Goal: Contribute content: Contribute content

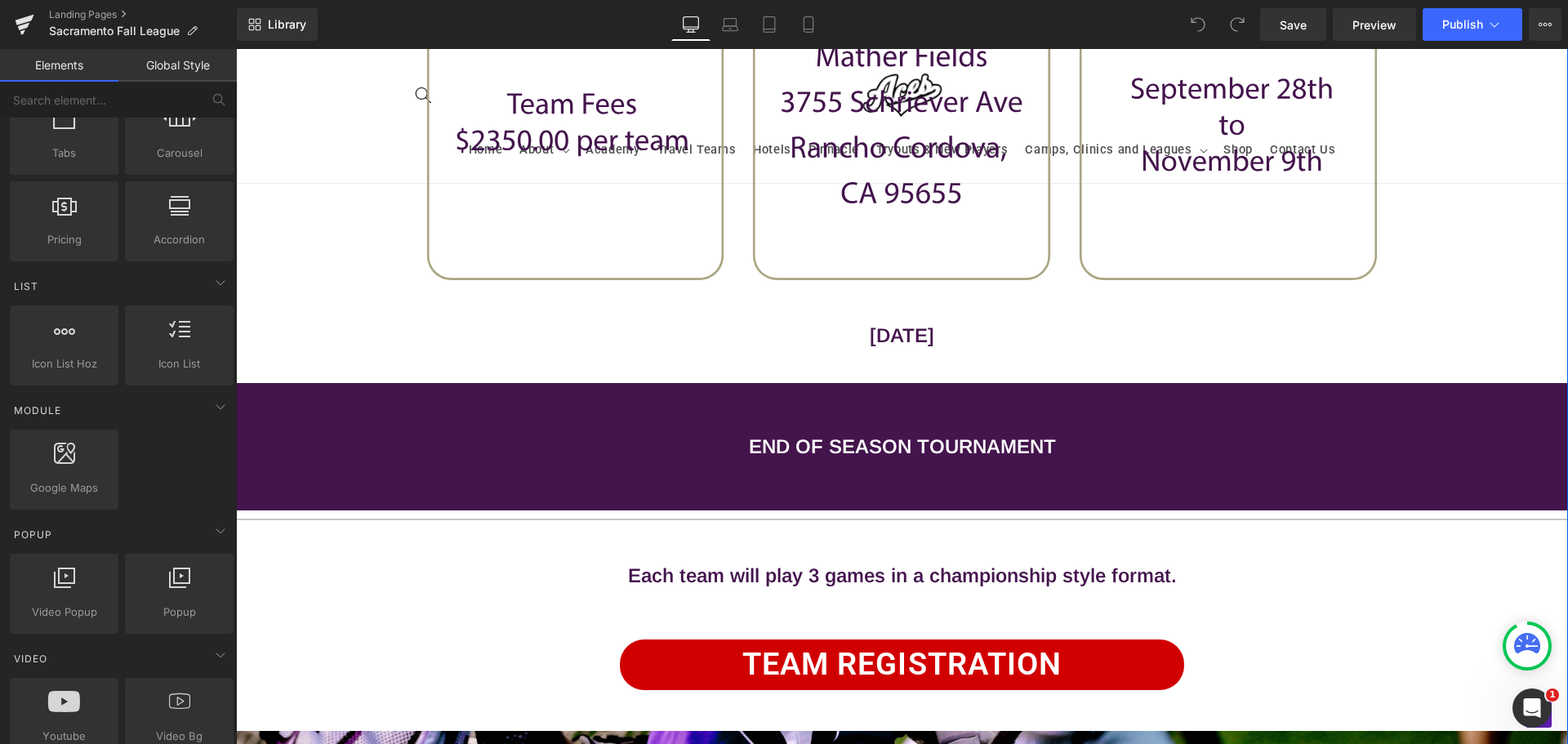
scroll to position [1345, 0]
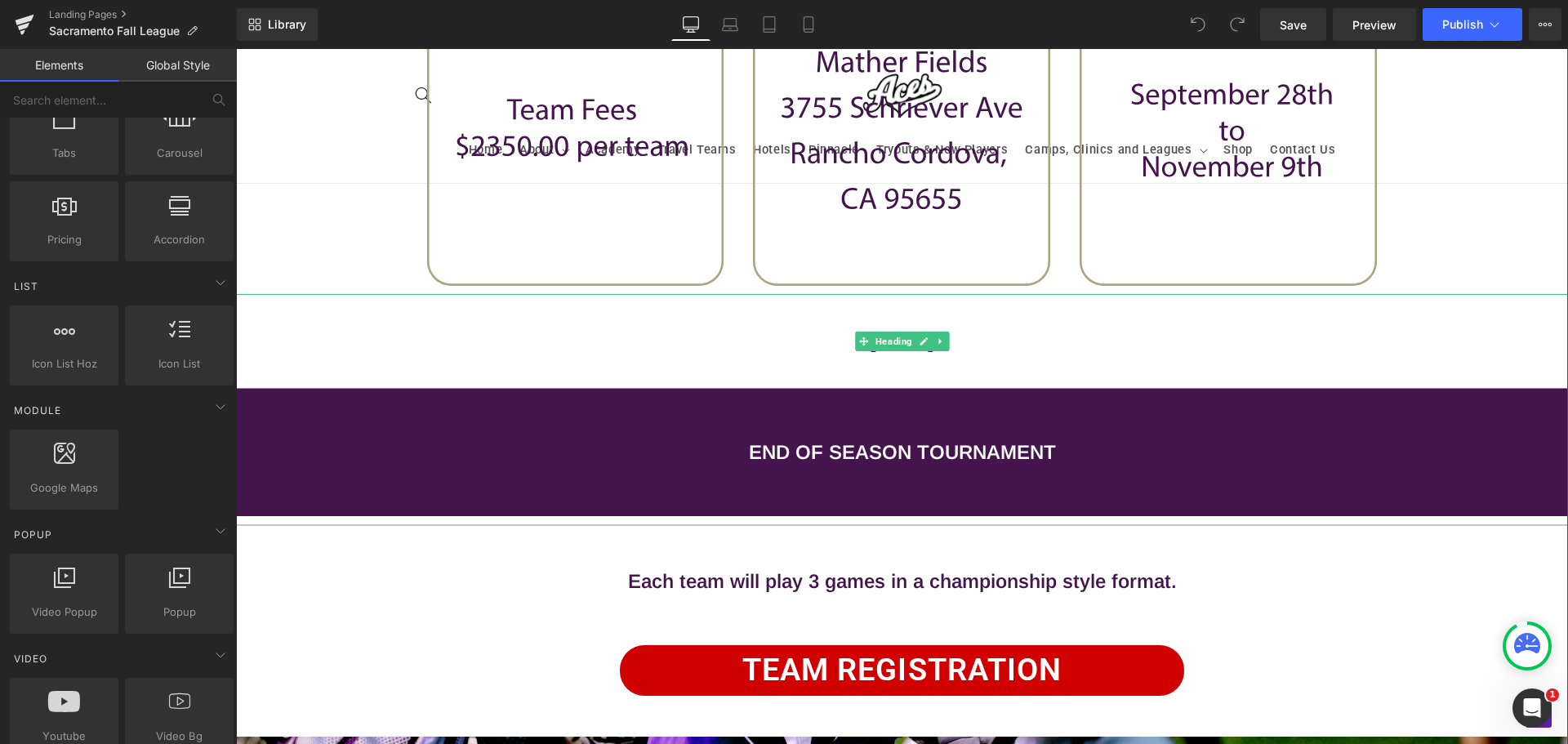
click at [910, 353] on h1 "[DATE]" at bounding box center [902, 342] width 1333 height 29
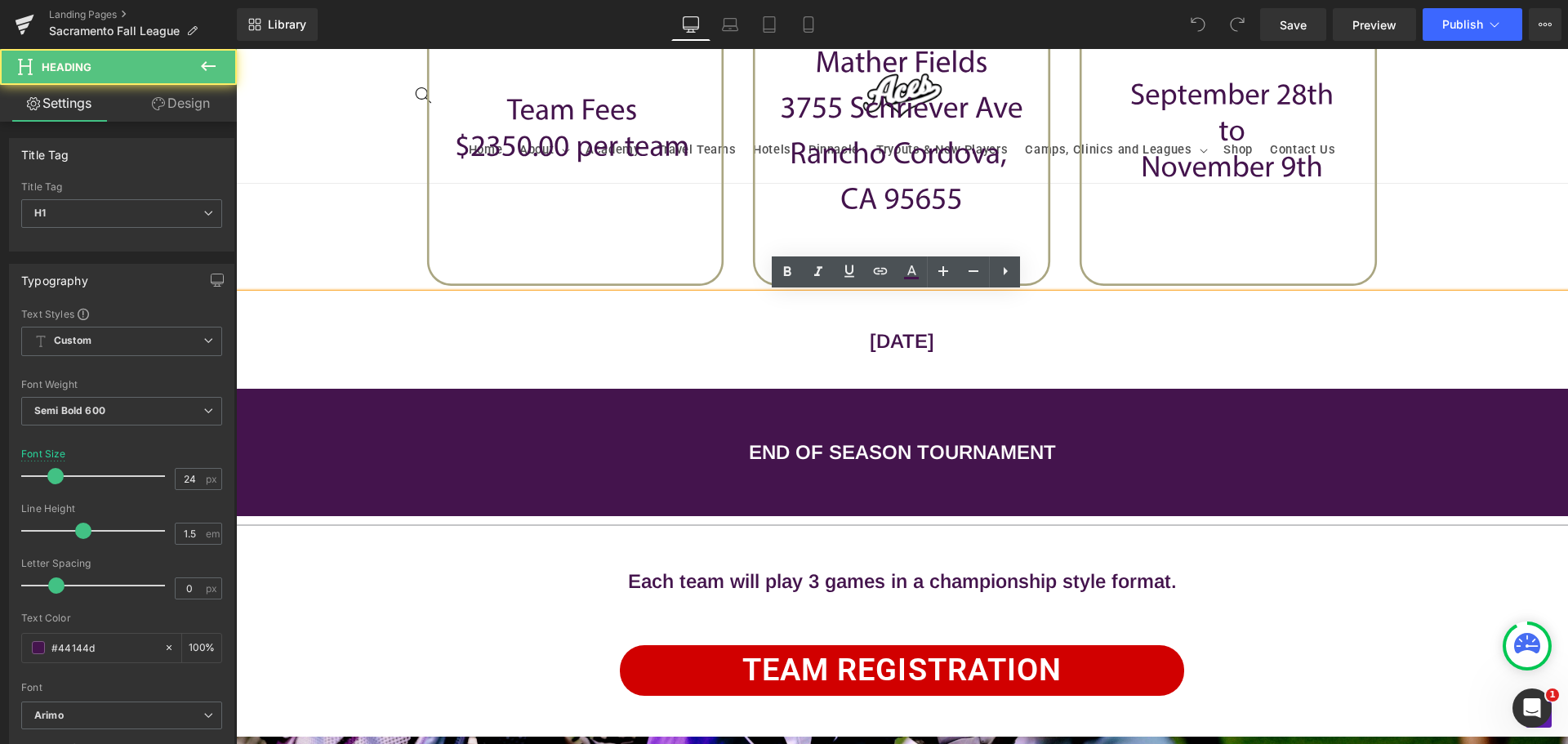
click at [692, 312] on div "[DATE]" at bounding box center [902, 342] width 1333 height 95
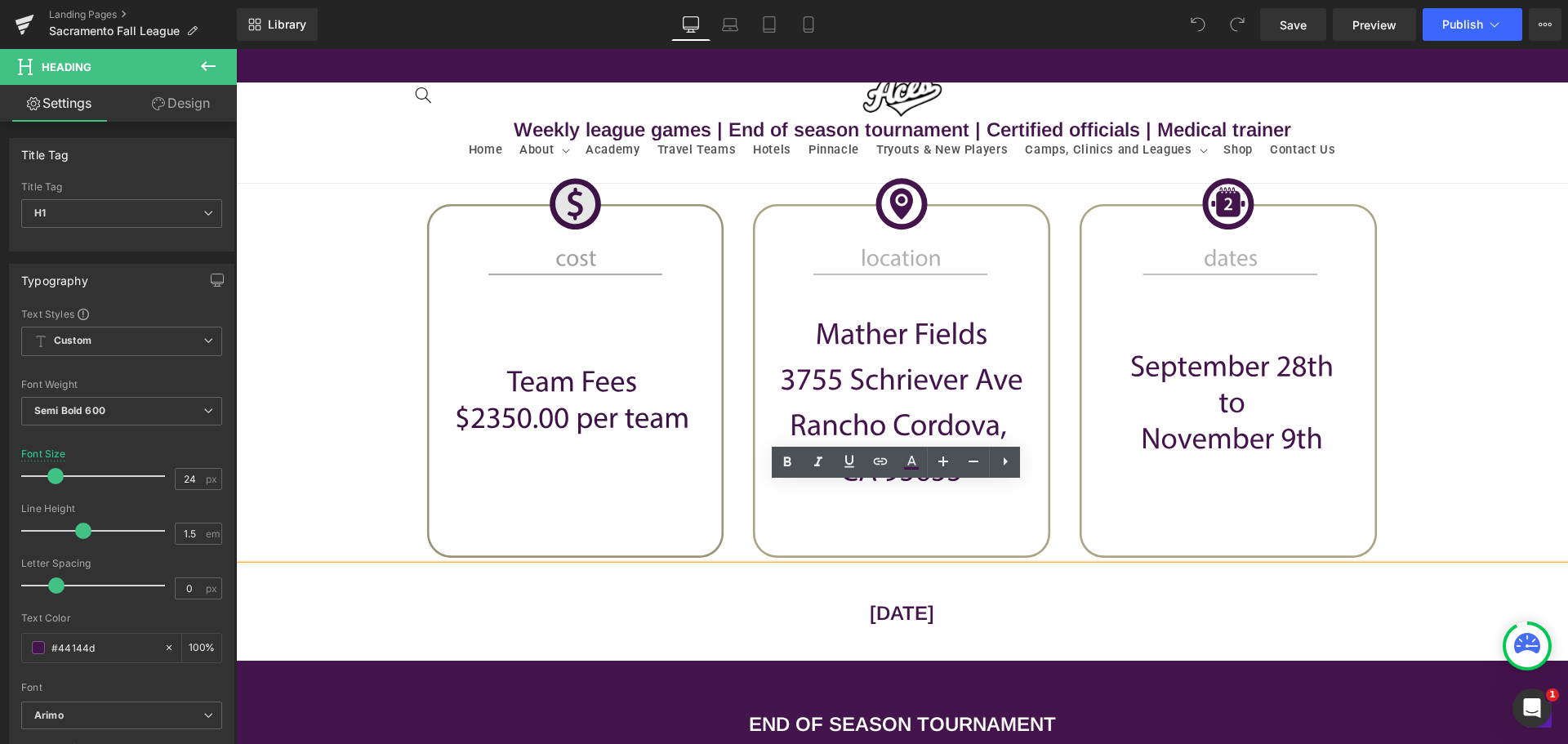
scroll to position [1018, 0]
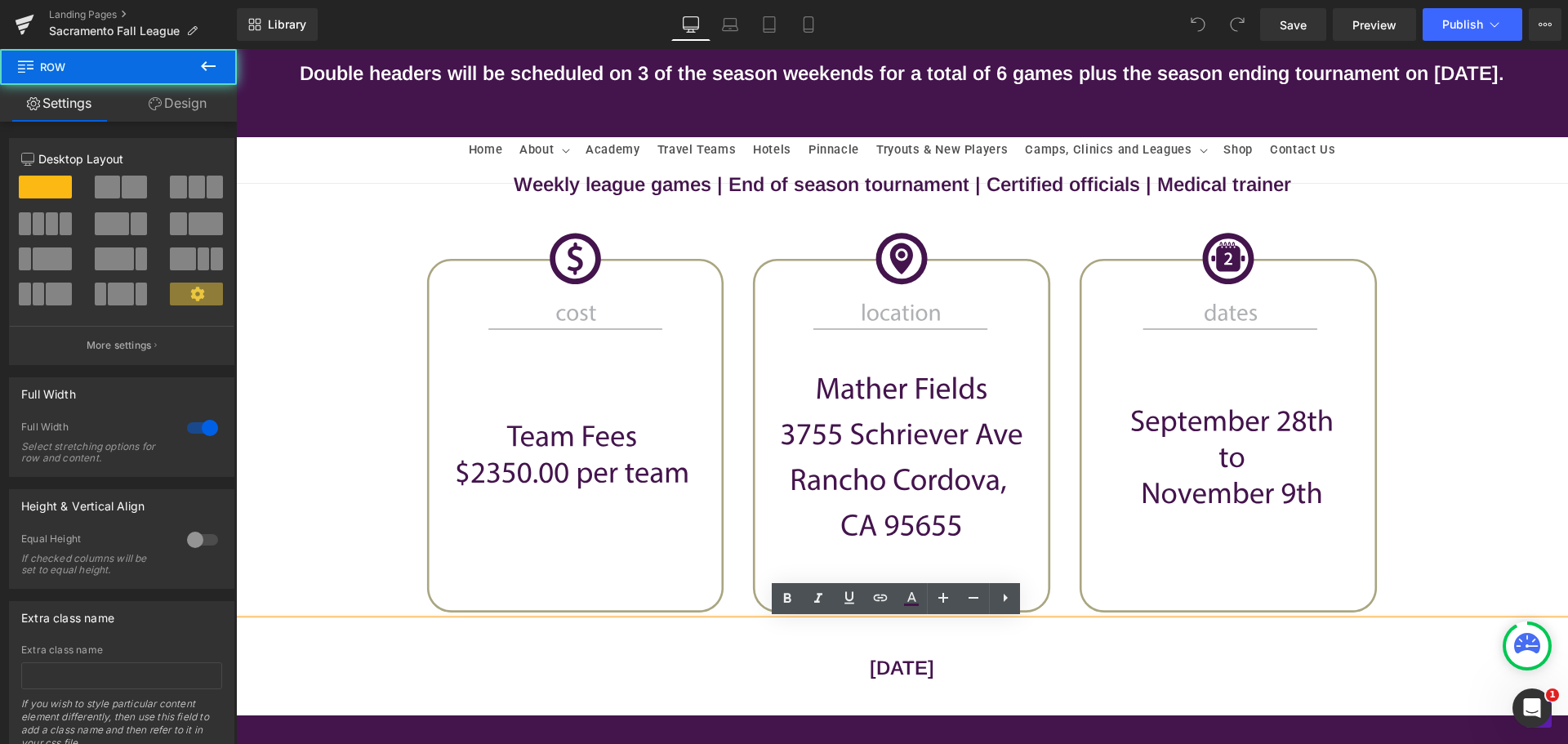
click at [349, 276] on div "Image Row DIVISIONS : Heading Row Icon High School JV Text Block Icon High Scho…" at bounding box center [902, 360] width 1333 height 2389
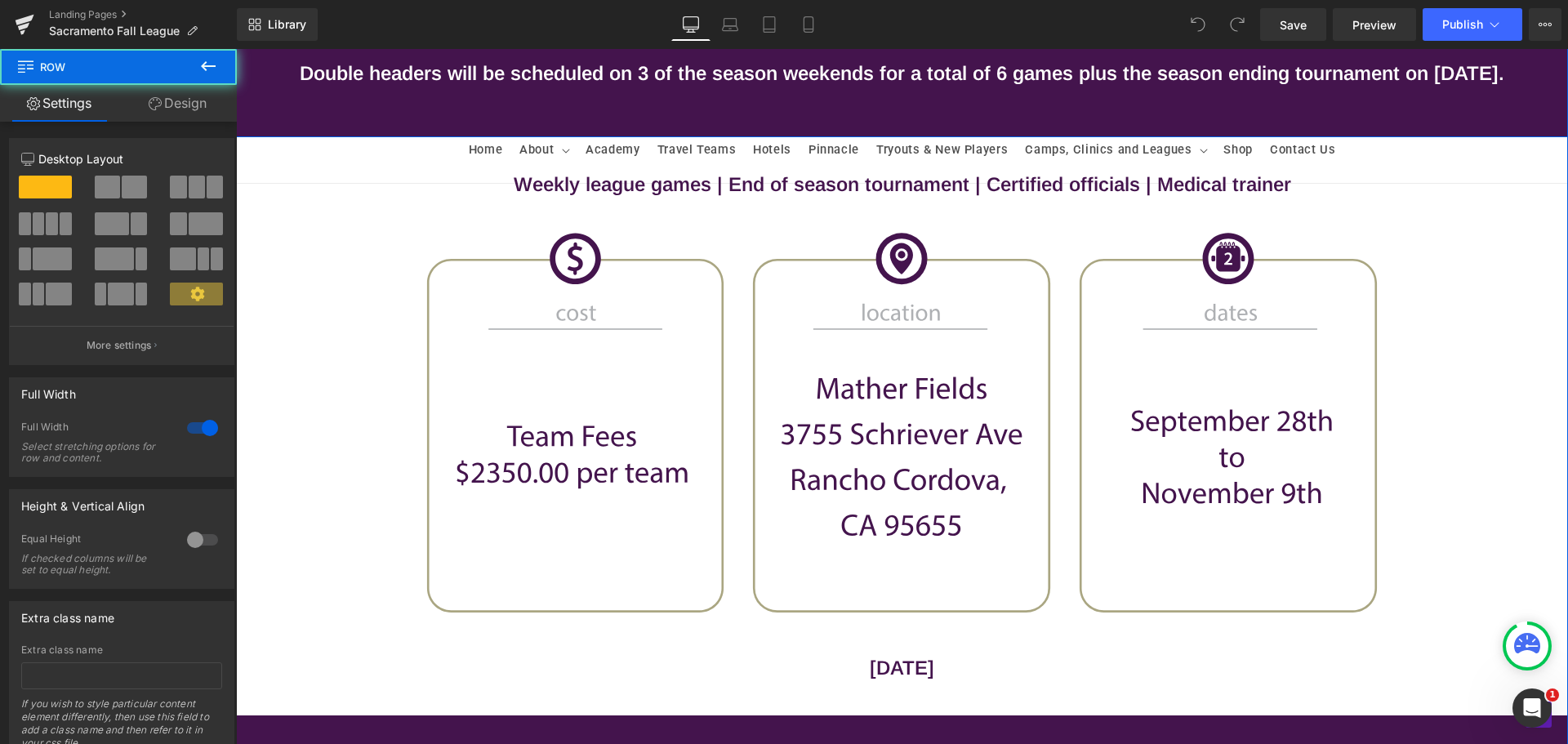
click at [426, 109] on div "Double headers will be scheduled on 3 of the season weekends for a total of 6 g…" at bounding box center [902, 73] width 1333 height 128
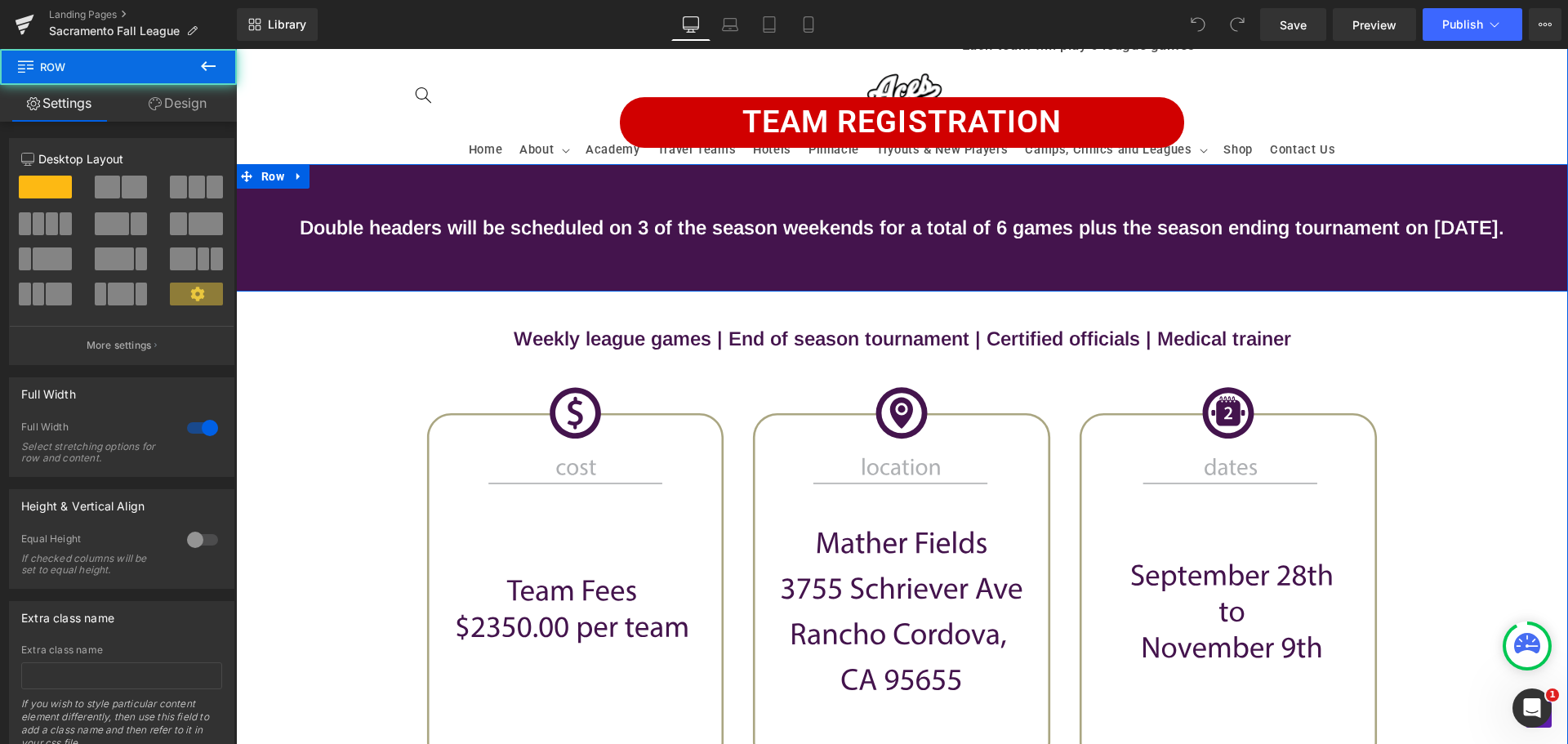
scroll to position [854, 0]
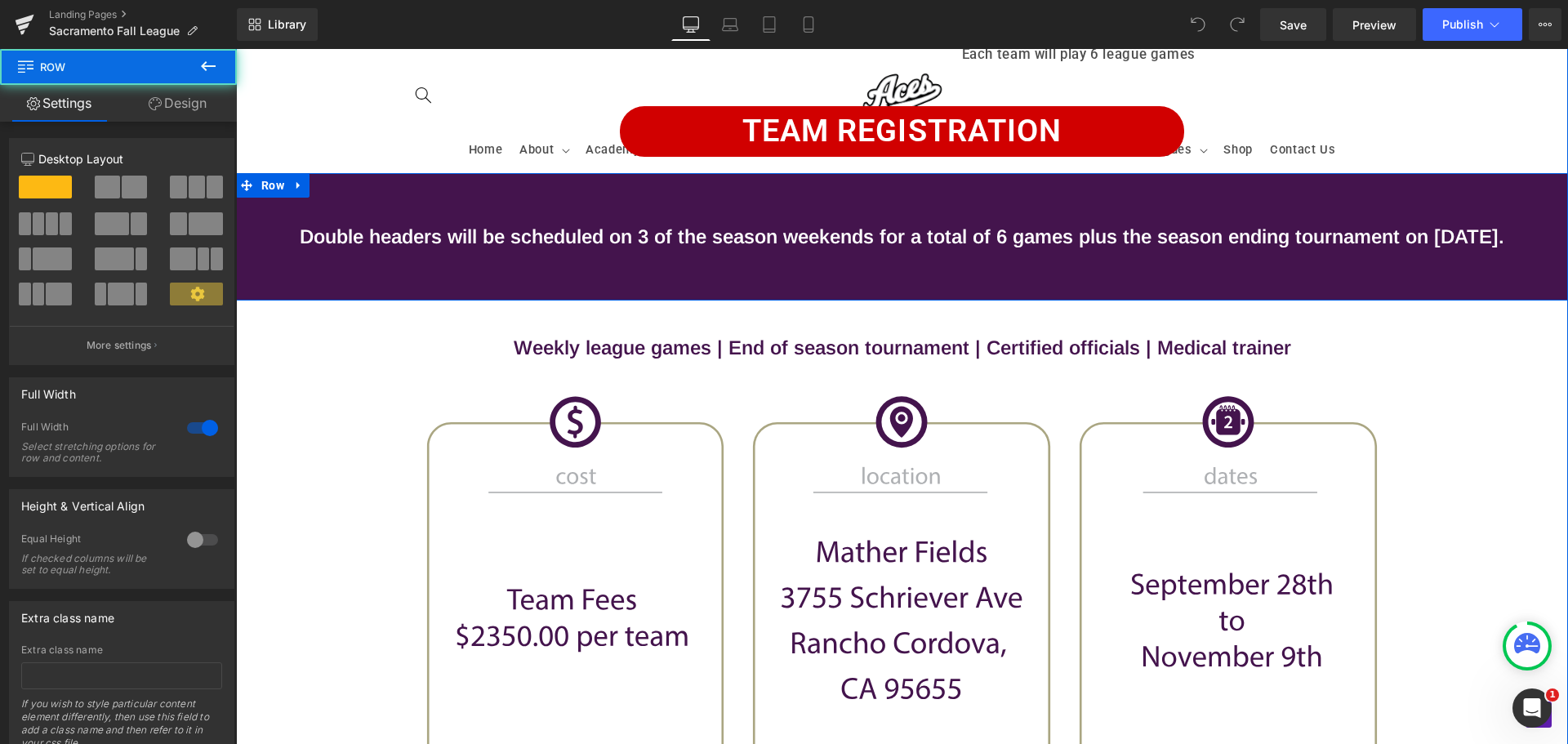
click at [404, 196] on div "Double headers will be scheduled on 3 of the season weekends for a total of 6 g…" at bounding box center [902, 236] width 1333 height 128
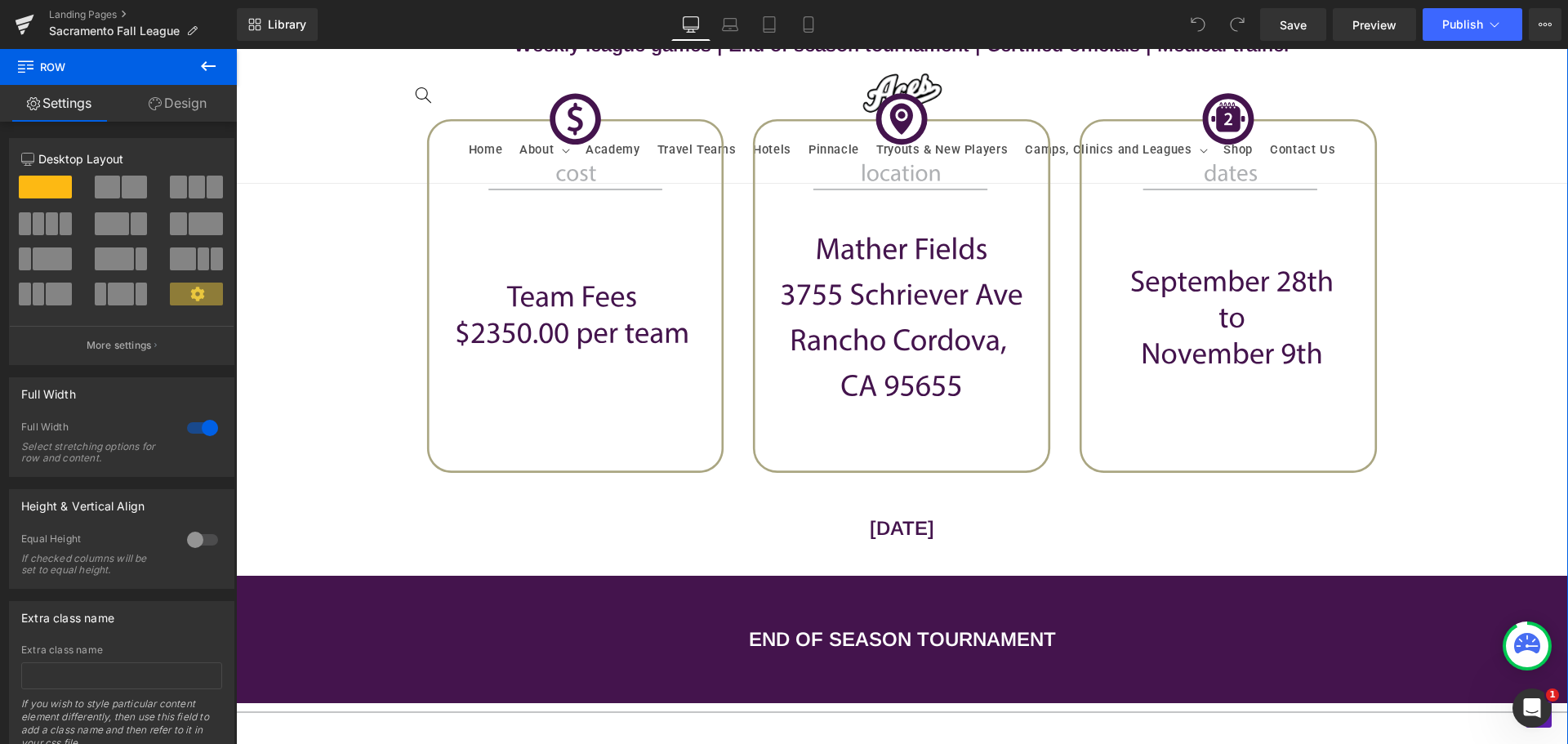
scroll to position [1181, 0]
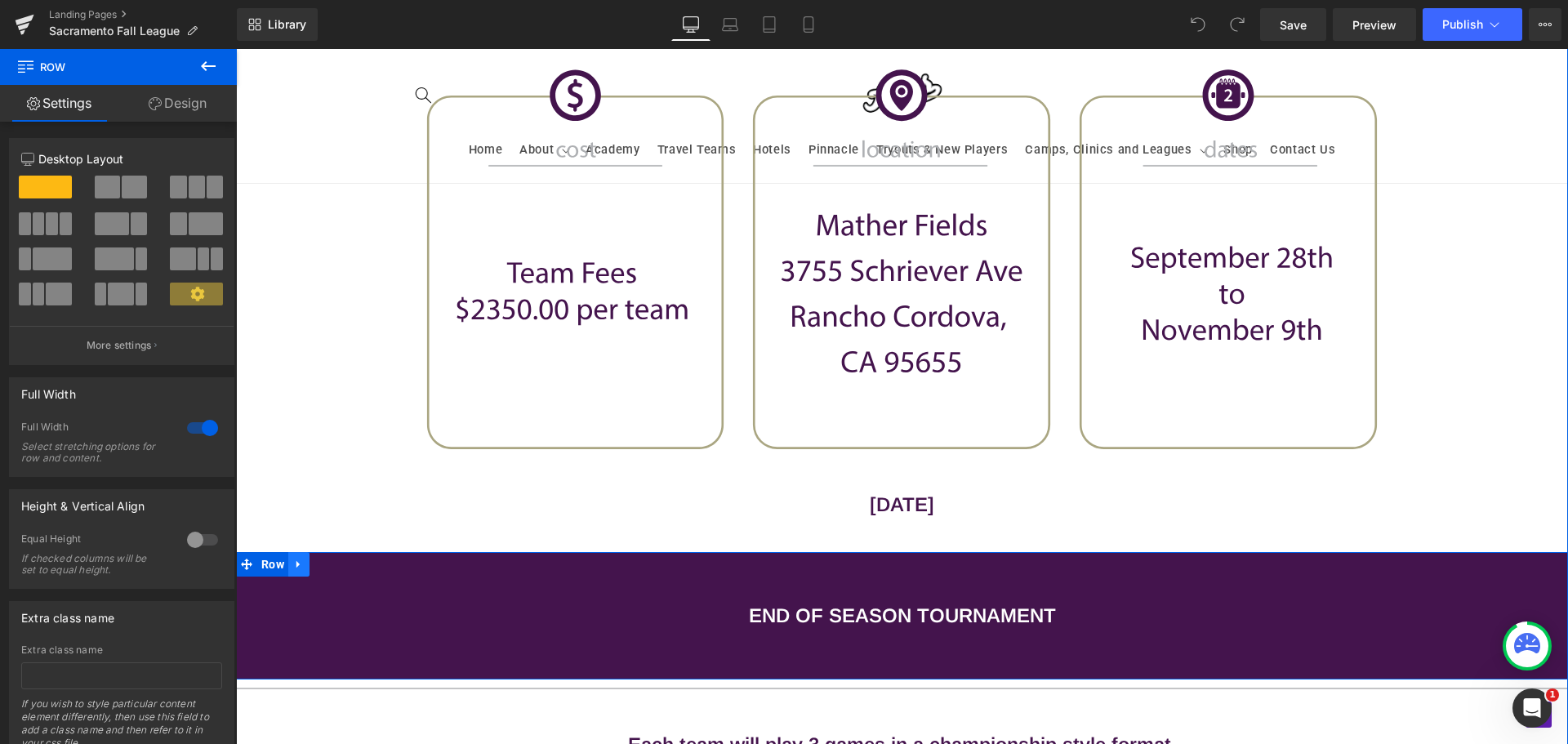
click at [300, 563] on link at bounding box center [299, 564] width 21 height 25
click at [310, 568] on link at bounding box center [320, 564] width 21 height 25
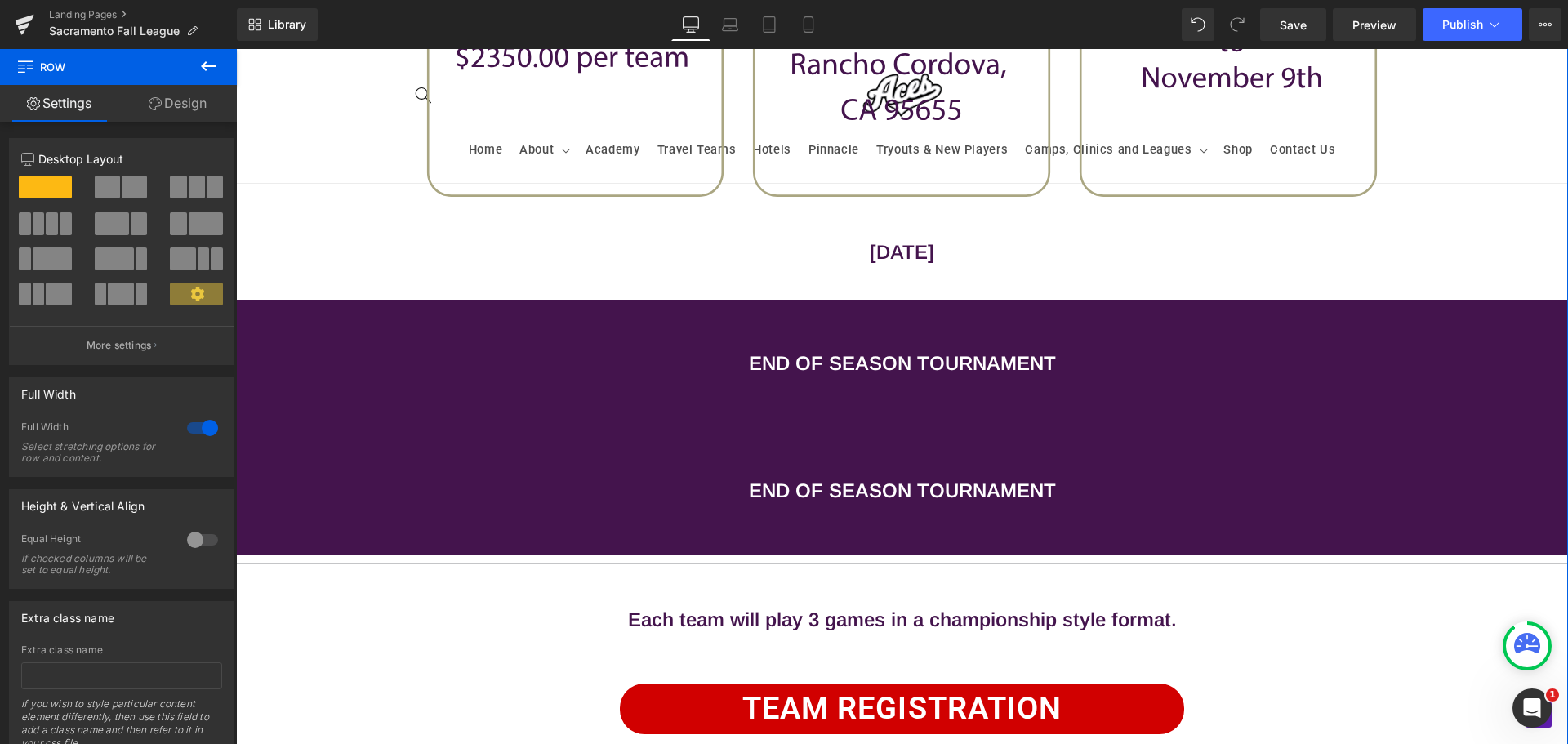
scroll to position [1420, 0]
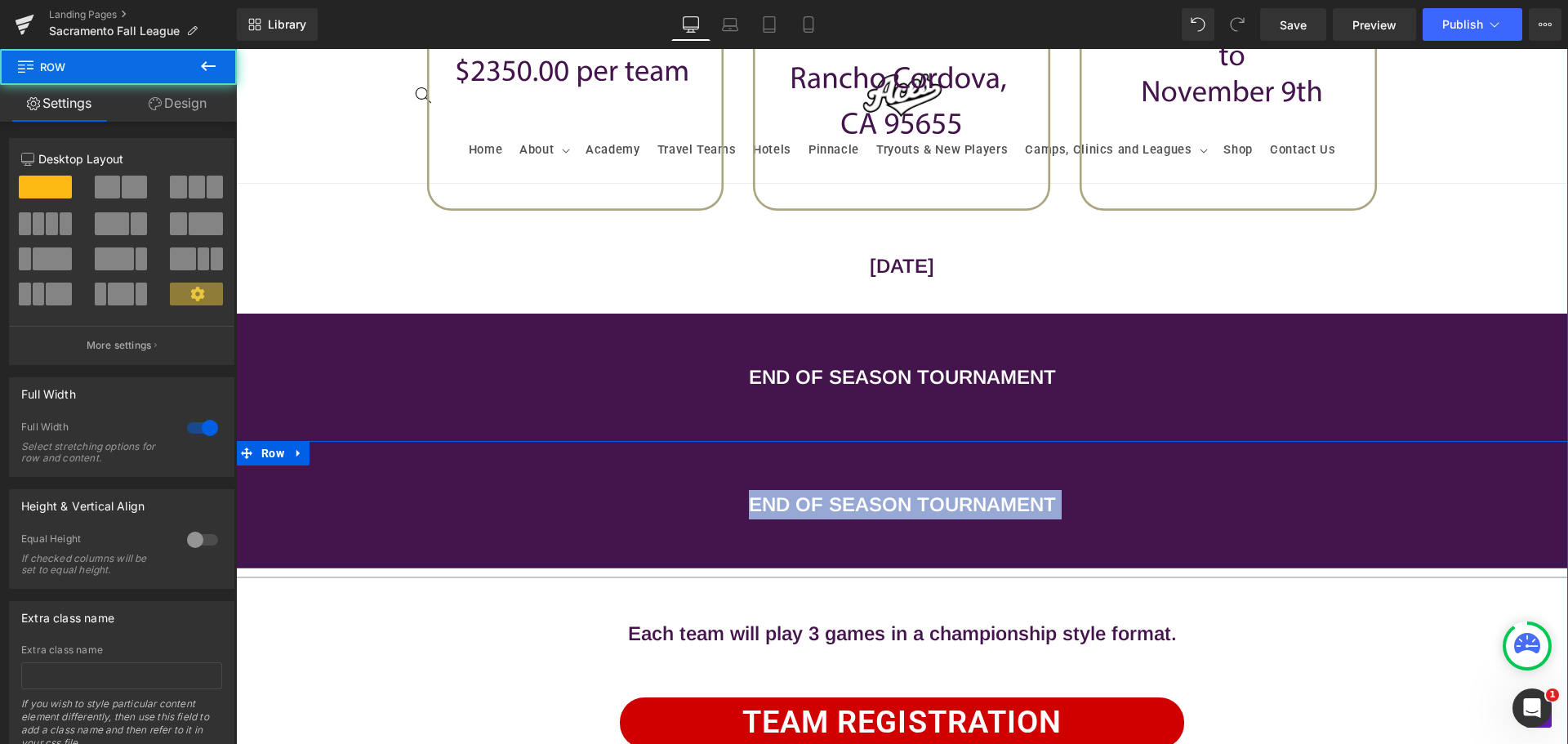
drag, startPoint x: 553, startPoint y: 534, endPoint x: 567, endPoint y: 447, distance: 88.1
click at [567, 447] on div "END OF SEASON TOURNAMENT Heading Row" at bounding box center [902, 504] width 1333 height 128
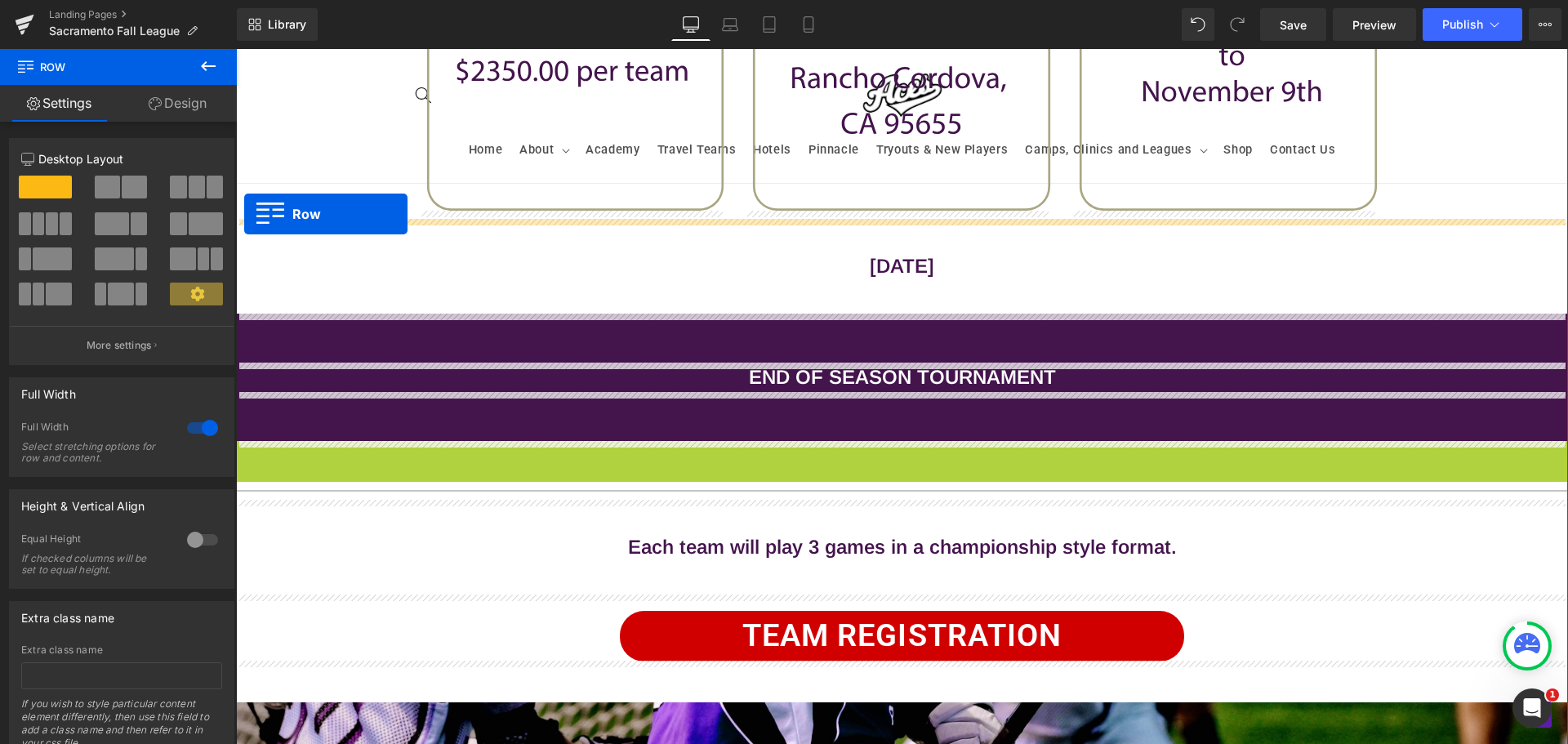
drag, startPoint x: 239, startPoint y: 455, endPoint x: 244, endPoint y: 214, distance: 241.1
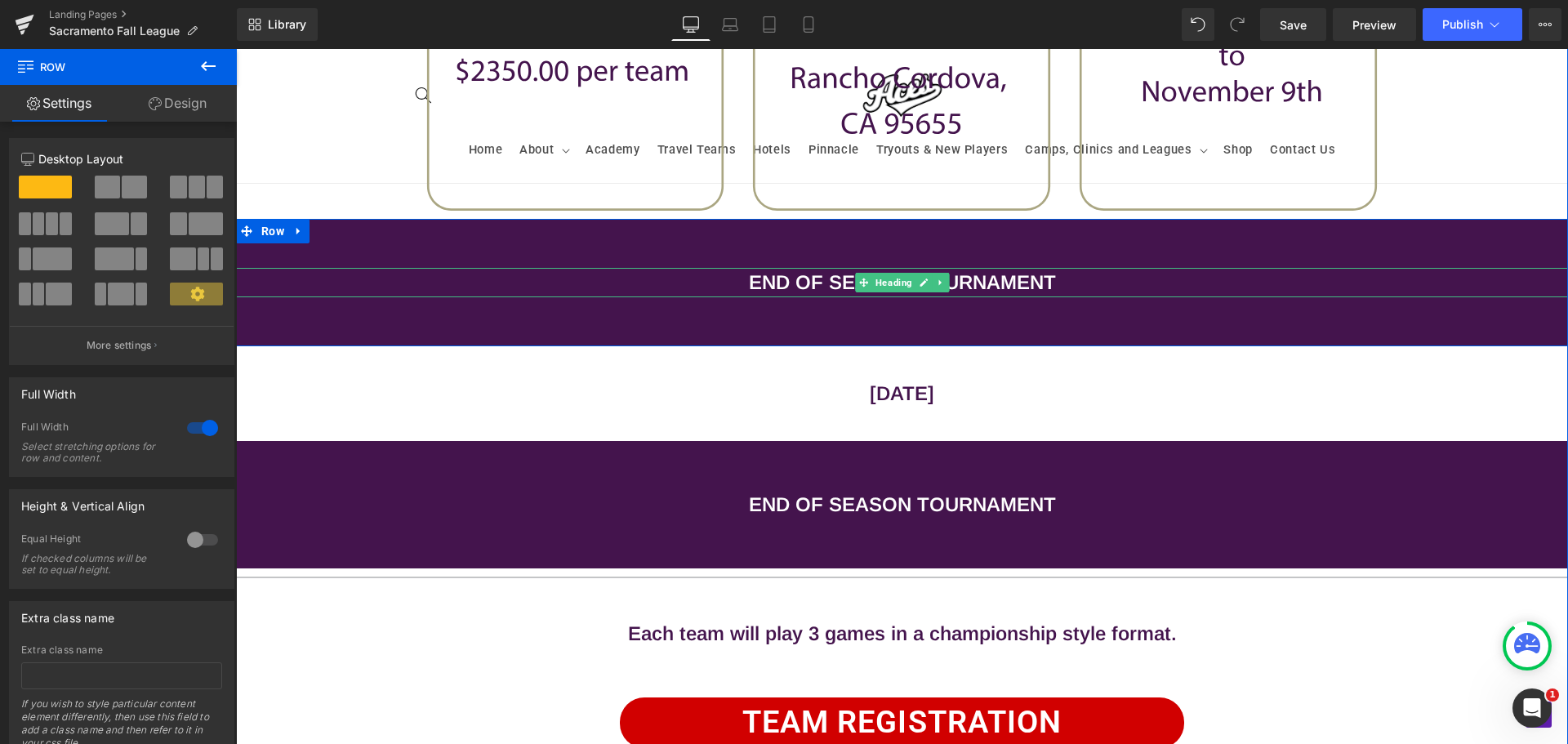
click at [976, 283] on h1 "END OF SEASON TOURNAMENT" at bounding box center [902, 283] width 1333 height 29
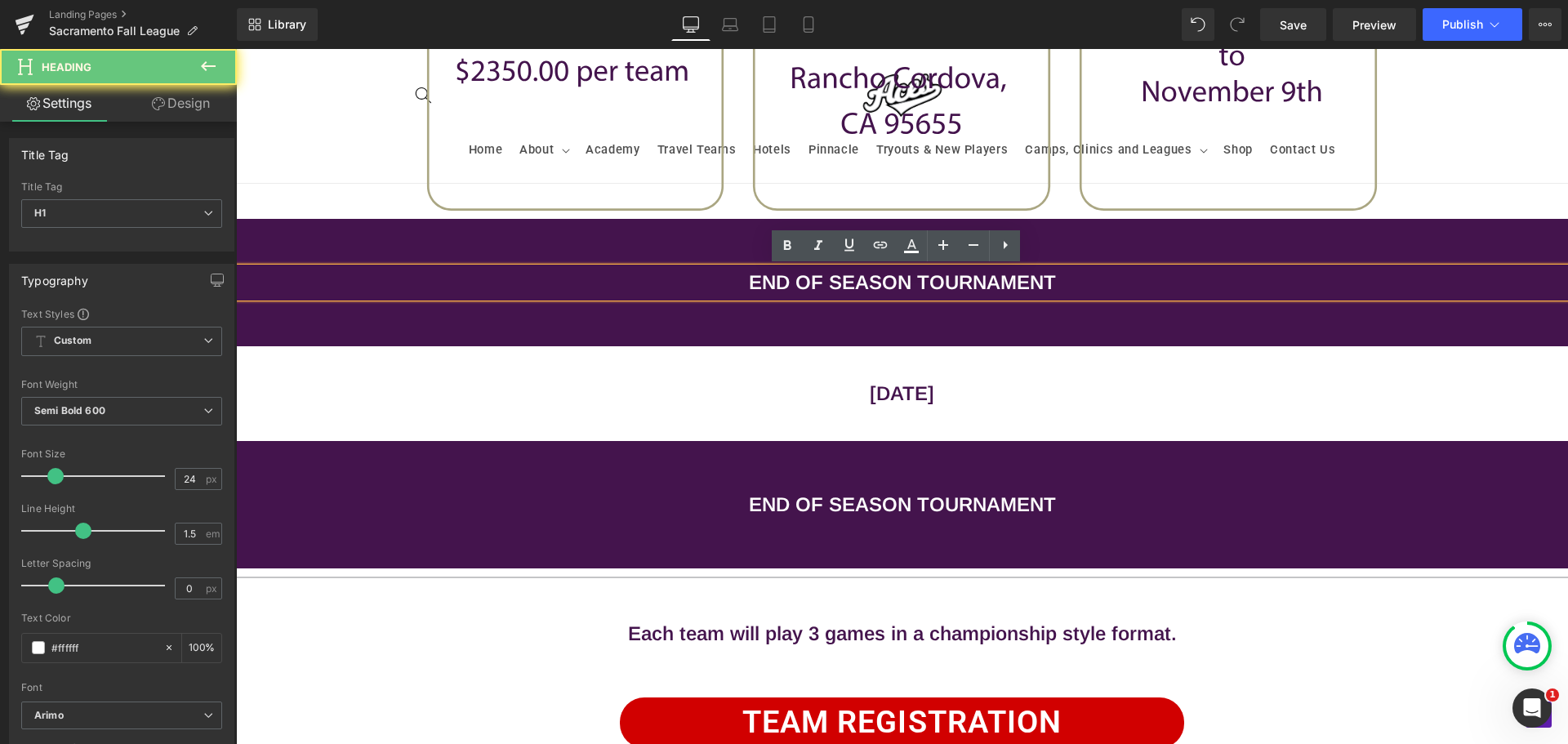
click at [1038, 282] on h1 "END OF SEASON TOURNAMENT" at bounding box center [902, 283] width 1333 height 29
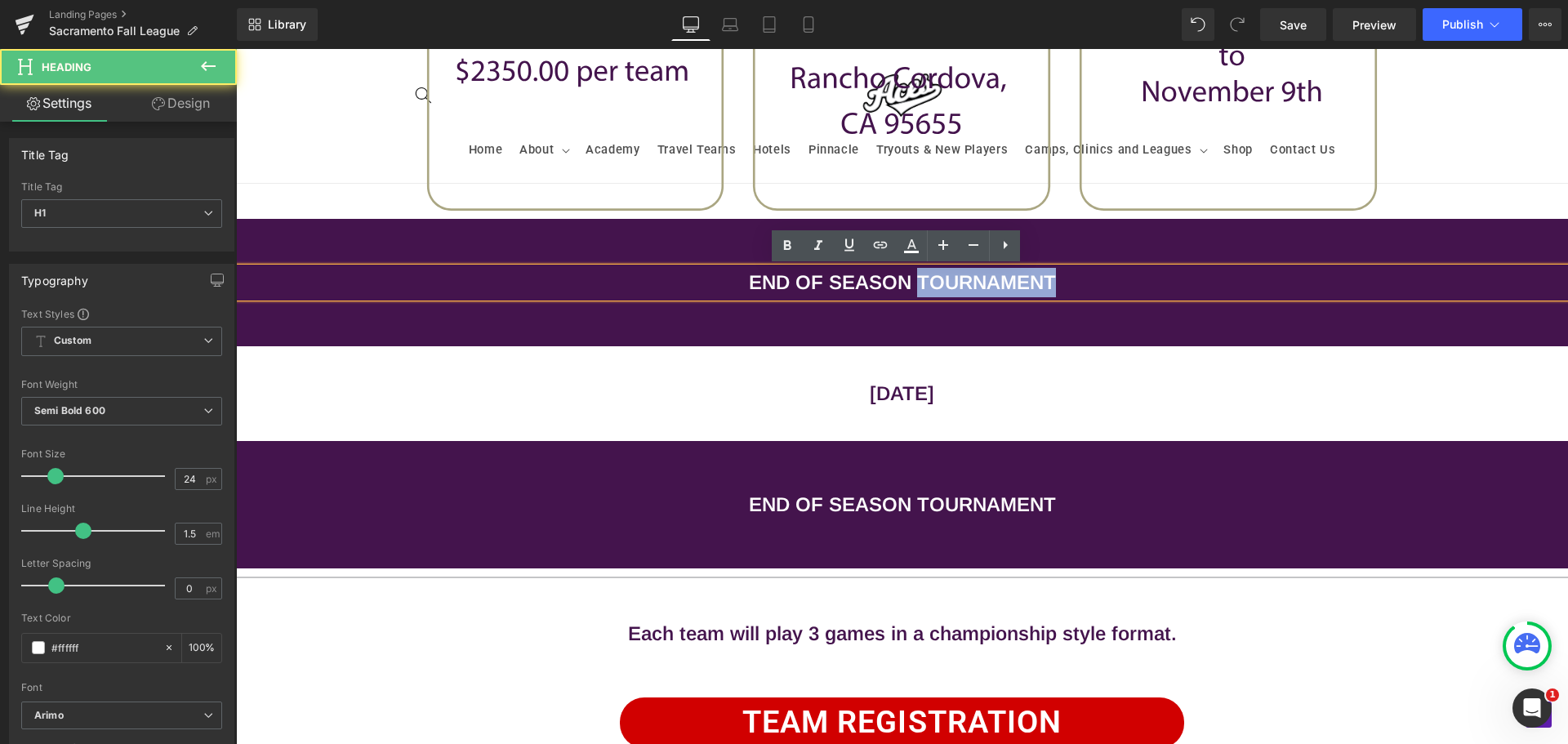
click at [1038, 282] on h1 "END OF SEASON TOURNAMENT" at bounding box center [902, 283] width 1333 height 29
click at [1058, 282] on h1 "END OF SEASON TOURNAMENT" at bounding box center [902, 283] width 1333 height 29
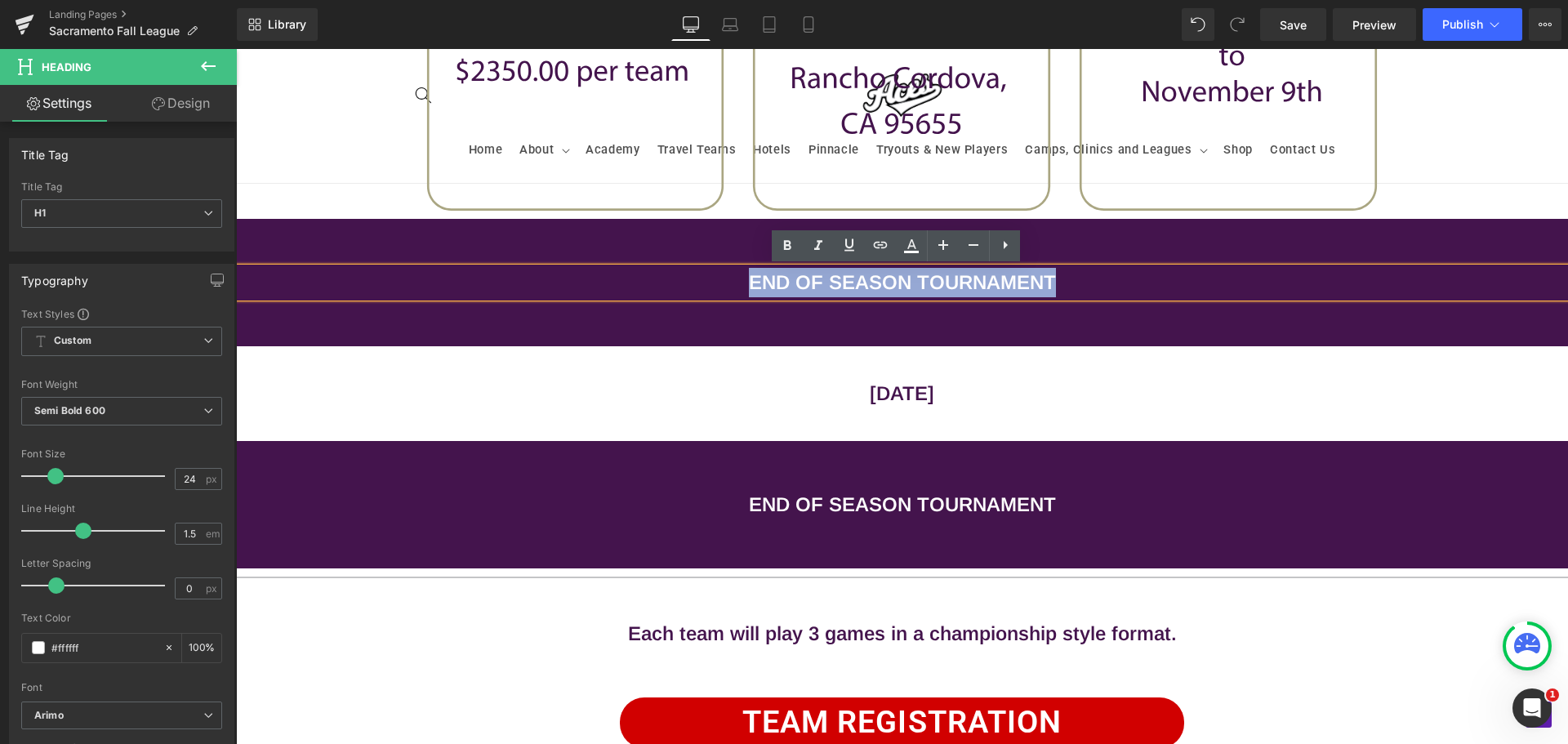
drag, startPoint x: 1058, startPoint y: 282, endPoint x: 721, endPoint y: 277, distance: 337.0
click at [721, 277] on h1 "END OF SEASON TOURNAMENT" at bounding box center [902, 283] width 1333 height 29
paste div
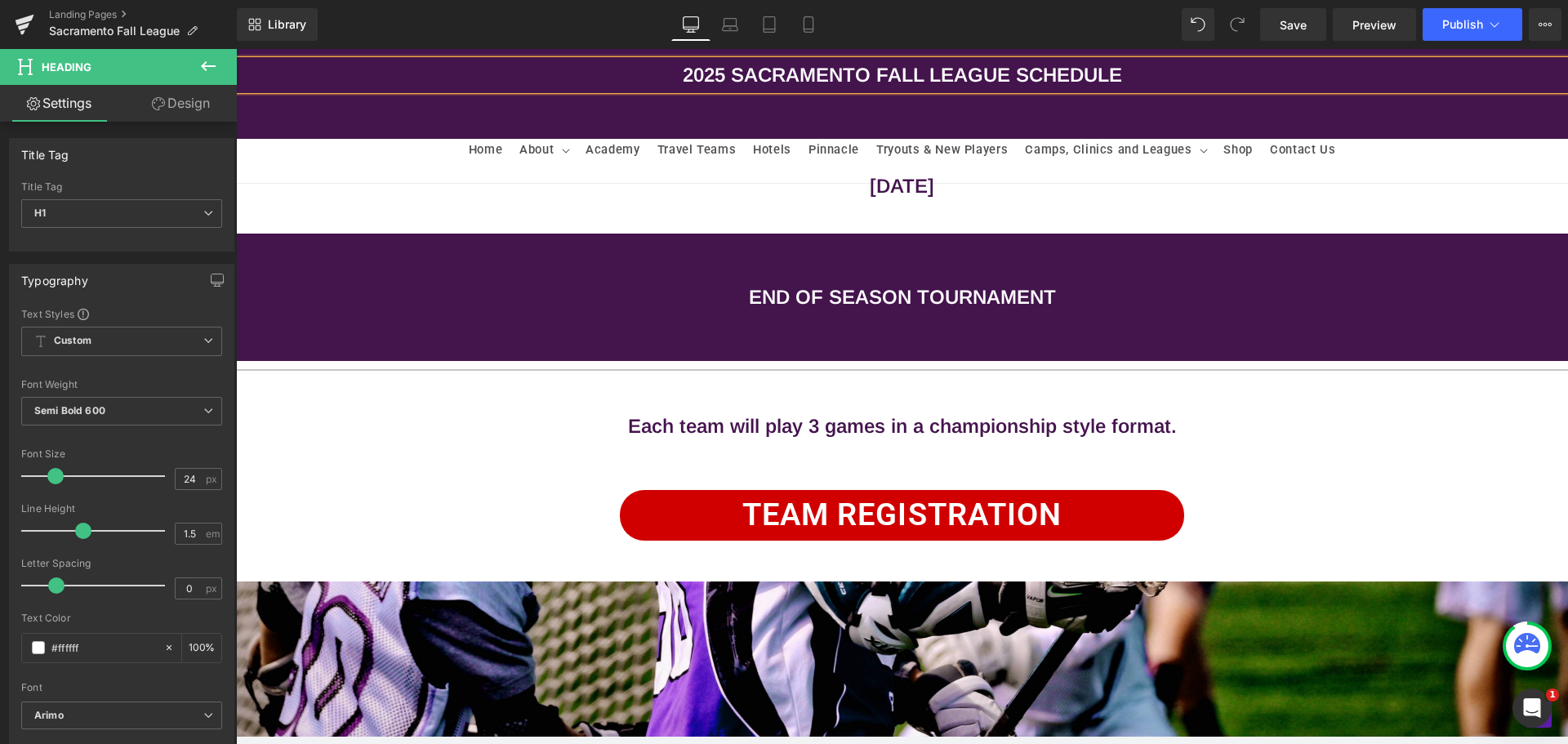
scroll to position [1584, 0]
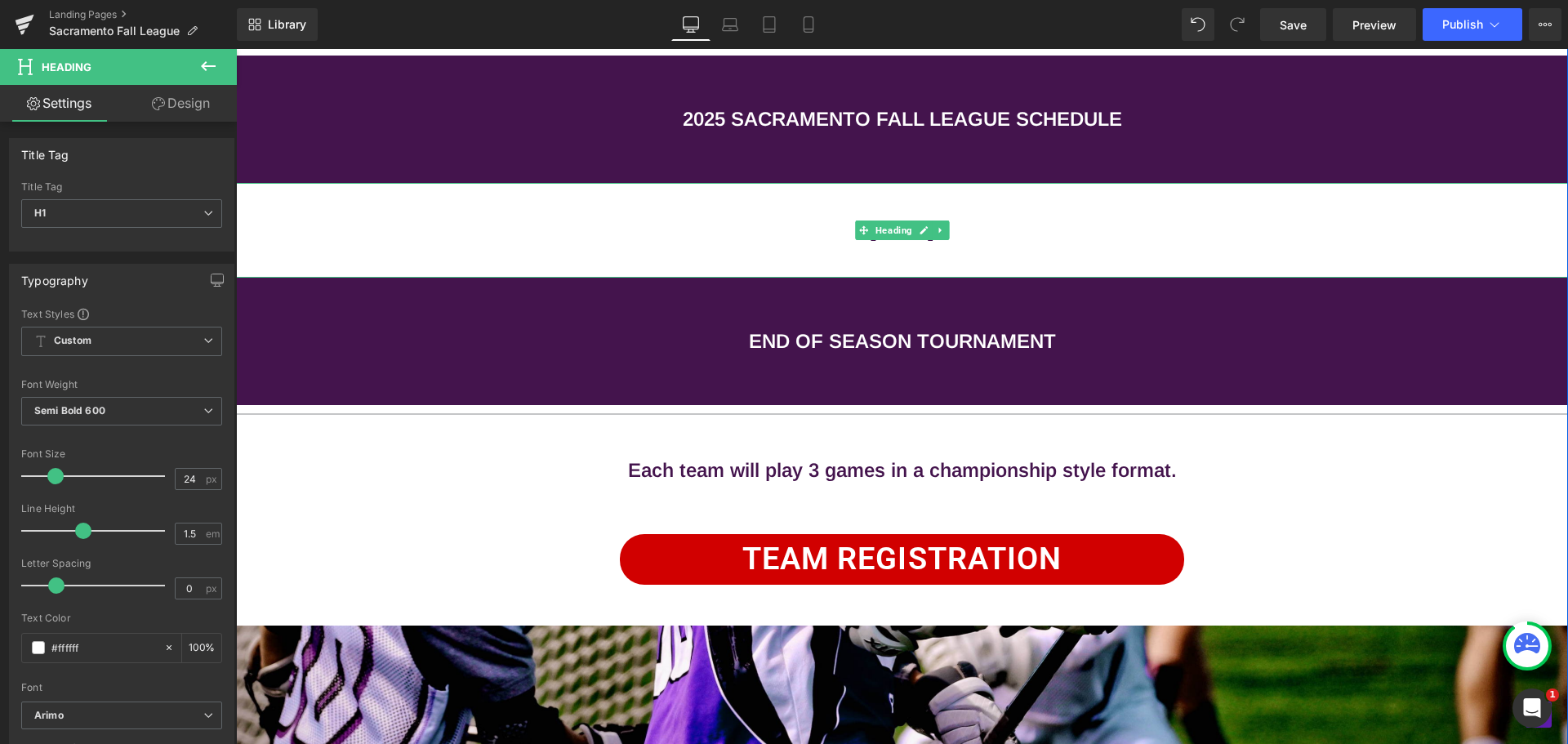
click at [653, 248] on div "[DATE]" at bounding box center [902, 230] width 1333 height 95
click at [205, 66] on icon at bounding box center [208, 66] width 15 height 9
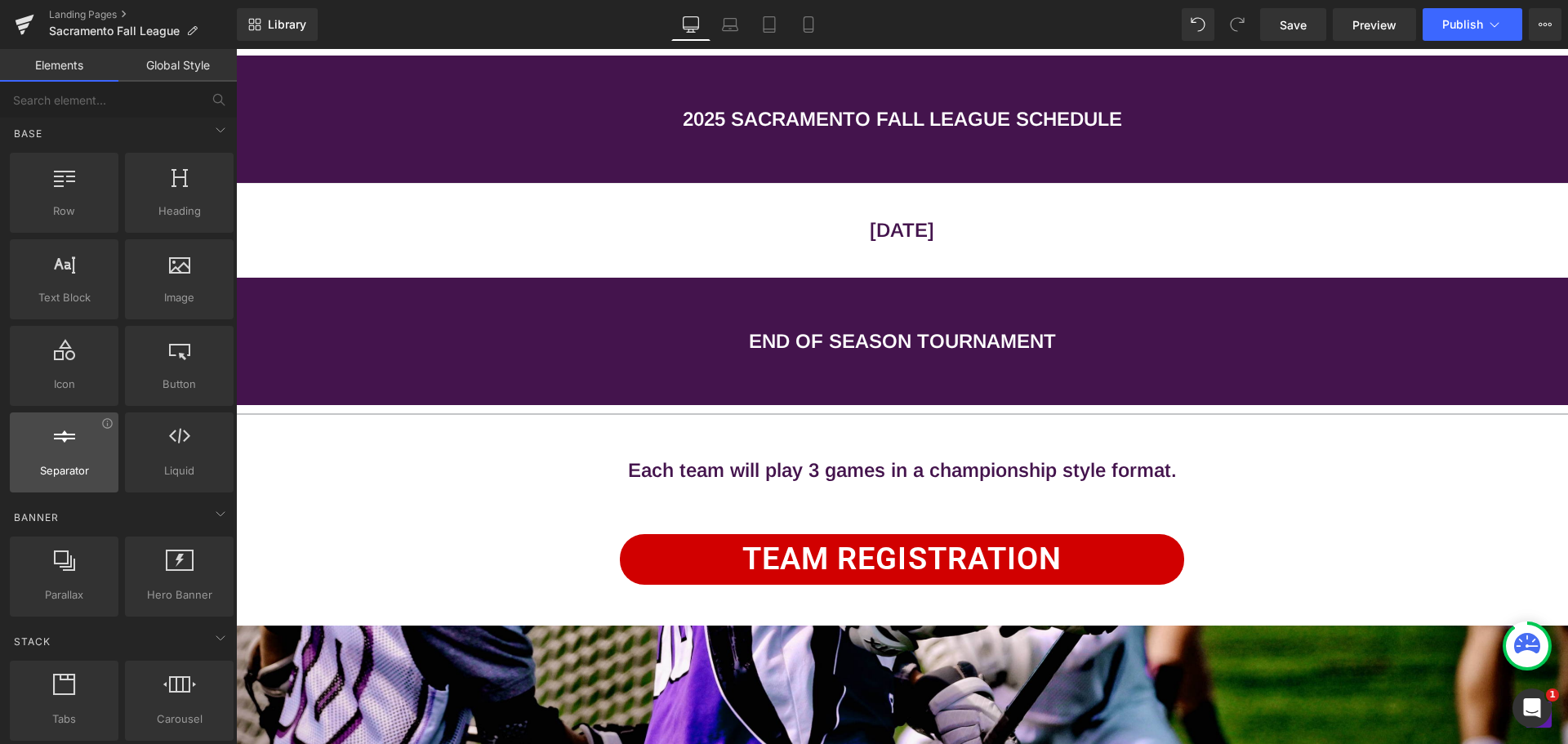
scroll to position [0, 0]
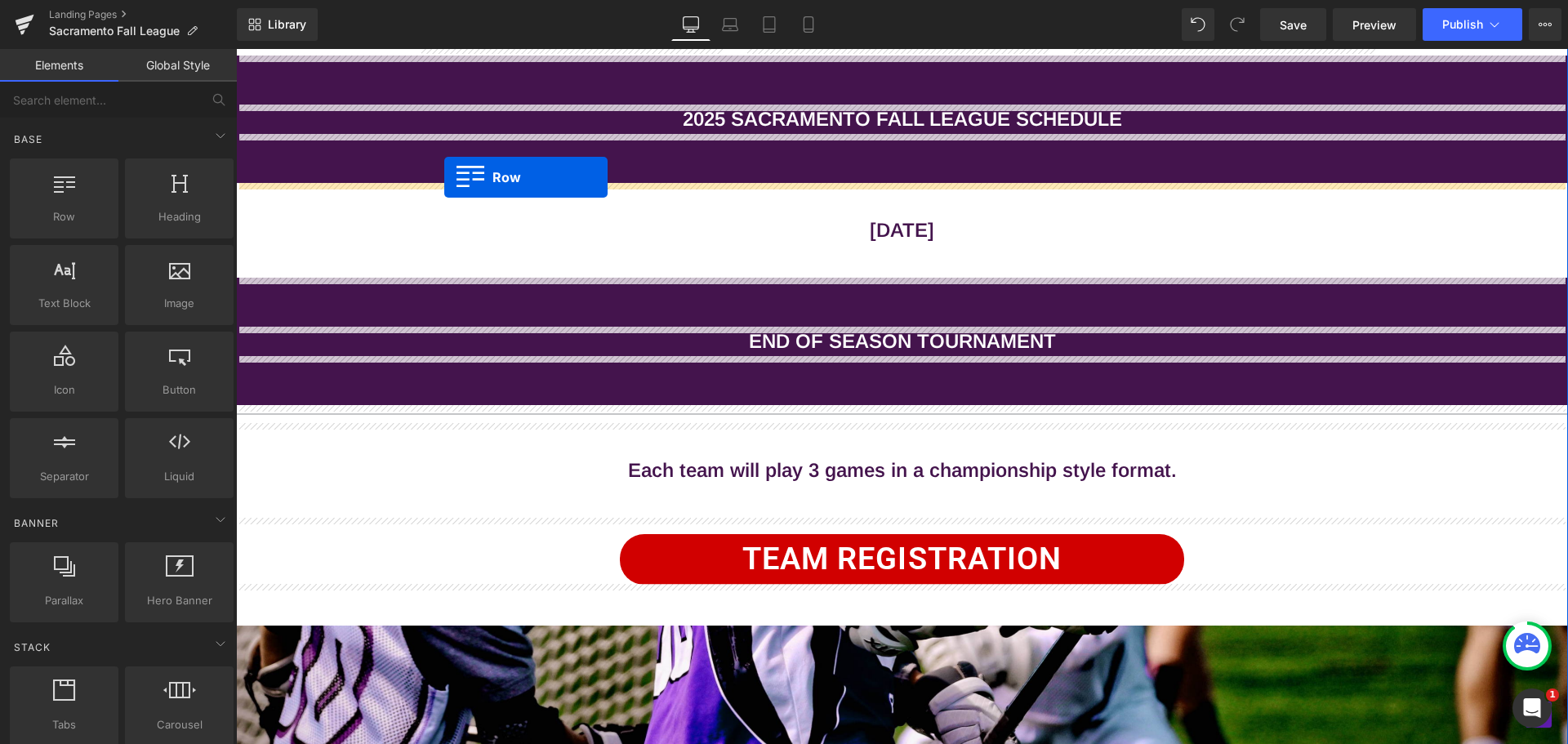
drag, startPoint x: 311, startPoint y: 259, endPoint x: 444, endPoint y: 177, distance: 156.2
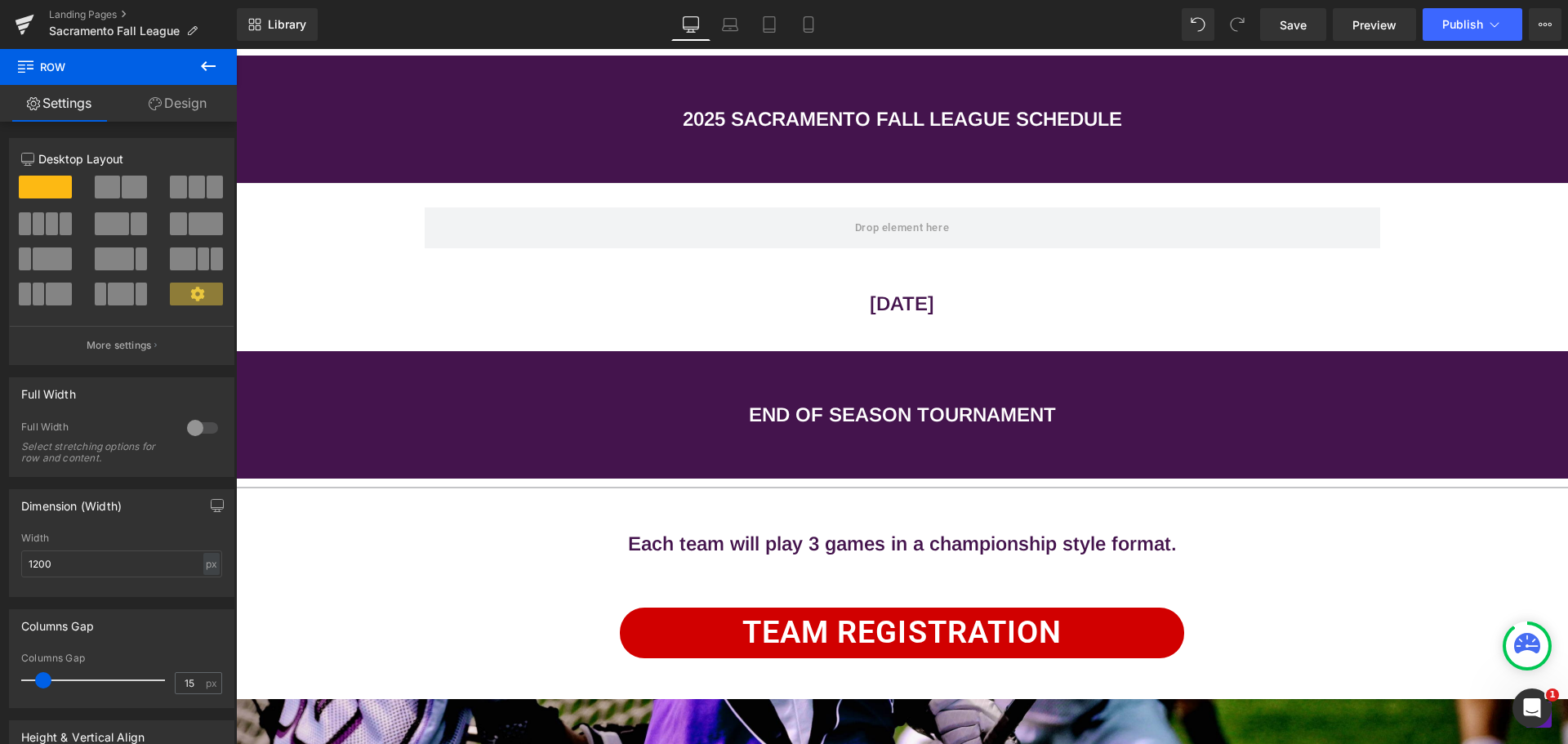
click at [204, 57] on button at bounding box center [208, 67] width 57 height 36
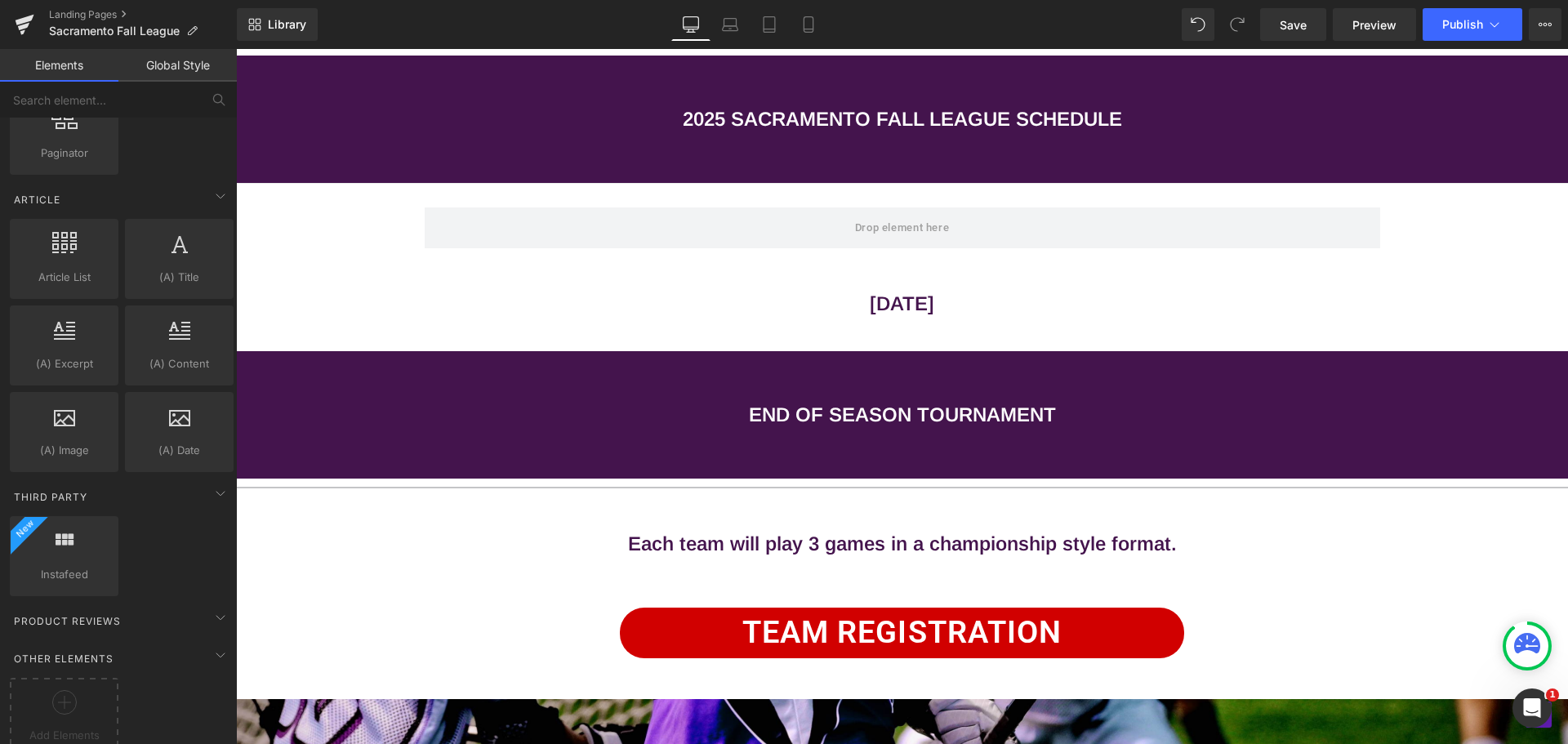
scroll to position [2804, 0]
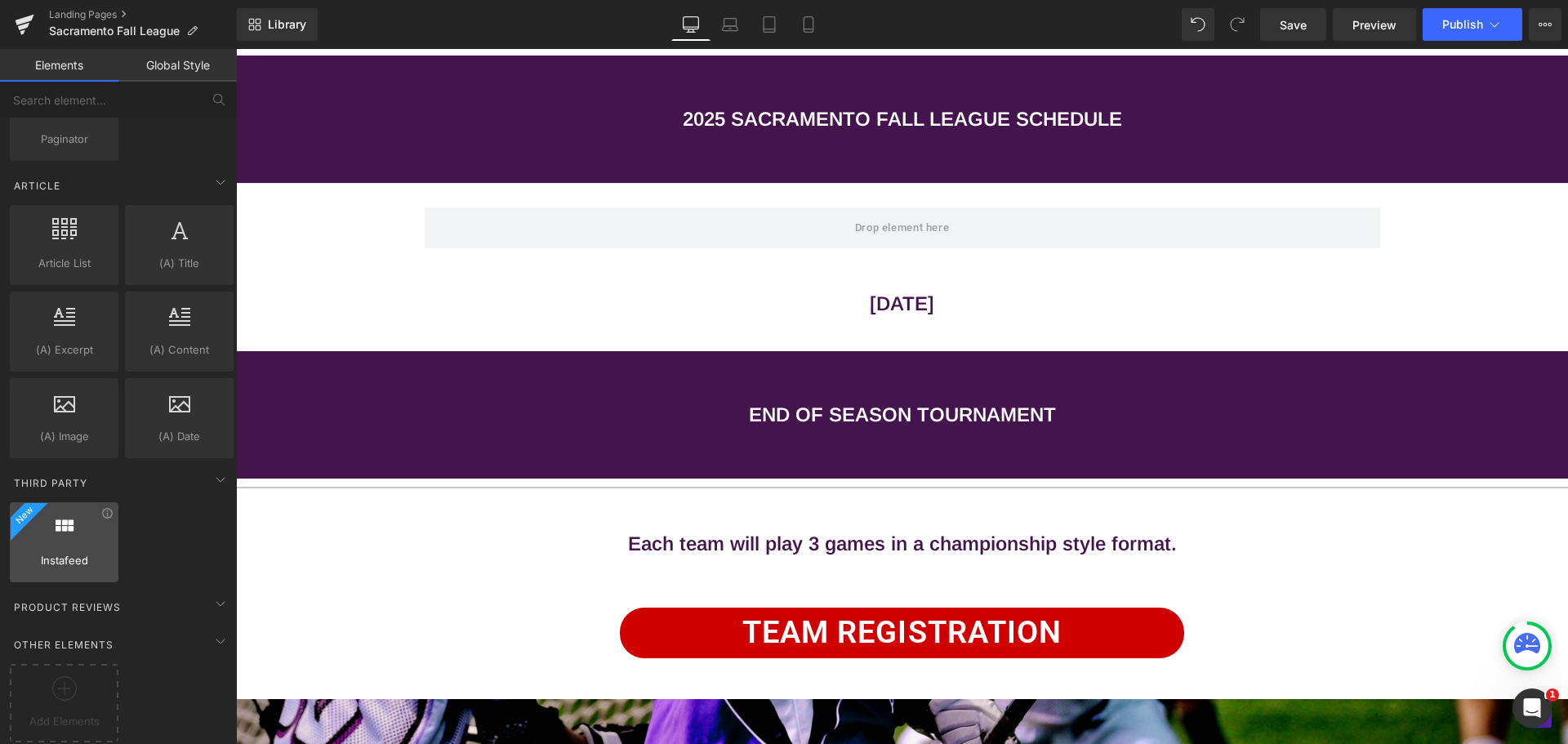
click at [105, 515] on div at bounding box center [63, 533] width 98 height 37
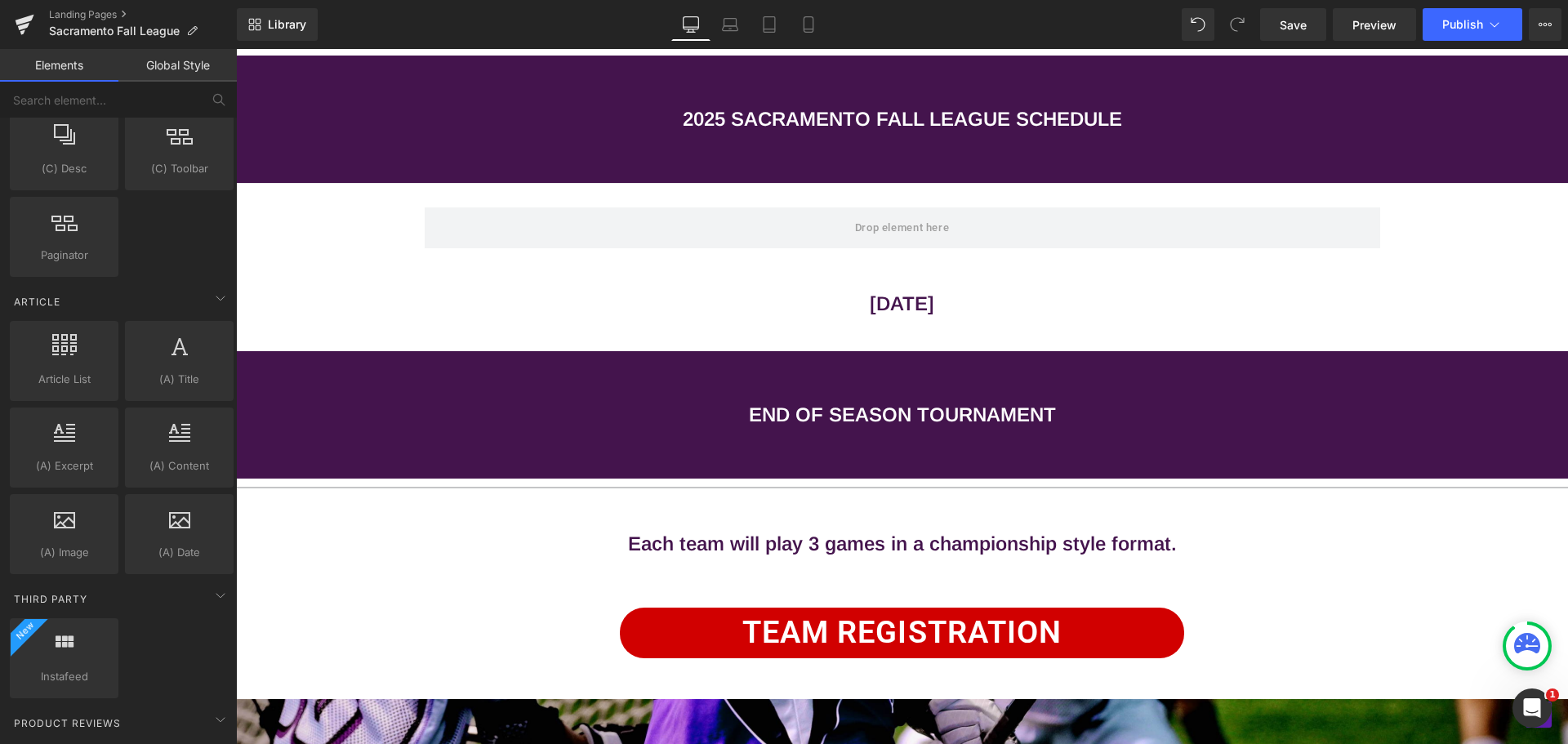
scroll to position [2396, 0]
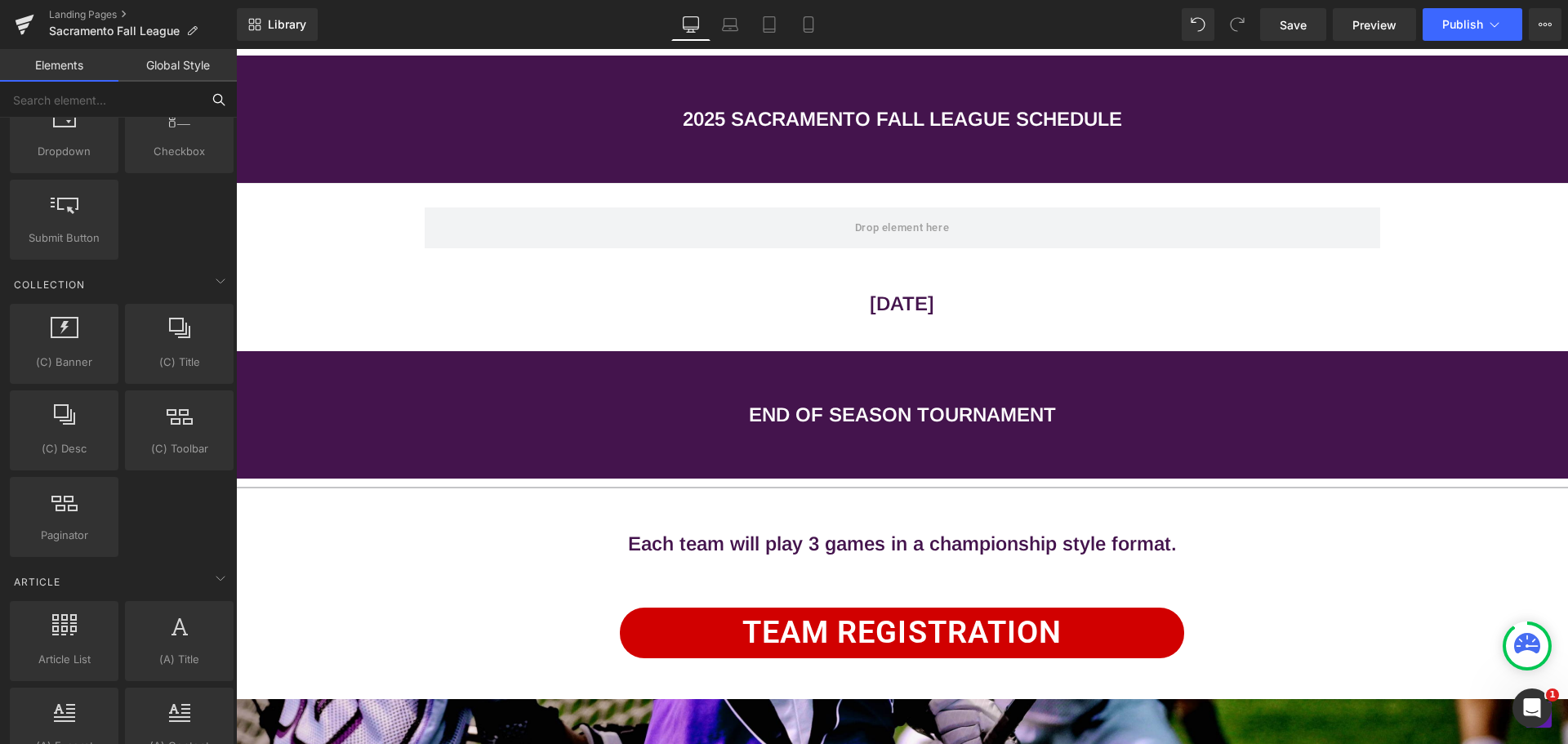
click at [97, 110] on input "text" at bounding box center [100, 99] width 201 height 36
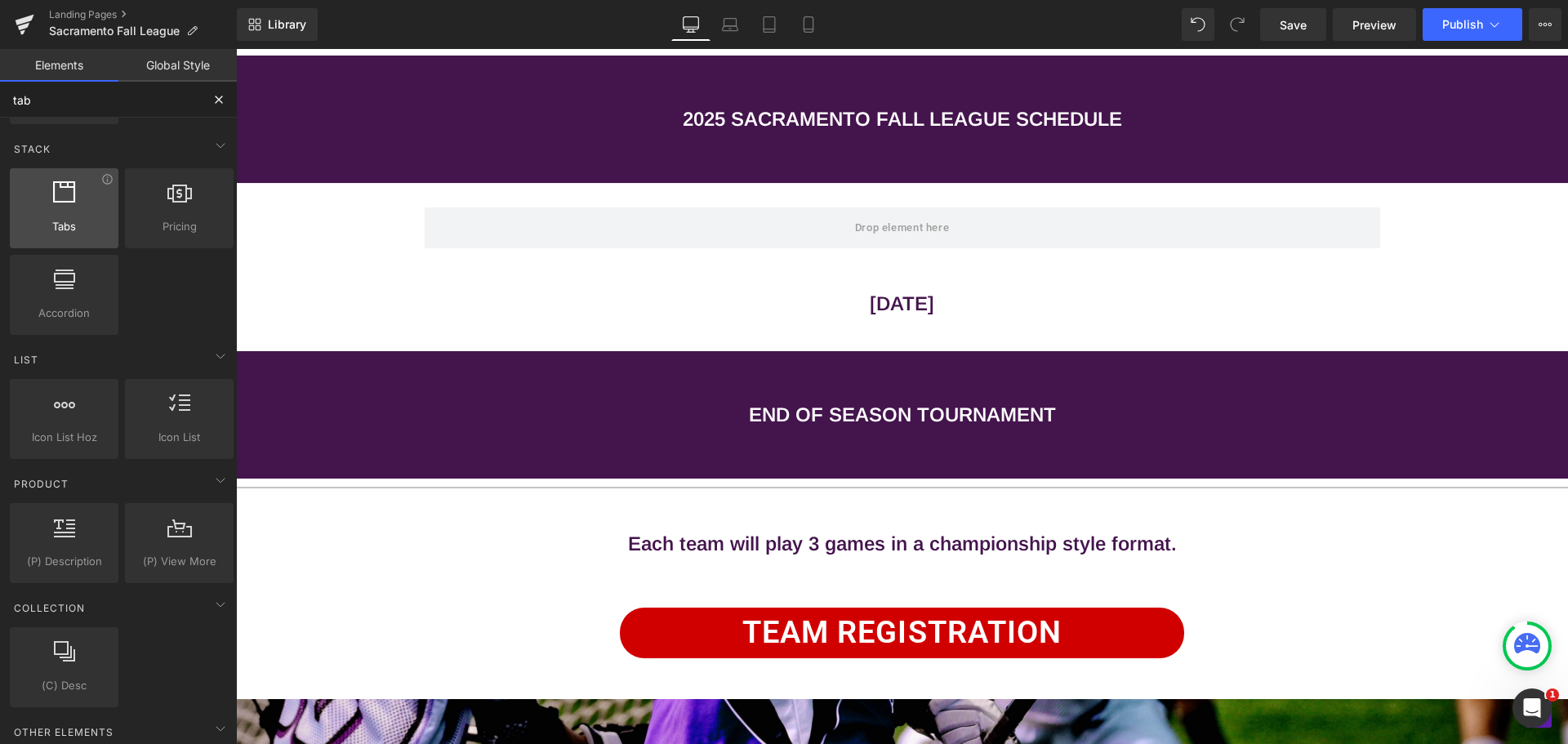
scroll to position [0, 0]
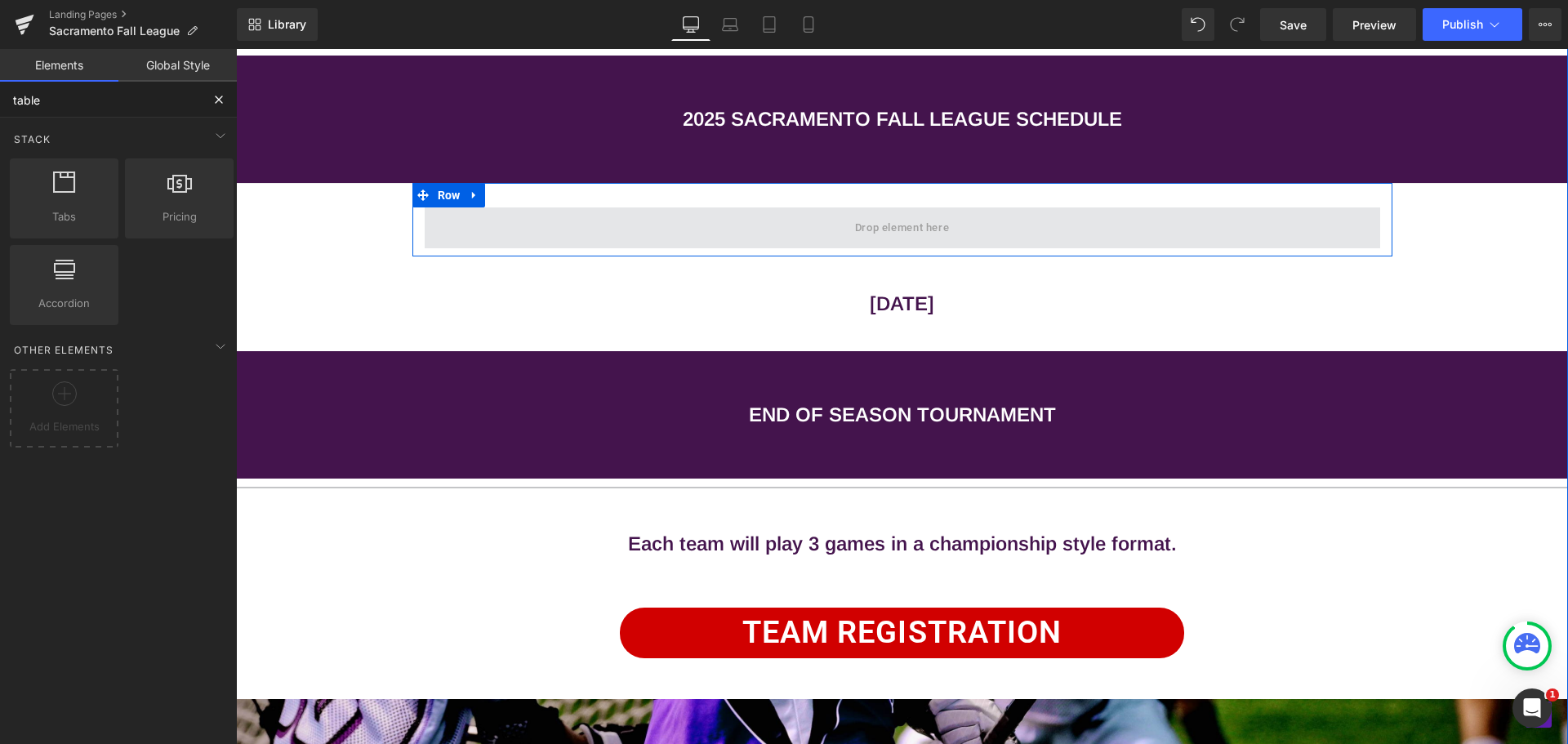
type input "table"
click at [870, 235] on span at bounding box center [903, 228] width 106 height 27
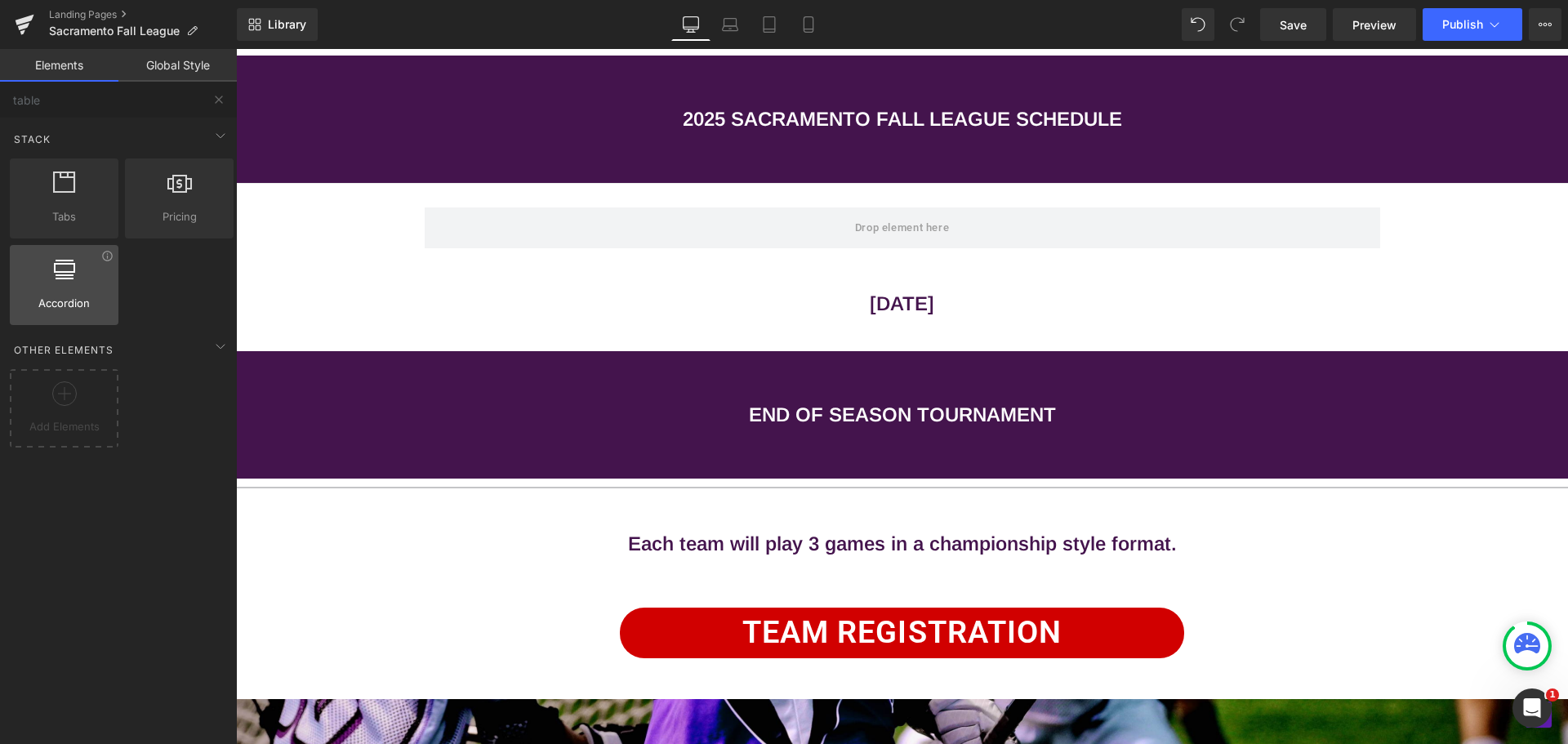
click at [56, 288] on div at bounding box center [63, 277] width 98 height 37
click at [56, 288] on div at bounding box center [63, 277] width 98 height 37
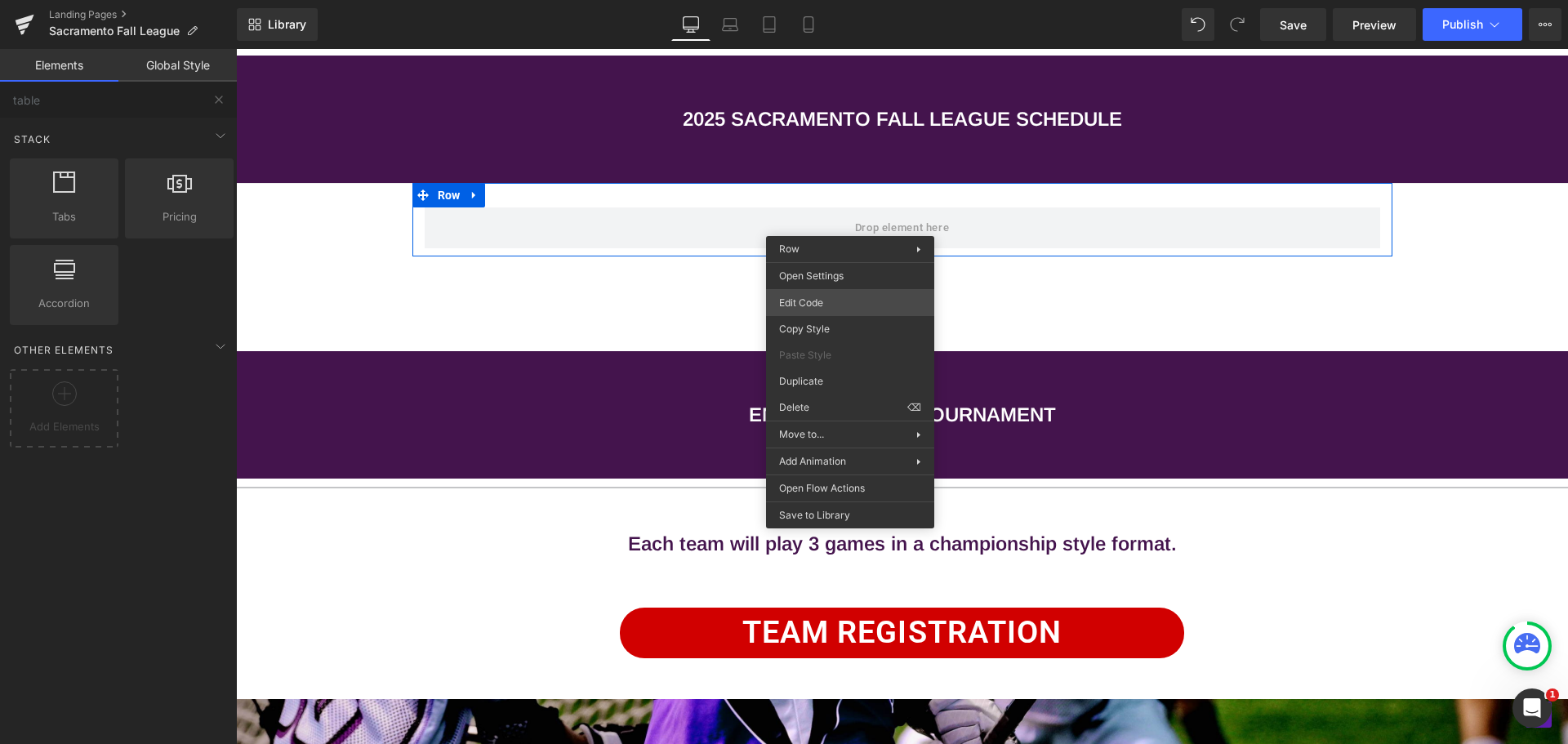
click at [816, 0] on div "Accordion You are previewing how the will restyle your page. You can not edit E…" at bounding box center [784, 0] width 1568 height 0
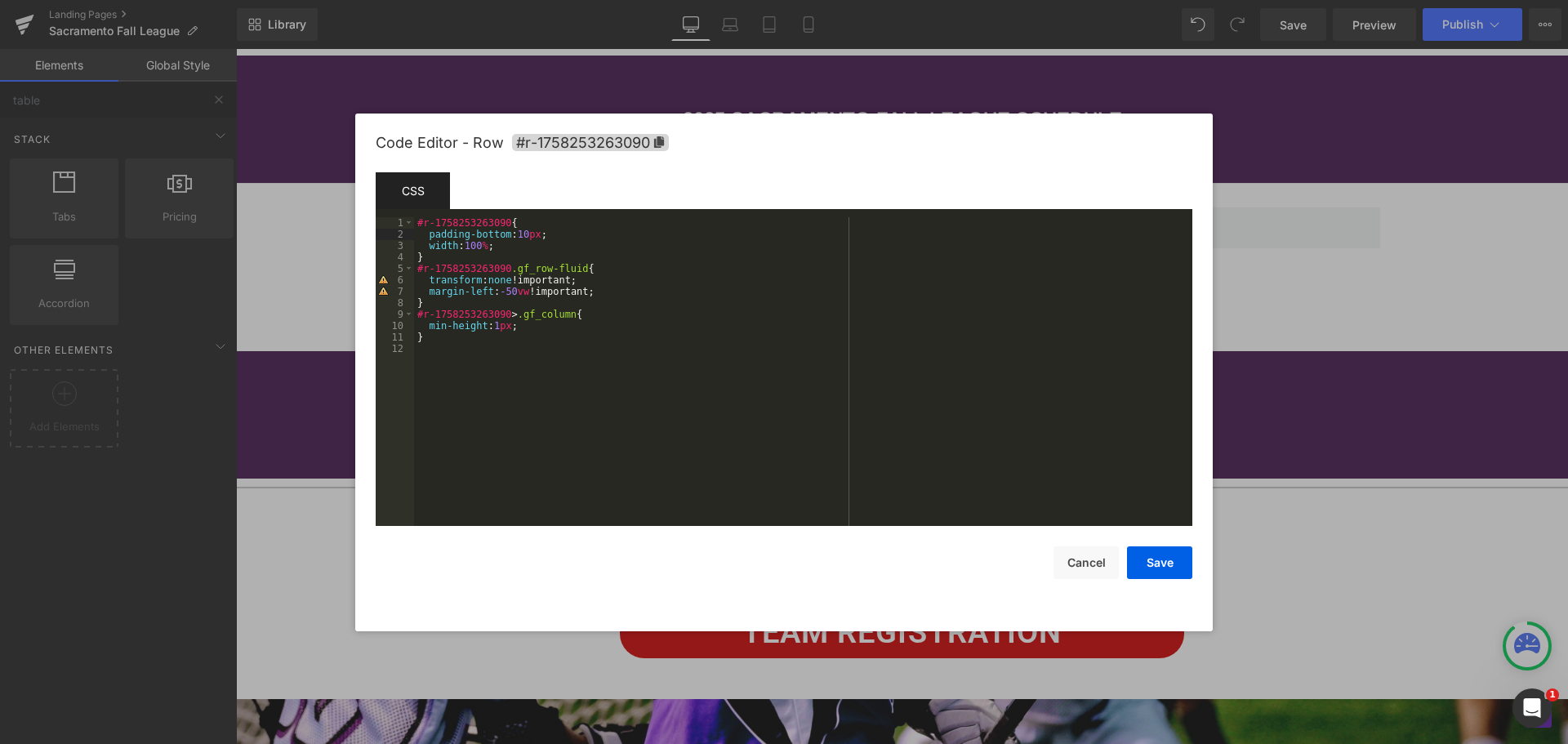
drag, startPoint x: 843, startPoint y: 231, endPoint x: 1350, endPoint y: 354, distance: 521.7
click at [1350, 354] on div at bounding box center [784, 372] width 1568 height 744
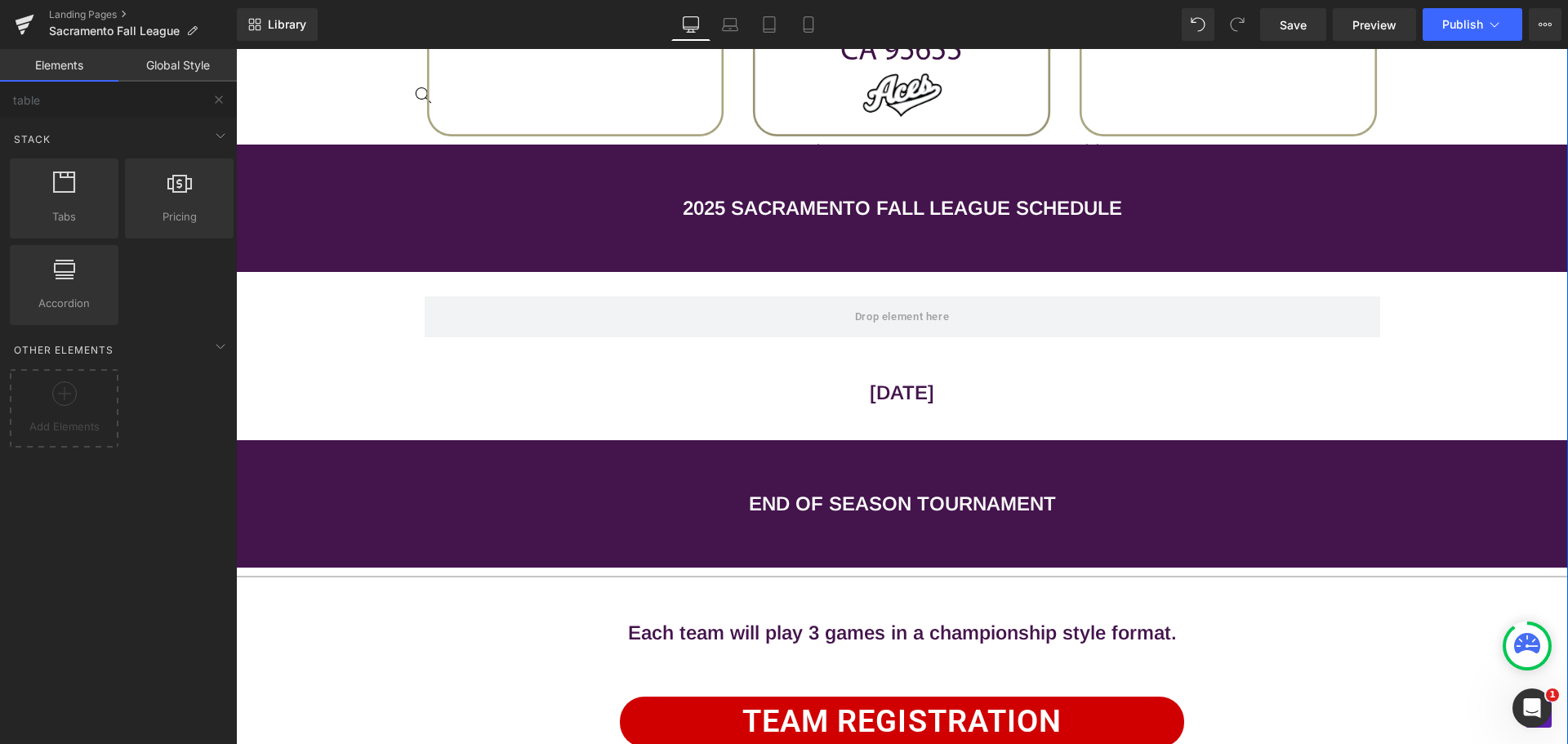
scroll to position [1502, 0]
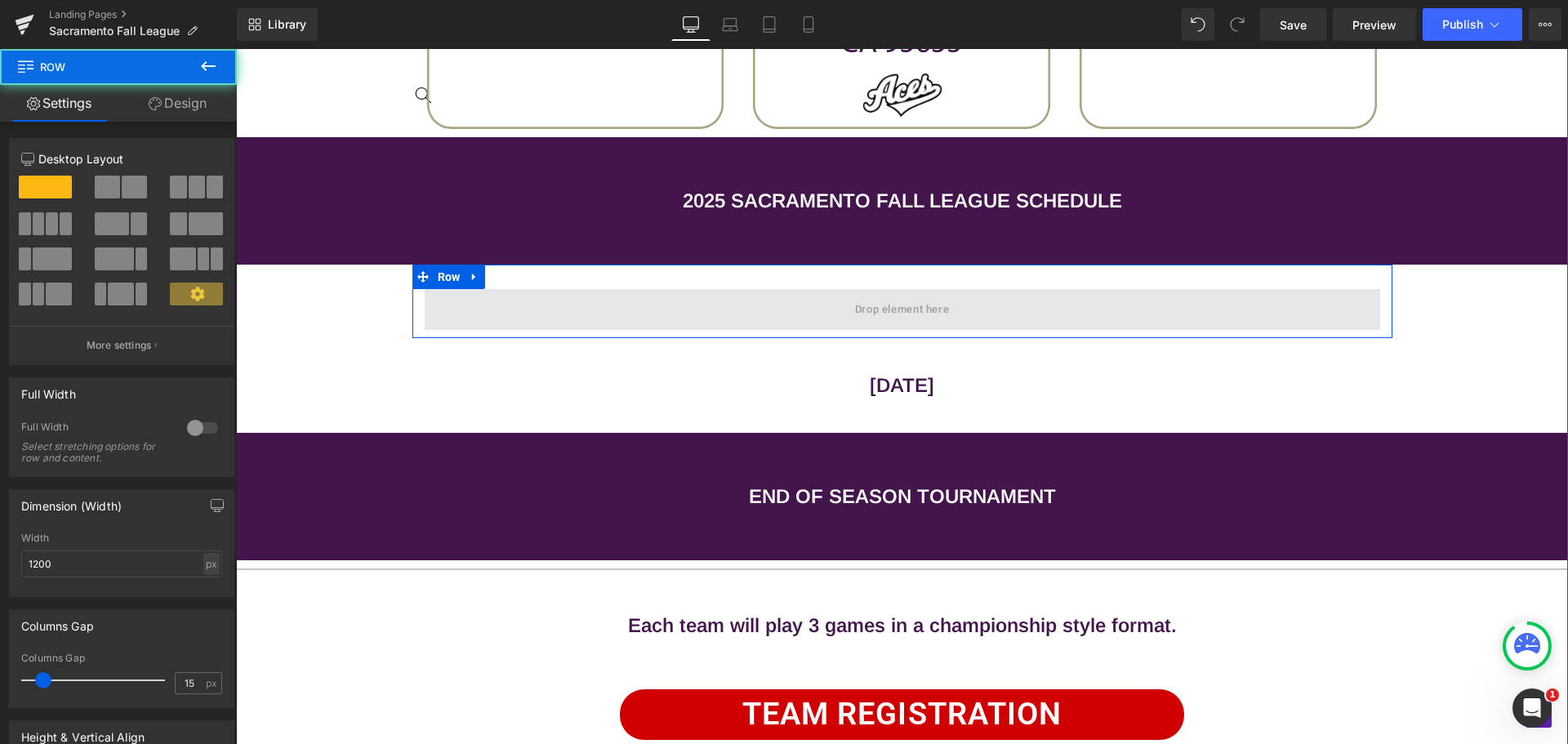
click at [763, 305] on span at bounding box center [902, 310] width 956 height 41
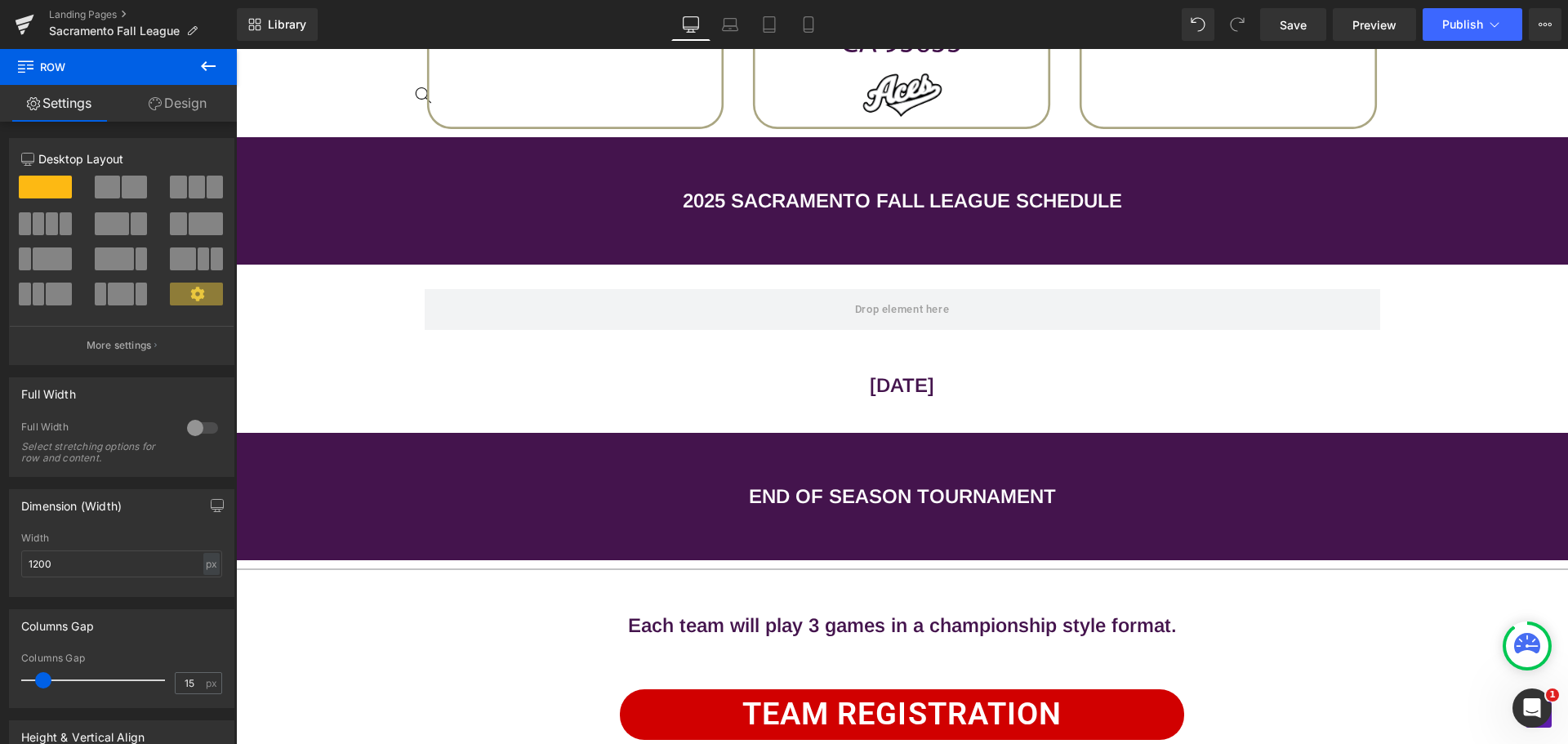
click at [146, 64] on span "Row" at bounding box center [98, 67] width 163 height 36
click at [204, 62] on icon at bounding box center [208, 66] width 20 height 20
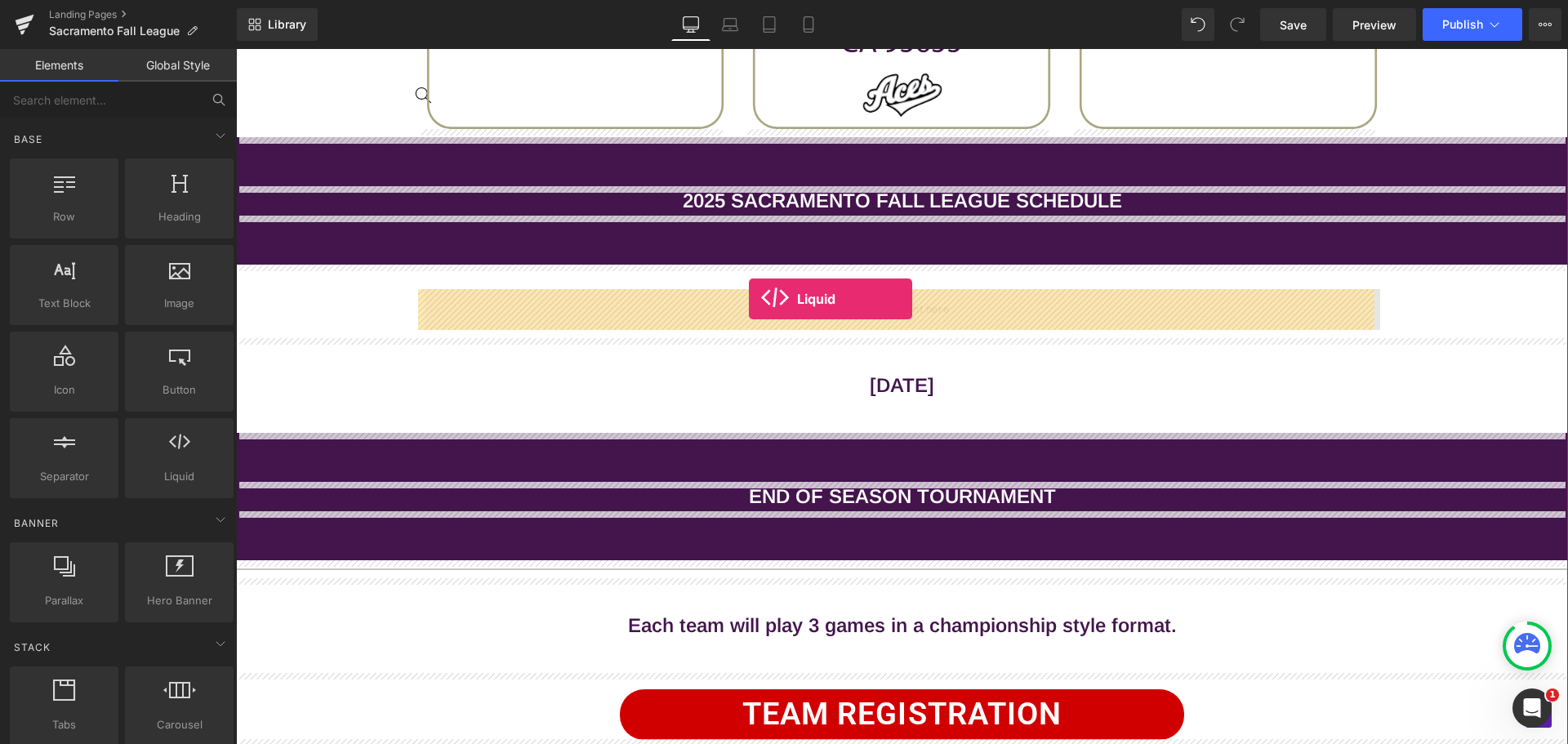
drag, startPoint x: 414, startPoint y: 497, endPoint x: 749, endPoint y: 299, distance: 389.1
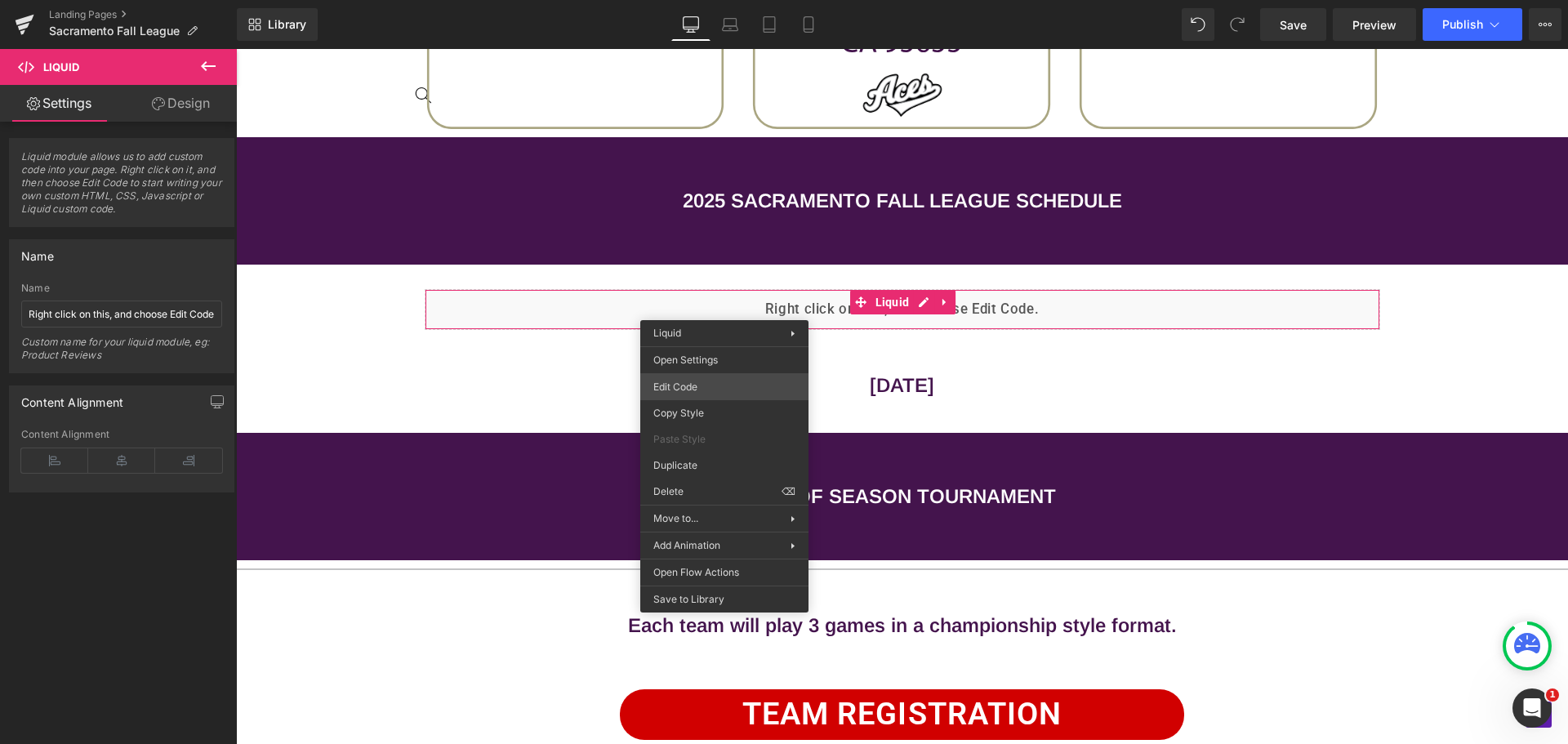
click at [712, 0] on div "Liquid You are previewing how the will restyle your page. You can not edit Elem…" at bounding box center [784, 0] width 1568 height 0
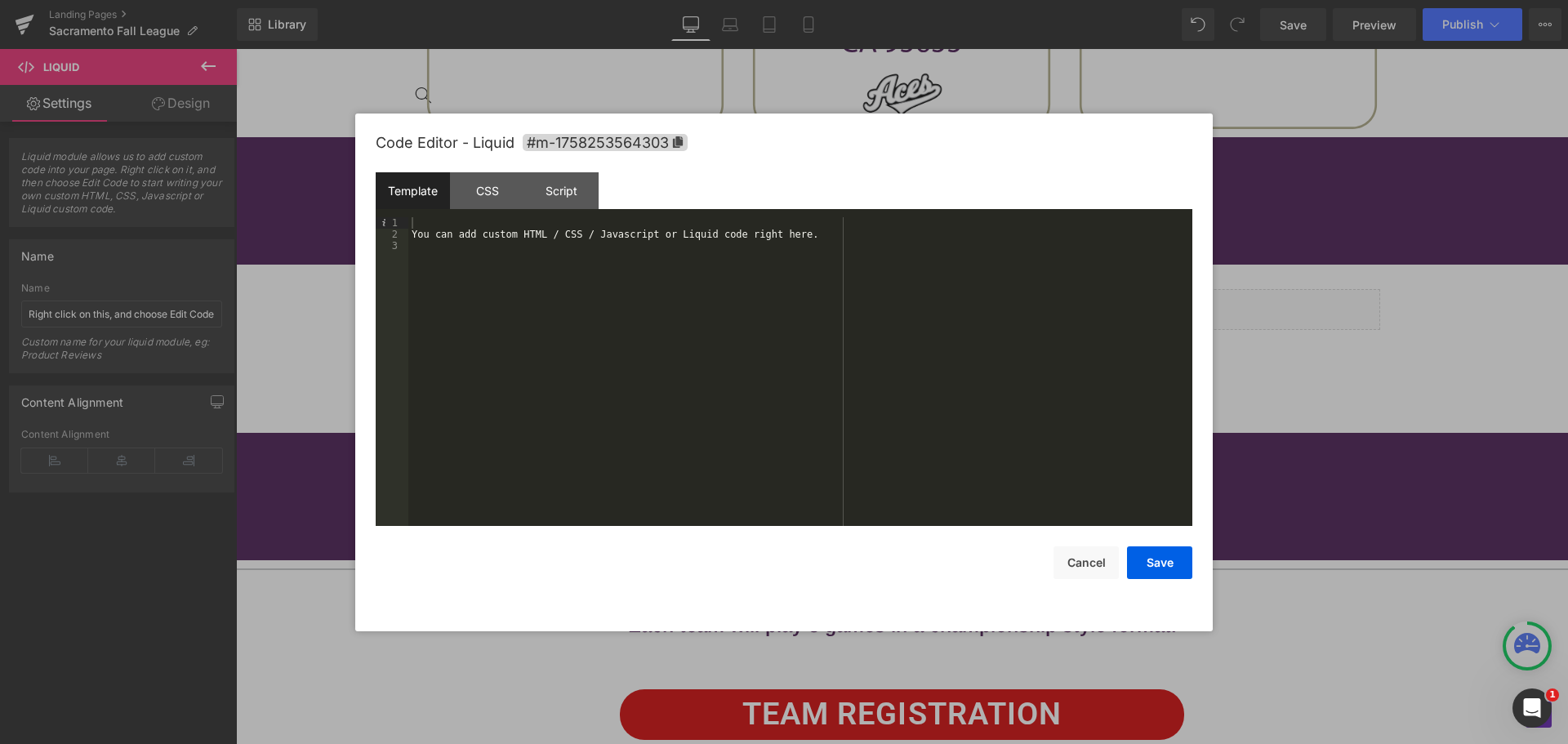
click at [578, 268] on div "You can add custom HTML / CSS / Javascript or Liquid code right here." at bounding box center [800, 383] width 784 height 331
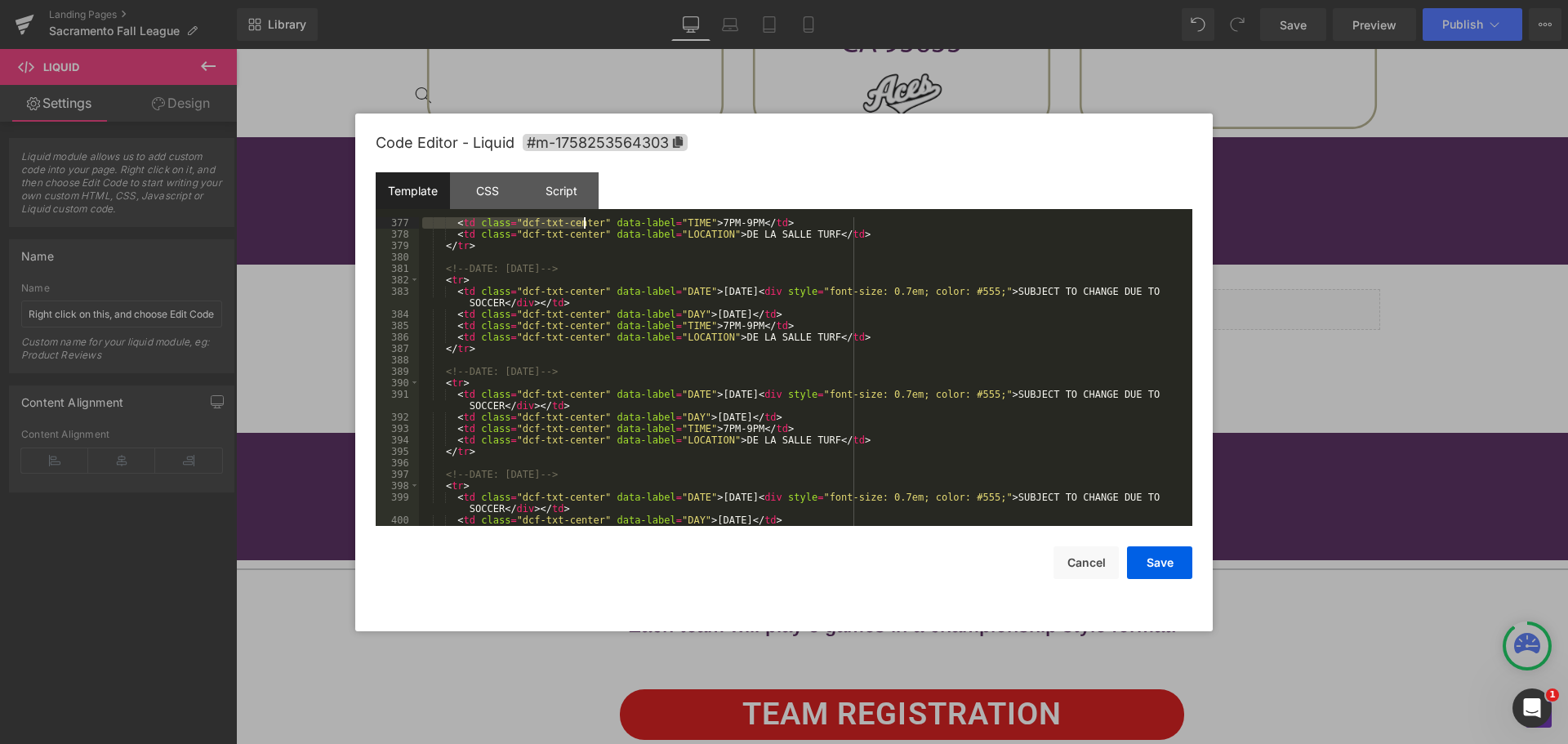
scroll to position [4622, 0]
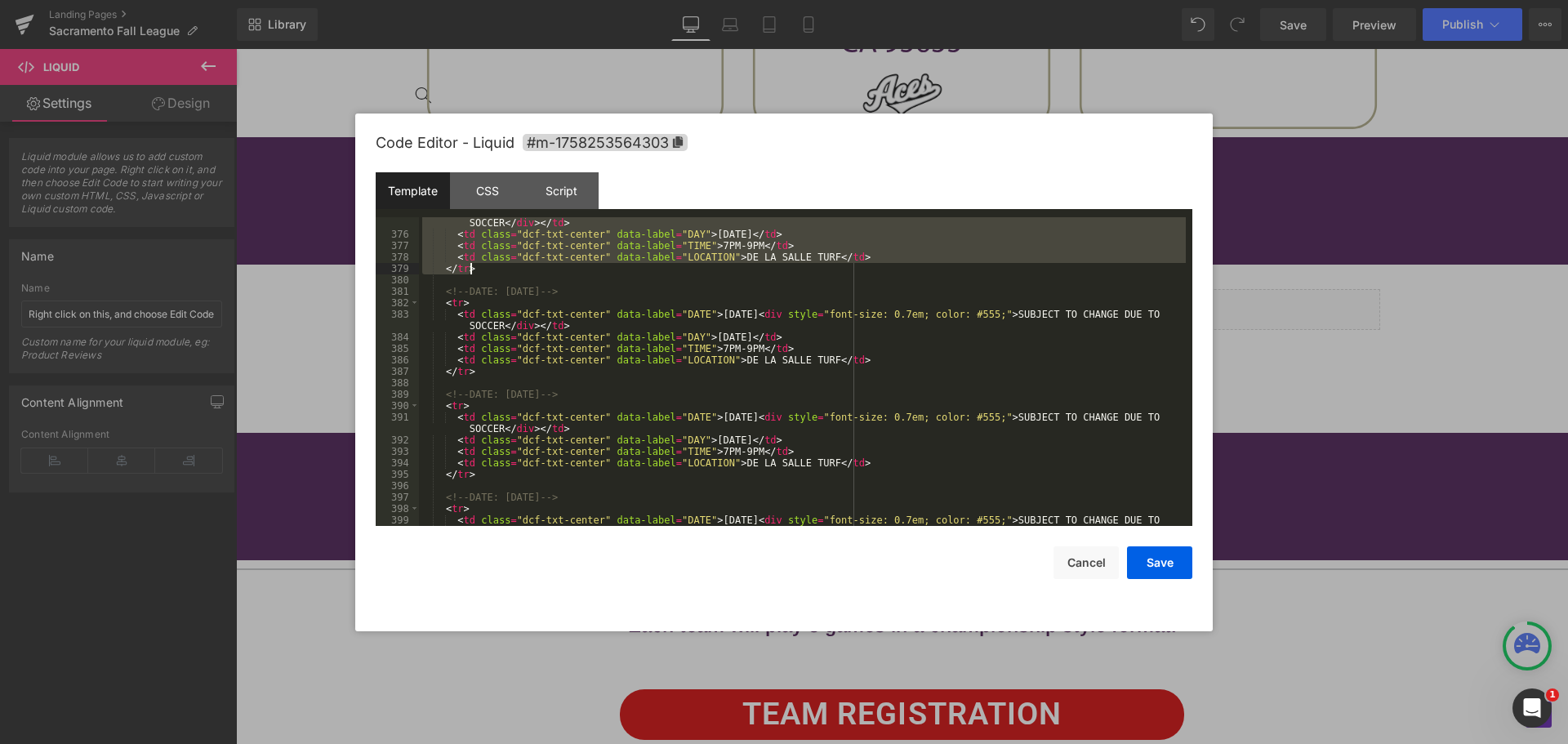
drag, startPoint x: 432, startPoint y: 380, endPoint x: 561, endPoint y: 272, distance: 168.2
click at [561, 272] on div "< td class = "dcf-txt-center" data-label = "DATE" > [DATE] < div style = "font-…" at bounding box center [803, 383] width 767 height 354
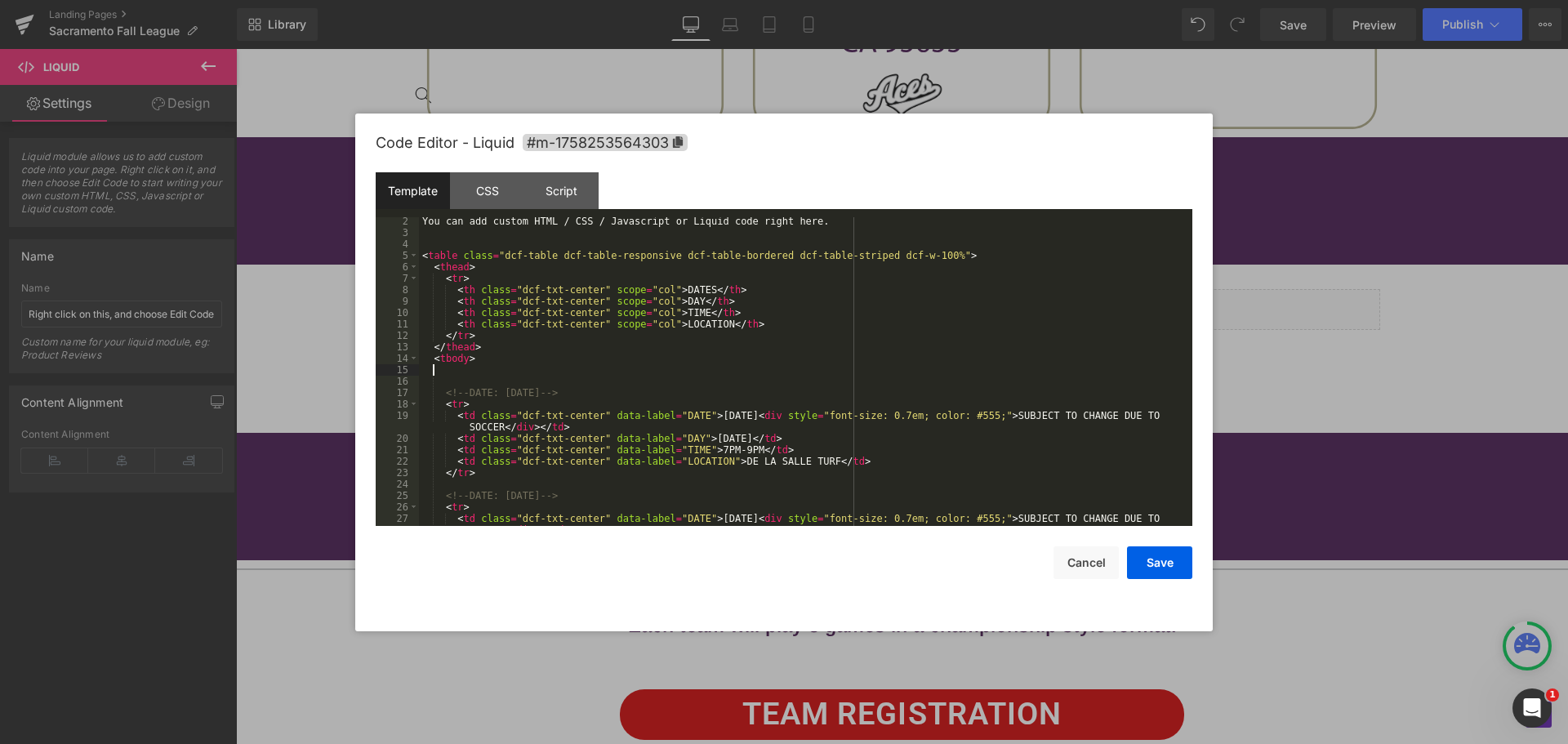
scroll to position [0, 0]
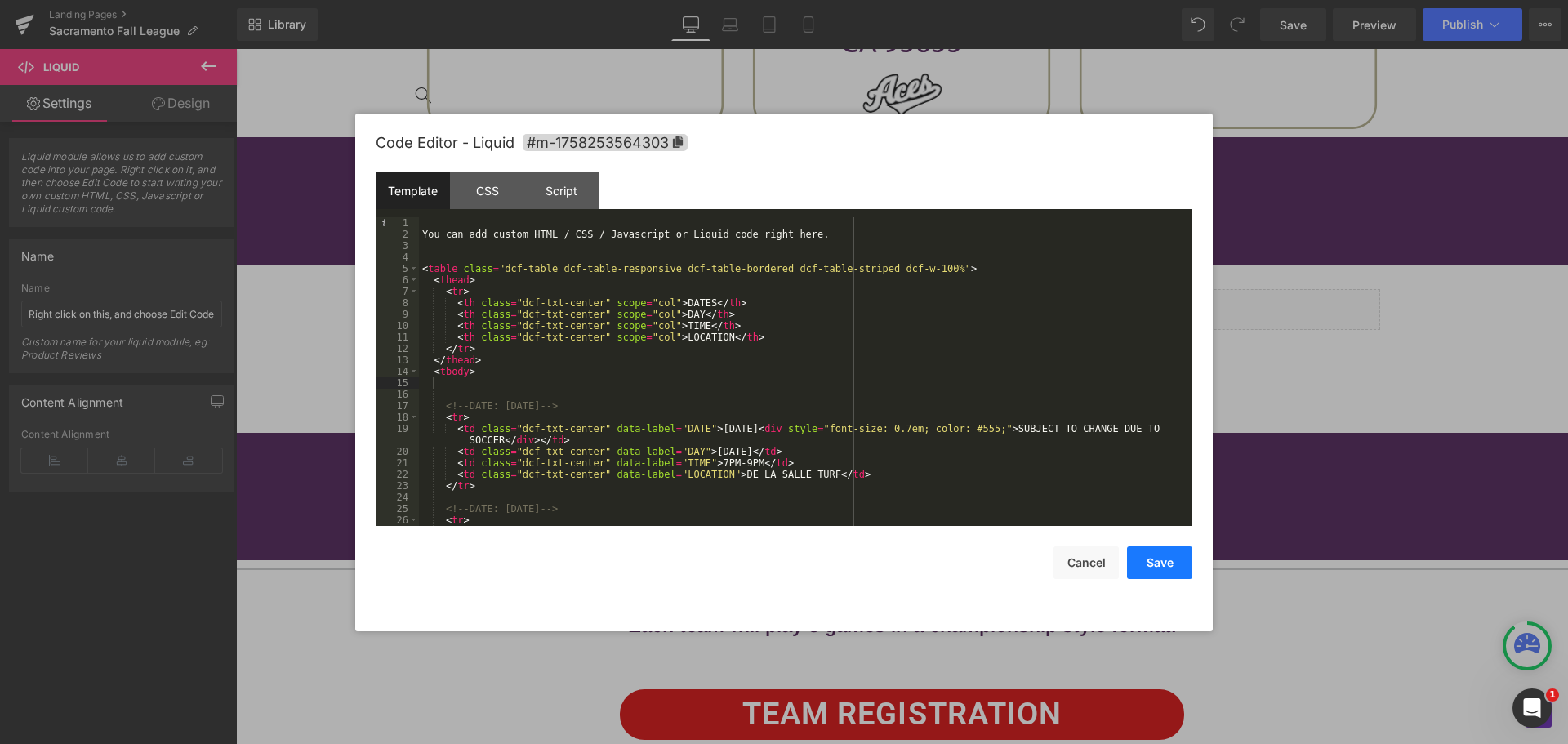
click at [1163, 563] on button "Save" at bounding box center [1160, 562] width 65 height 33
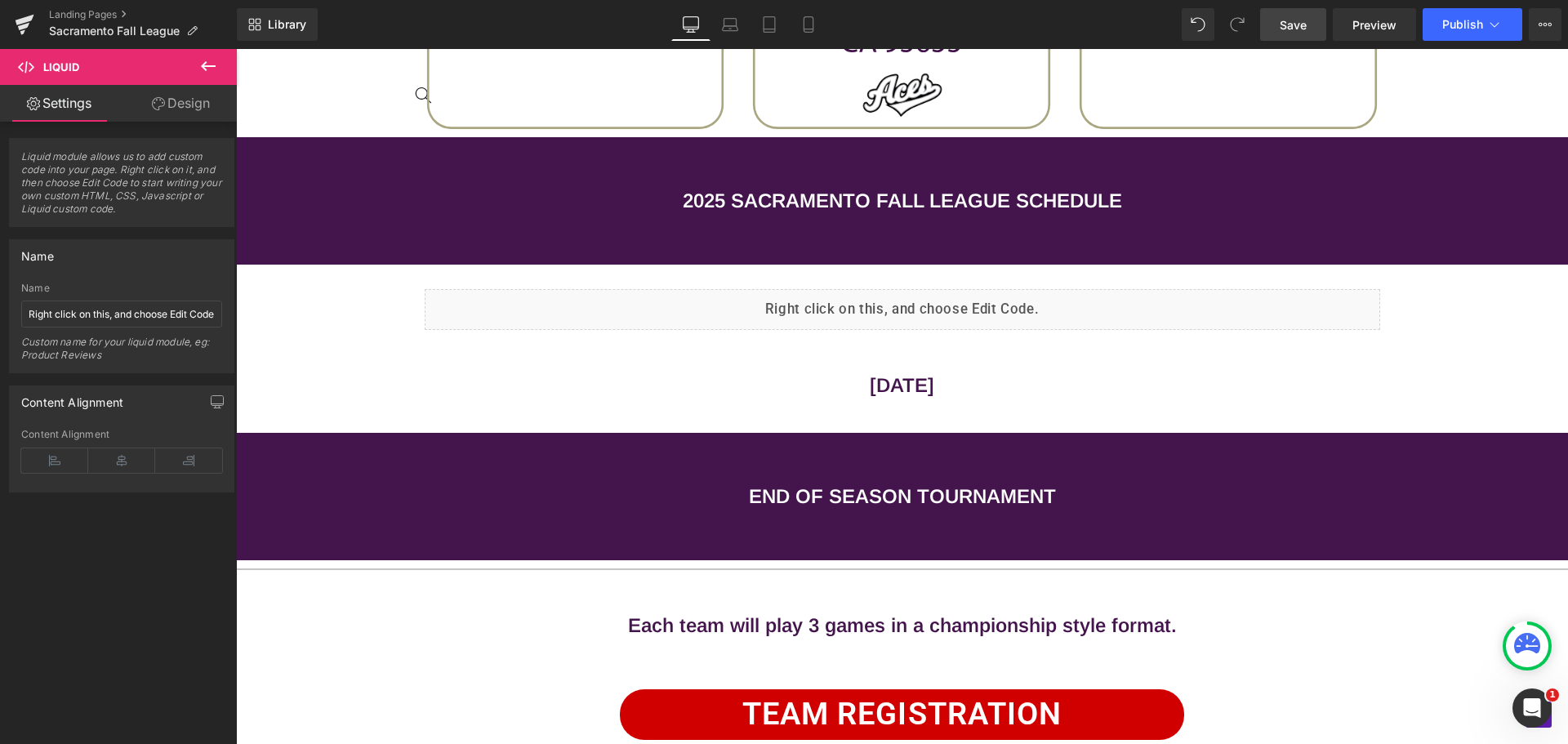
click at [1288, 19] on span "Save" at bounding box center [1292, 25] width 27 height 17
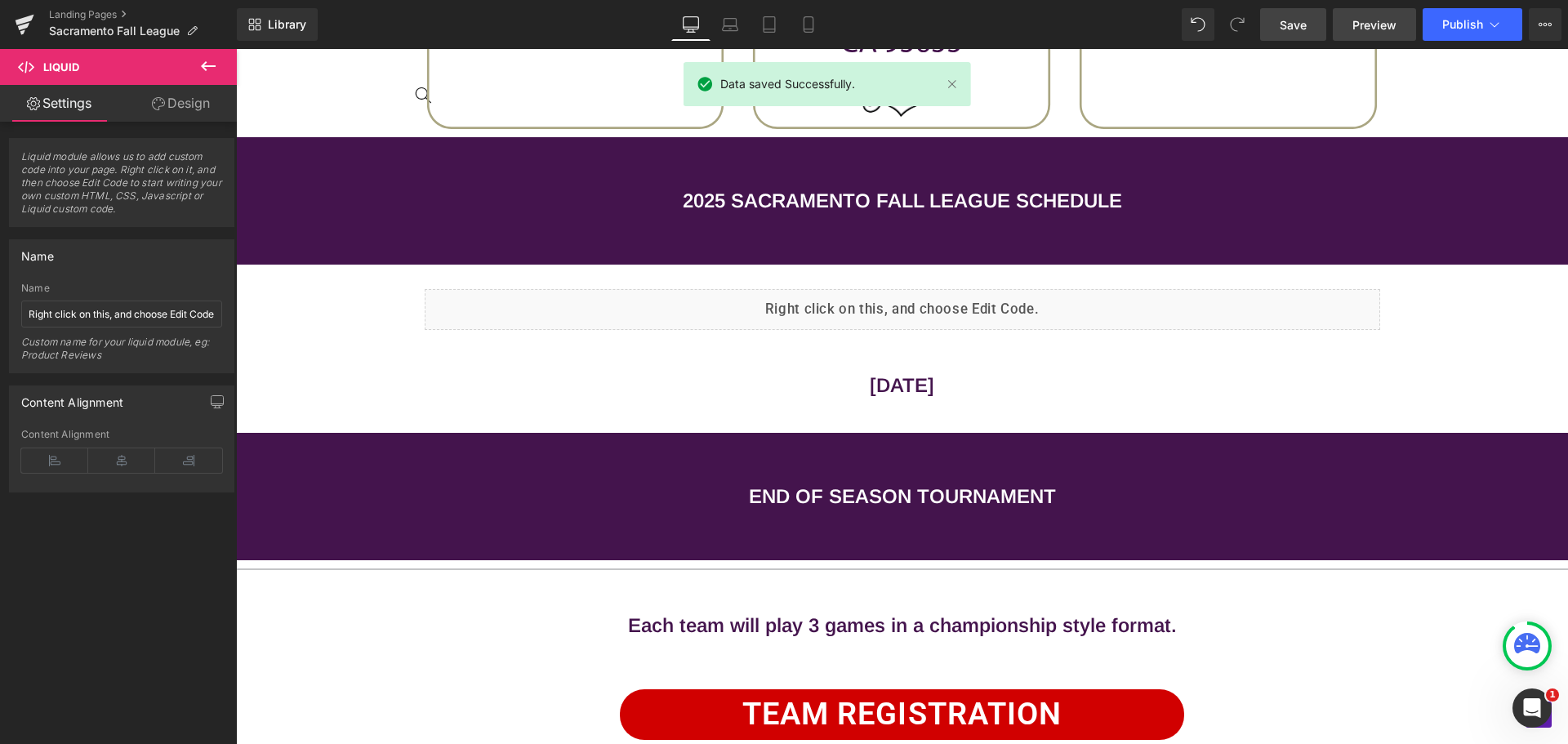
click at [1363, 20] on span "Preview" at bounding box center [1375, 25] width 45 height 17
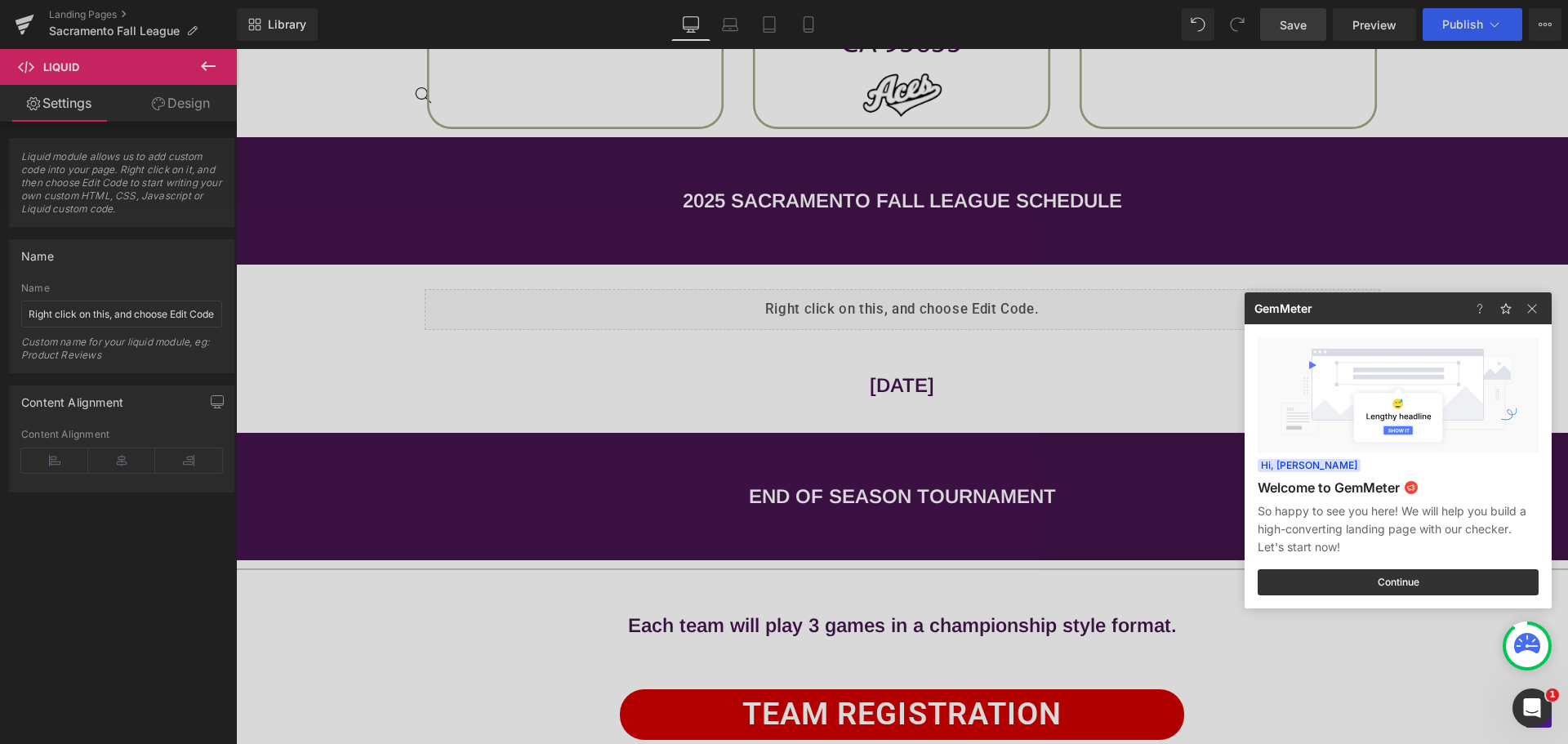
click at [859, 301] on div at bounding box center [784, 372] width 1568 height 744
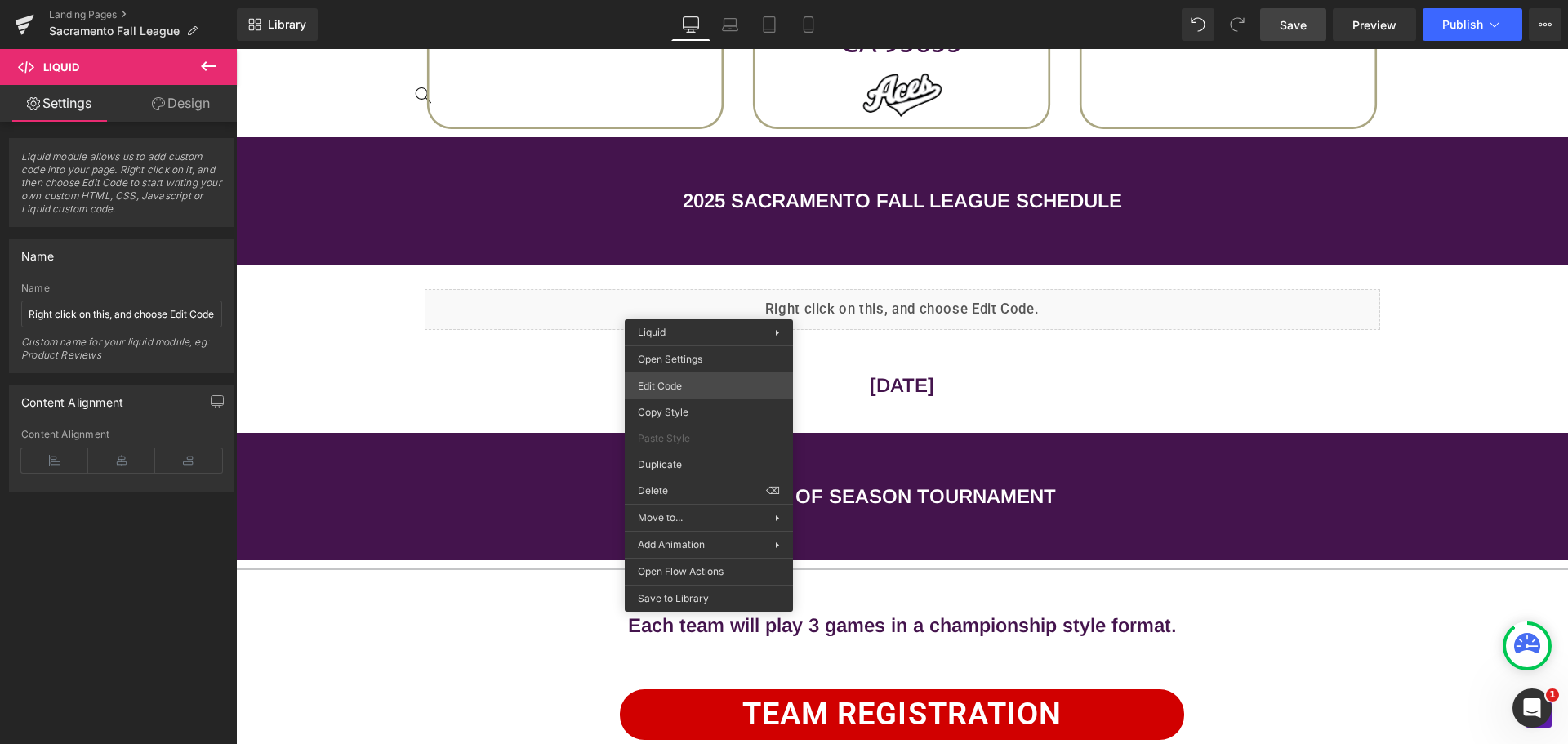
click at [680, 0] on div "Liquid You are previewing how the will restyle your page. You can not edit Elem…" at bounding box center [784, 0] width 1568 height 0
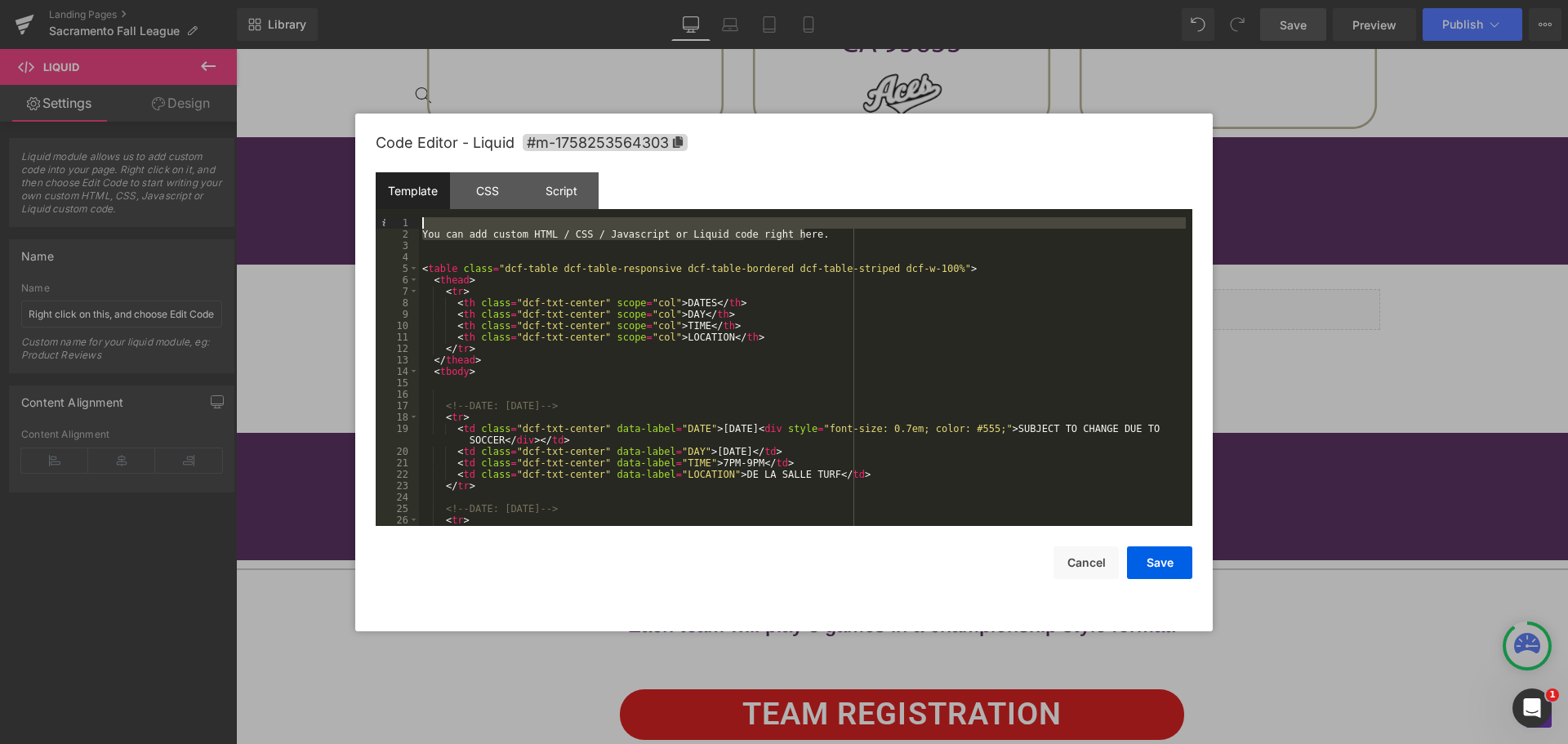
drag, startPoint x: 816, startPoint y: 232, endPoint x: 250, endPoint y: 127, distance: 575.7
click at [256, 132] on body "Liquid You are previewing how the will restyle your page. You can not edit Elem…" at bounding box center [784, 372] width 1568 height 744
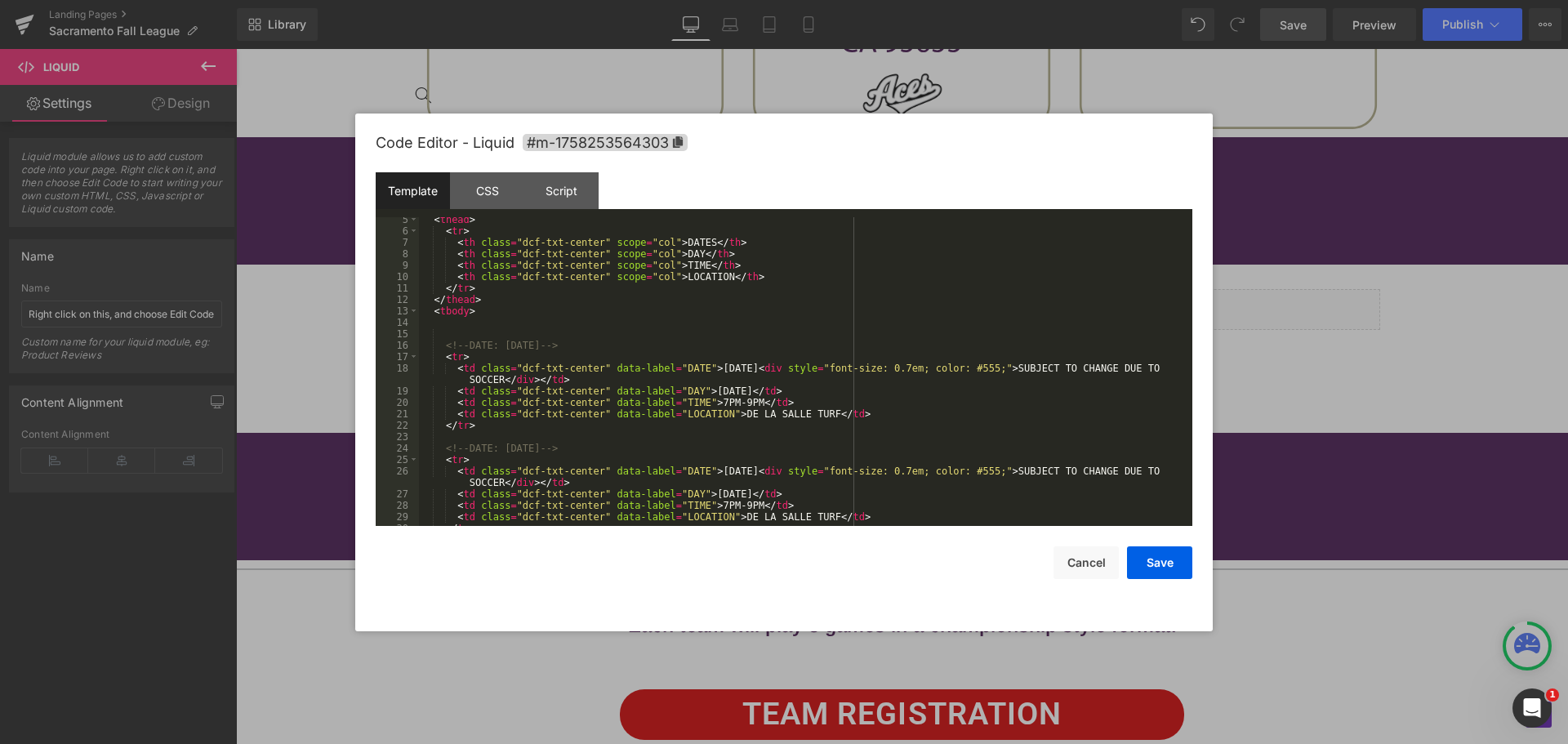
scroll to position [49, 0]
click at [680, 244] on div "< thead > < tr > < th class = "dcf-txt-center" scope = "col" > DATES </ th > < …" at bounding box center [803, 379] width 767 height 331
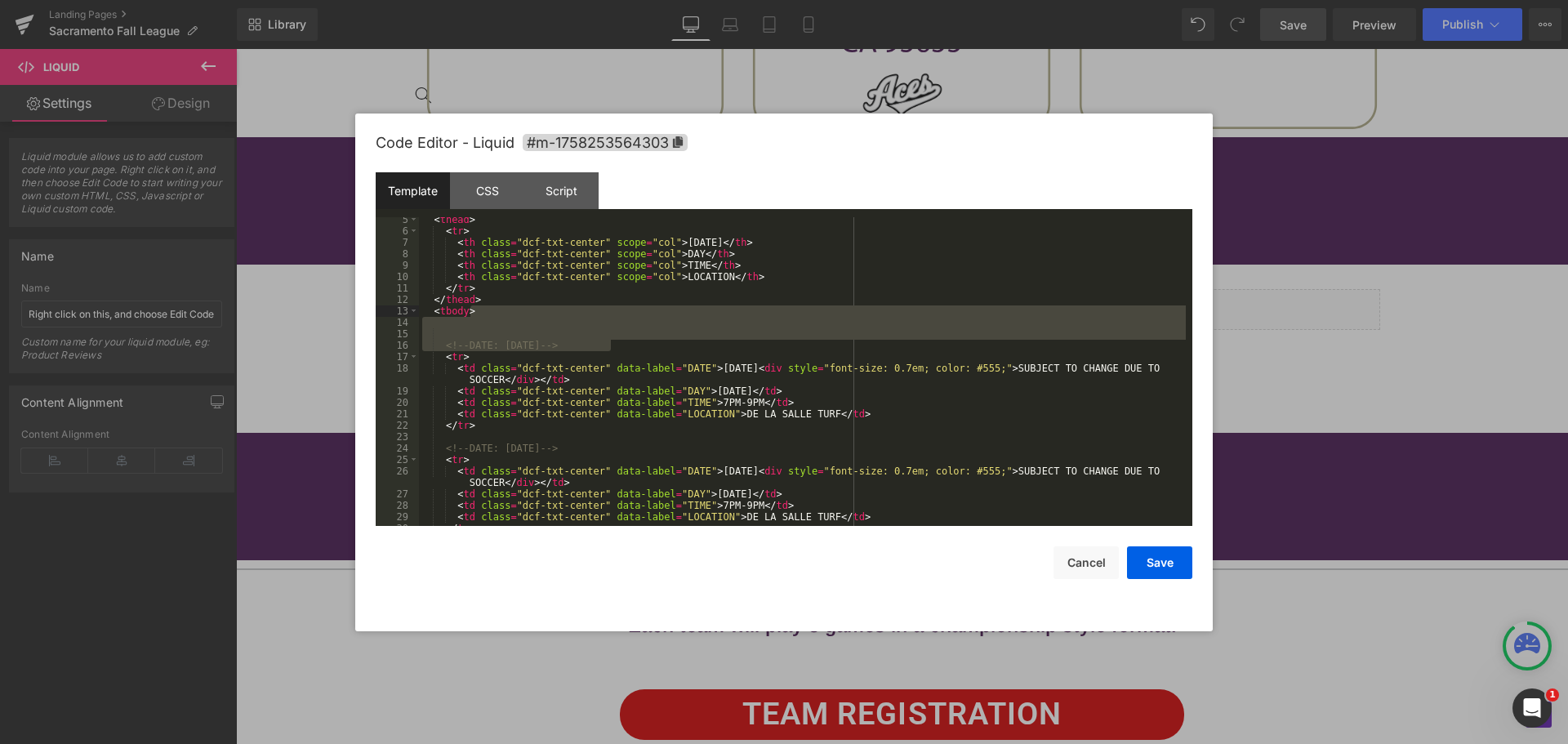
drag, startPoint x: 626, startPoint y: 343, endPoint x: 582, endPoint y: 312, distance: 53.8
click at [582, 312] on div "< thead > < tr > < th class = "dcf-txt-center" scope = "col" > [DATE] </ th > <…" at bounding box center [803, 379] width 767 height 331
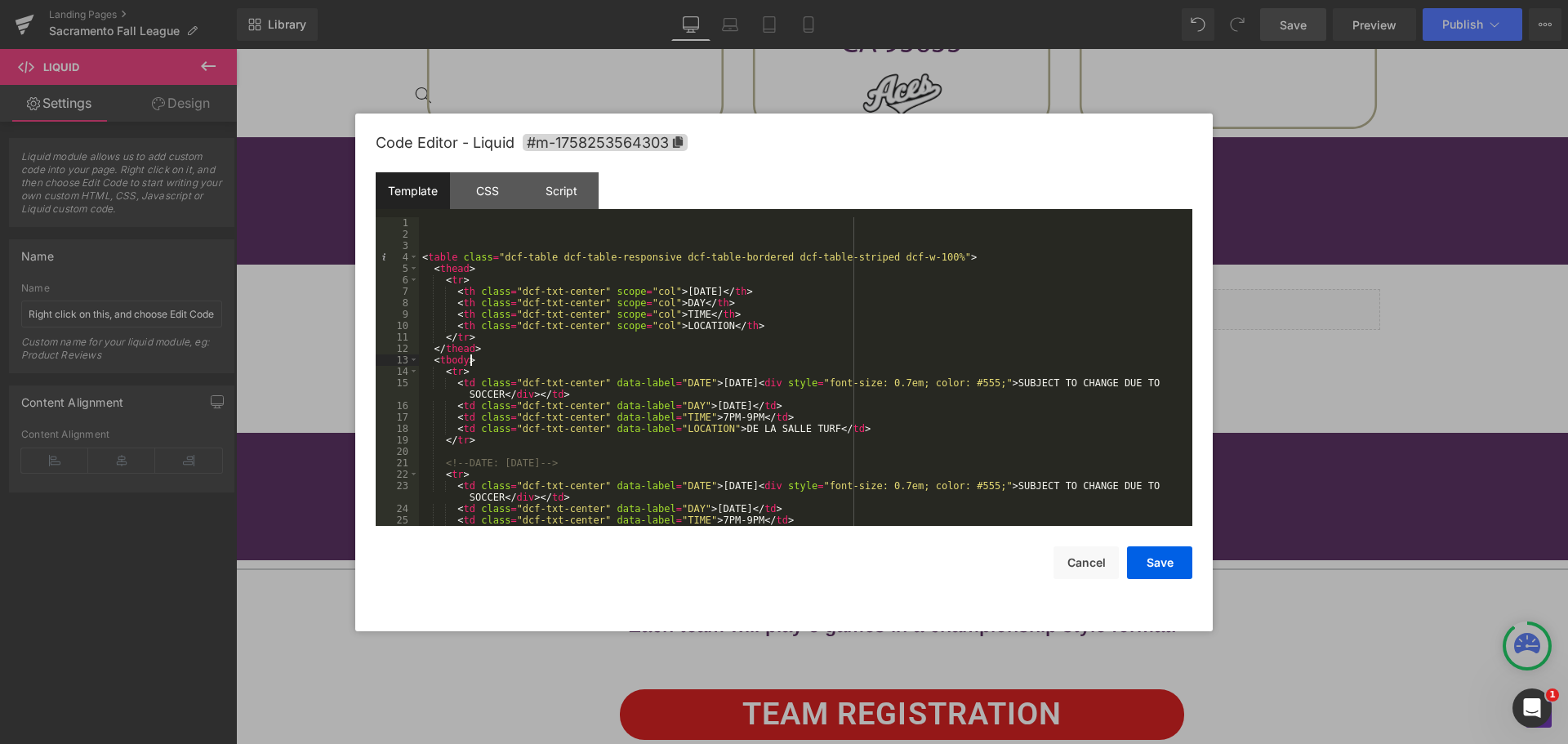
scroll to position [0, 0]
click at [668, 301] on div "< table class = "dcf-table dcf-table-responsive dcf-table-bordered dcf-table-st…" at bounding box center [803, 383] width 767 height 331
drag, startPoint x: 686, startPoint y: 313, endPoint x: 667, endPoint y: 313, distance: 19.0
click at [667, 313] on div "< table class = "dcf-table dcf-table-responsive dcf-table-bordered dcf-table-st…" at bounding box center [803, 383] width 767 height 331
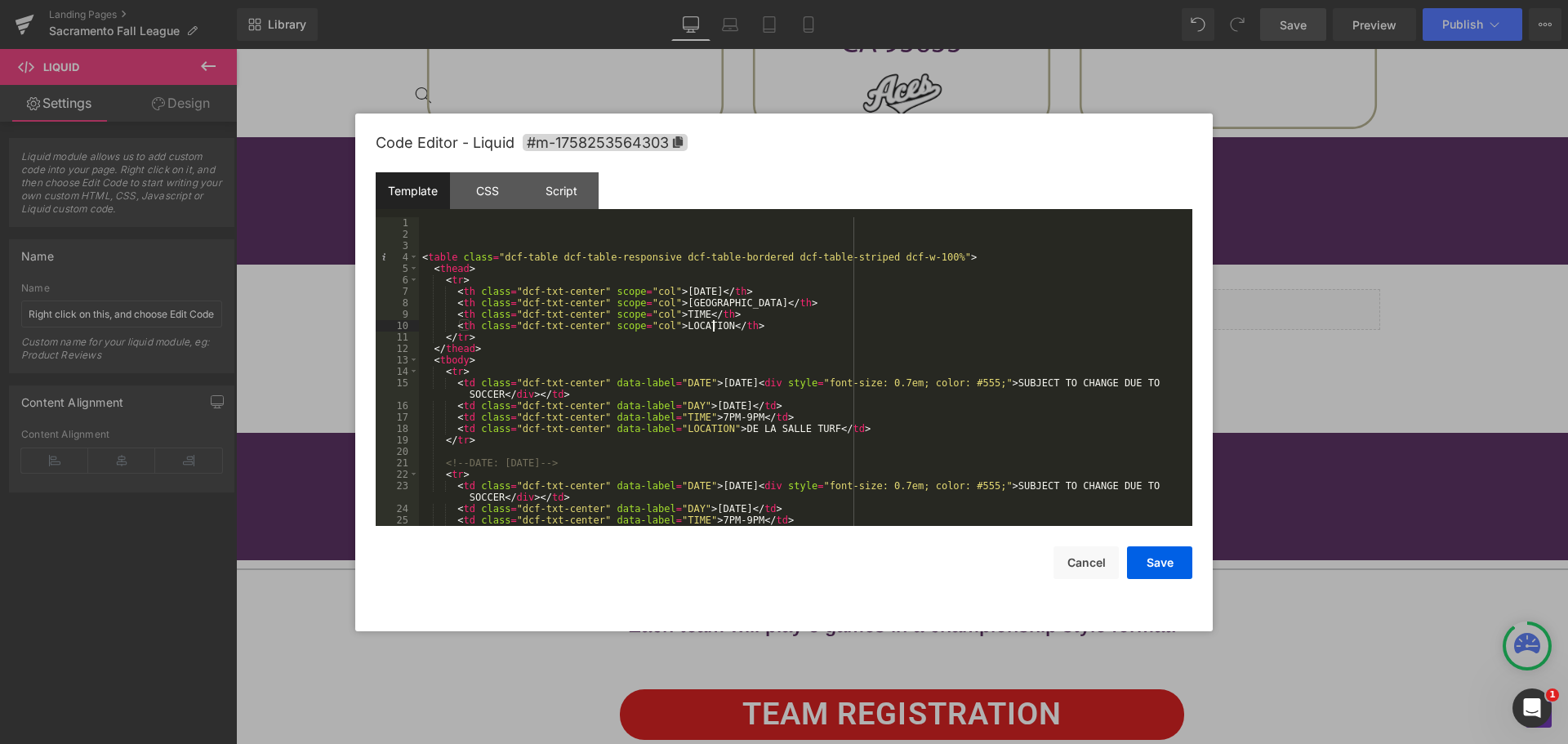
click at [708, 325] on div "< table class = "dcf-table dcf-table-responsive dcf-table-bordered dcf-table-st…" at bounding box center [803, 383] width 767 height 331
click at [708, 325] on div "< table class = "dcf-table dcf-table-responsive dcf-table-bordered dcf-table-st…" at bounding box center [803, 372] width 767 height 309
drag, startPoint x: 709, startPoint y: 325, endPoint x: 667, endPoint y: 322, distance: 42.1
click at [667, 322] on div "< table class = "dcf-table dcf-table-responsive dcf-table-bordered dcf-table-st…" at bounding box center [803, 383] width 767 height 331
drag, startPoint x: 686, startPoint y: 312, endPoint x: 666, endPoint y: 312, distance: 20.0
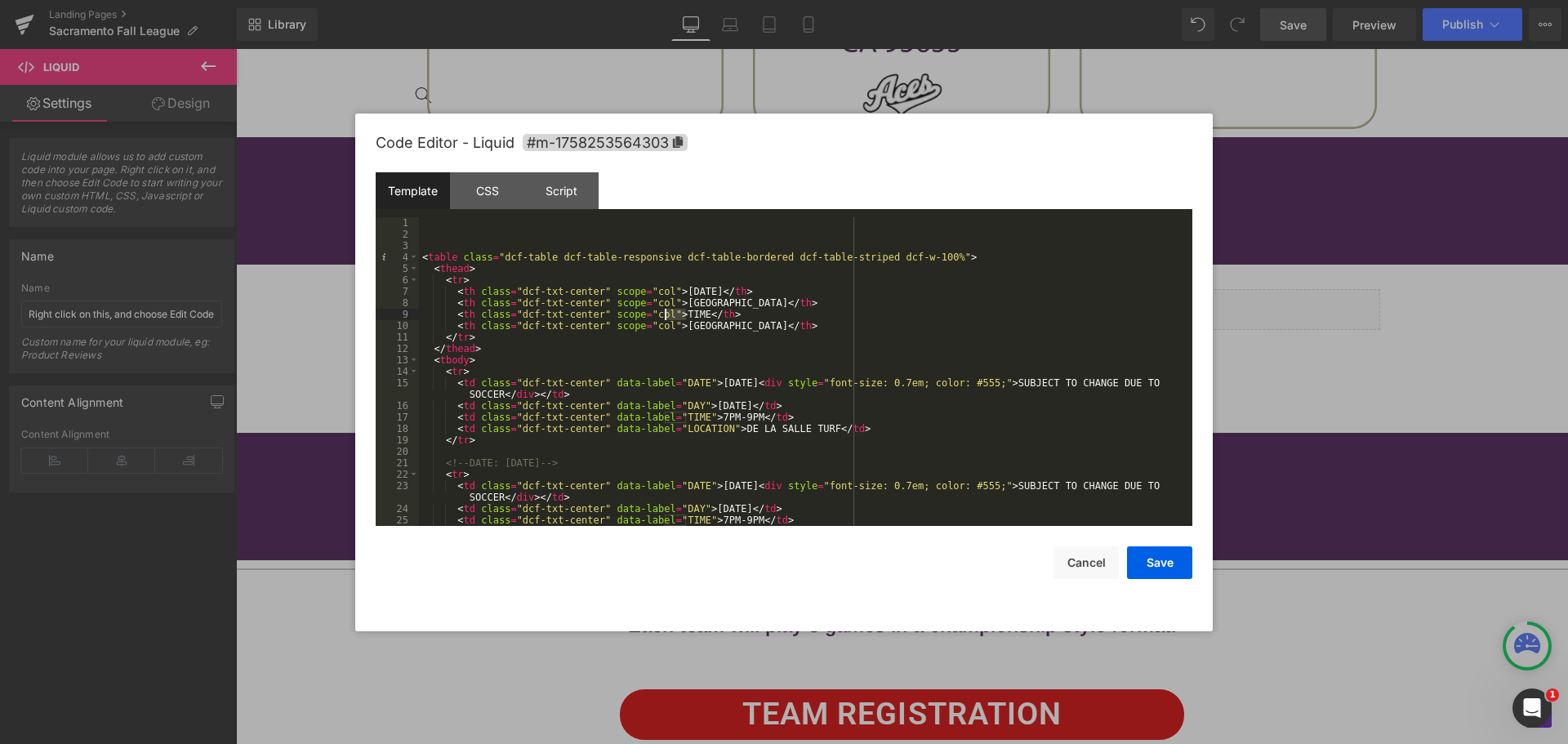
click at [666, 312] on div "< table class = "dcf-table dcf-table-responsive dcf-table-bordered dcf-table-st…" at bounding box center [803, 383] width 767 height 331
drag, startPoint x: 530, startPoint y: 390, endPoint x: 790, endPoint y: 386, distance: 260.0
click at [790, 386] on div "< table class = "dcf-table dcf-table-responsive dcf-table-bordered dcf-table-st…" at bounding box center [803, 383] width 767 height 331
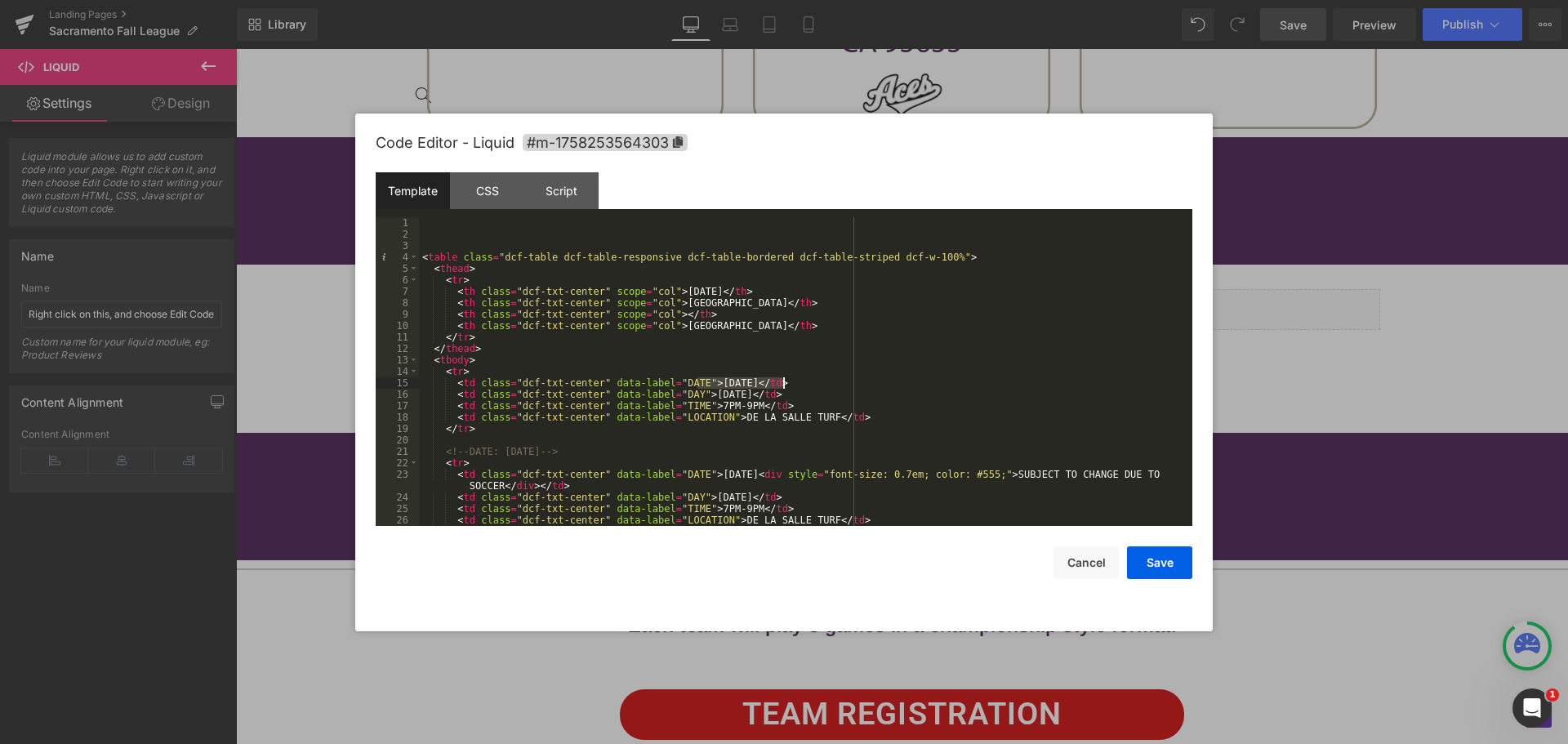
drag, startPoint x: 698, startPoint y: 378, endPoint x: 781, endPoint y: 379, distance: 83.0
click at [781, 379] on div "< table class = "dcf-table dcf-table-responsive dcf-table-bordered dcf-table-st…" at bounding box center [803, 383] width 767 height 331
click at [689, 391] on div "< table class = "dcf-table dcf-table-responsive dcf-table-bordered dcf-table-st…" at bounding box center [803, 383] width 767 height 331
click at [689, 391] on div "< table class = "dcf-table dcf-table-responsive dcf-table-bordered dcf-table-st…" at bounding box center [803, 372] width 767 height 309
drag, startPoint x: 689, startPoint y: 391, endPoint x: 742, endPoint y: 390, distance: 53.0
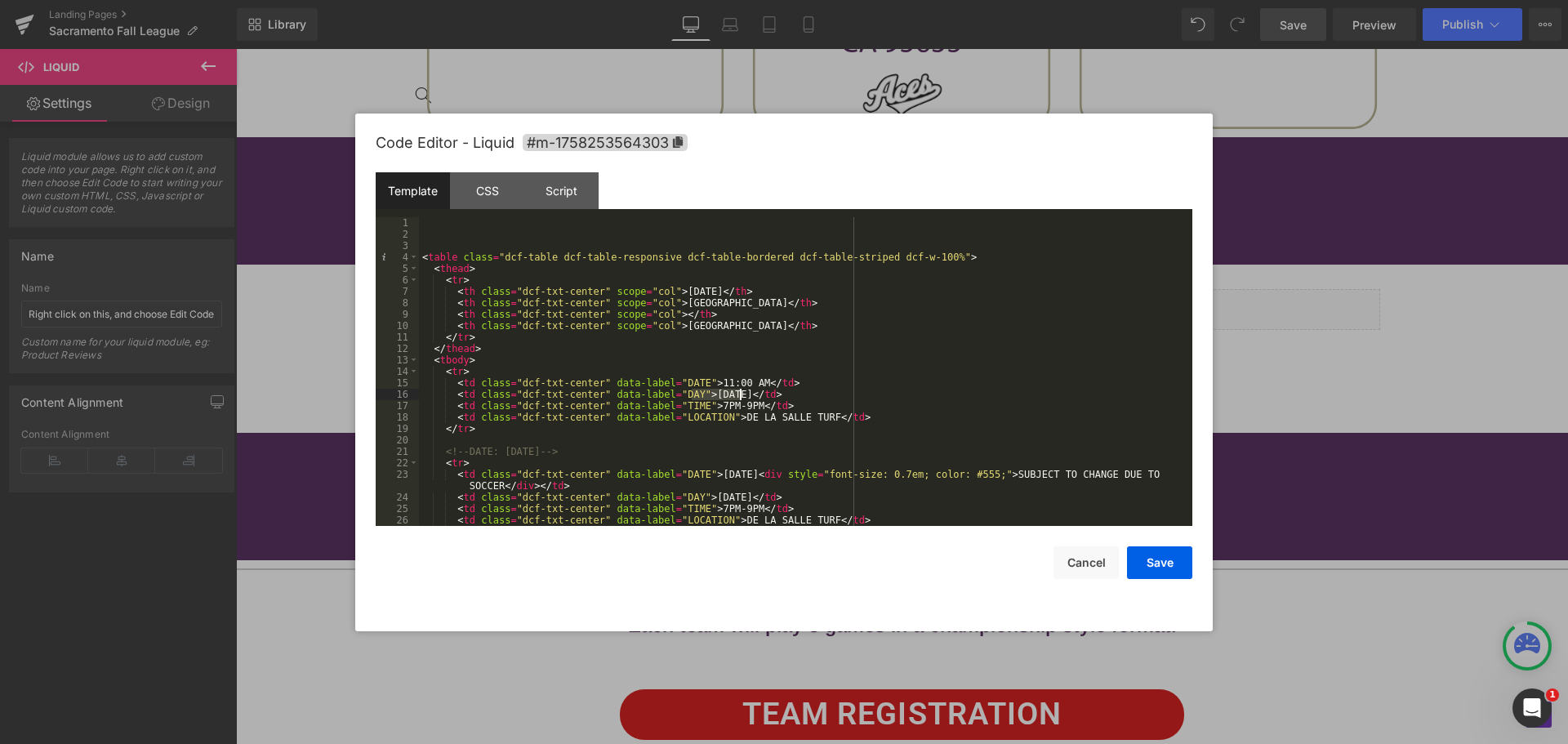
click at [742, 390] on div "< table class = "dcf-table dcf-table-responsive dcf-table-bordered dcf-table-st…" at bounding box center [803, 383] width 767 height 331
drag, startPoint x: 717, startPoint y: 415, endPoint x: 803, endPoint y: 422, distance: 86.3
click at [803, 422] on div "< table class = "dcf-table dcf-table-responsive dcf-table-bordered dcf-table-st…" at bounding box center [803, 383] width 767 height 331
click at [738, 404] on div "< table class = "dcf-table dcf-table-responsive dcf-table-bordered dcf-table-st…" at bounding box center [803, 383] width 767 height 331
drag, startPoint x: 734, startPoint y: 402, endPoint x: 698, endPoint y: 403, distance: 36.0
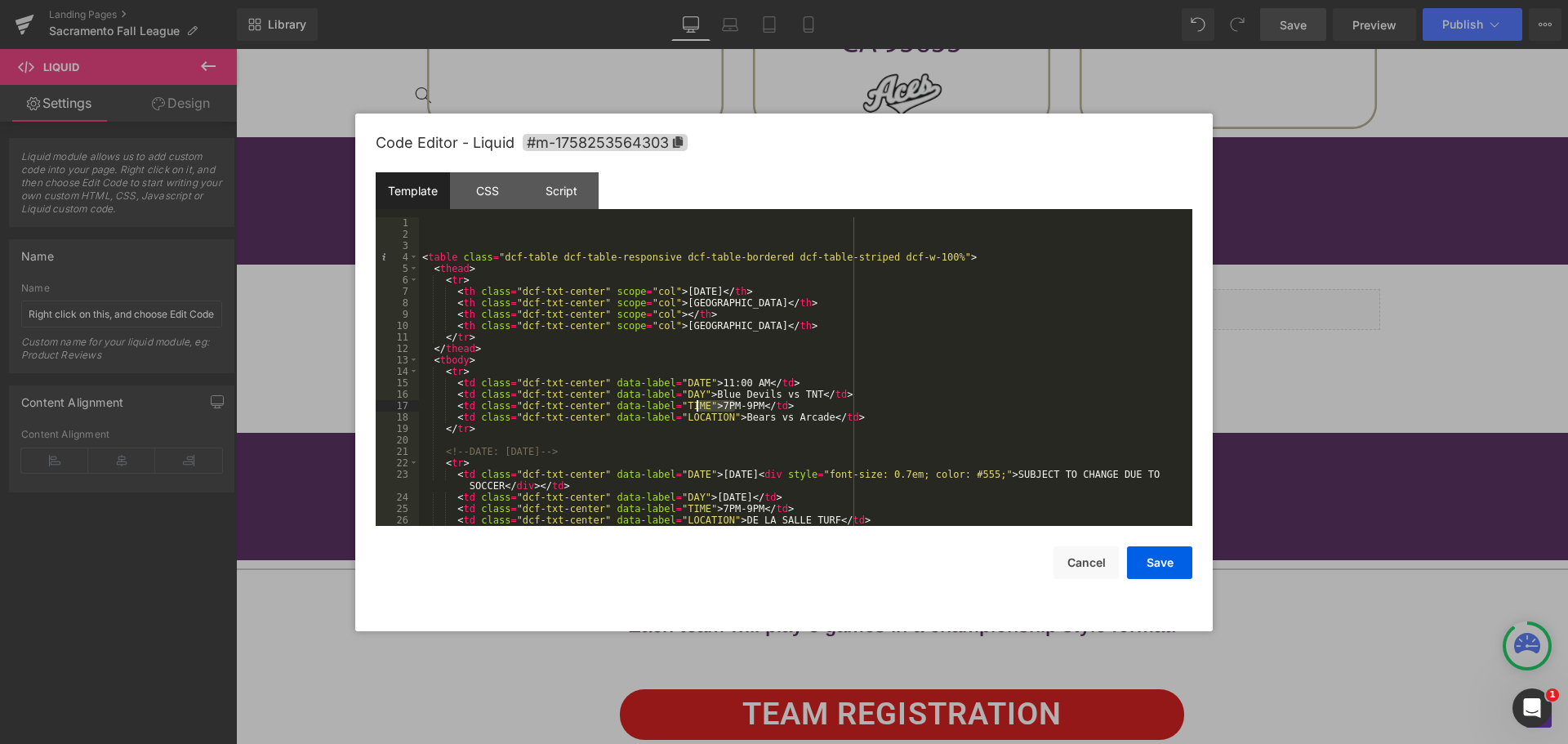
click at [698, 403] on div "< table class = "dcf-table dcf-table-responsive dcf-table-bordered dcf-table-st…" at bounding box center [803, 383] width 767 height 331
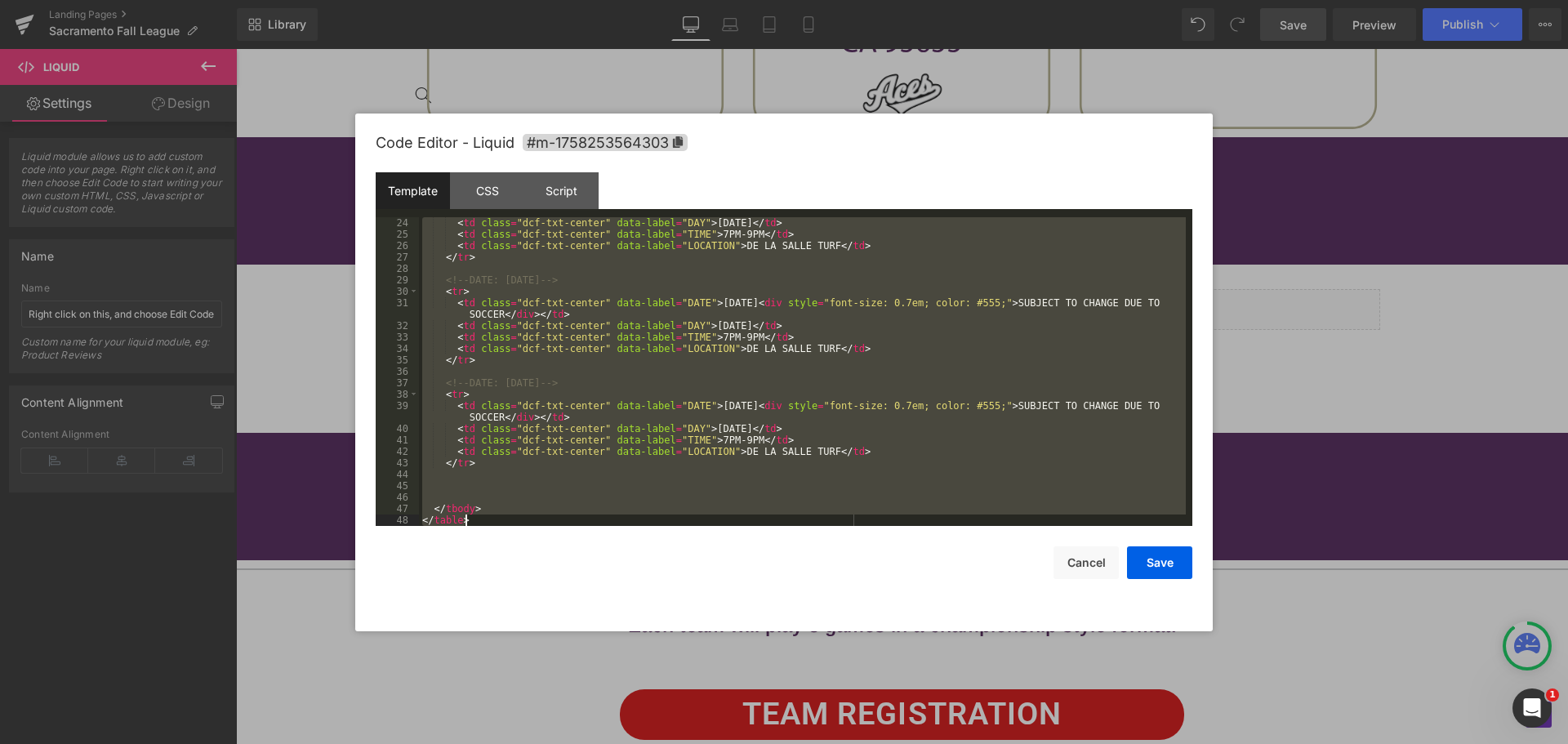
scroll to position [286, 0]
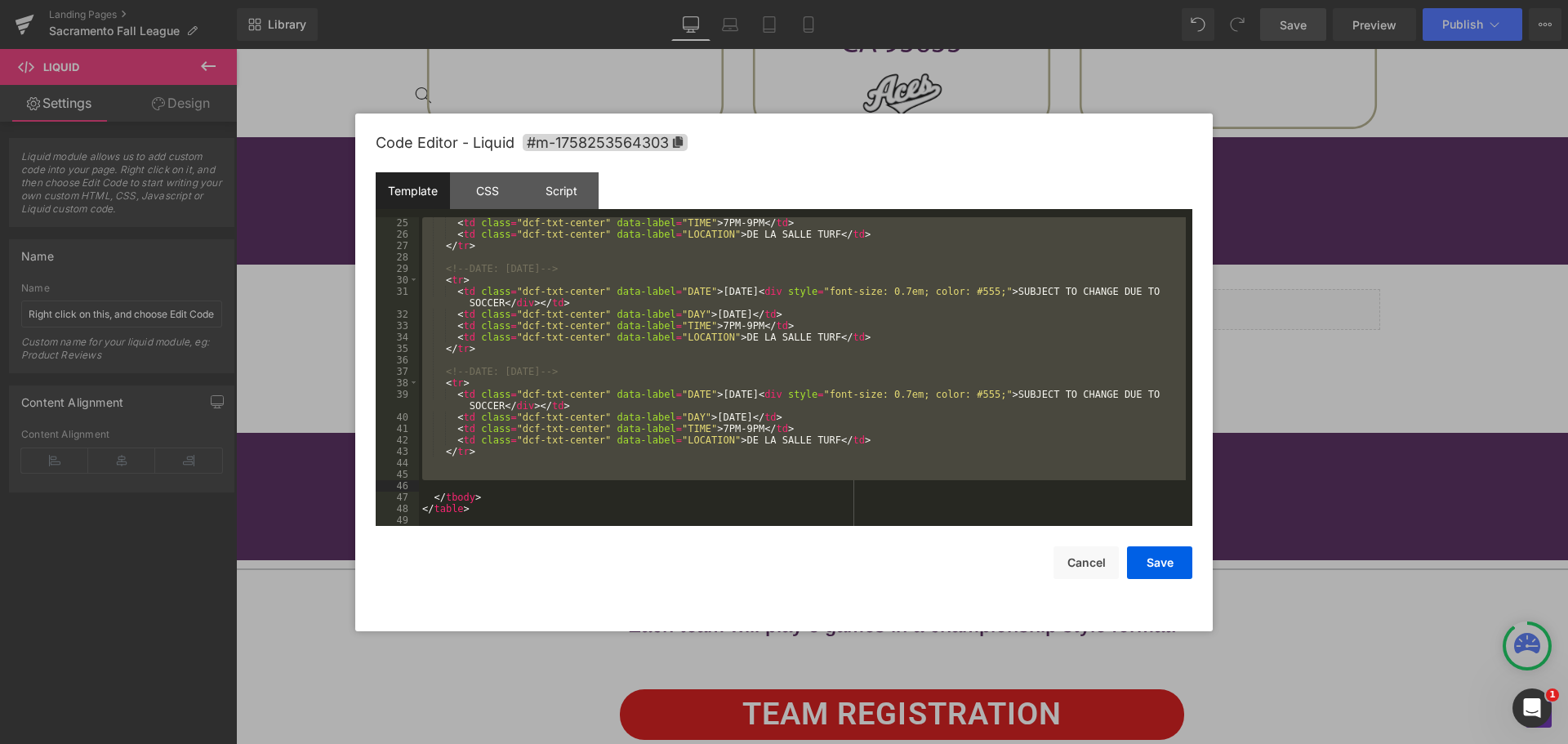
drag, startPoint x: 442, startPoint y: 342, endPoint x: 496, endPoint y: 482, distance: 150.1
click at [496, 482] on div "< td class = "dcf-txt-center" data-label = "TIME" > 7PM-9PM </ td > < td class …" at bounding box center [803, 383] width 767 height 331
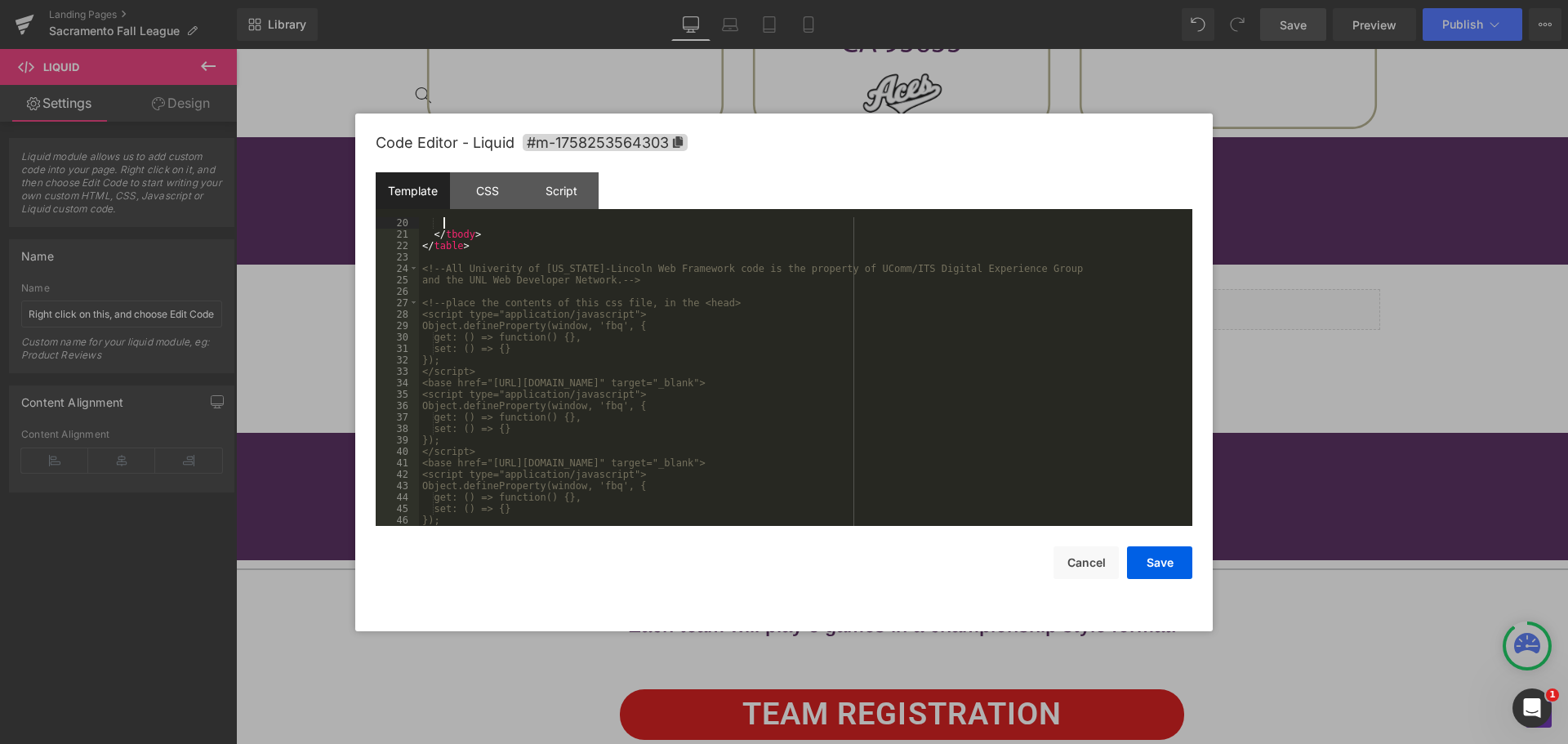
scroll to position [0, 0]
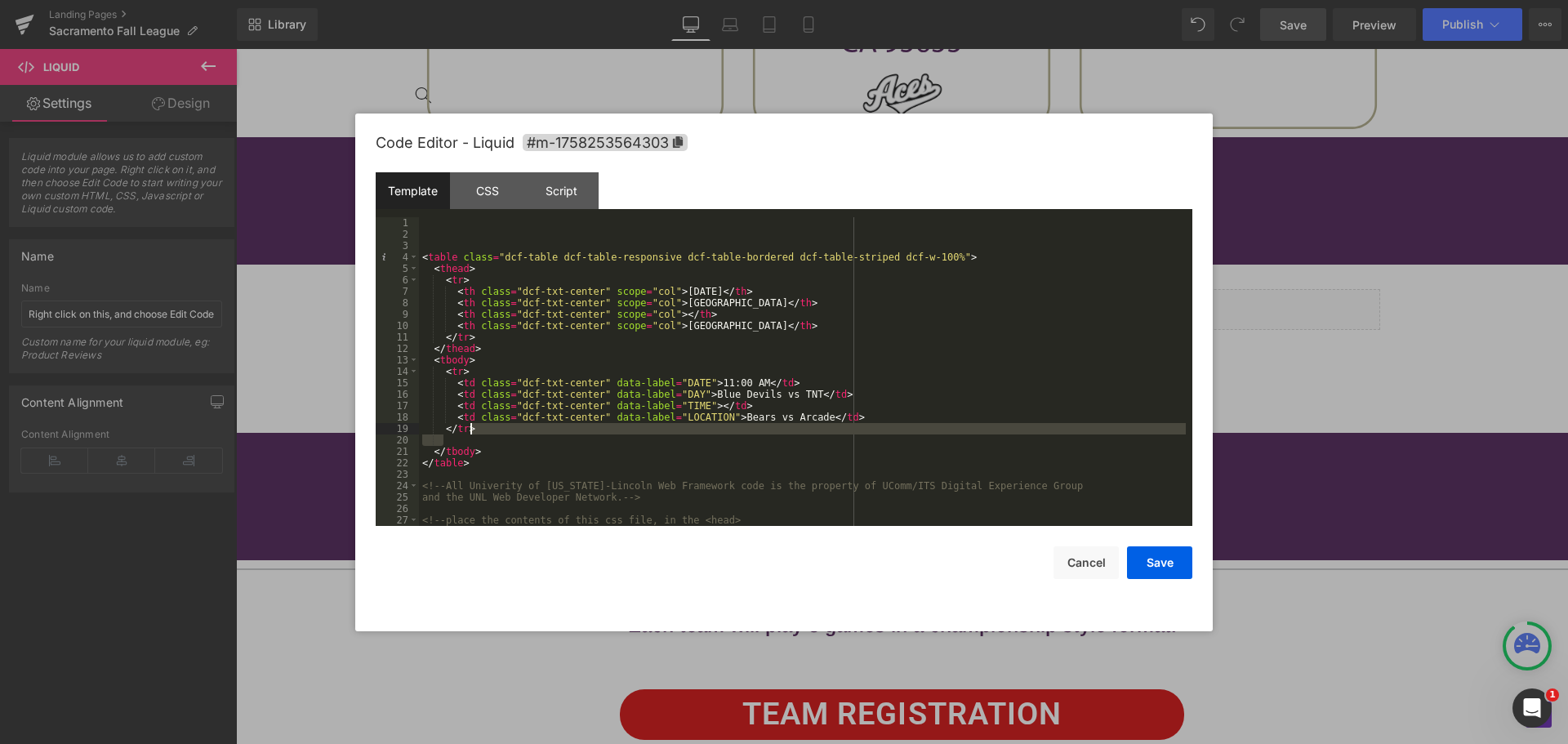
drag, startPoint x: 445, startPoint y: 444, endPoint x: 490, endPoint y: 430, distance: 47.1
click at [490, 430] on div "< table class = "dcf-table dcf-table-responsive dcf-table-bordered dcf-table-st…" at bounding box center [803, 383] width 767 height 331
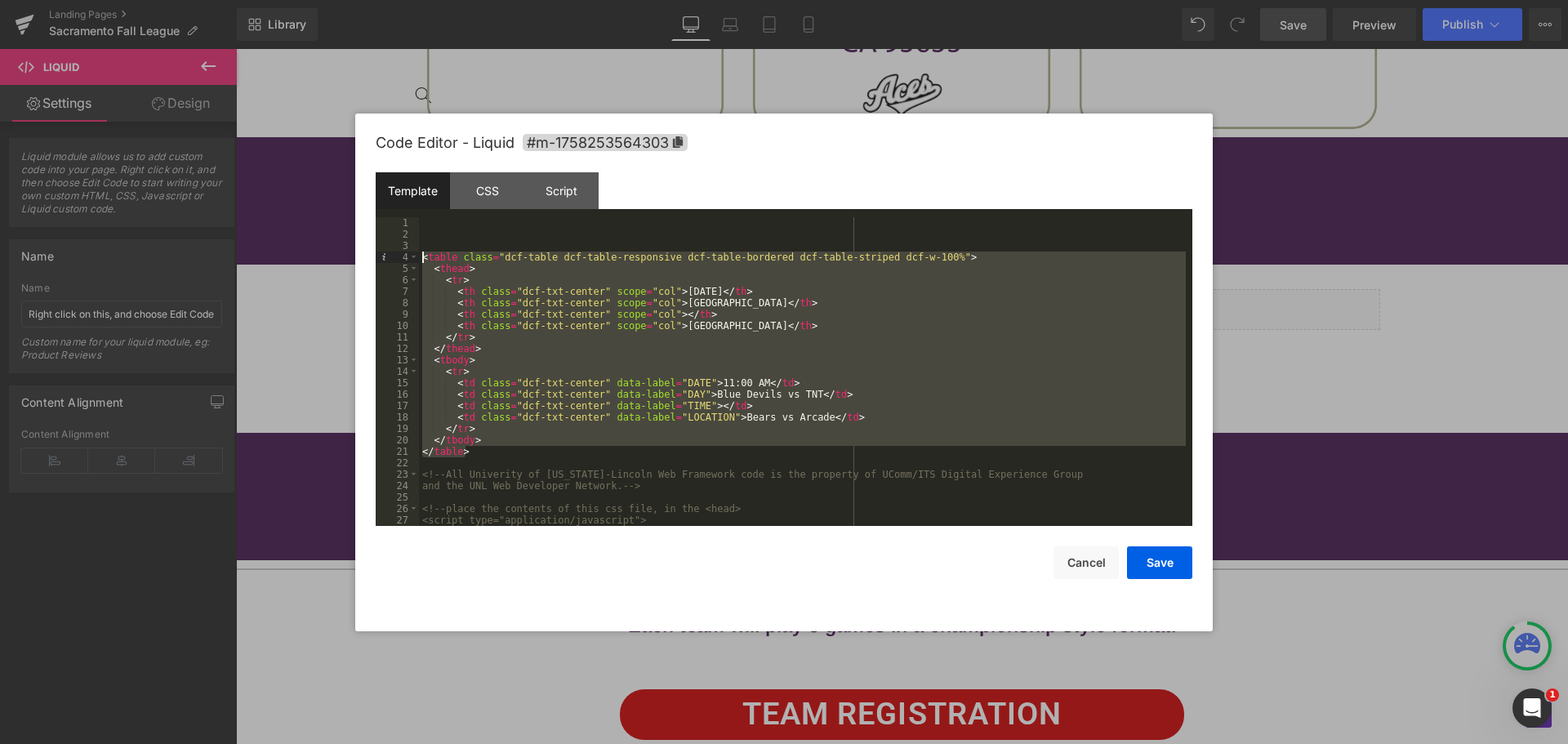
drag, startPoint x: 476, startPoint y: 452, endPoint x: 403, endPoint y: 255, distance: 210.1
click at [403, 255] on pre "1 2 3 4 5 6 7 8 9 10 11 12 13 14 15 16 17 18 19 20 21 22 23 24 25 26 27 28 < ta…" at bounding box center [784, 372] width 817 height 309
click at [487, 454] on div "< table class = "dcf-table dcf-table-responsive dcf-table-bordered dcf-table-st…" at bounding box center [803, 372] width 767 height 309
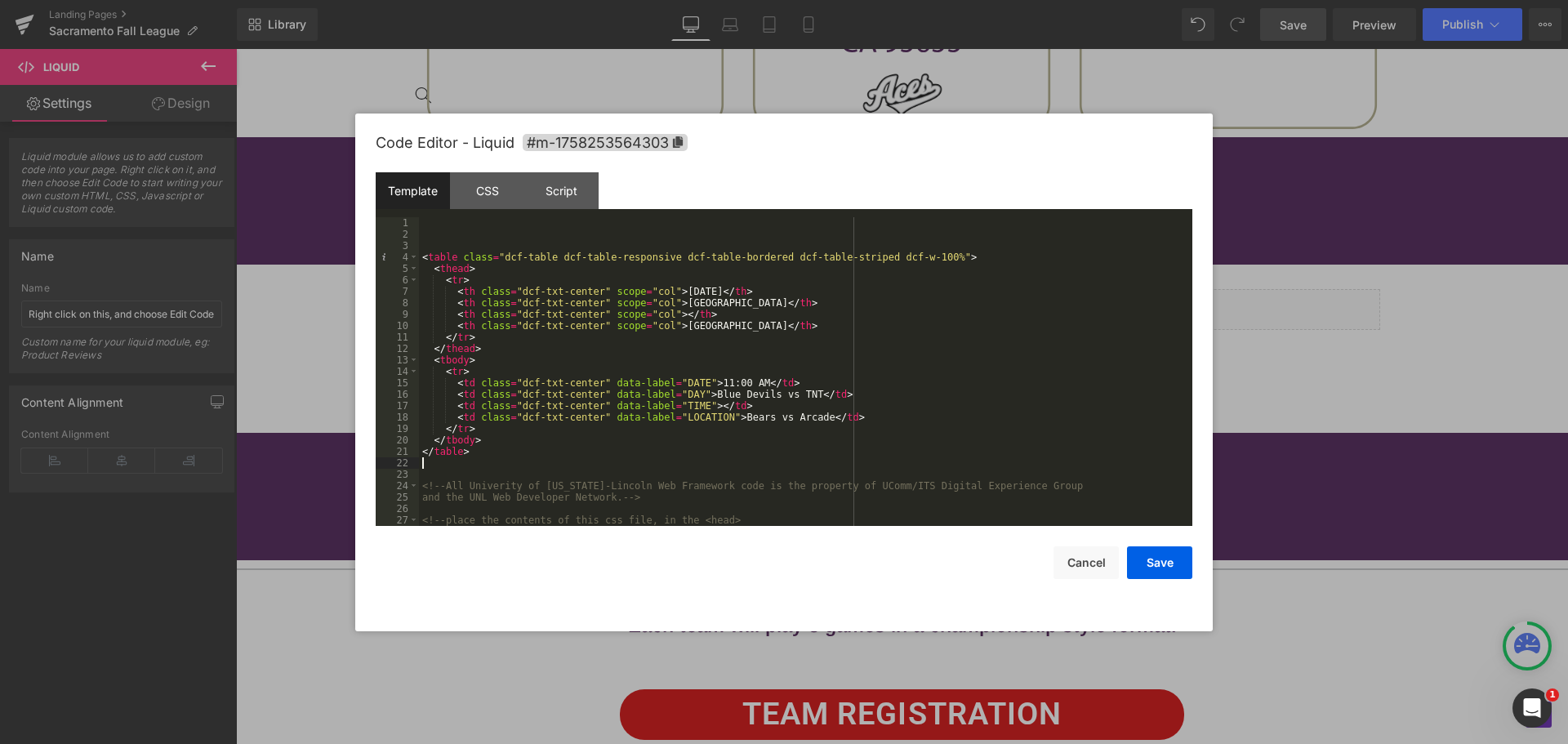
scroll to position [137, 0]
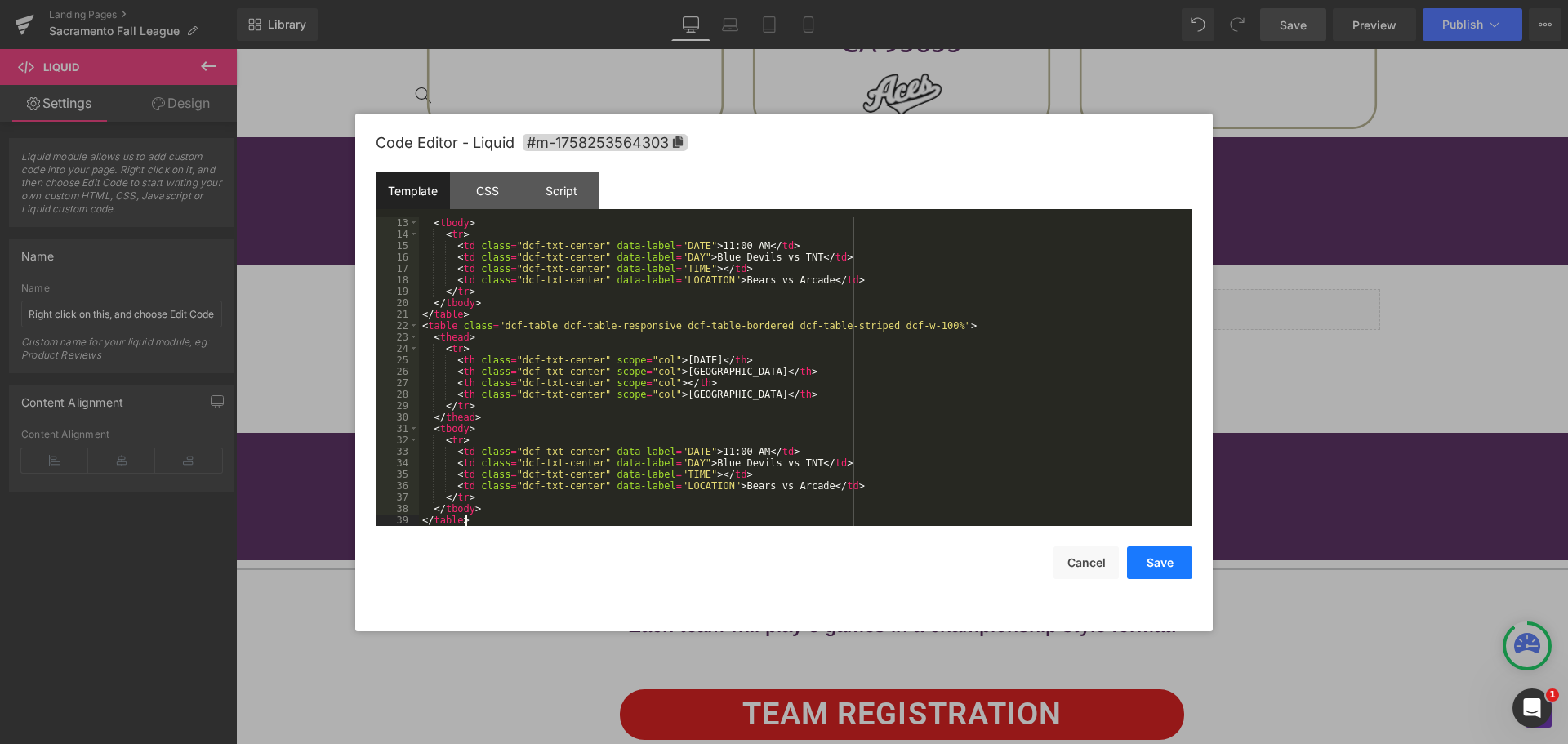
click at [1138, 568] on button "Save" at bounding box center [1160, 562] width 65 height 33
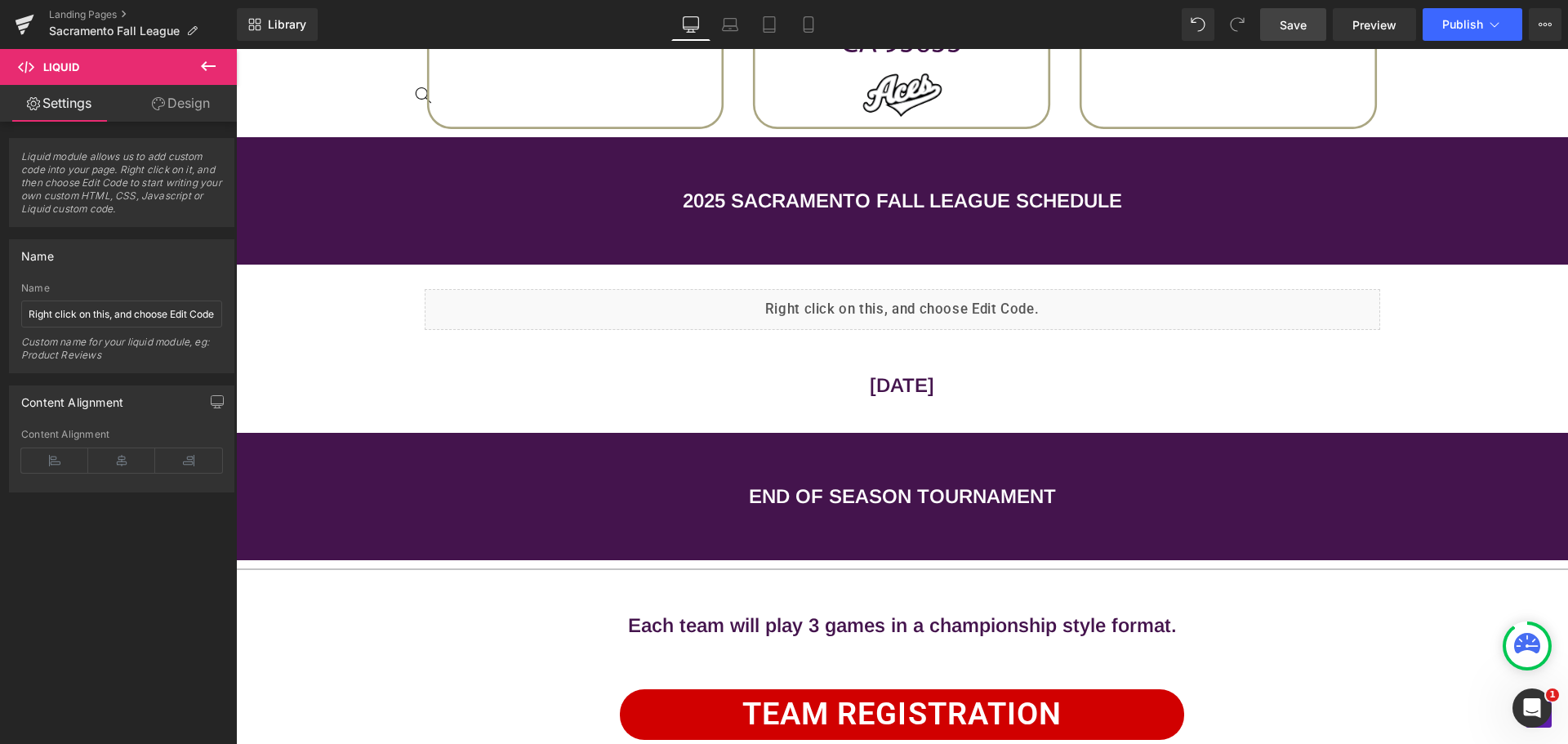
click at [1279, 34] on link "Save" at bounding box center [1293, 25] width 66 height 33
click at [1366, 36] on link "Preview" at bounding box center [1374, 25] width 83 height 33
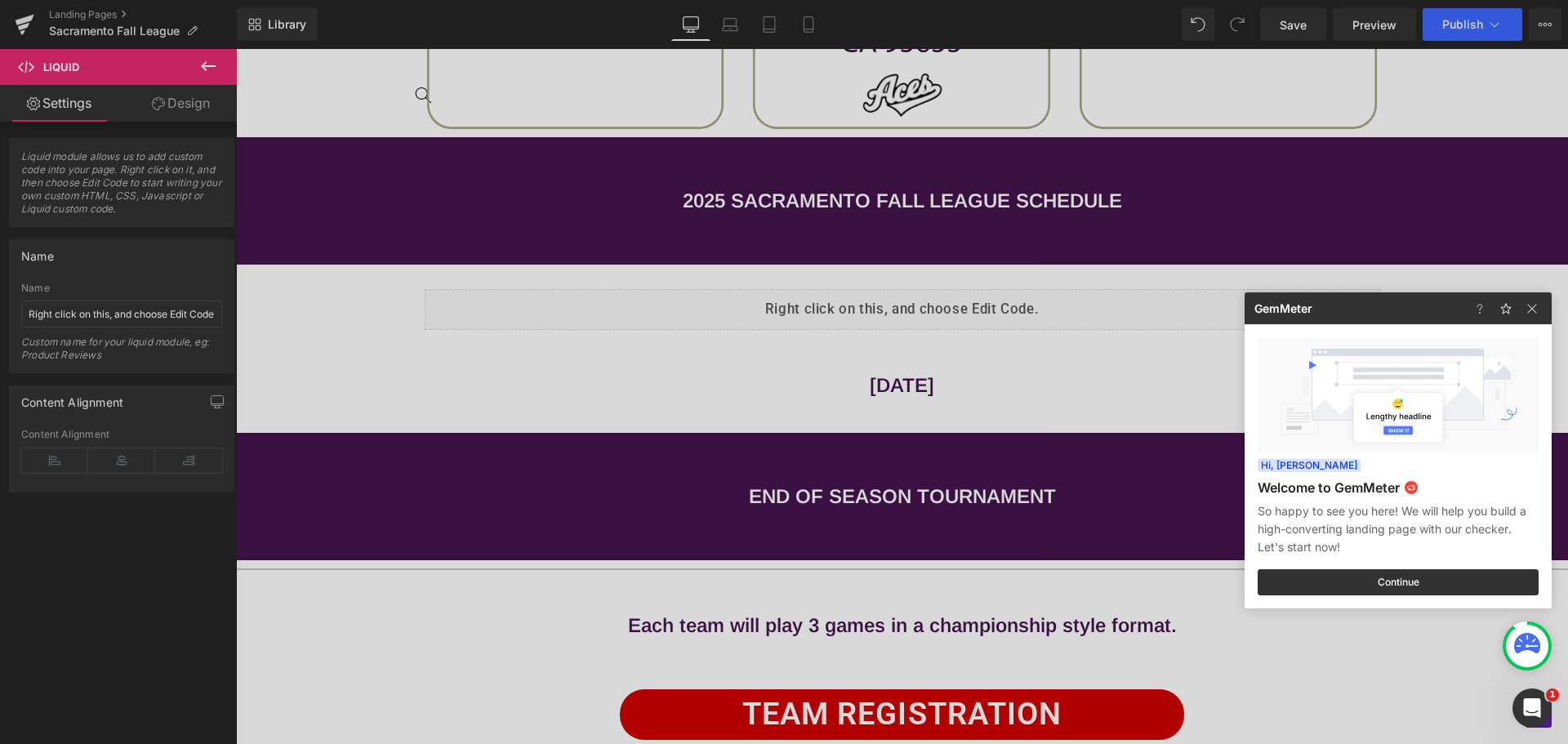
click at [1084, 348] on div at bounding box center [784, 372] width 1568 height 744
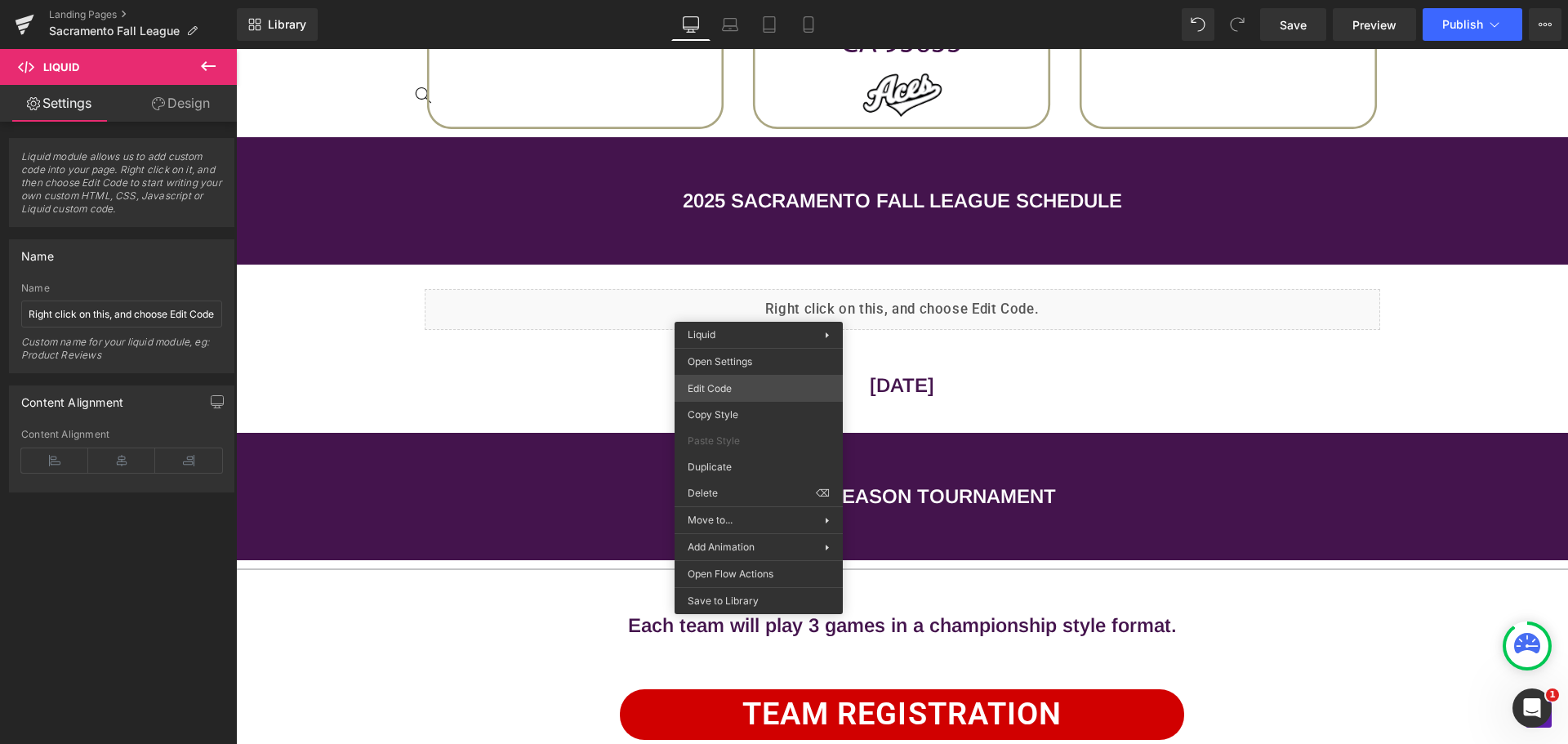
click at [719, 0] on div "Liquid You are previewing how the will restyle your page. You can not edit Elem…" at bounding box center [784, 0] width 1568 height 0
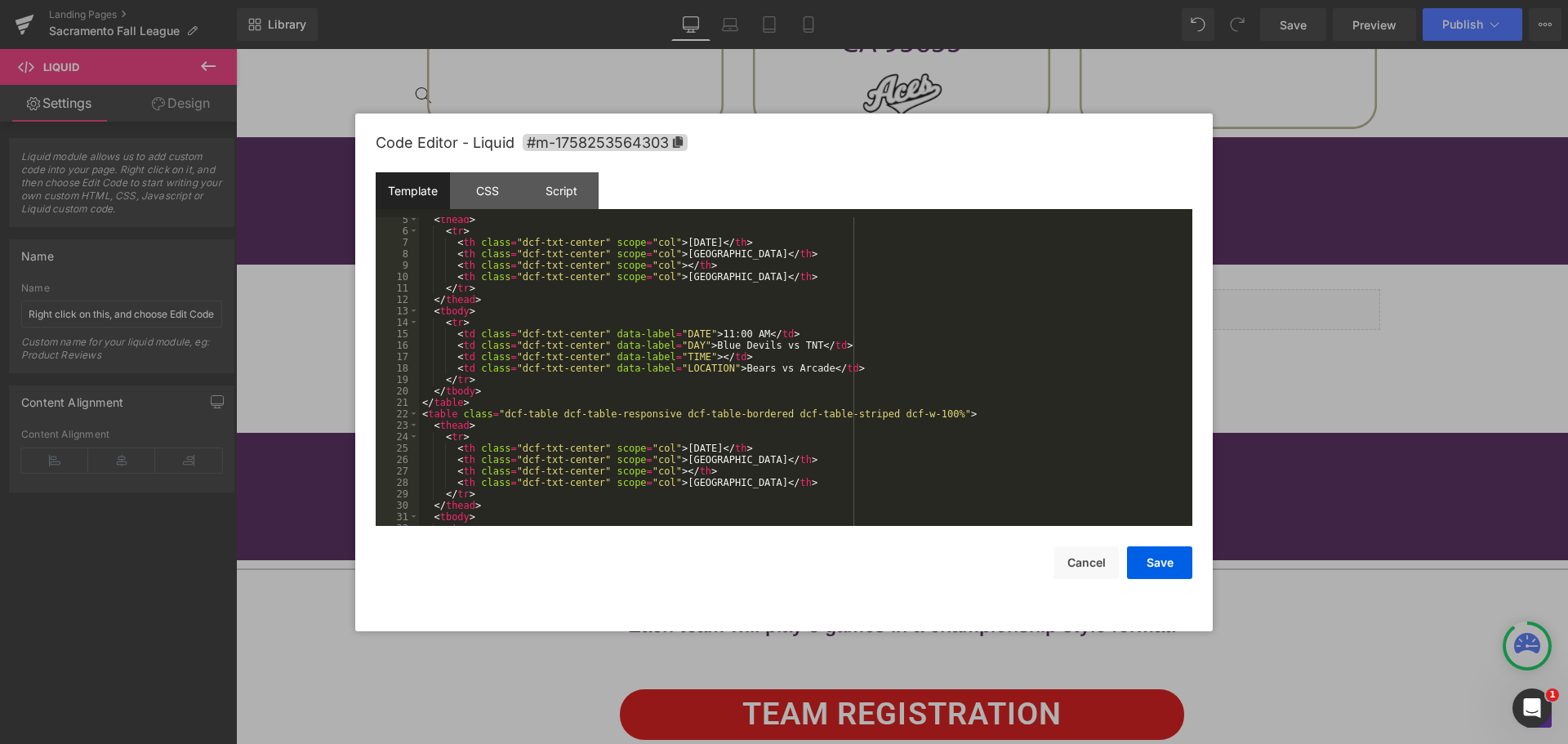
scroll to position [0, 0]
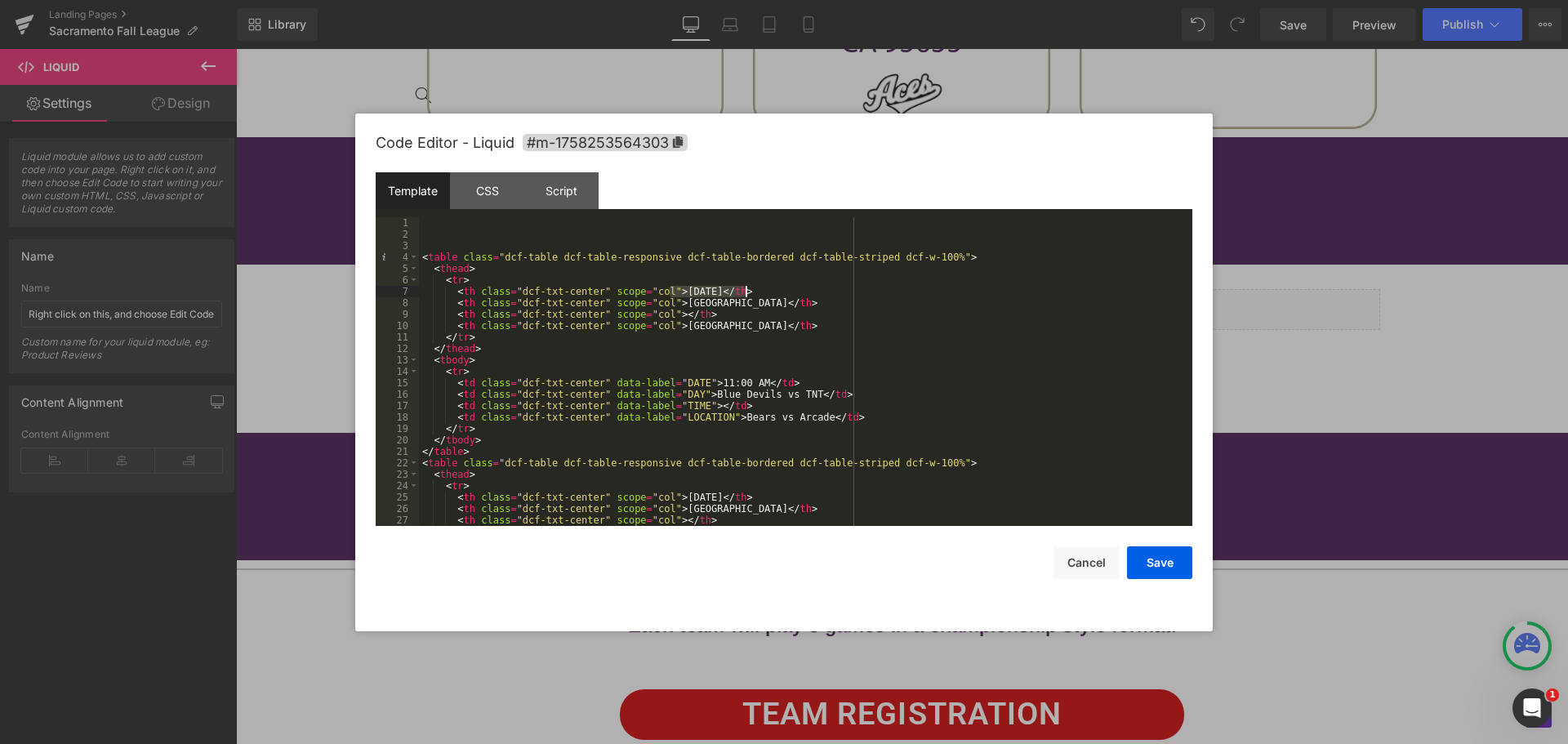
drag, startPoint x: 668, startPoint y: 292, endPoint x: 745, endPoint y: 294, distance: 77.0
click at [745, 294] on div "< table class = "dcf-table dcf-table-responsive dcf-table-bordered dcf-table-st…" at bounding box center [803, 383] width 767 height 331
click at [673, 384] on div "< table class = "dcf-table dcf-table-responsive dcf-table-bordered dcf-table-st…" at bounding box center [803, 383] width 767 height 331
drag, startPoint x: 671, startPoint y: 306, endPoint x: 729, endPoint y: 304, distance: 58.0
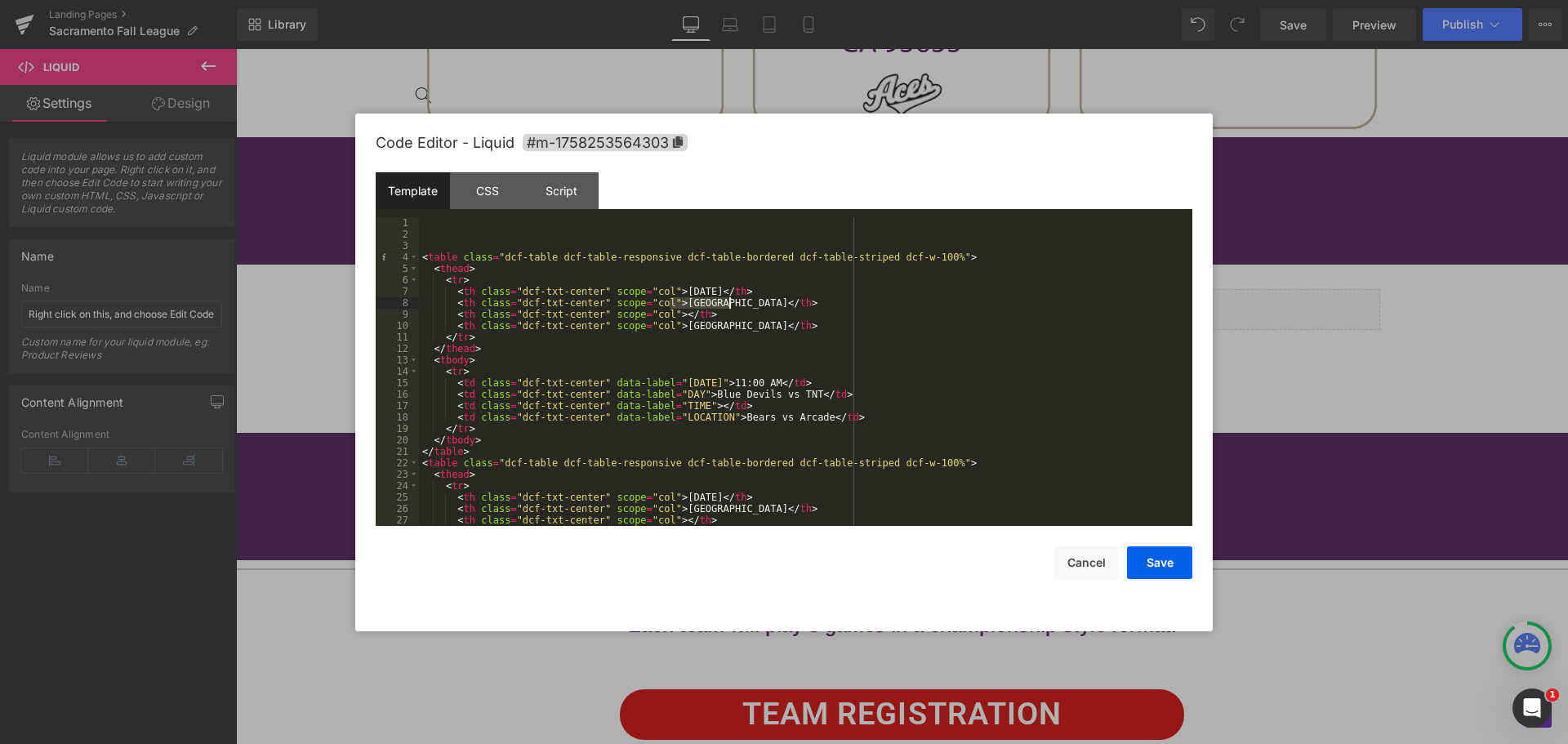
click at [729, 304] on div "< table class = "dcf-table dcf-table-responsive dcf-table-bordered dcf-table-st…" at bounding box center [803, 383] width 767 height 331
click at [671, 387] on div "< table class = "dcf-table dcf-table-responsive dcf-table-bordered dcf-table-st…" at bounding box center [803, 383] width 767 height 331
click at [671, 389] on div "< table class = "dcf-table dcf-table-responsive dcf-table-bordered dcf-table-st…" at bounding box center [803, 383] width 767 height 331
click at [671, 392] on div "< table class = "dcf-table dcf-table-responsive dcf-table-bordered dcf-table-st…" at bounding box center [803, 383] width 767 height 331
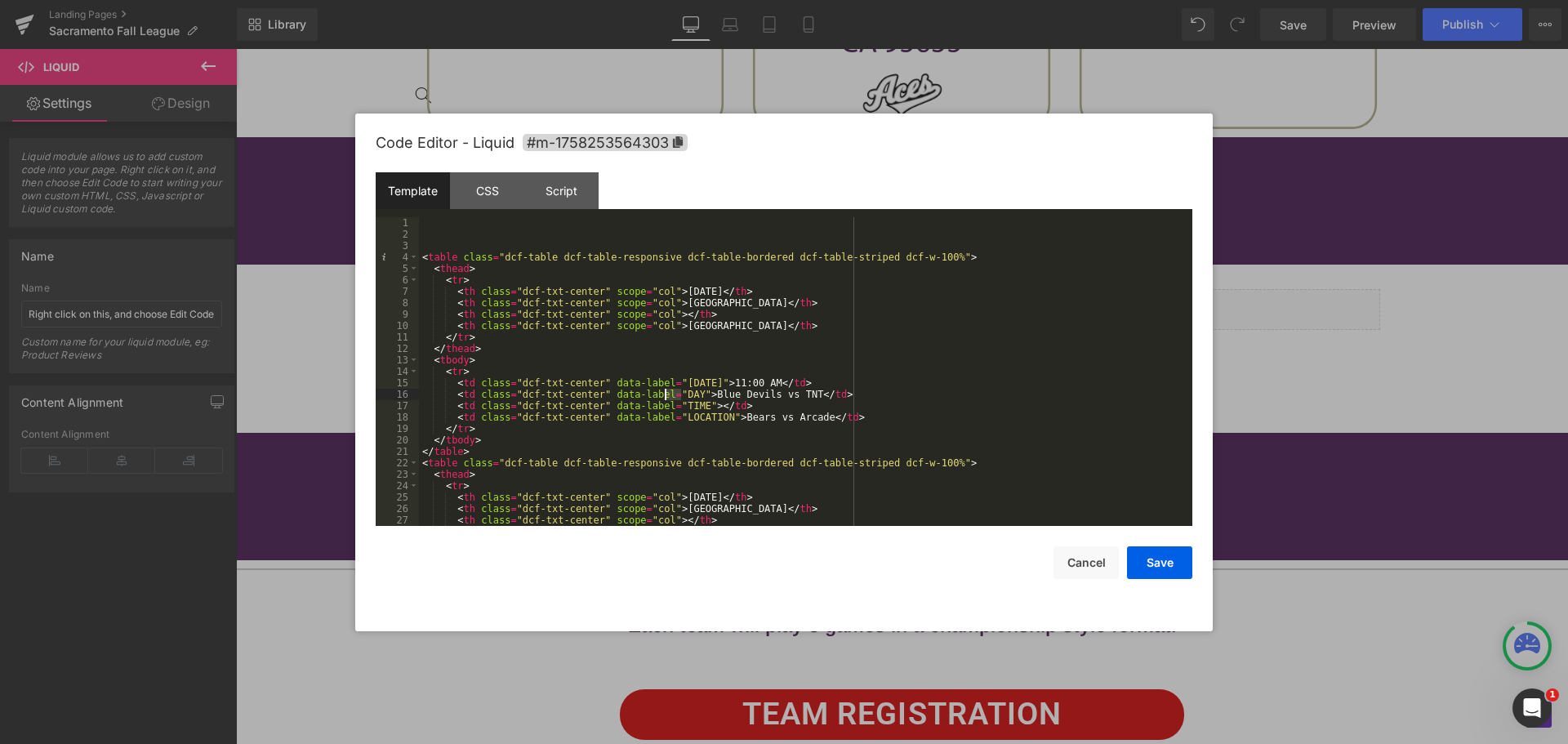
click at [671, 392] on div "< table class = "dcf-table dcf-table-responsive dcf-table-bordered dcf-table-st…" at bounding box center [803, 383] width 767 height 331
drag, startPoint x: 669, startPoint y: 326, endPoint x: 728, endPoint y: 330, distance: 59.1
click at [728, 330] on div "< table class = "dcf-table dcf-table-responsive dcf-table-bordered dcf-table-st…" at bounding box center [803, 383] width 767 height 331
click at [676, 406] on div "< table class = "dcf-table dcf-table-responsive dcf-table-bordered dcf-table-st…" at bounding box center [803, 383] width 767 height 331
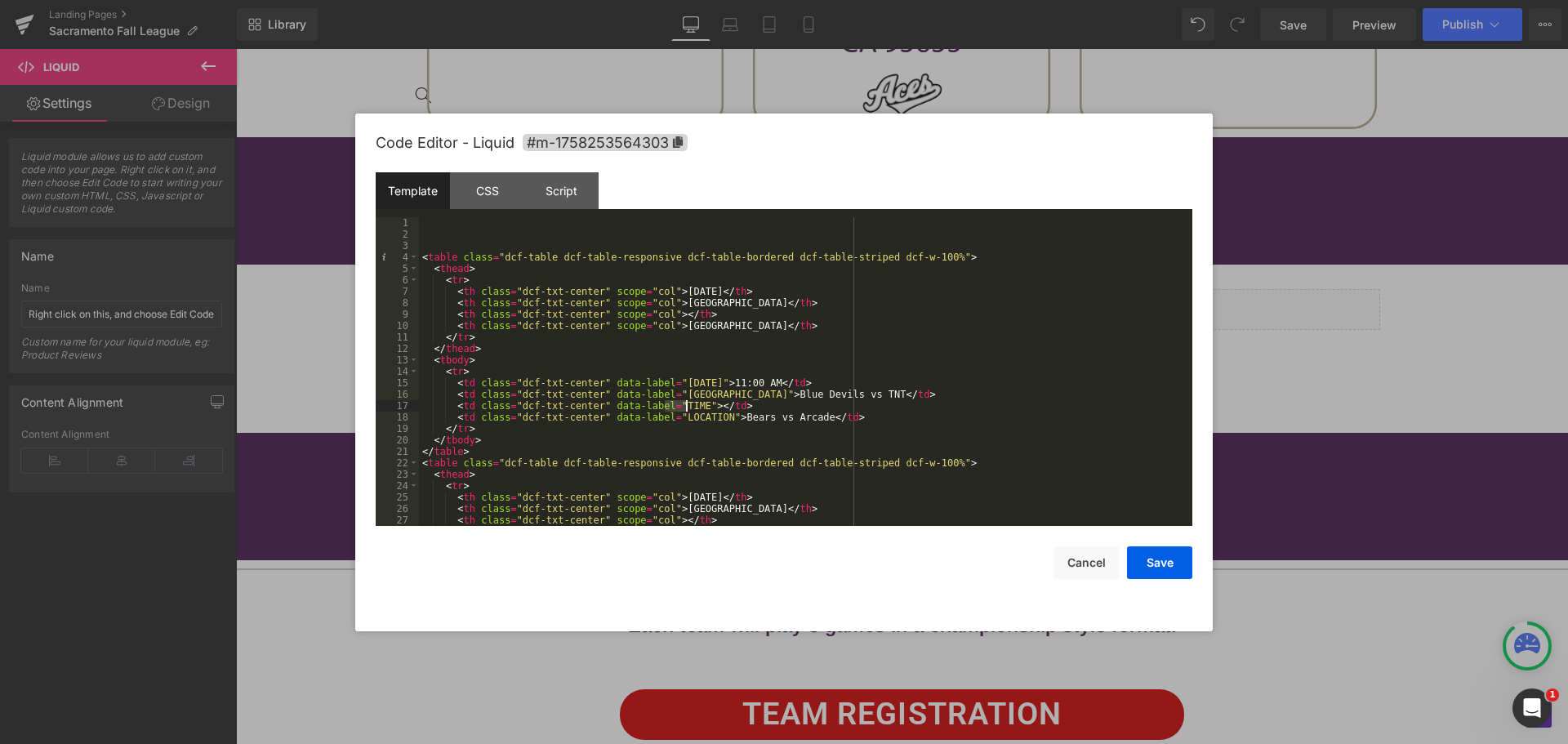
click at [689, 418] on div "< table class = "dcf-table dcf-table-responsive dcf-table-bordered dcf-table-st…" at bounding box center [803, 383] width 767 height 331
click at [680, 403] on div "< table class = "dcf-table dcf-table-responsive dcf-table-bordered dcf-table-st…" at bounding box center [803, 383] width 767 height 331
click at [1165, 559] on button "Save" at bounding box center [1160, 562] width 65 height 33
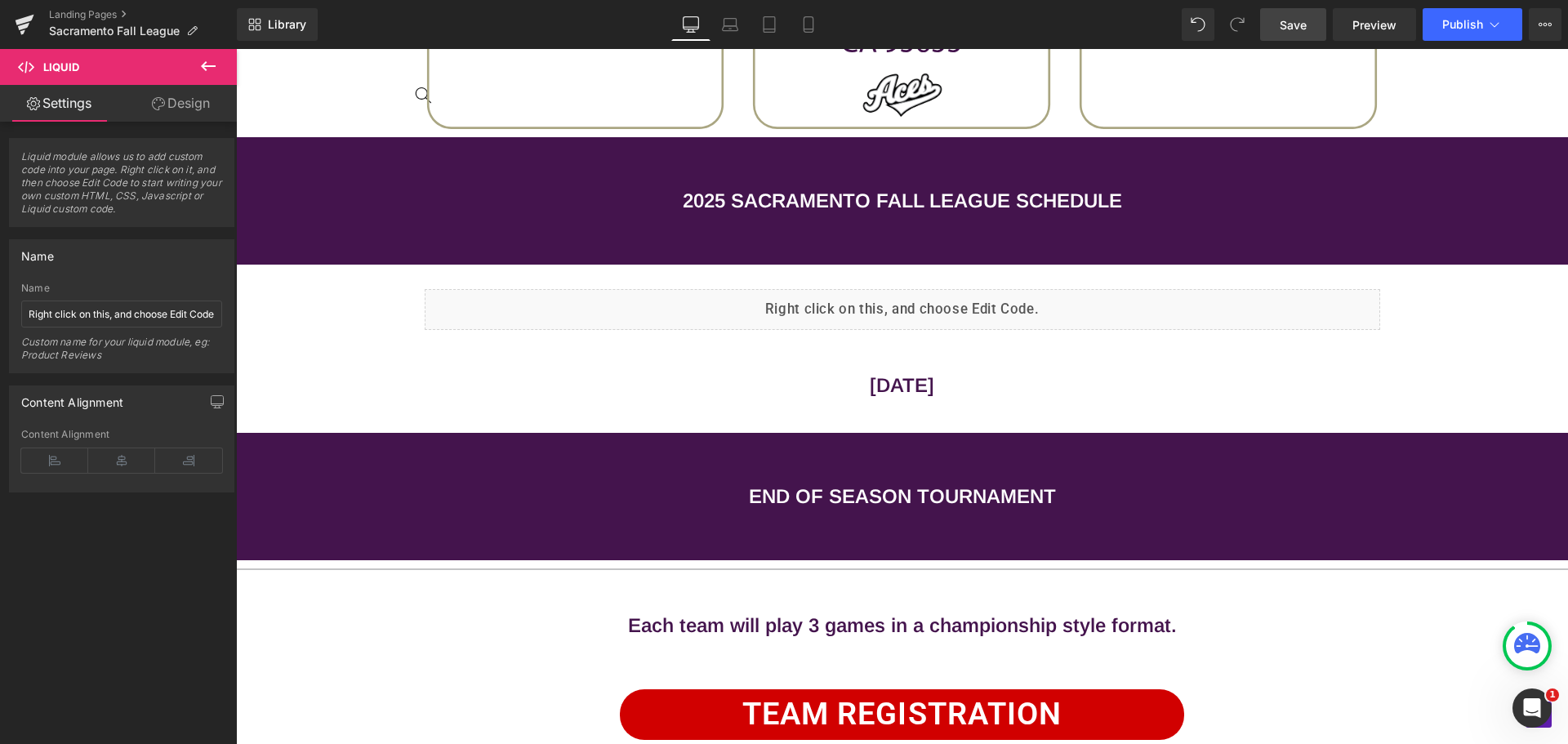
click at [1289, 21] on span "Save" at bounding box center [1292, 25] width 27 height 17
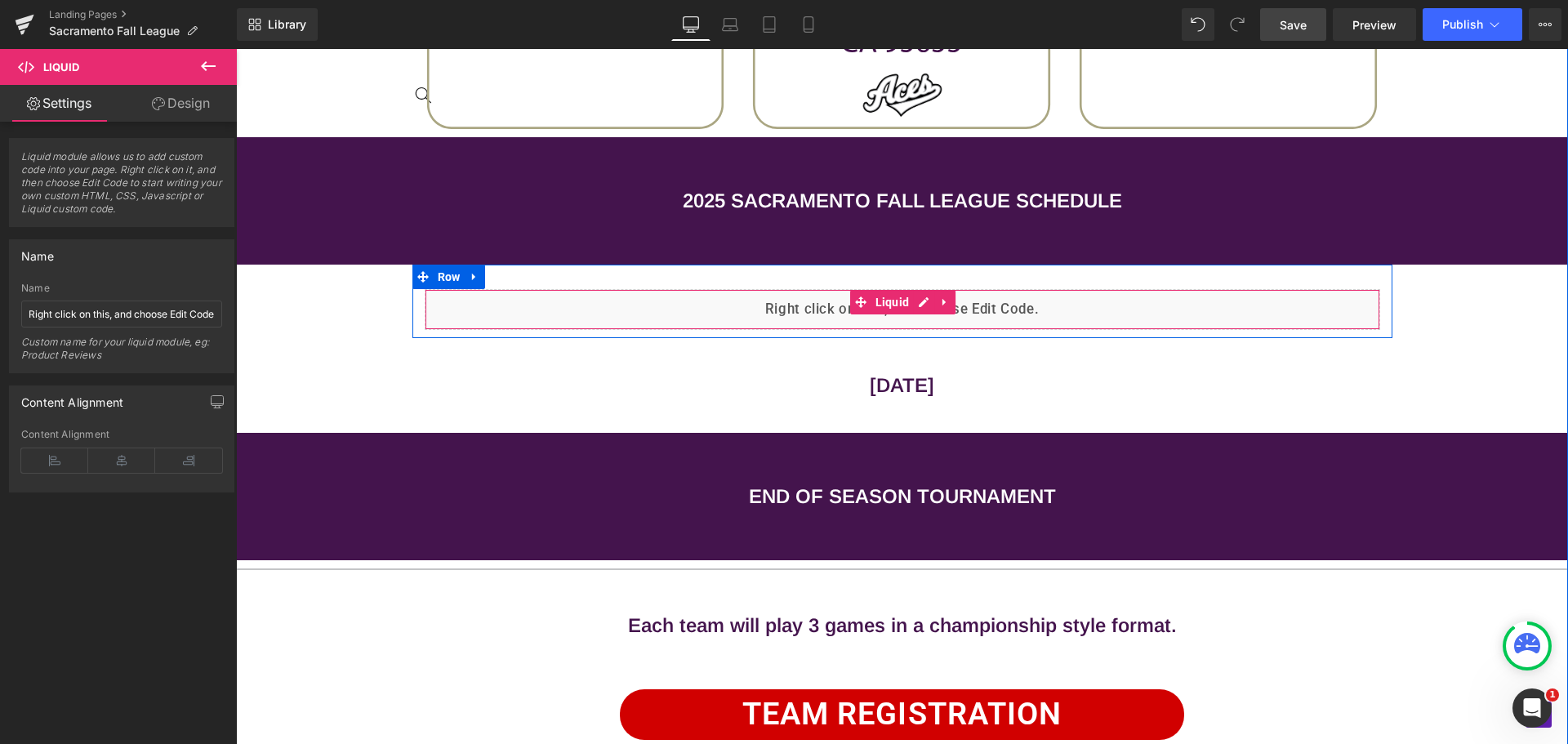
click at [715, 301] on div "Liquid" at bounding box center [902, 310] width 956 height 41
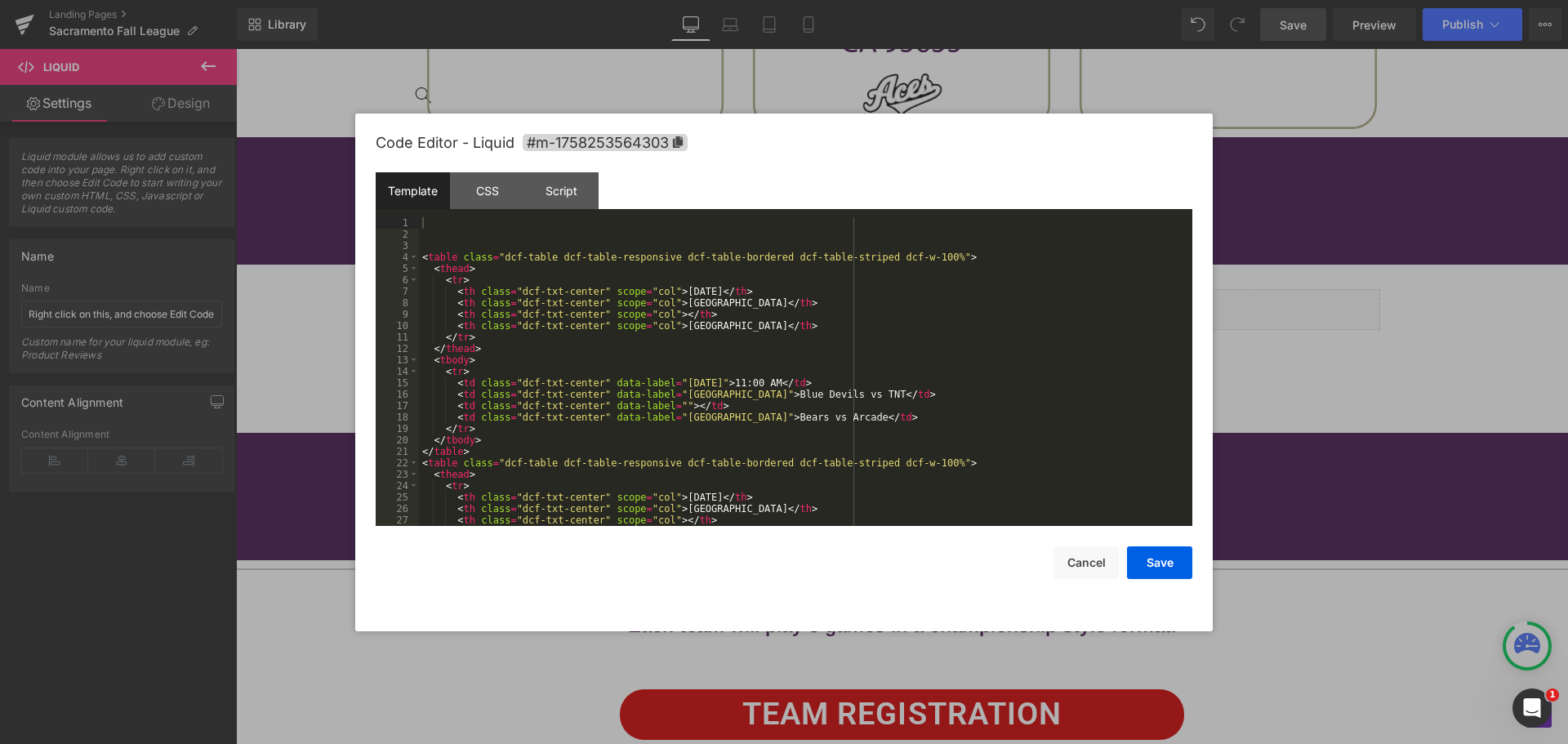
click at [699, 0] on div "Liquid You are previewing how the will restyle your page. You can not edit Elem…" at bounding box center [784, 0] width 1568 height 0
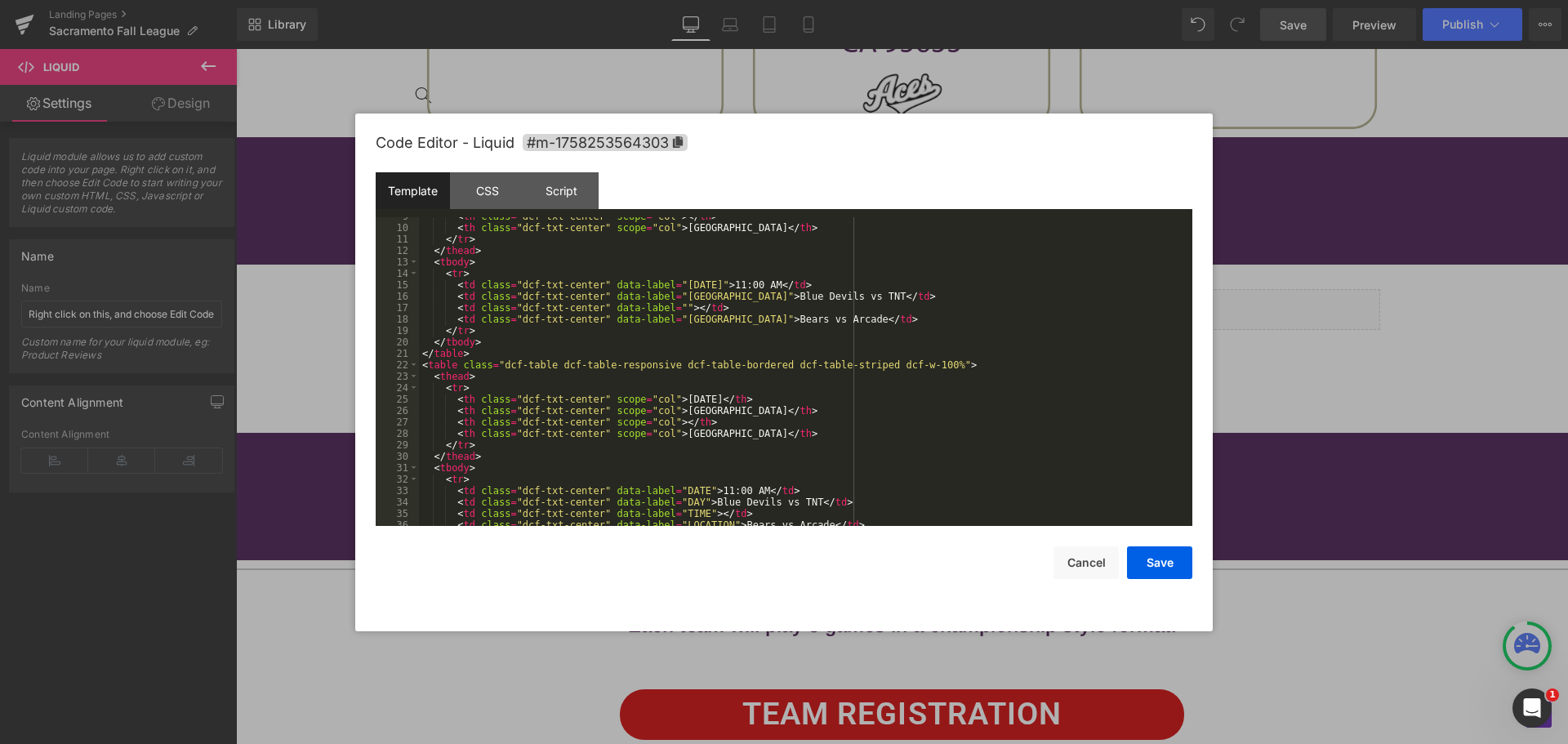
scroll to position [49, 0]
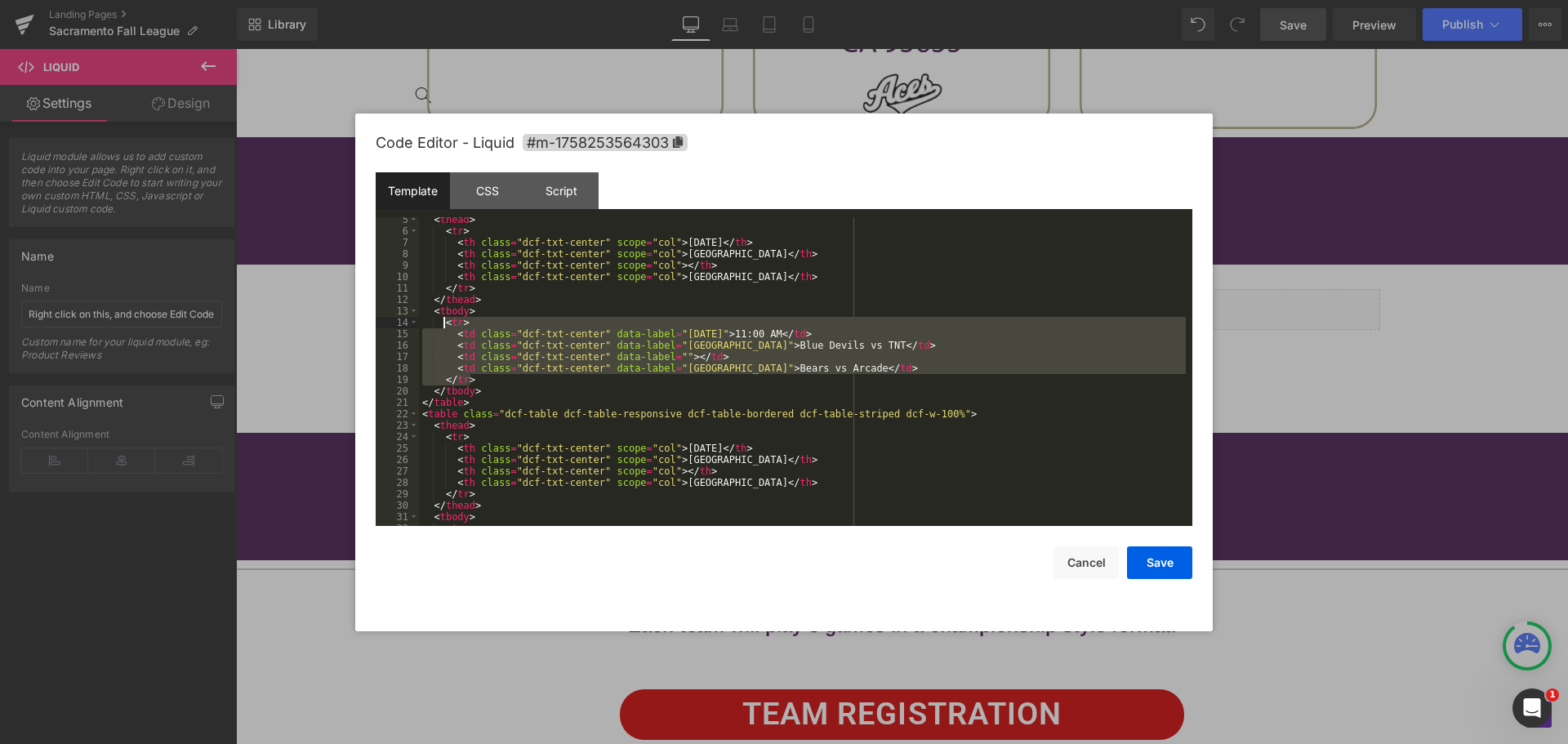
drag, startPoint x: 474, startPoint y: 380, endPoint x: 442, endPoint y: 325, distance: 63.6
click at [442, 325] on div "< thead > < tr > < th class = "dcf-txt-center" scope = "col" > [DATE] </ th > <…" at bounding box center [803, 379] width 767 height 331
click at [477, 375] on div "< thead > < tr > < th class = "dcf-txt-center" scope = "col" > [DATE] </ th > <…" at bounding box center [803, 372] width 767 height 309
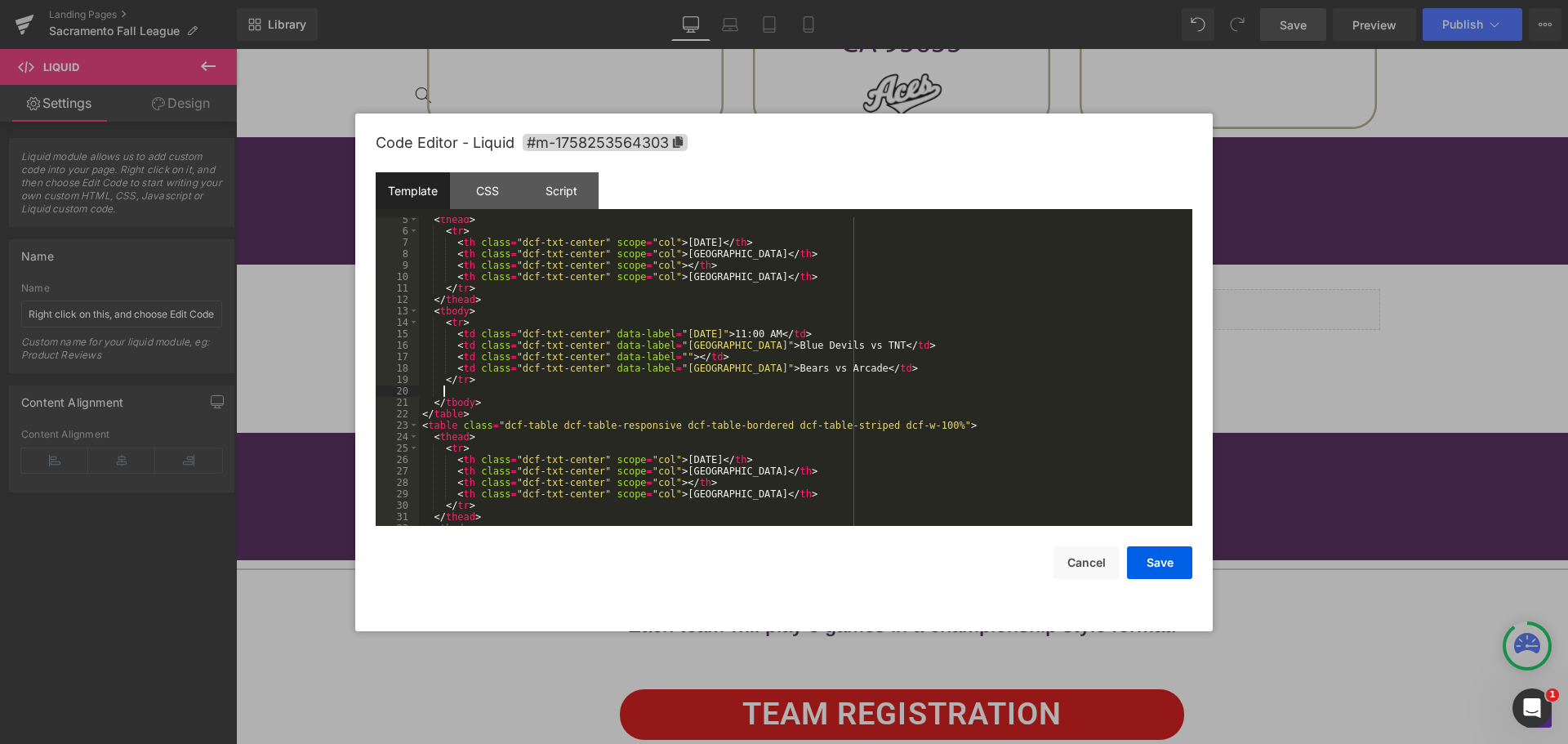
paste textarea
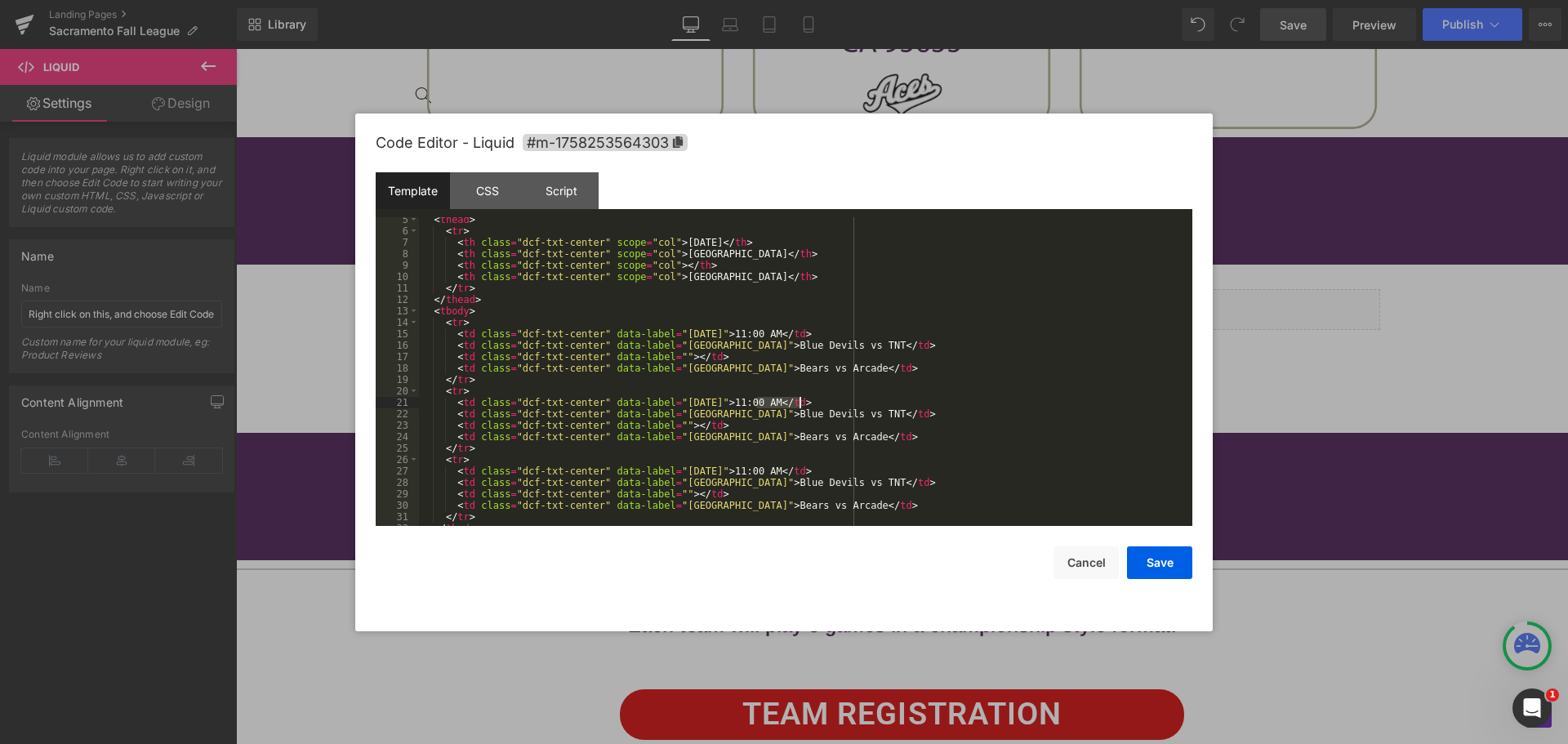
drag, startPoint x: 757, startPoint y: 402, endPoint x: 800, endPoint y: 400, distance: 43.0
click at [800, 400] on div "< thead > < tr > < th class = "dcf-txt-center" scope = "col" > [DATE] </ th > <…" at bounding box center [803, 379] width 767 height 331
drag, startPoint x: 736, startPoint y: 414, endPoint x: 831, endPoint y: 415, distance: 95.0
click at [831, 415] on div "< thead > < tr > < th class = "dcf-txt-center" scope = "col" > [DATE] </ th > <…" at bounding box center [803, 379] width 767 height 331
drag, startPoint x: 739, startPoint y: 436, endPoint x: 819, endPoint y: 432, distance: 80.1
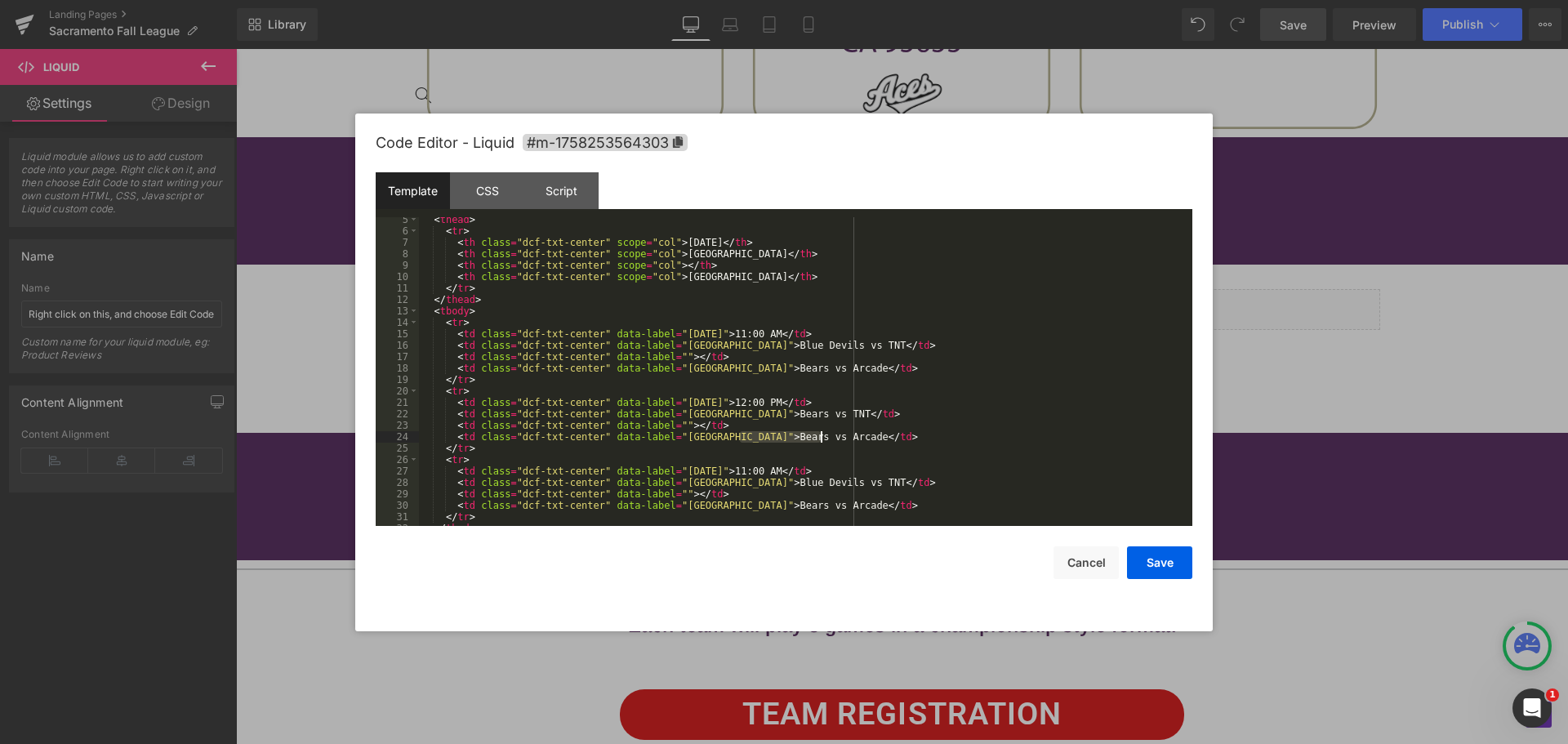
click at [819, 432] on div "< thead > < tr > < th class = "dcf-txt-center" scope = "col" > [DATE] </ th > <…" at bounding box center [803, 379] width 767 height 331
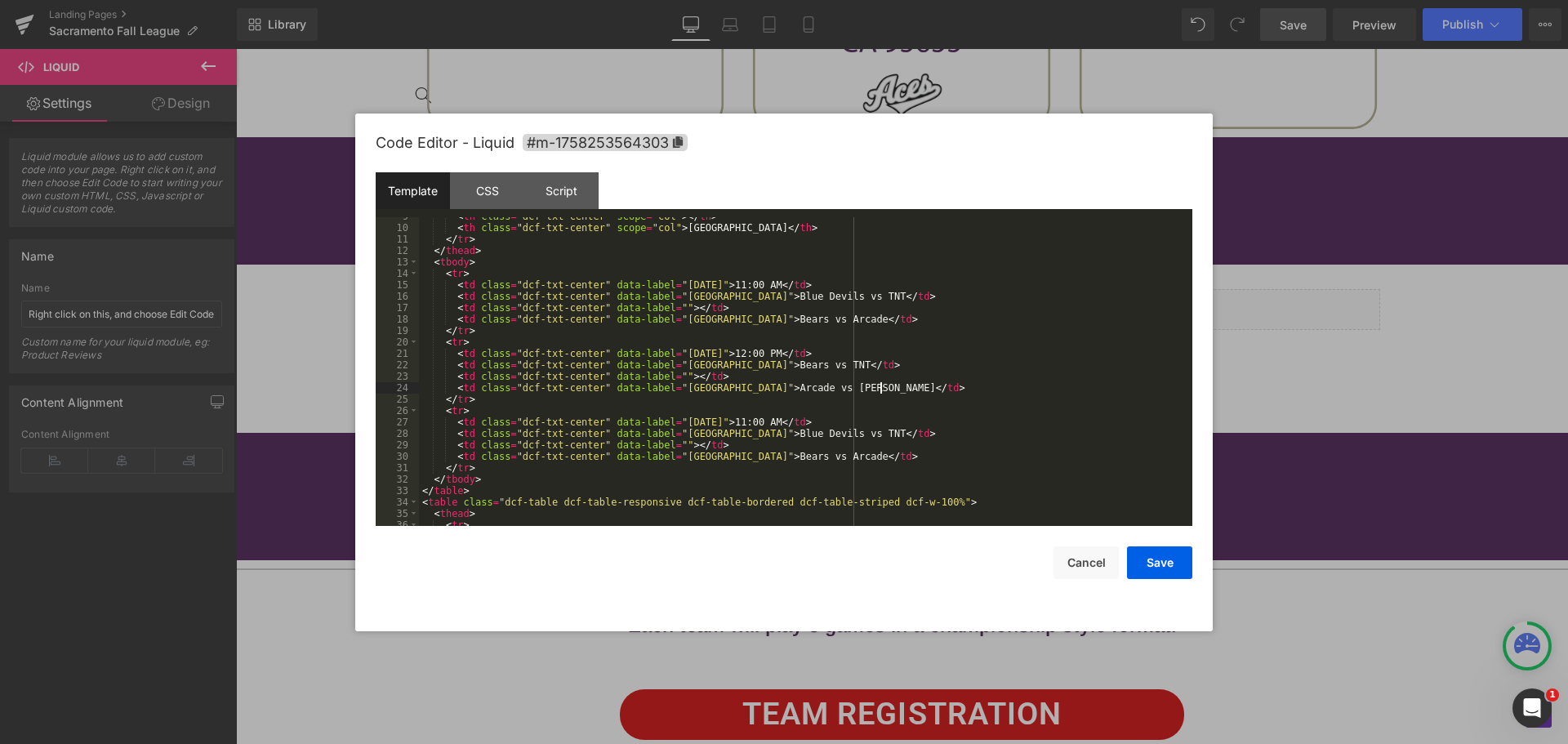
scroll to position [147, 0]
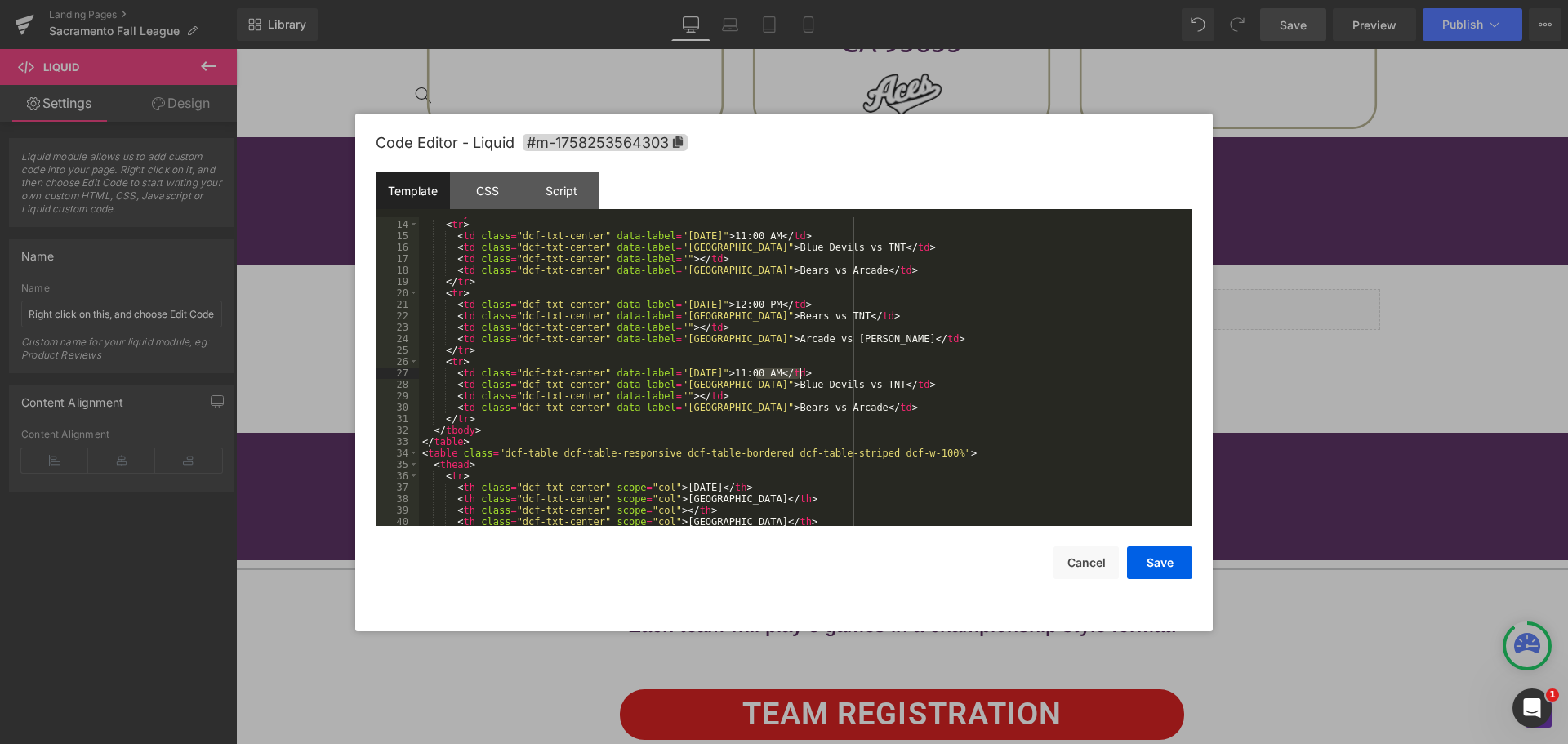
drag, startPoint x: 757, startPoint y: 370, endPoint x: 798, endPoint y: 368, distance: 41.0
click at [798, 368] on div "< tbody > < tr > < td class = "dcf-txt-center" data-label = "[DATE]" > 11:00 AM…" at bounding box center [803, 372] width 767 height 331
drag, startPoint x: 736, startPoint y: 382, endPoint x: 831, endPoint y: 381, distance: 95.0
click at [831, 381] on div "< tbody > < tr > < td class = "dcf-txt-center" data-label = "[DATE]" > 11:00 AM…" at bounding box center [803, 372] width 767 height 331
drag, startPoint x: 740, startPoint y: 403, endPoint x: 821, endPoint y: 402, distance: 81.0
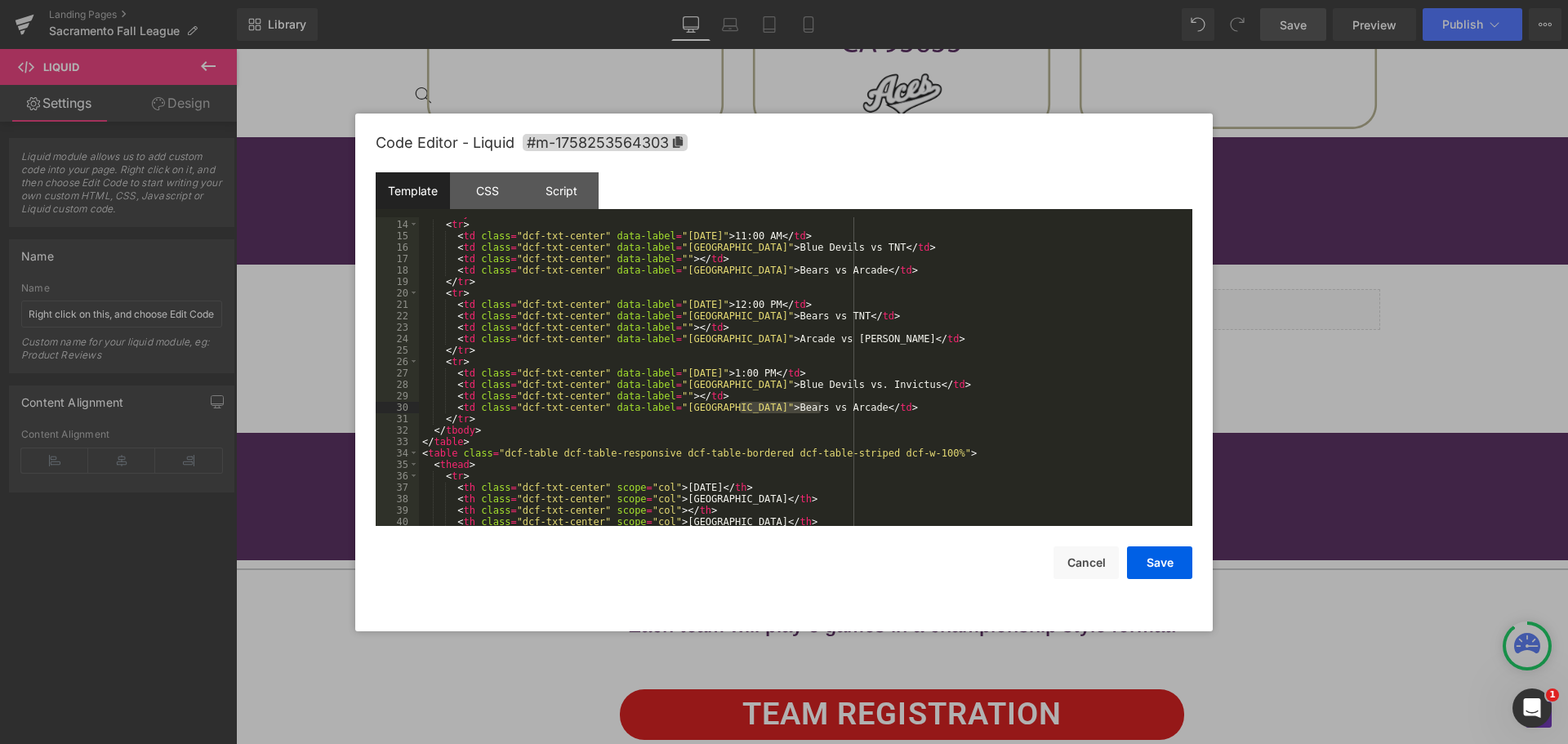
click at [821, 402] on div "< tbody > < tr > < td class = "dcf-txt-center" data-label = "[DATE]" > 11:00 AM…" at bounding box center [803, 372] width 767 height 331
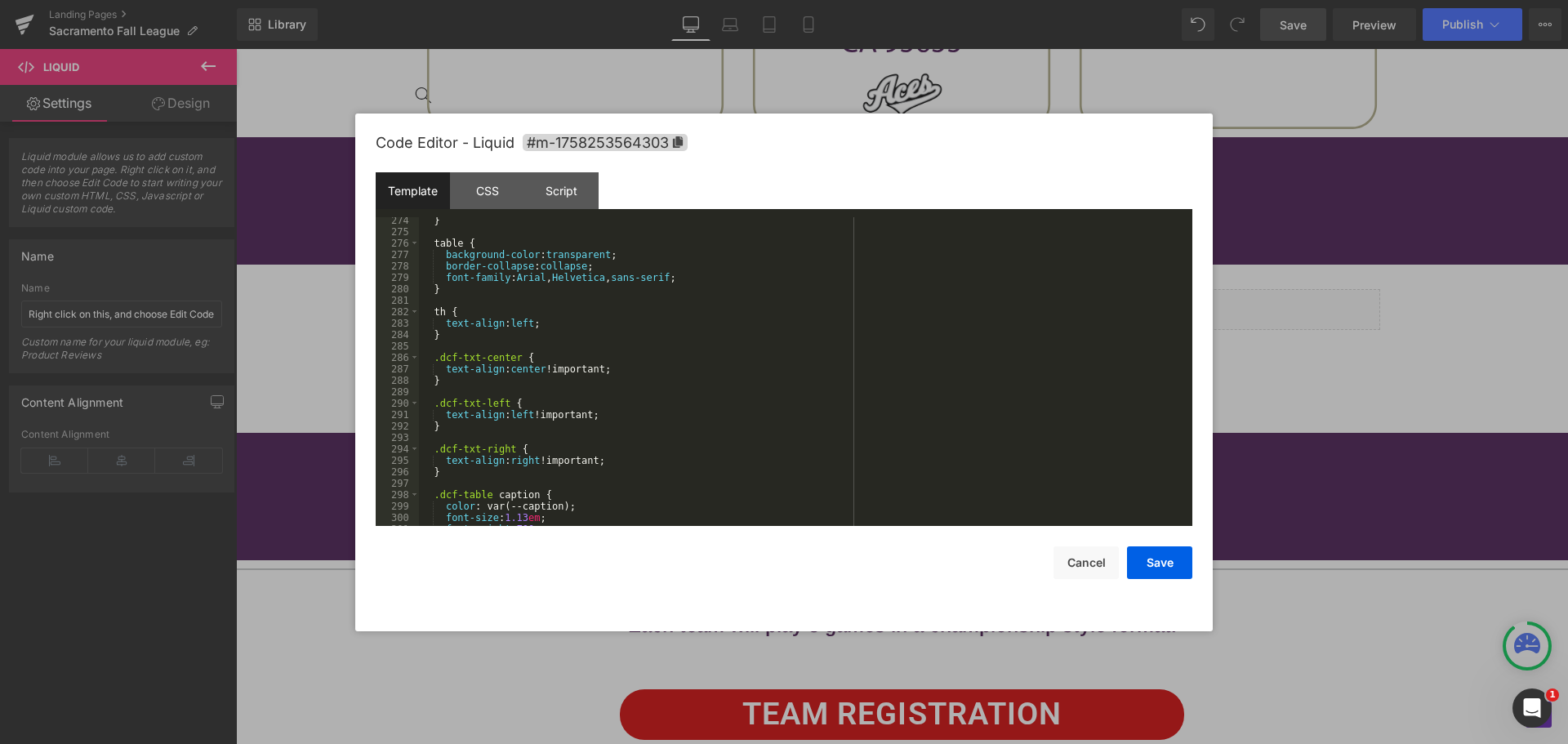
scroll to position [3035, 0]
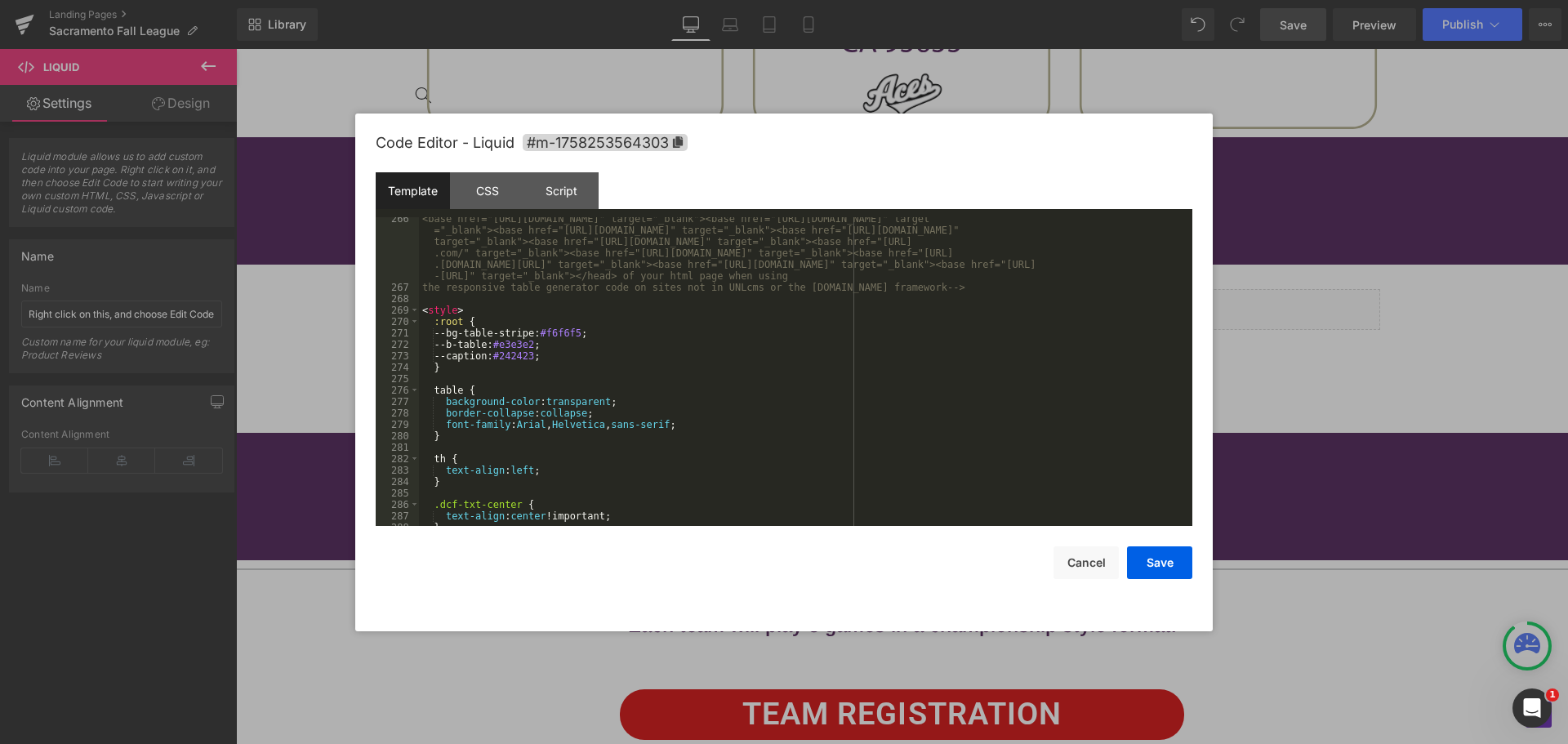
click at [689, 425] on div "<base href="[URL][DOMAIN_NAME]" target="_blank"><base href="[URL][DOMAIN_NAME]"…" at bounding box center [803, 408] width 767 height 389
click at [1175, 559] on button "Save" at bounding box center [1160, 562] width 65 height 33
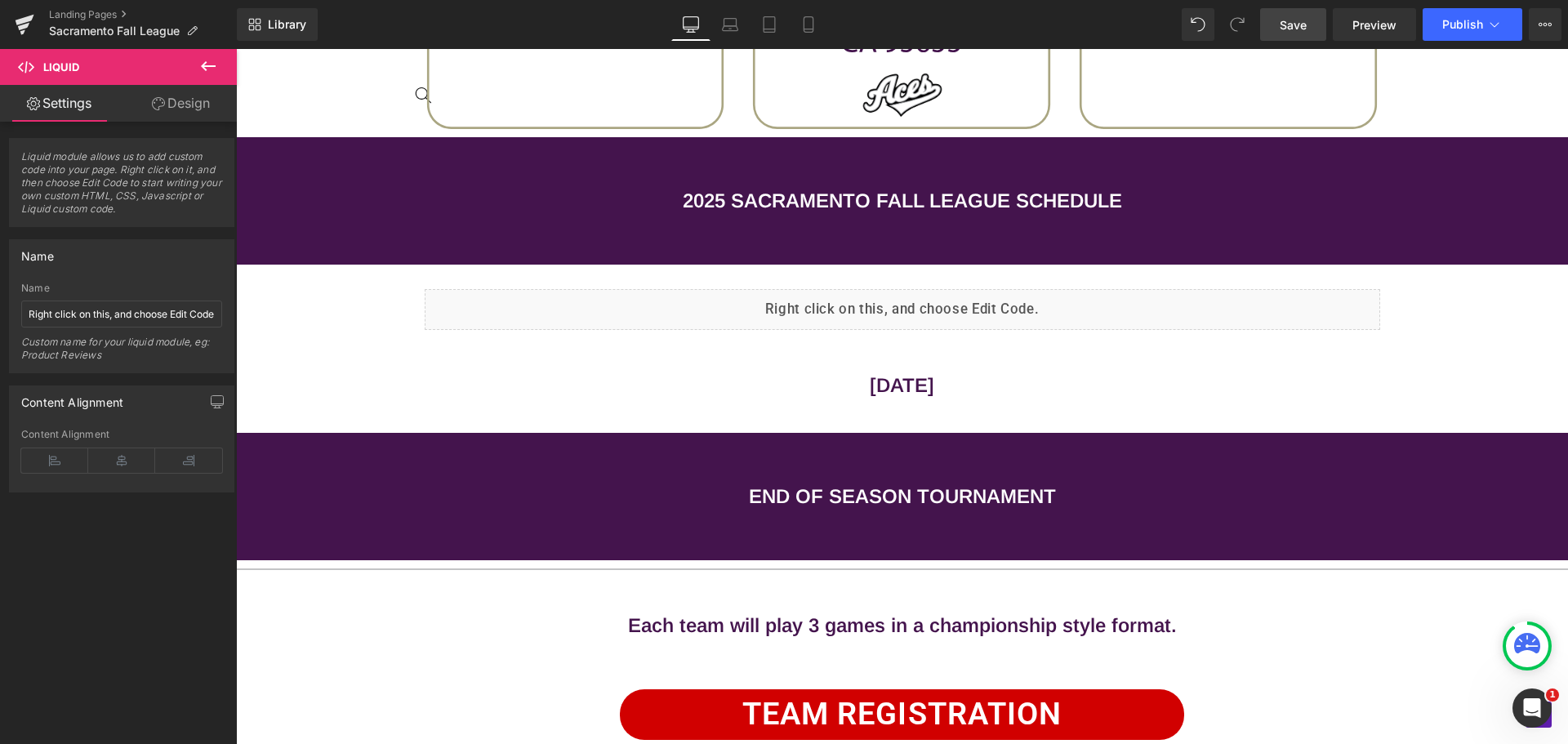
click at [1301, 29] on span "Save" at bounding box center [1292, 25] width 27 height 17
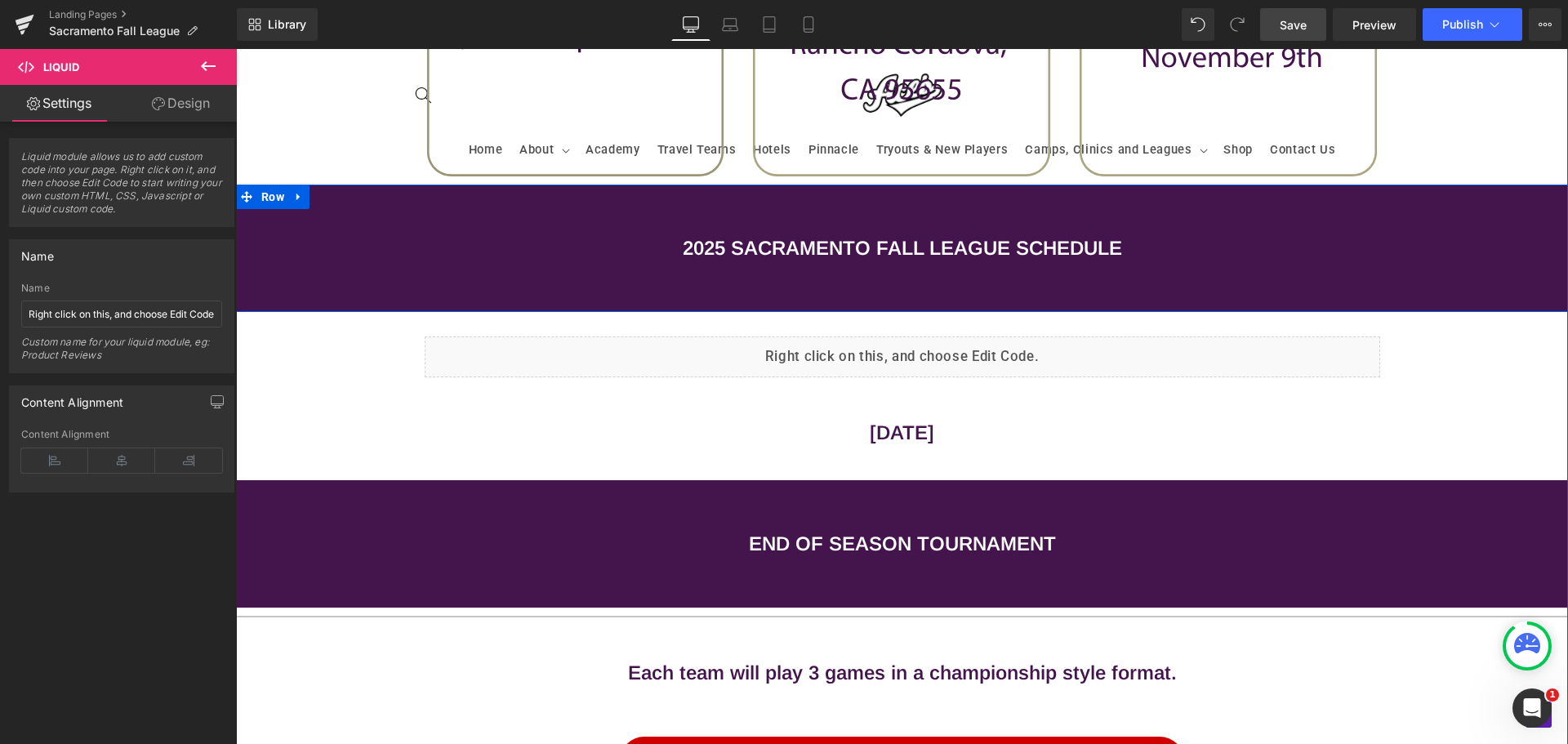
scroll to position [1420, 0]
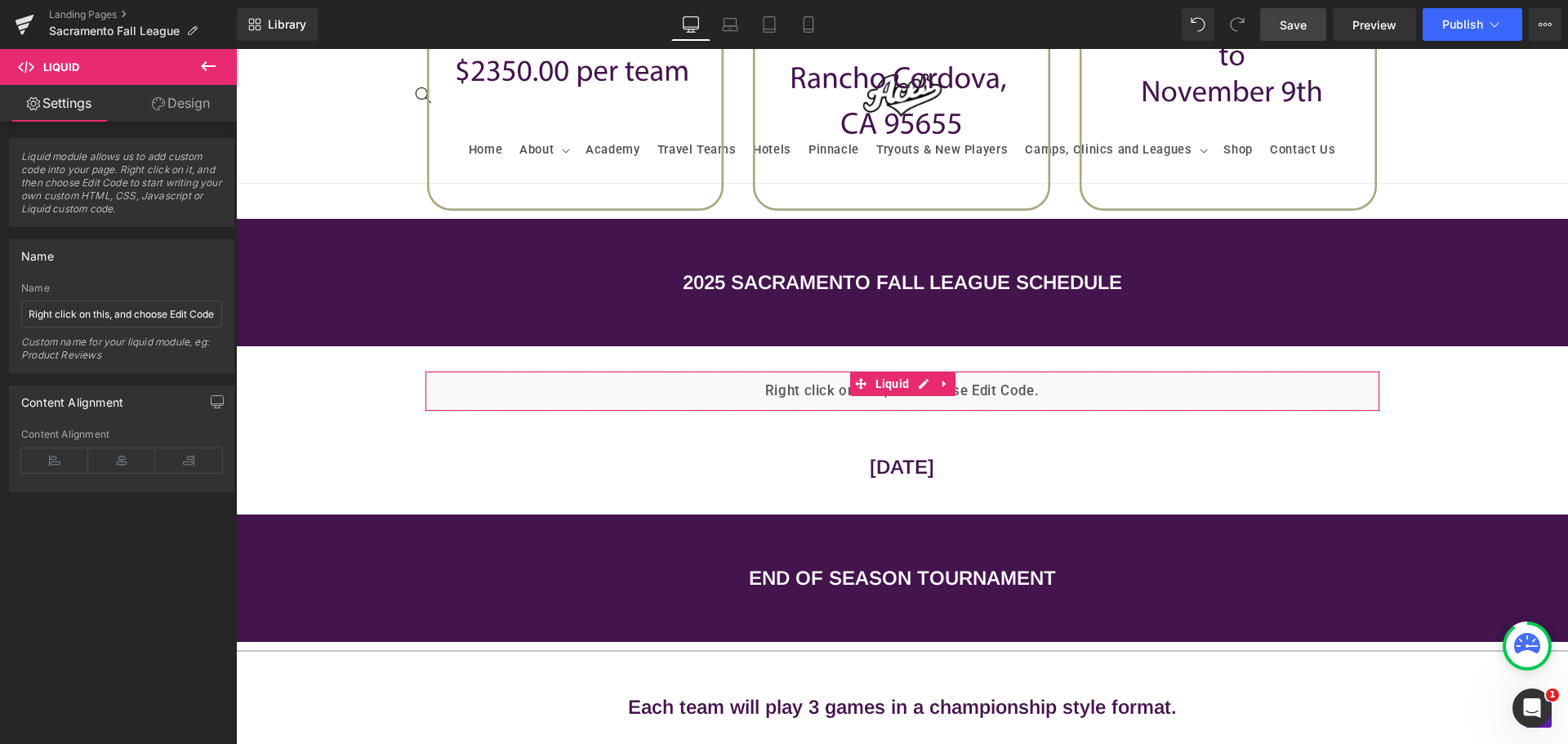
click at [197, 112] on link "Design" at bounding box center [181, 103] width 118 height 37
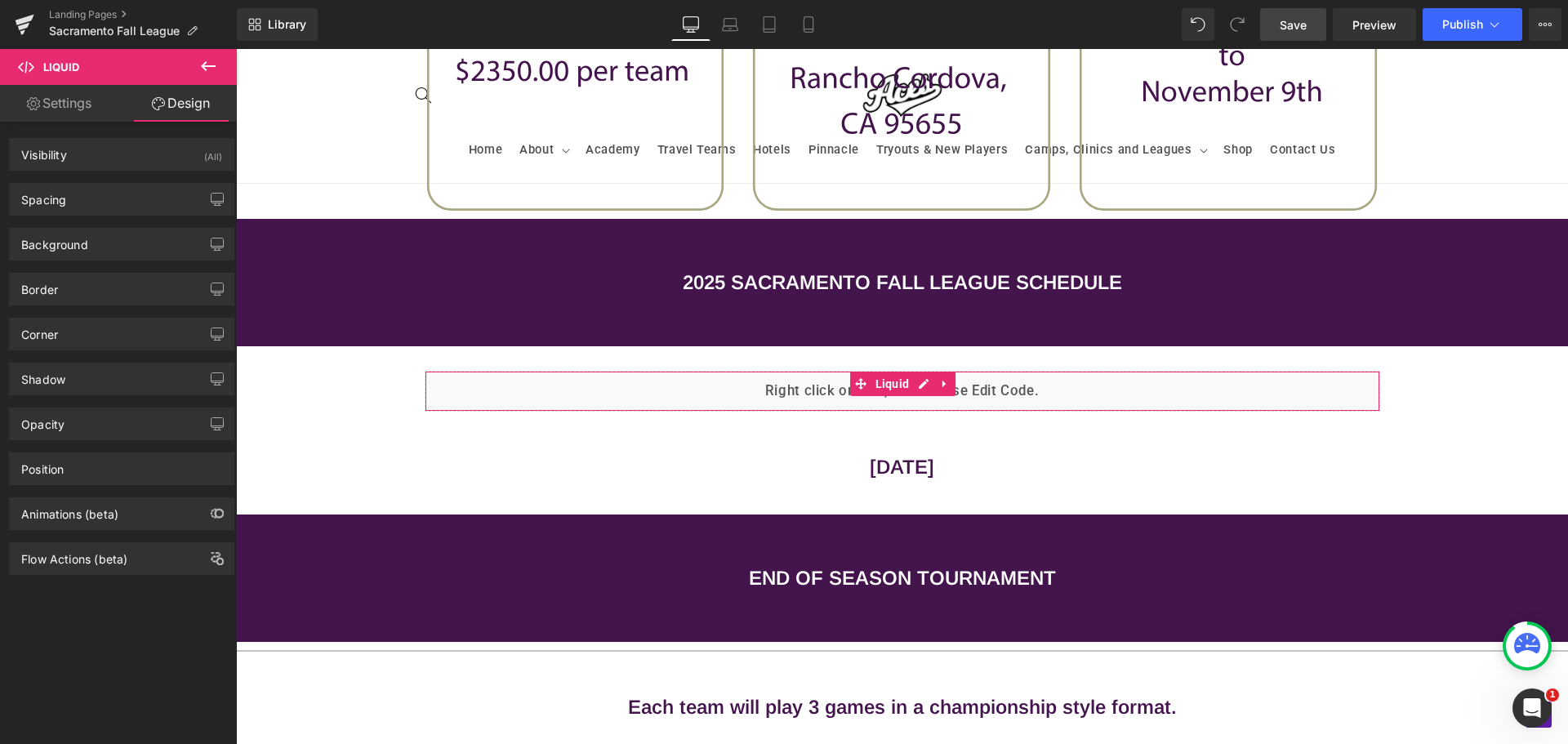
click at [192, 112] on link "Design" at bounding box center [181, 103] width 118 height 37
click at [76, 98] on link "Settings" at bounding box center [59, 103] width 118 height 37
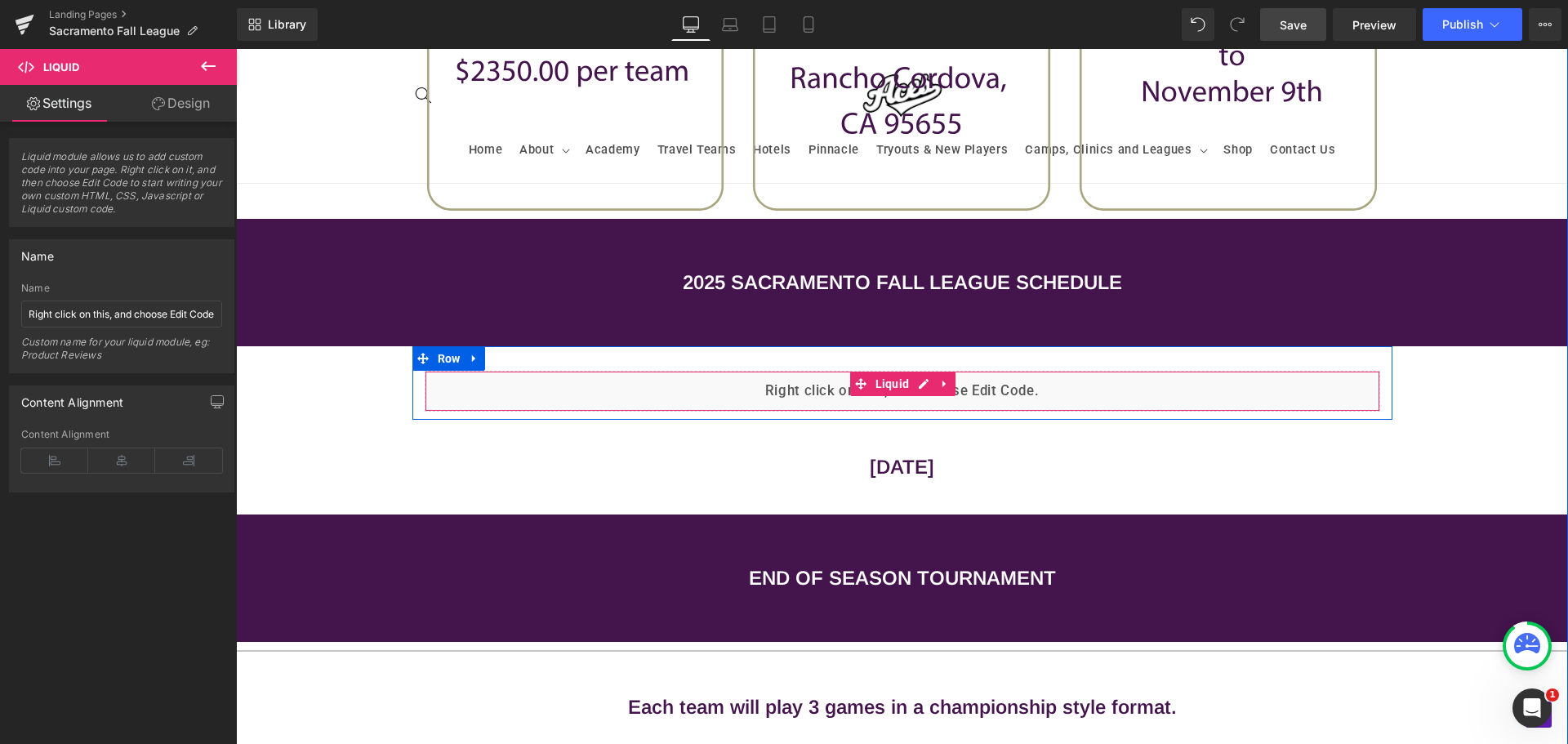
click at [764, 390] on div "Liquid" at bounding box center [902, 391] width 956 height 41
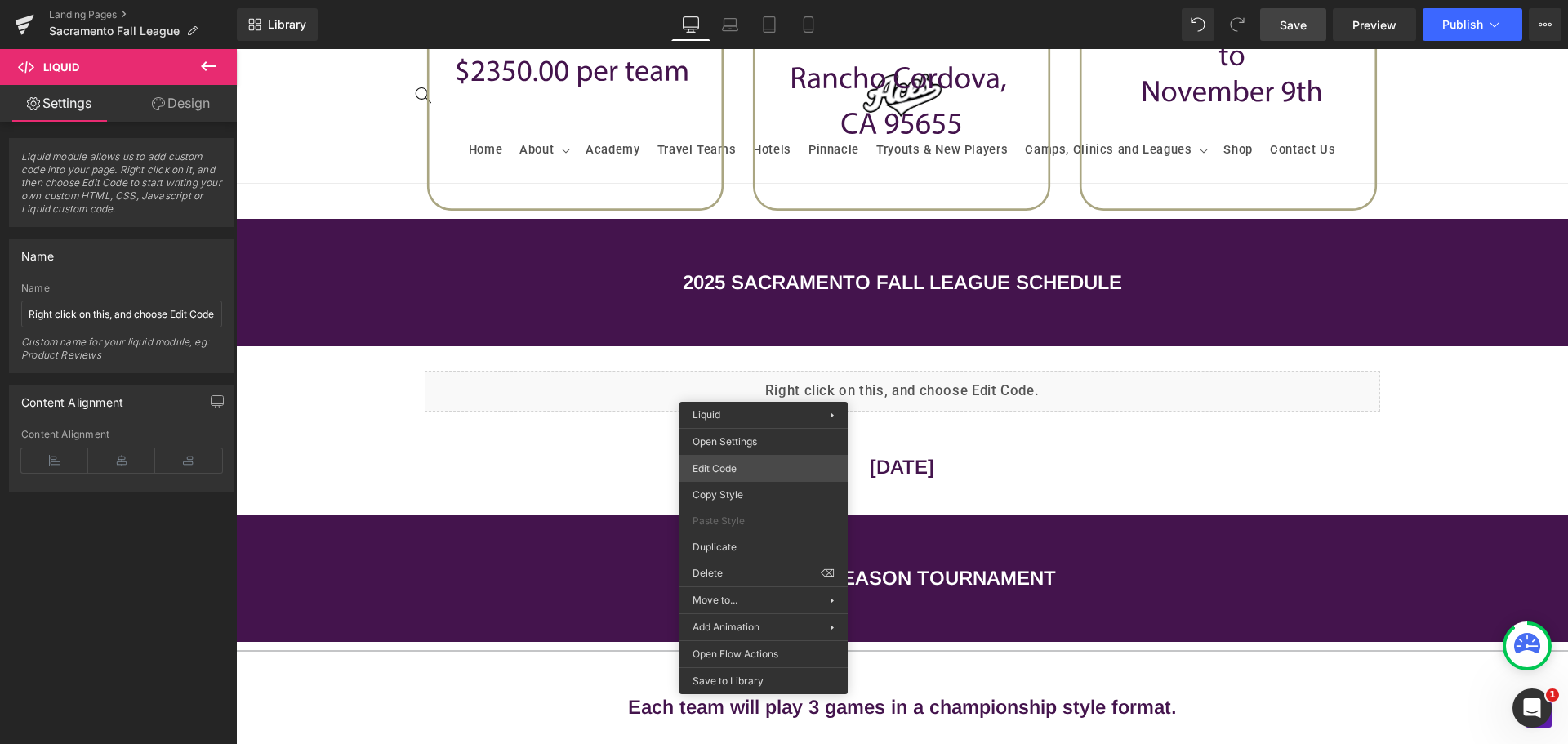
click at [762, 0] on div "Liquid You are previewing how the will restyle your page. You can not edit Elem…" at bounding box center [784, 0] width 1568 height 0
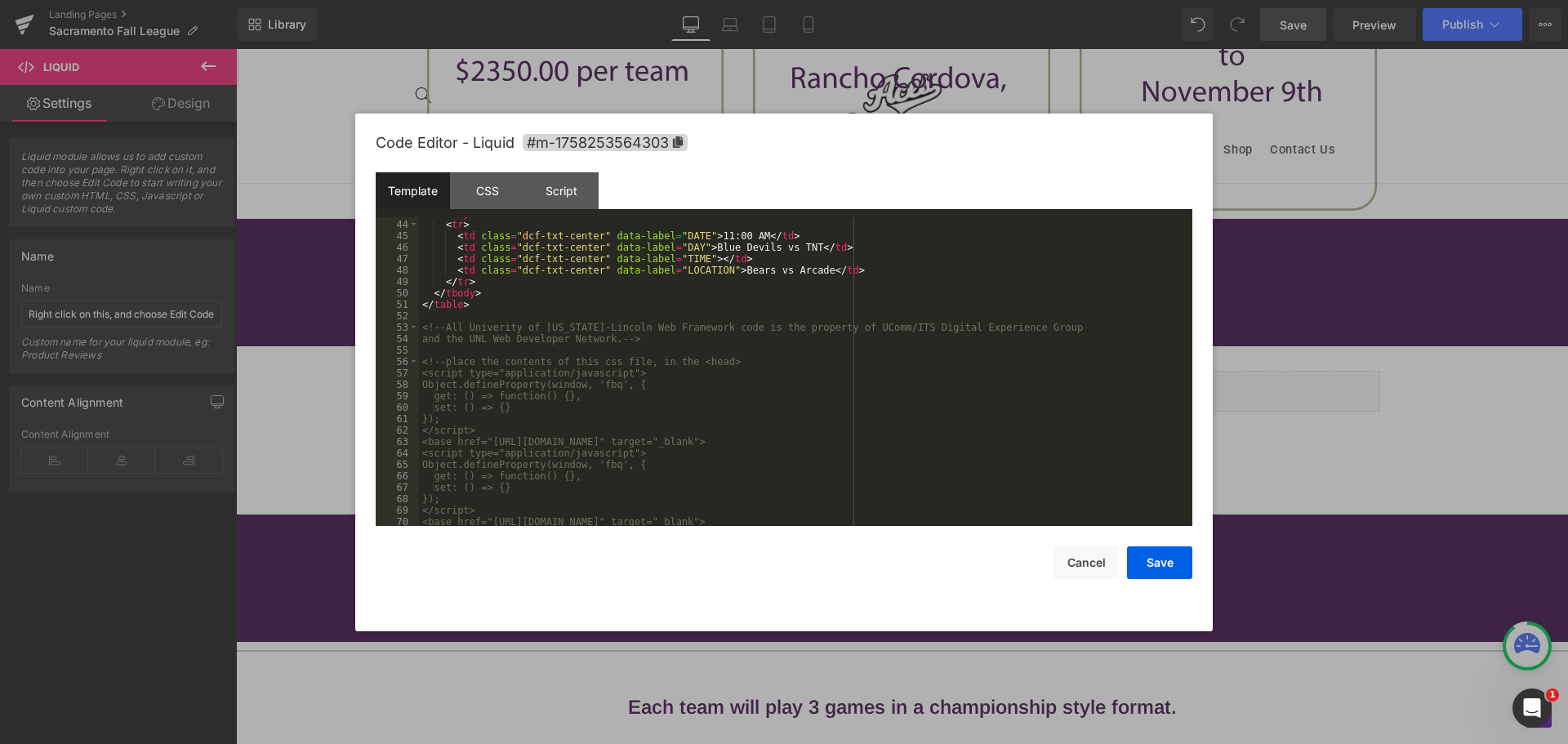
scroll to position [539, 0]
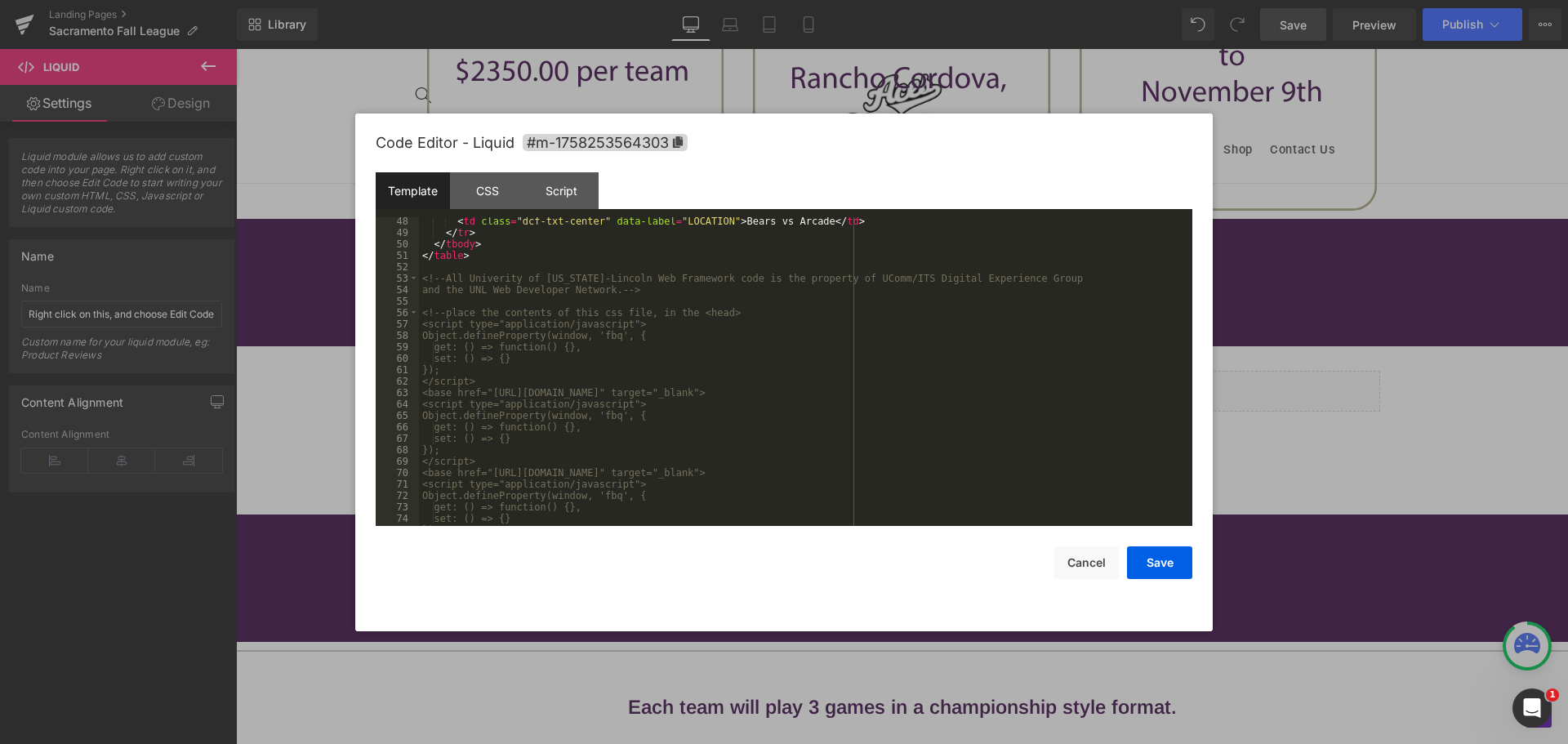
click at [1193, 260] on div "Code Editor - Liquid #m-1758253564303 Template CSS Script Data 48 49 50 51 52 5…" at bounding box center [784, 372] width 858 height 518
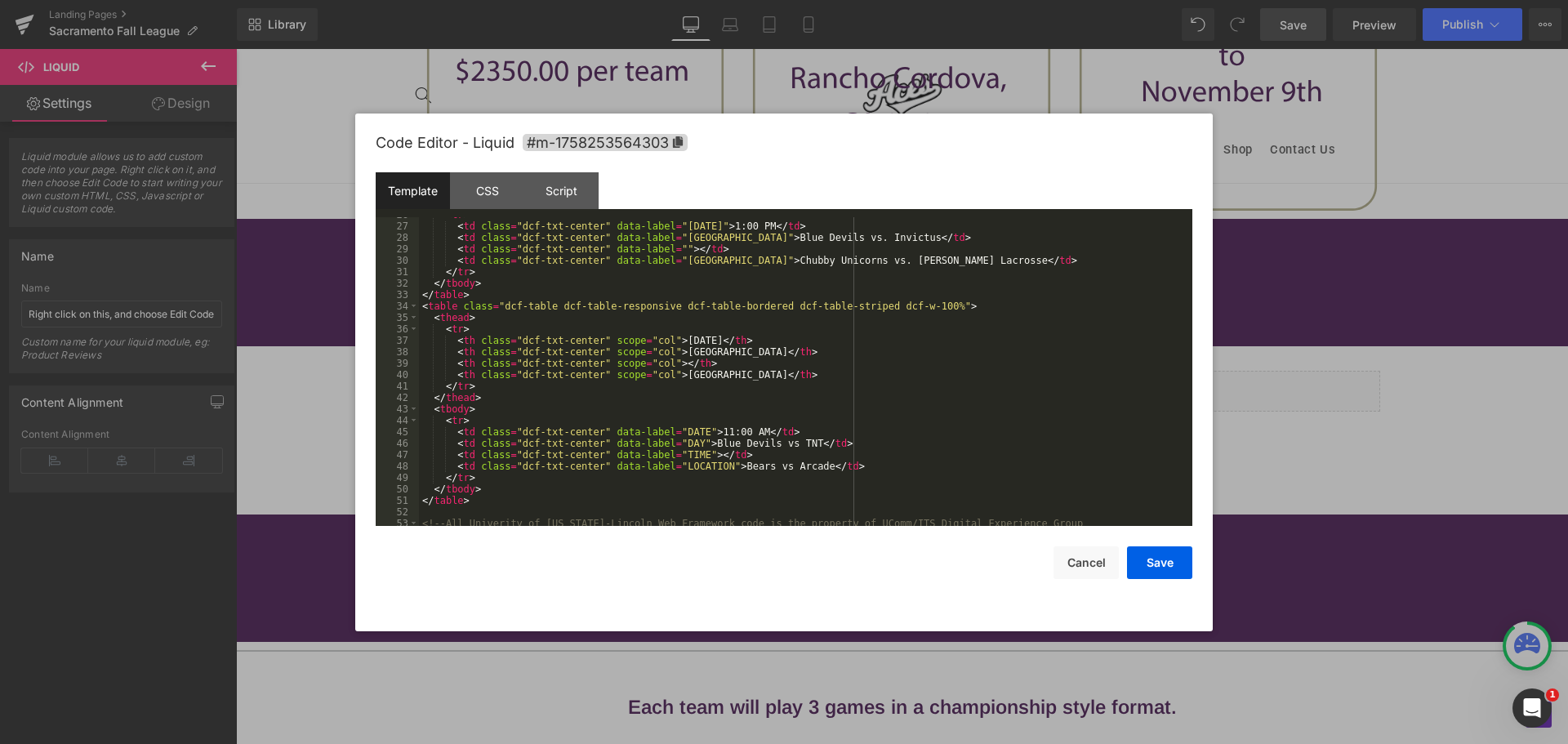
scroll to position [295, 0]
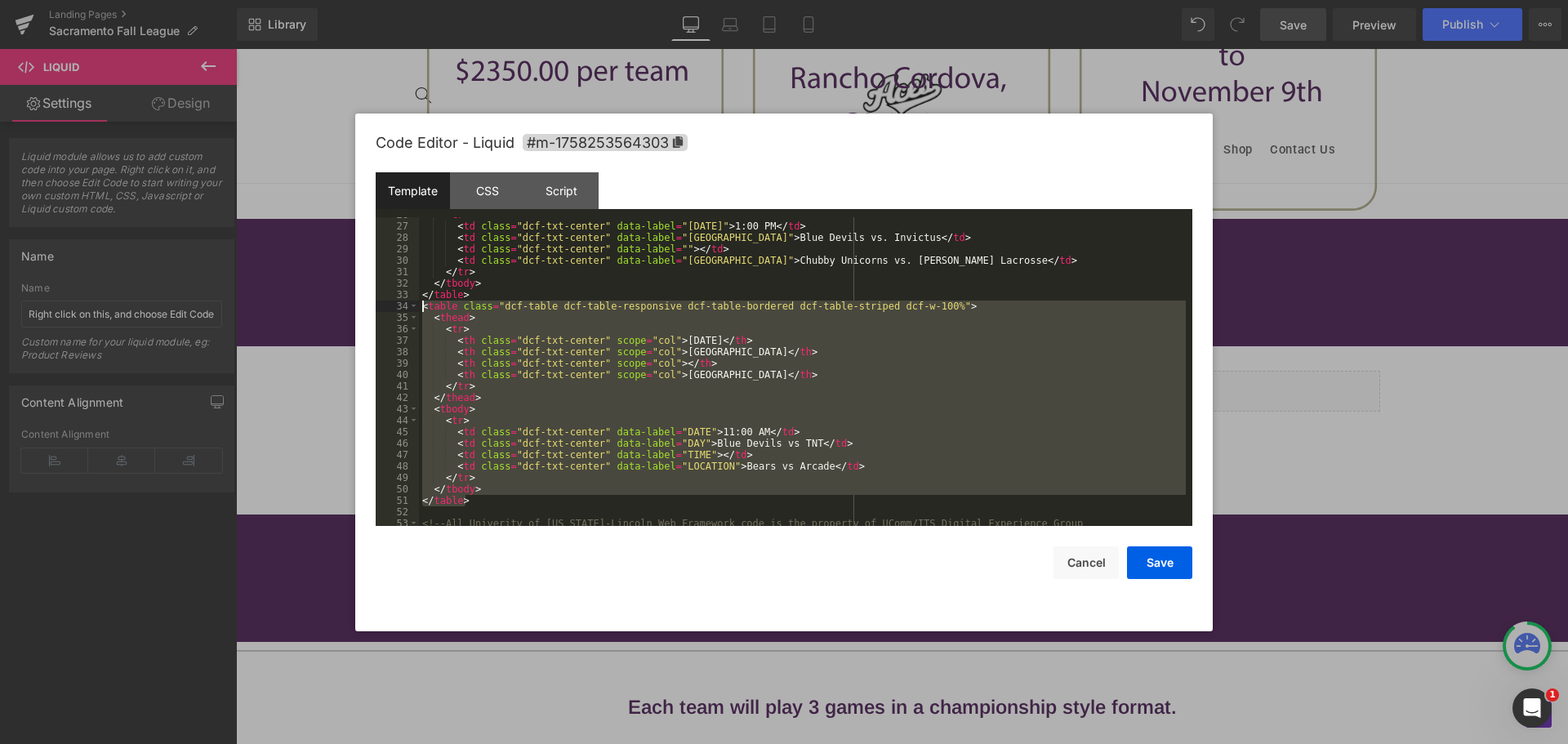
drag, startPoint x: 473, startPoint y: 501, endPoint x: 388, endPoint y: 307, distance: 211.8
click at [388, 307] on pre "26 27 28 29 30 31 32 33 34 35 36 37 38 39 40 41 42 43 44 45 46 47 48 49 50 51 5…" at bounding box center [784, 372] width 817 height 309
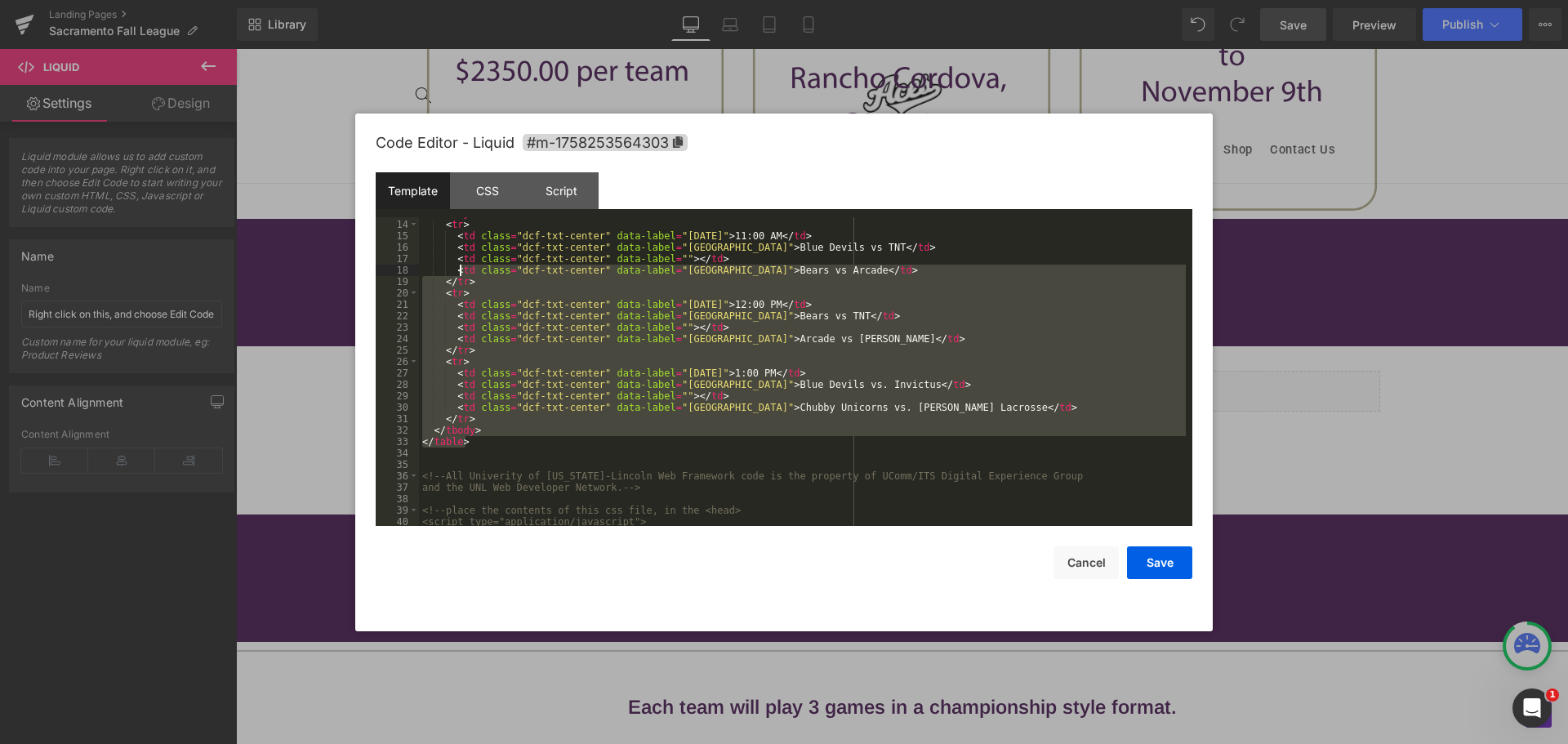
scroll to position [0, 0]
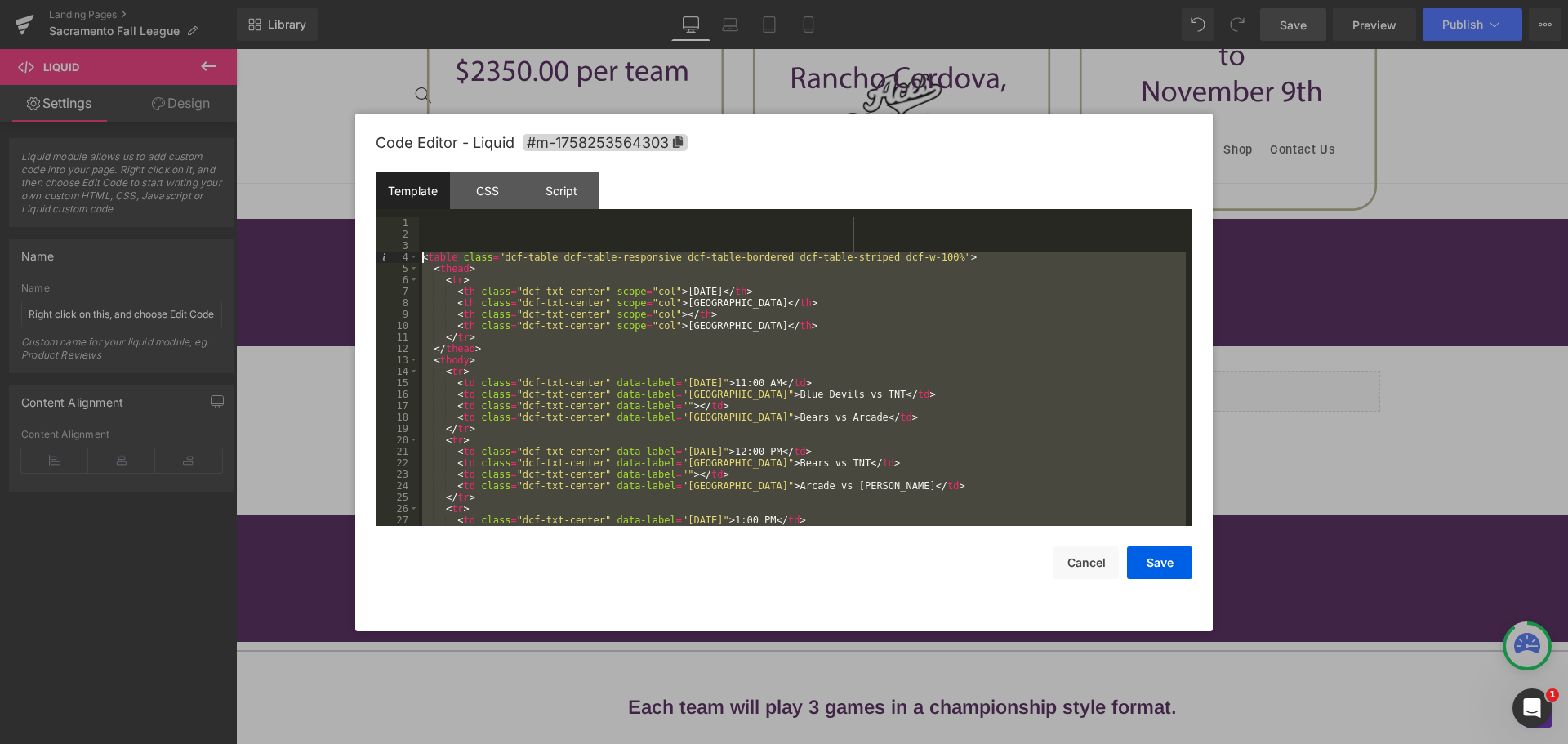
drag, startPoint x: 477, startPoint y: 441, endPoint x: 355, endPoint y: 259, distance: 219.1
click at [355, 259] on div "Code Editor - Liquid #m-1758253564303 Template CSS Script Data 1 2 3 4 5 6 7 8 …" at bounding box center [784, 372] width 858 height 518
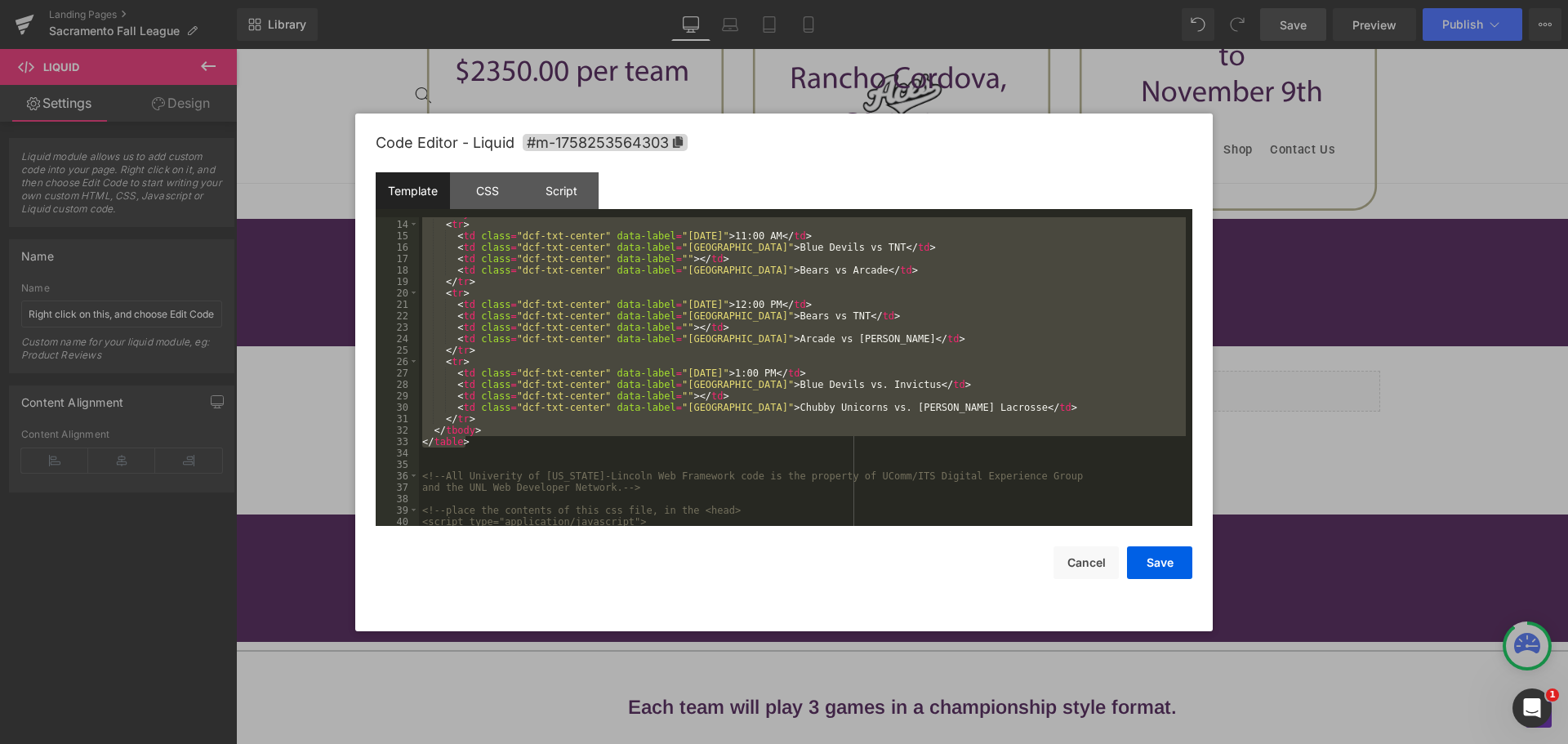
scroll to position [147, 0]
click at [494, 446] on div "< tbody > < tr > < td class = "dcf-txt-center" data-label = "[DATE]" > 11:00 AM…" at bounding box center [803, 372] width 767 height 309
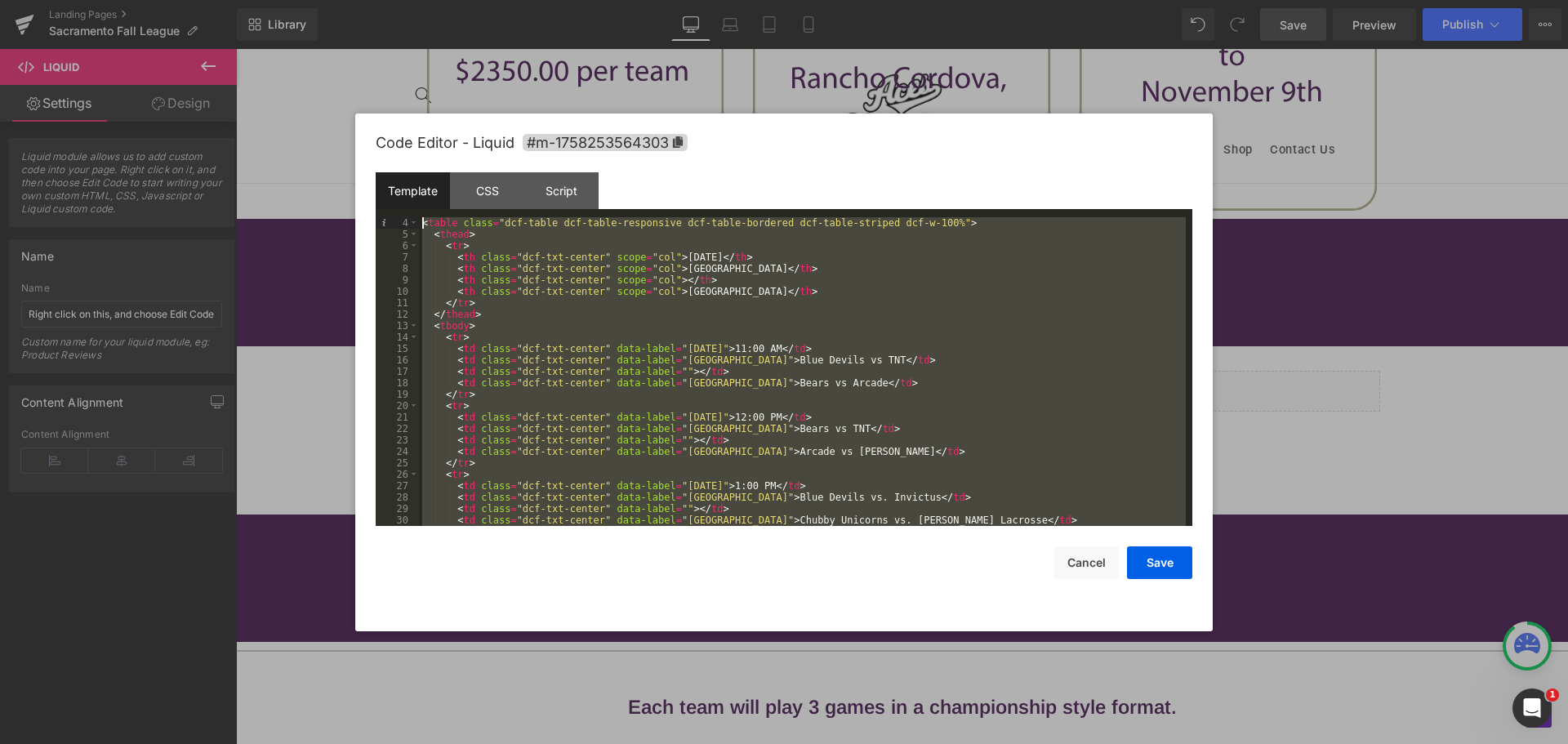
scroll to position [0, 0]
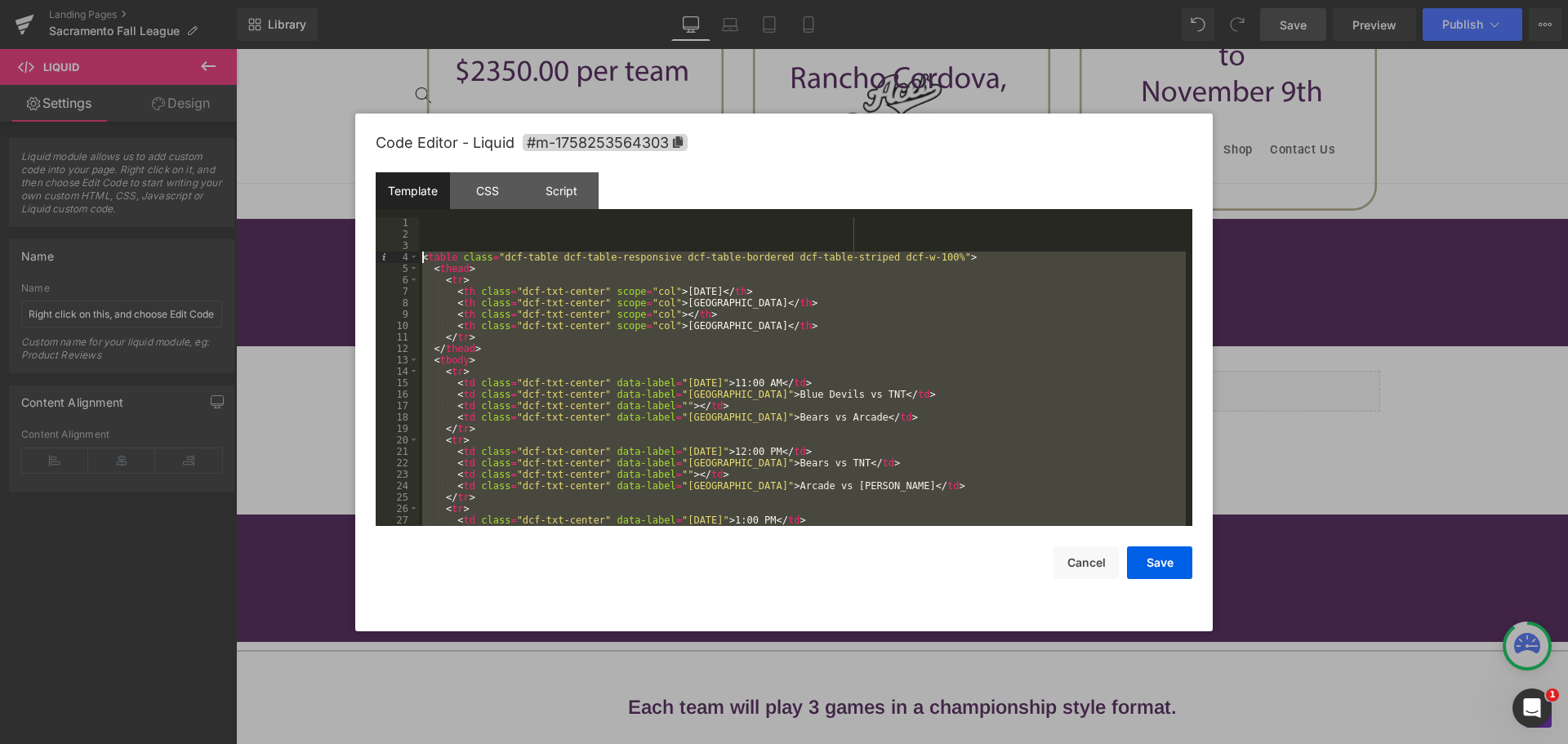
drag, startPoint x: 494, startPoint y: 446, endPoint x: 382, endPoint y: 255, distance: 221.4
click at [382, 255] on pre "1 2 3 4 5 6 7 8 9 10 11 12 13 14 15 16 17 18 19 20 21 22 23 24 25 26 27 28 < ta…" at bounding box center [784, 372] width 817 height 309
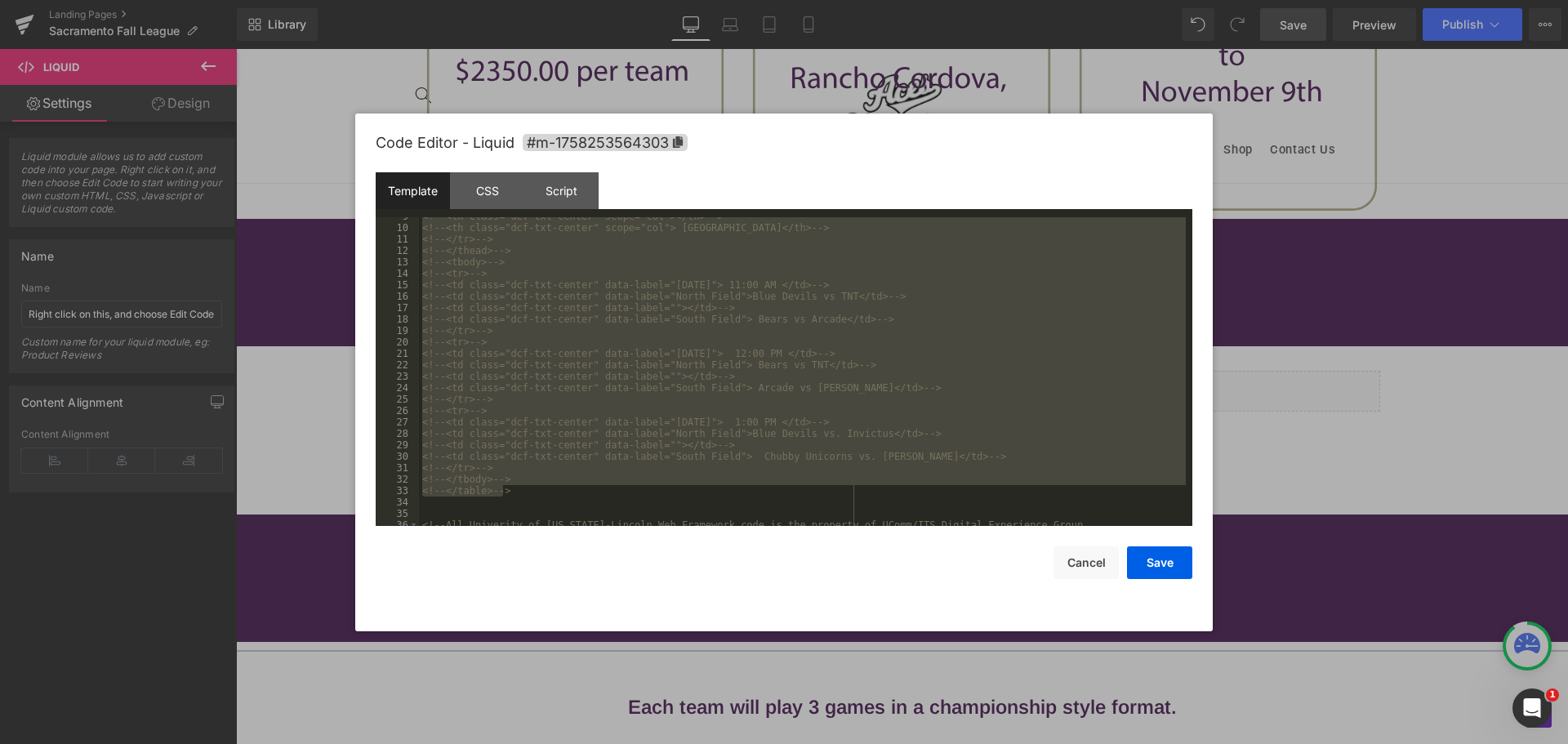
scroll to position [245, 0]
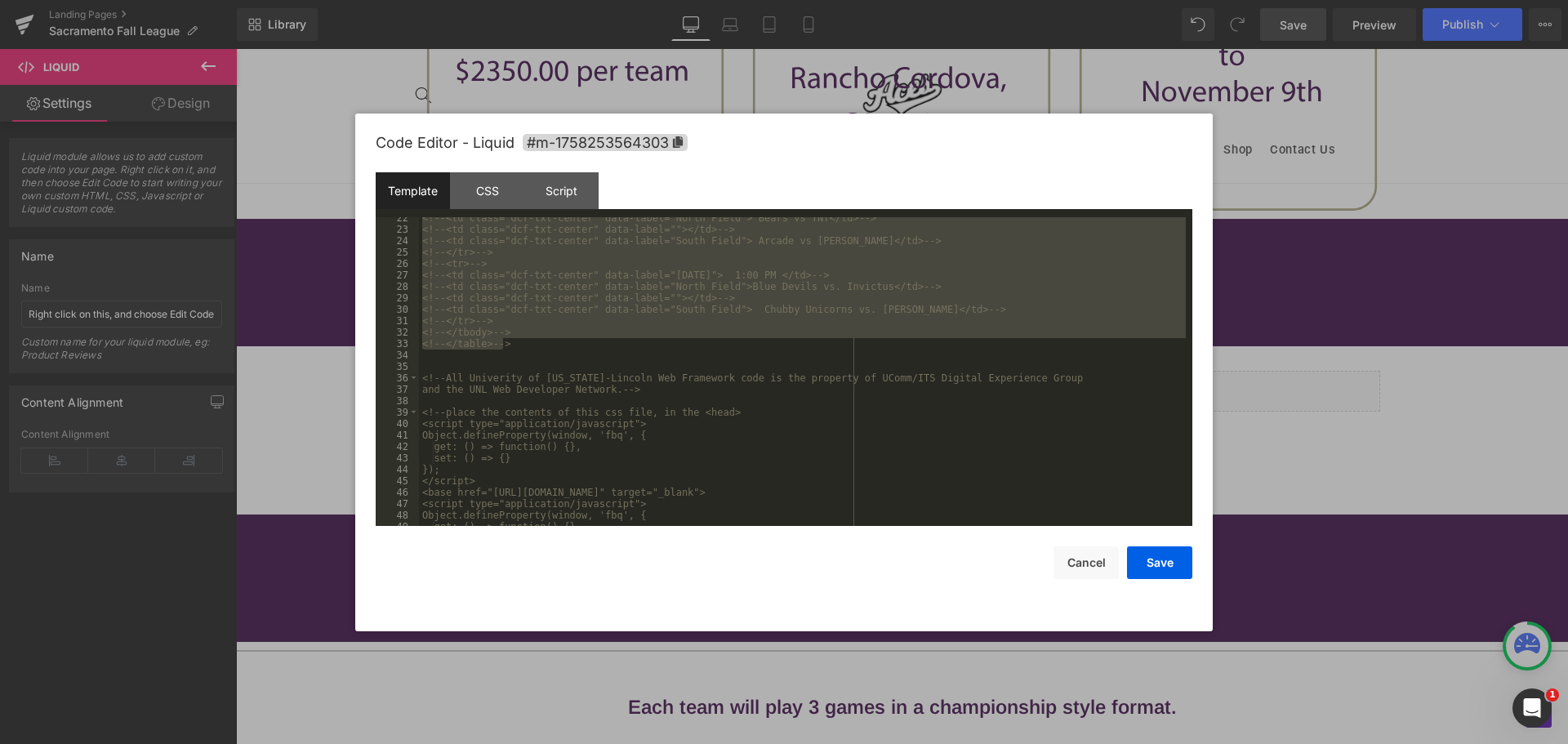
click at [454, 358] on div "<!-- <td class="dcf-txt-center" data-label="North Field"> Bears vs TNT</td> -->…" at bounding box center [803, 378] width 767 height 331
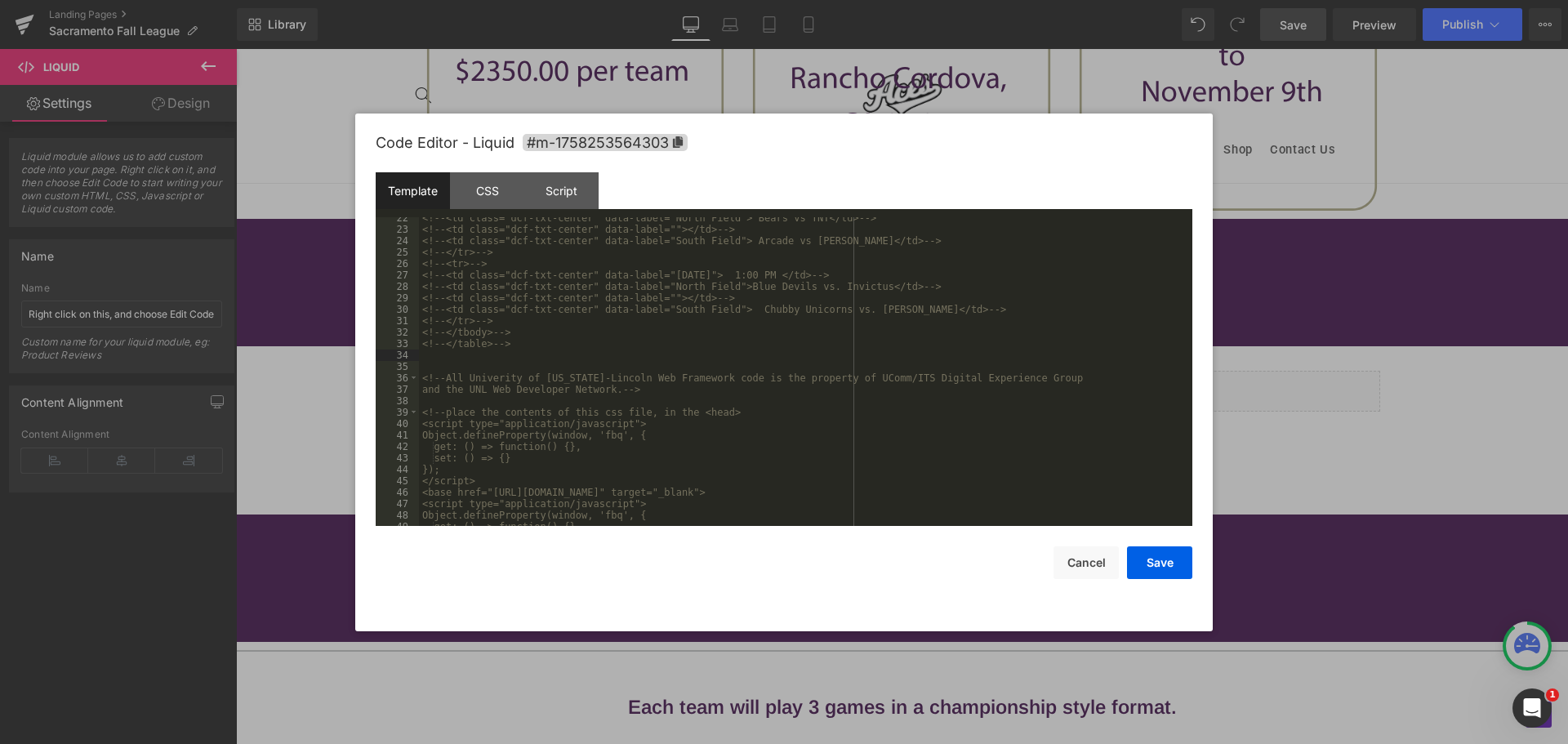
scroll to position [1556, 0]
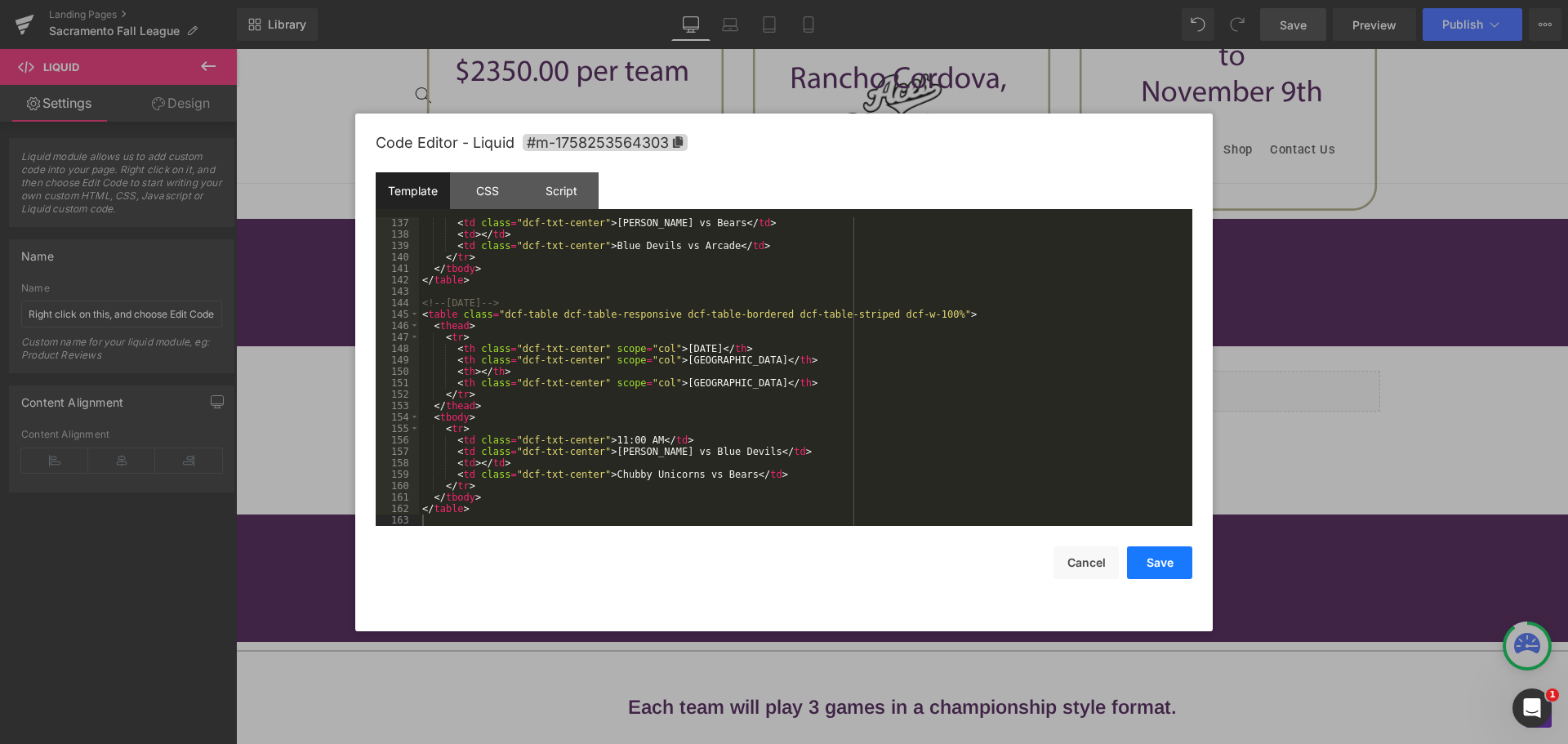
click at [1149, 571] on button "Save" at bounding box center [1160, 562] width 65 height 33
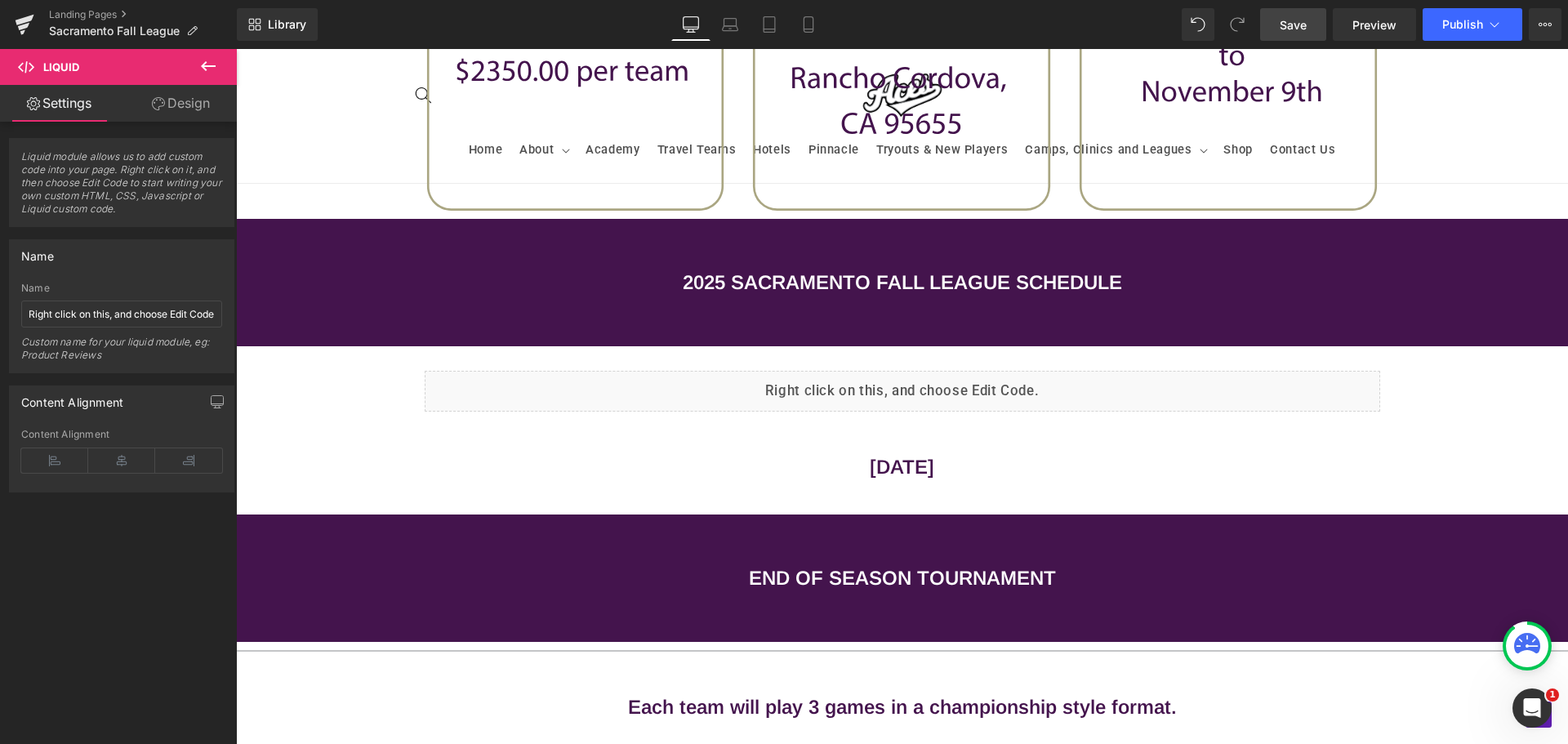
click at [1302, 25] on span "Save" at bounding box center [1292, 25] width 27 height 17
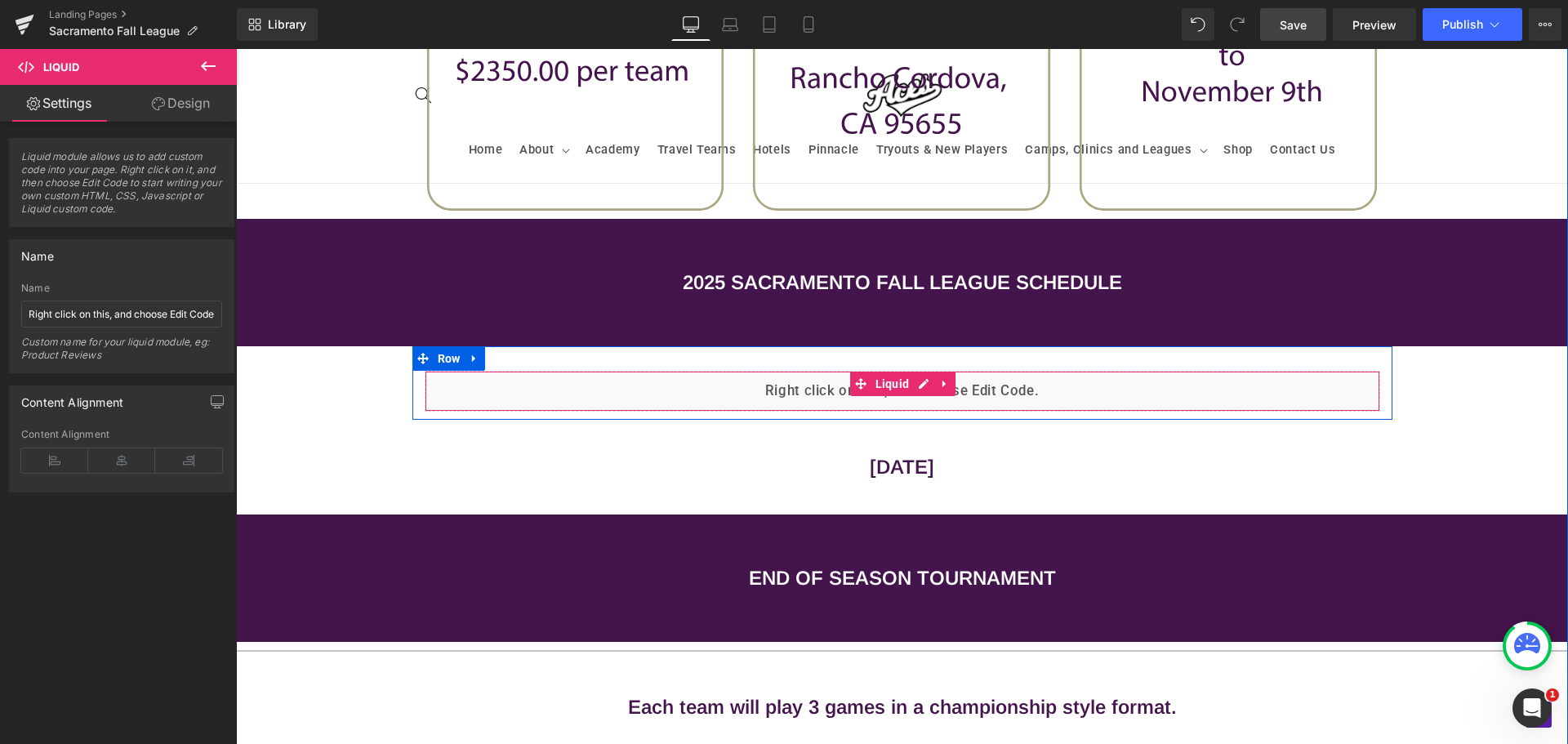
click at [687, 390] on div "Liquid" at bounding box center [902, 391] width 956 height 41
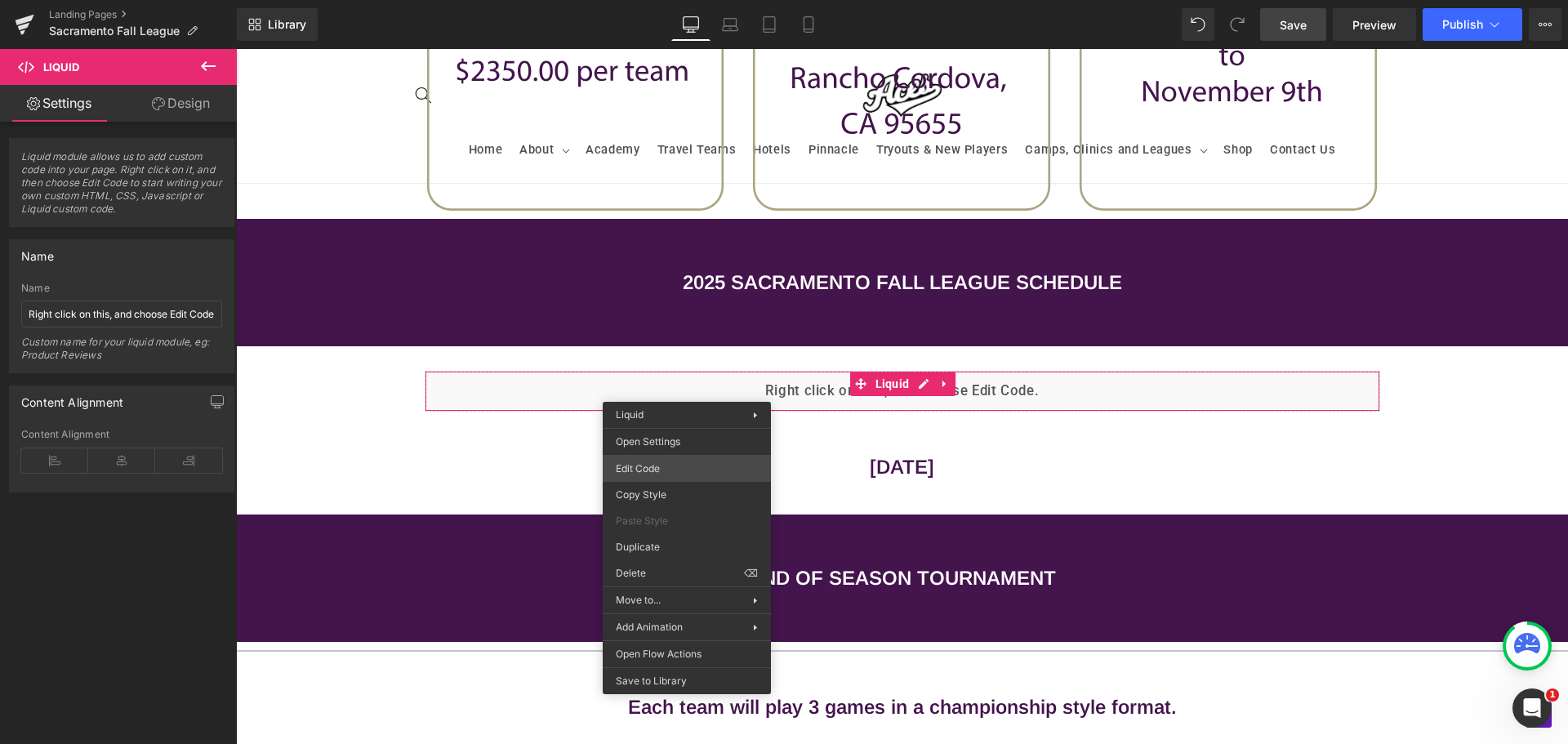
click at [664, 0] on div "Liquid You are previewing how the will restyle your page. You can not edit Elem…" at bounding box center [784, 0] width 1568 height 0
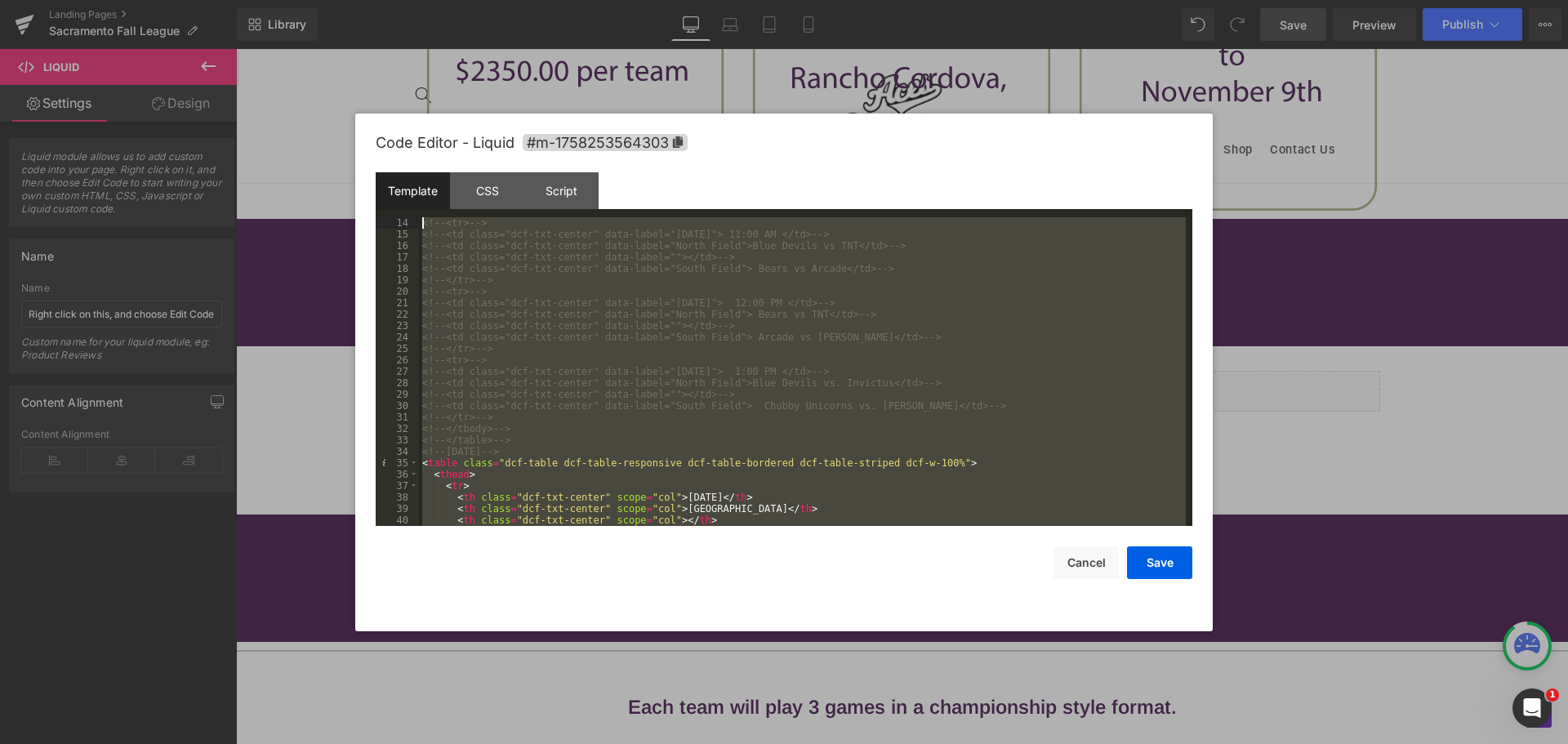
scroll to position [137, 0]
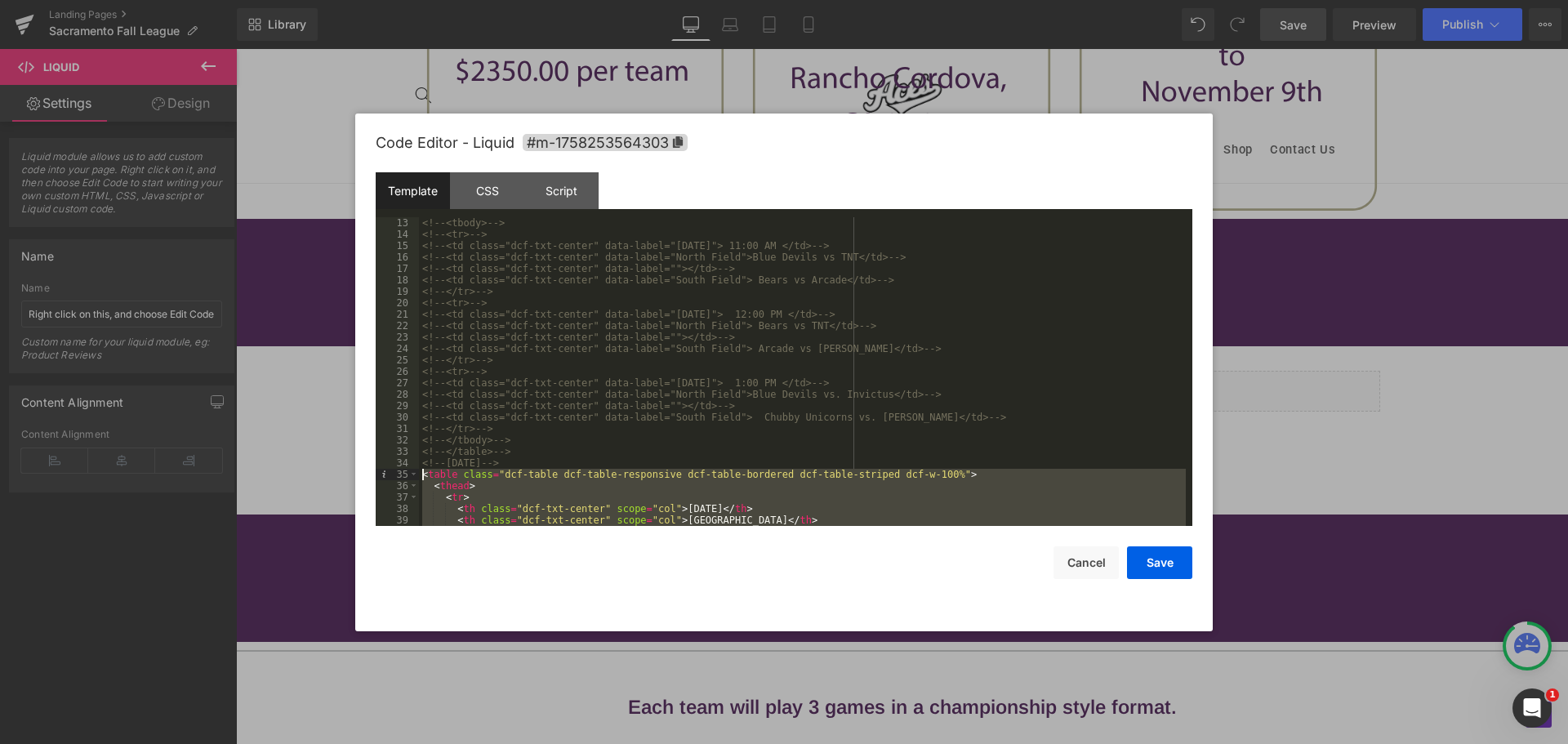
drag, startPoint x: 474, startPoint y: 343, endPoint x: 324, endPoint y: 480, distance: 203.1
click at [330, 469] on body "Liquid You are previewing how the will restyle your page. You can not edit Elem…" at bounding box center [784, 372] width 1568 height 744
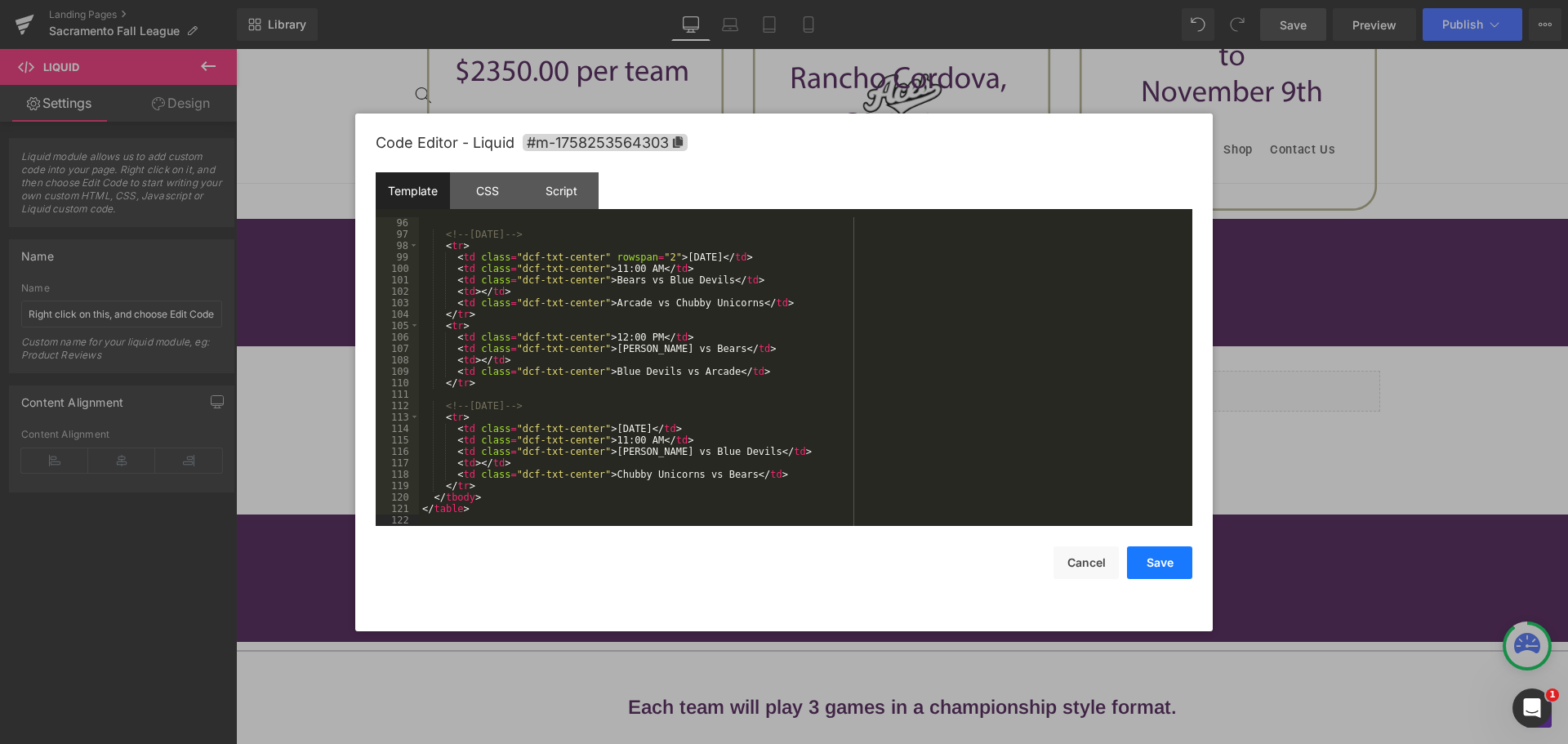
click at [1155, 562] on button "Save" at bounding box center [1160, 562] width 65 height 33
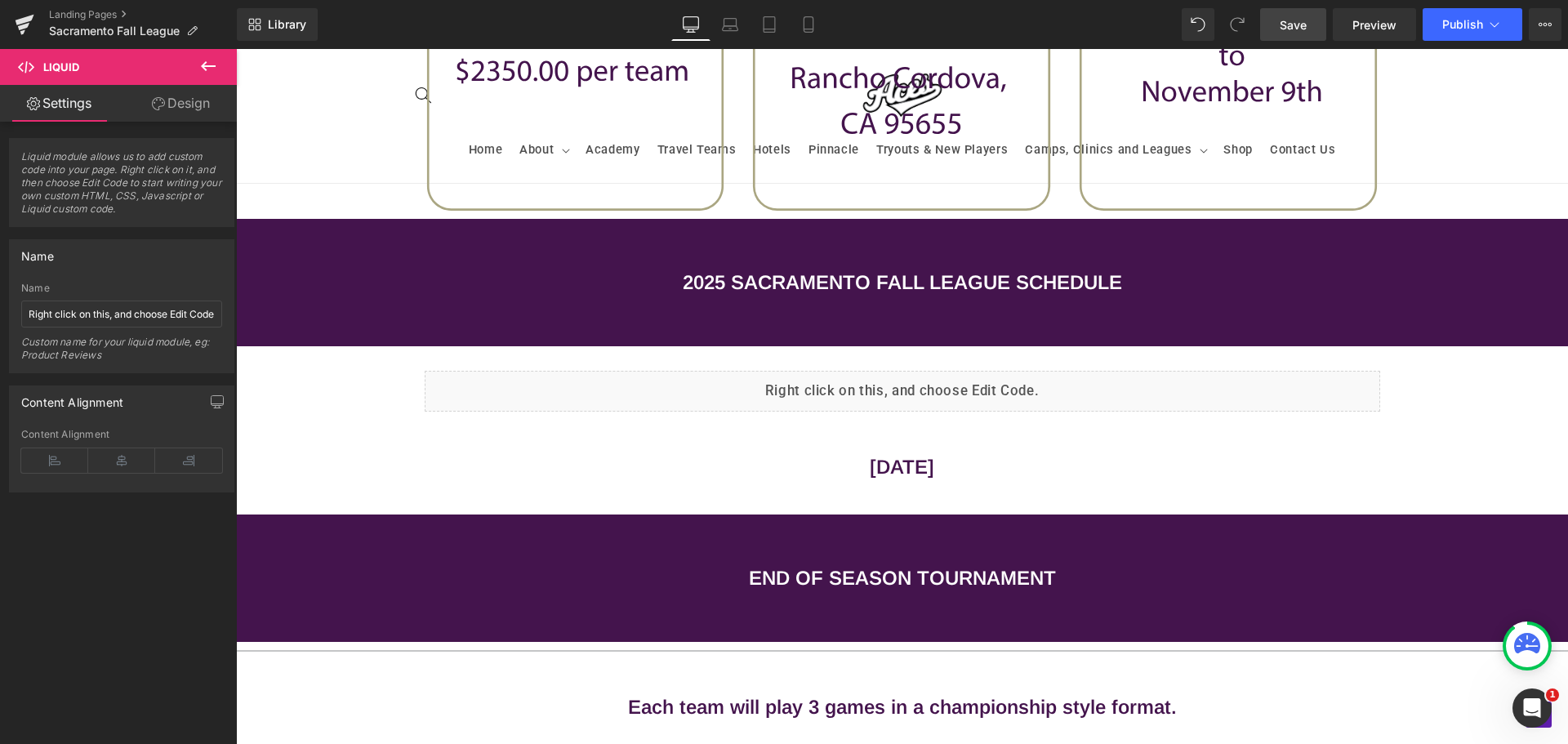
click at [1283, 28] on span "Save" at bounding box center [1292, 25] width 27 height 17
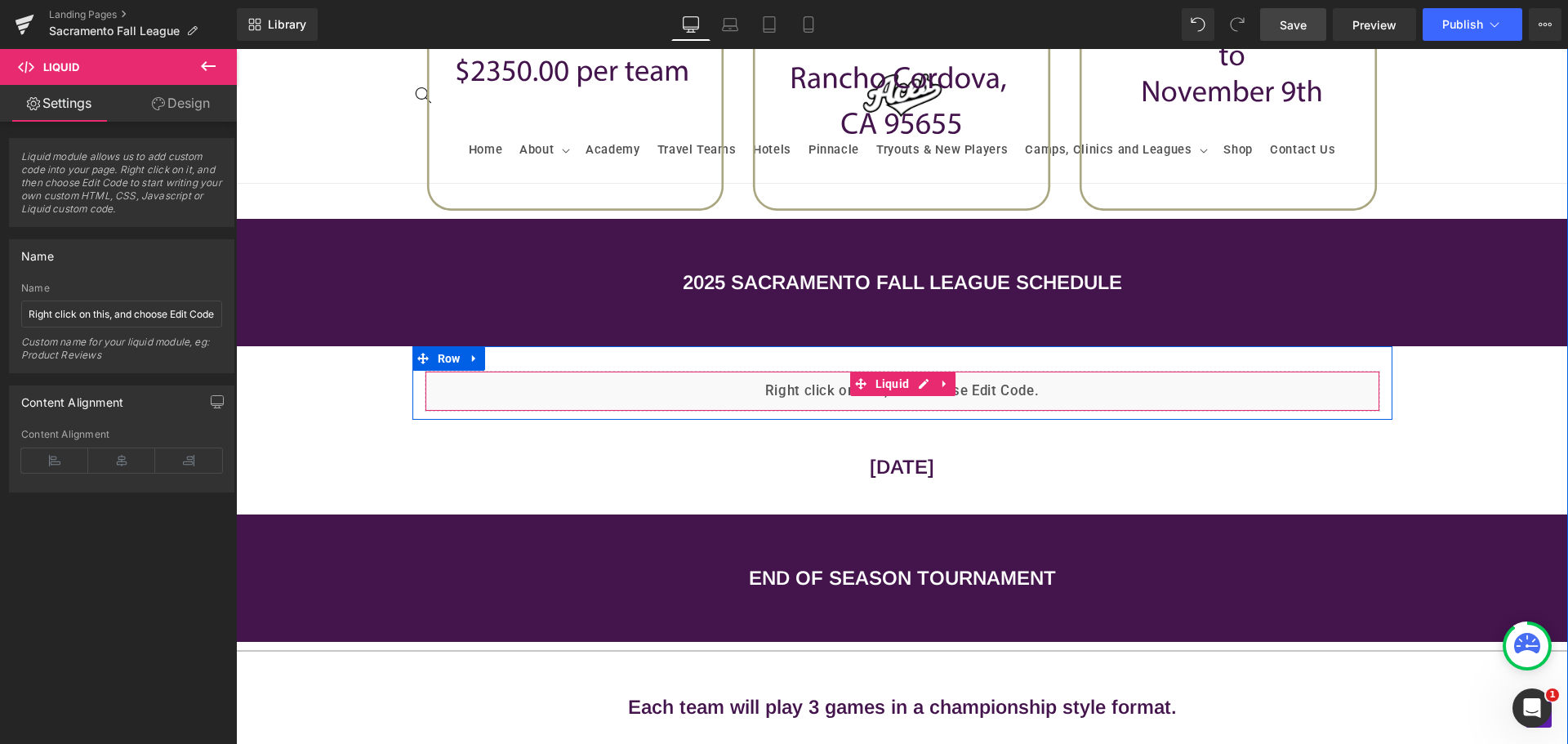
click at [672, 380] on div "Liquid" at bounding box center [902, 391] width 956 height 41
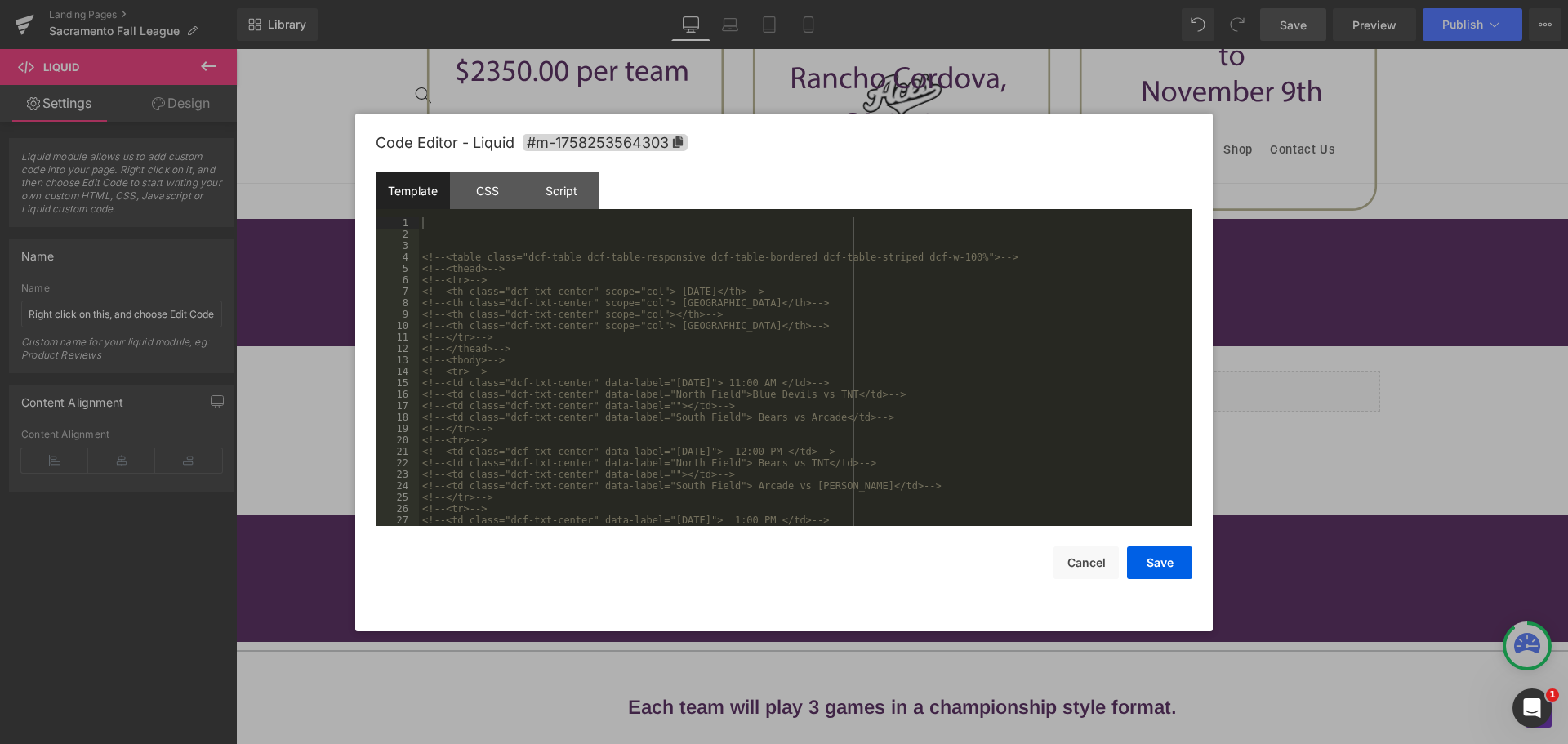
click at [698, 0] on div "Liquid You are previewing how the will restyle your page. You can not edit Elem…" at bounding box center [784, 0] width 1568 height 0
click at [756, 247] on div "<!-- <table class="dcf-table dcf-table-responsive dcf-table-bordered dcf-table-…" at bounding box center [803, 383] width 767 height 331
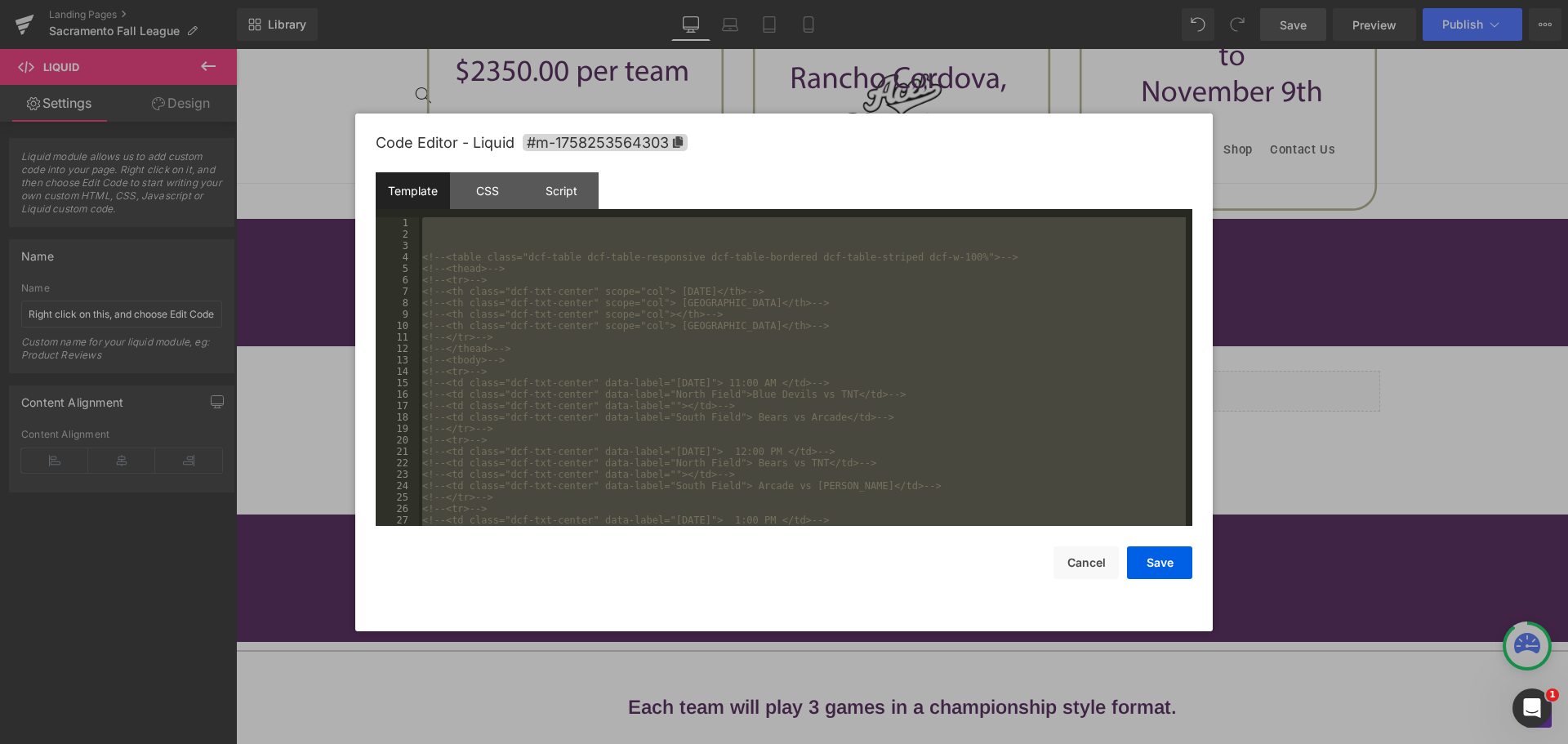
click at [667, 437] on div "<!-- <table class="dcf-table dcf-table-responsive dcf-table-bordered dcf-table-…" at bounding box center [803, 372] width 767 height 309
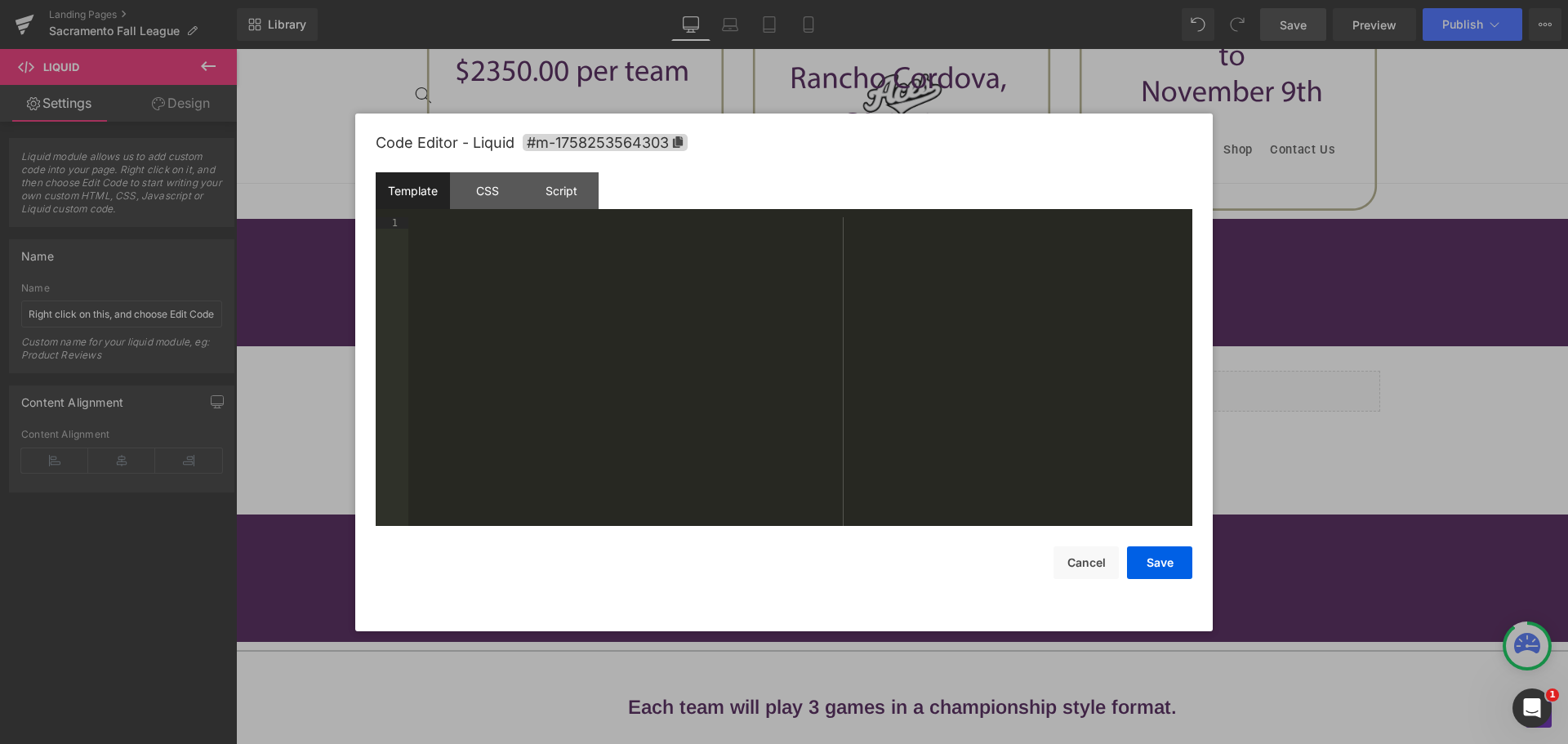
scroll to position [1315, 0]
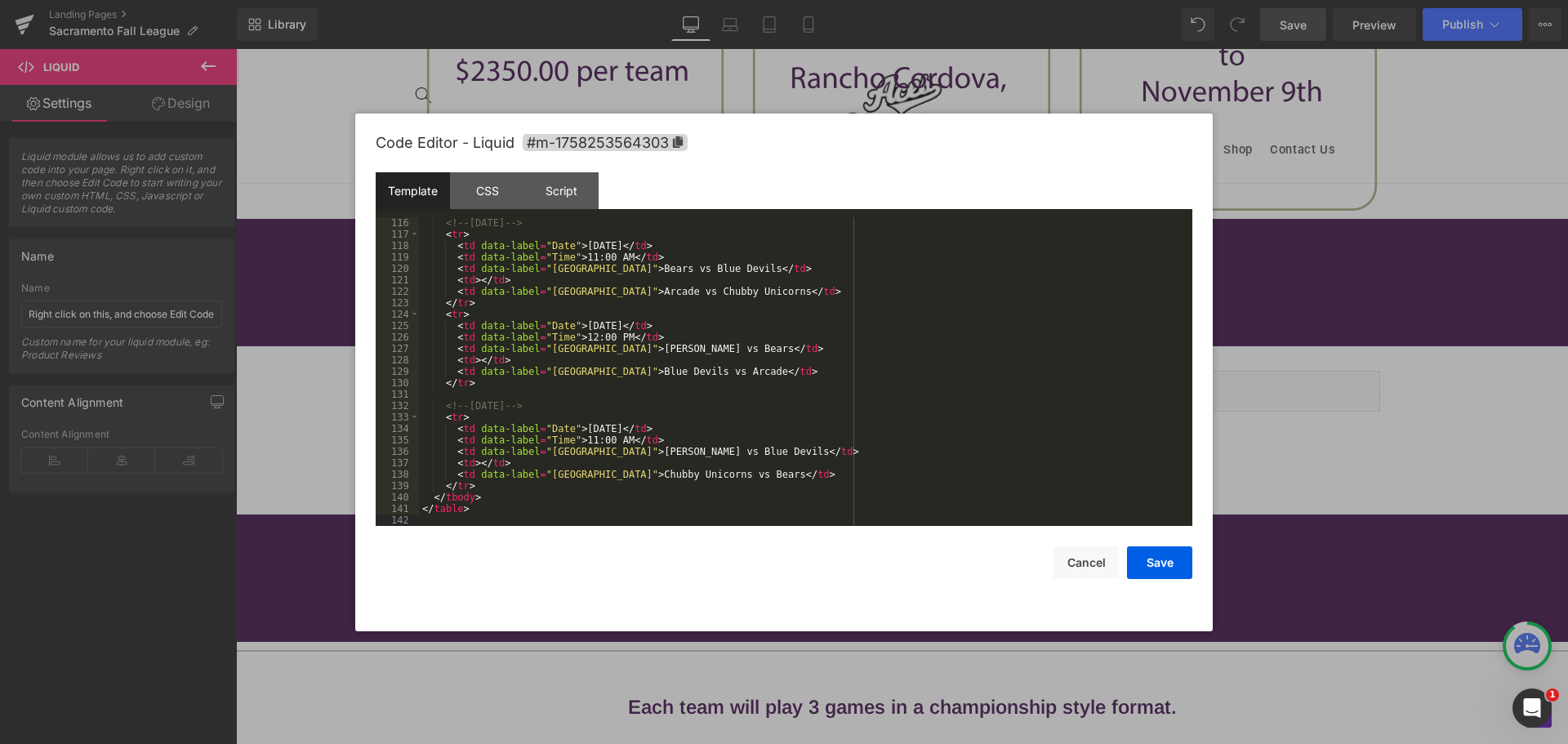
click at [1143, 539] on div "Save Cancel" at bounding box center [784, 553] width 817 height 53
click at [1166, 568] on button "Save" at bounding box center [1160, 562] width 65 height 33
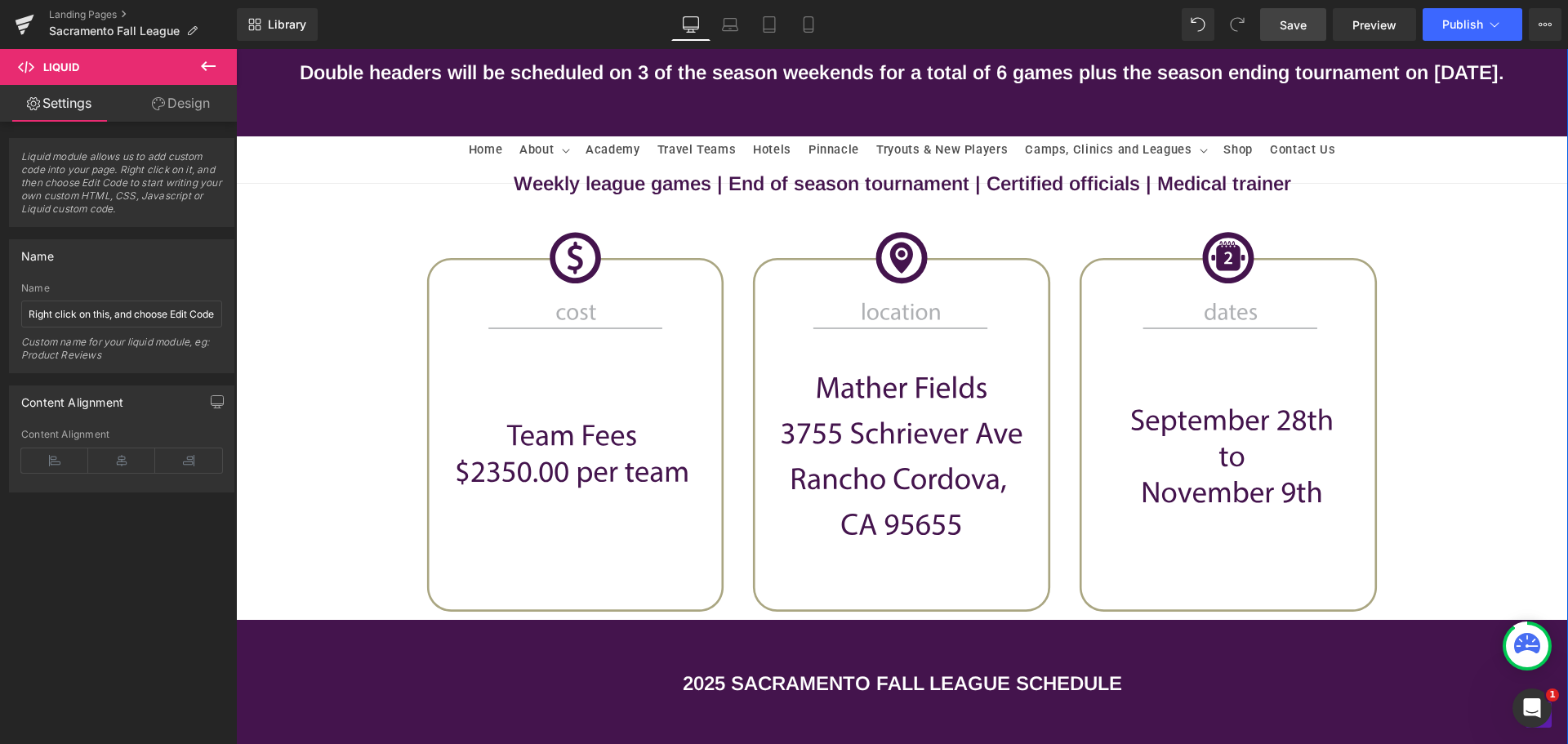
scroll to position [1011, 0]
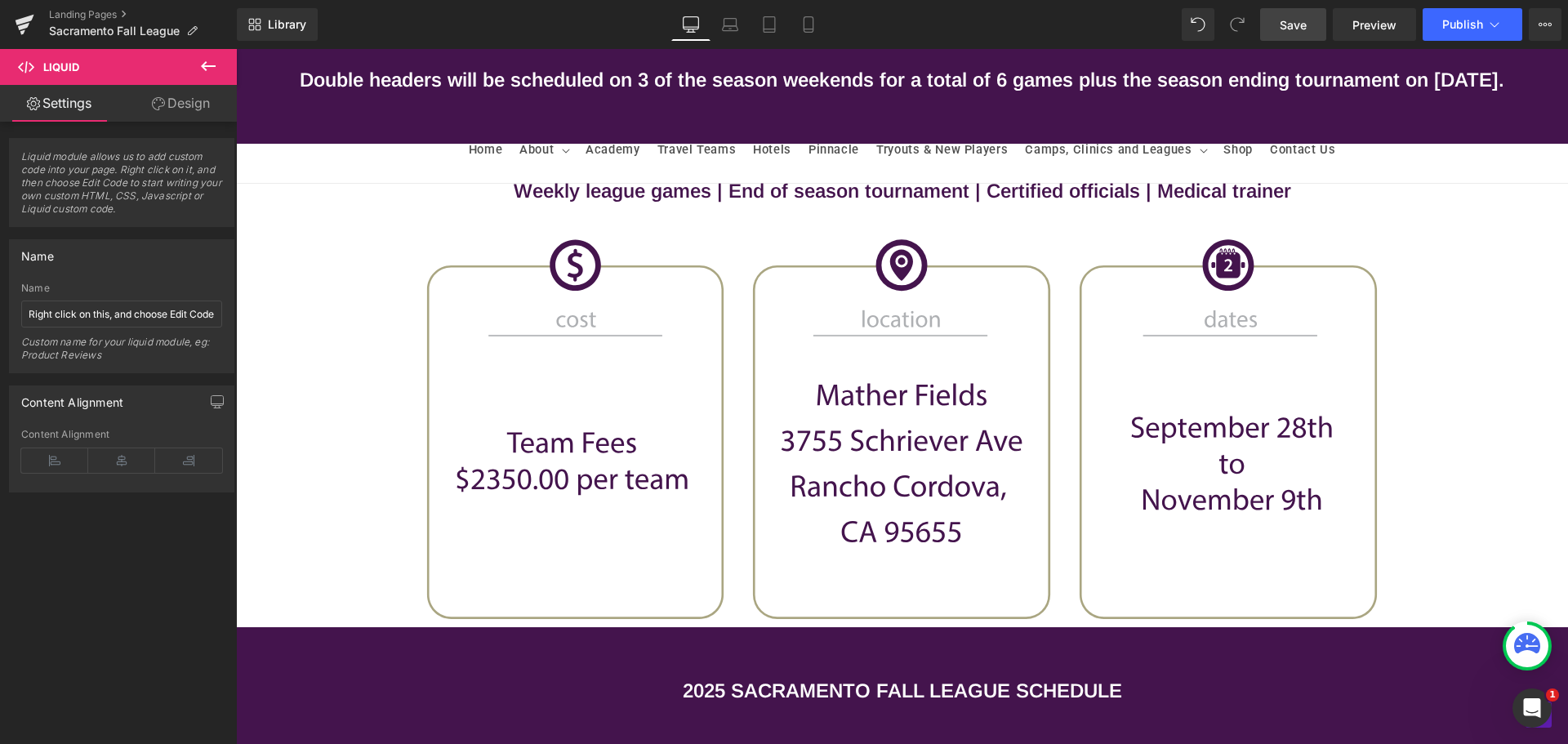
click at [1294, 32] on span "Save" at bounding box center [1292, 25] width 27 height 17
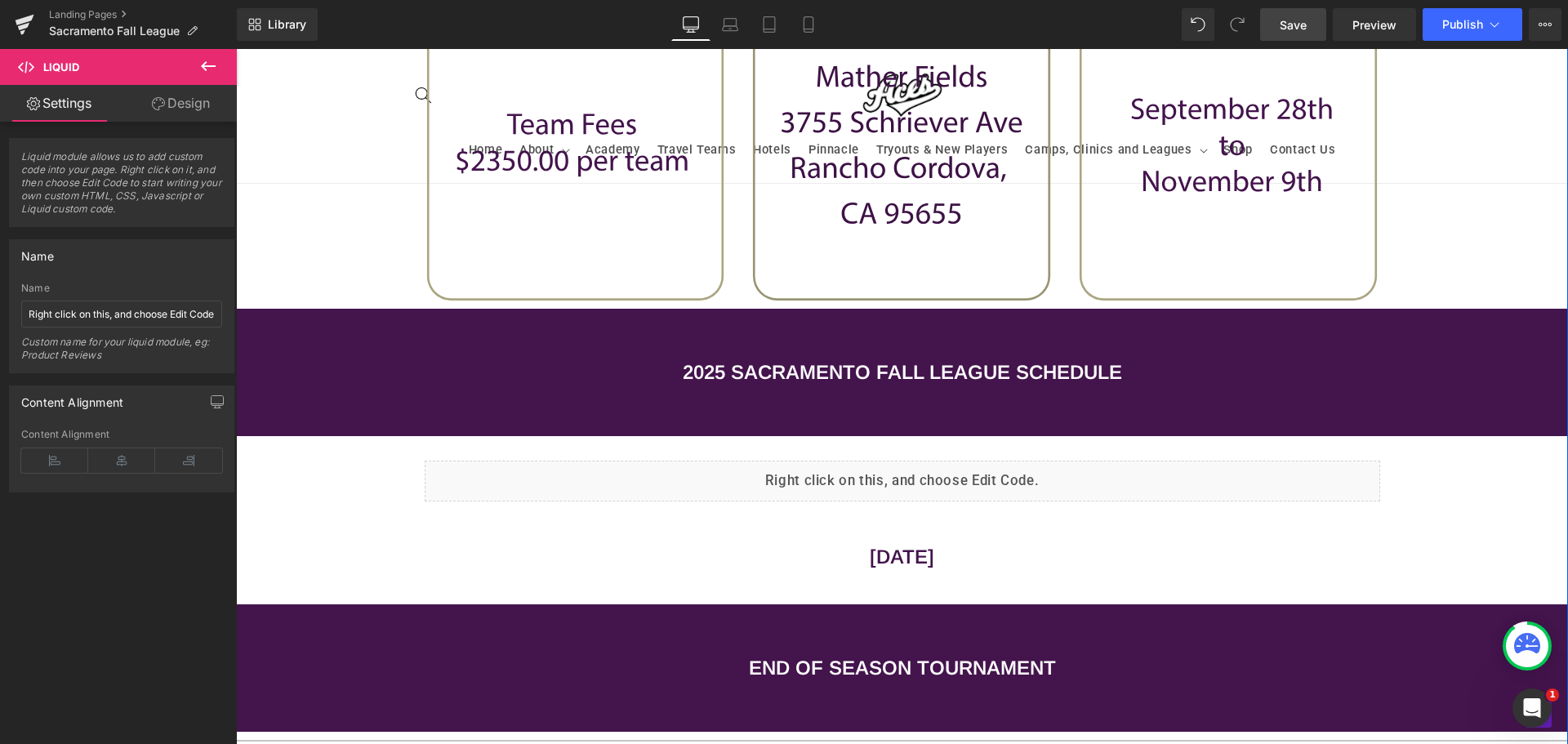
scroll to position [1420, 0]
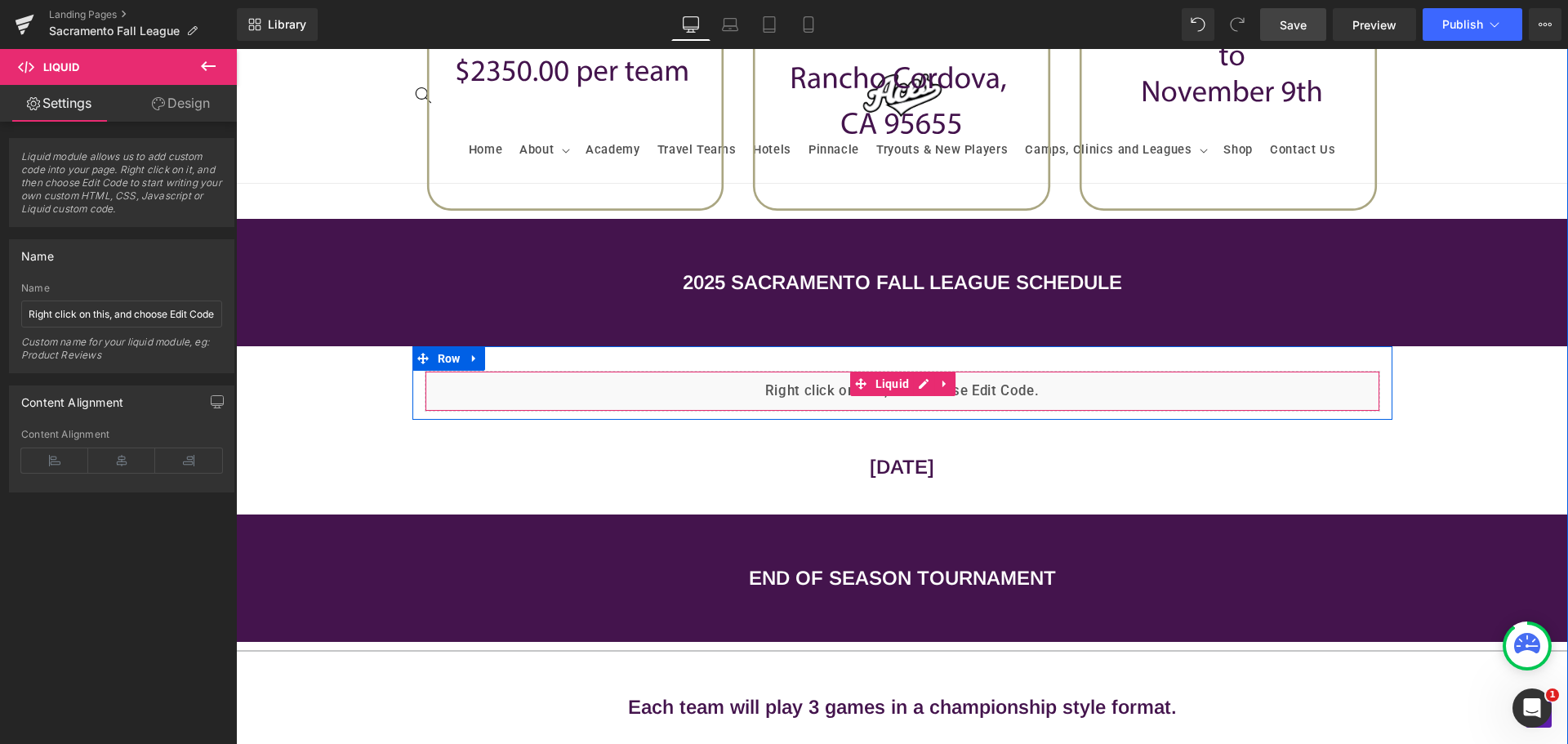
click at [716, 390] on div "Liquid" at bounding box center [902, 391] width 956 height 41
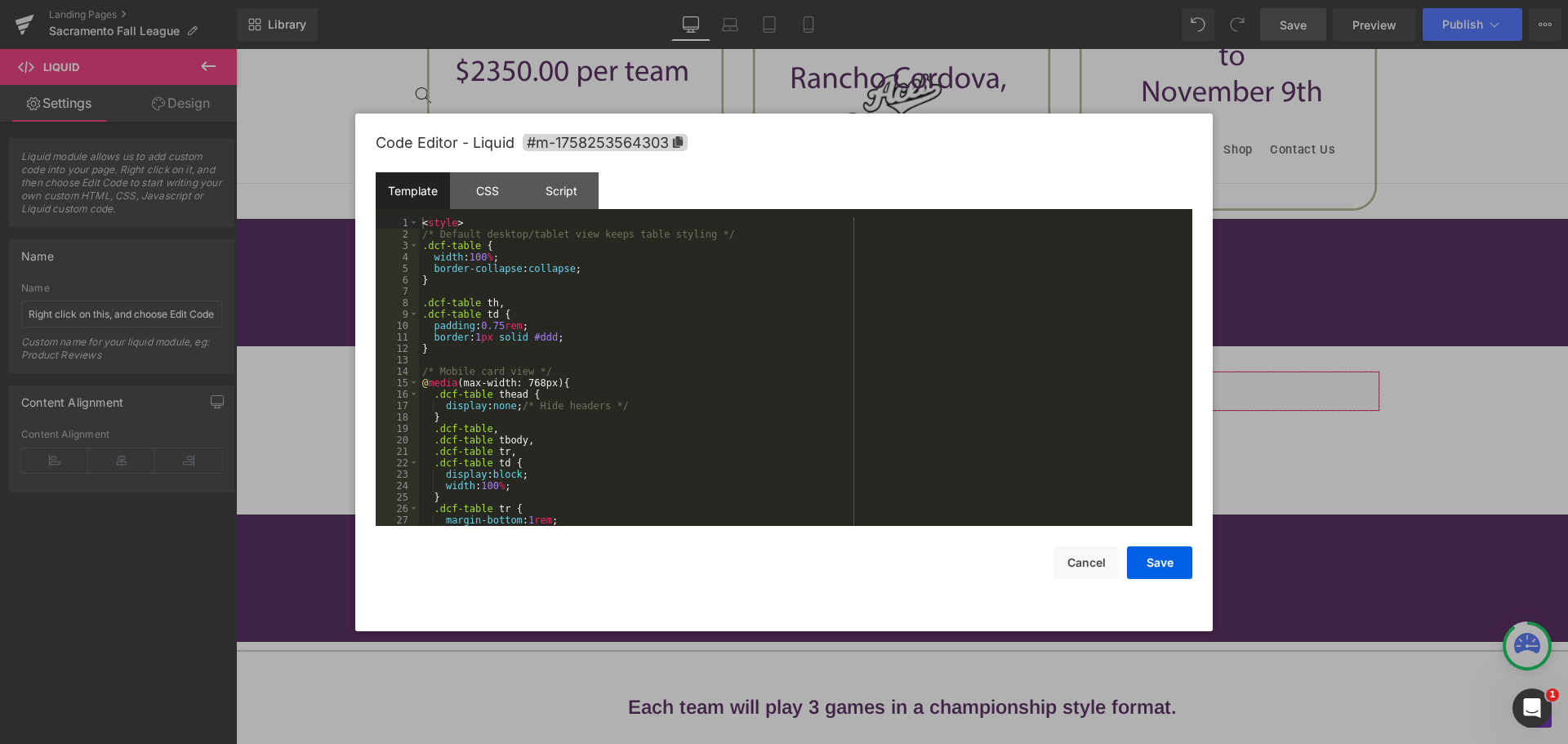
click at [722, 0] on div "Liquid You are previewing how the will restyle your page. You can not edit Elem…" at bounding box center [784, 0] width 1568 height 0
click at [720, 456] on div "< style > /* Default desktop/tablet view keeps table styling */ .dcf-table { wi…" at bounding box center [803, 383] width 767 height 331
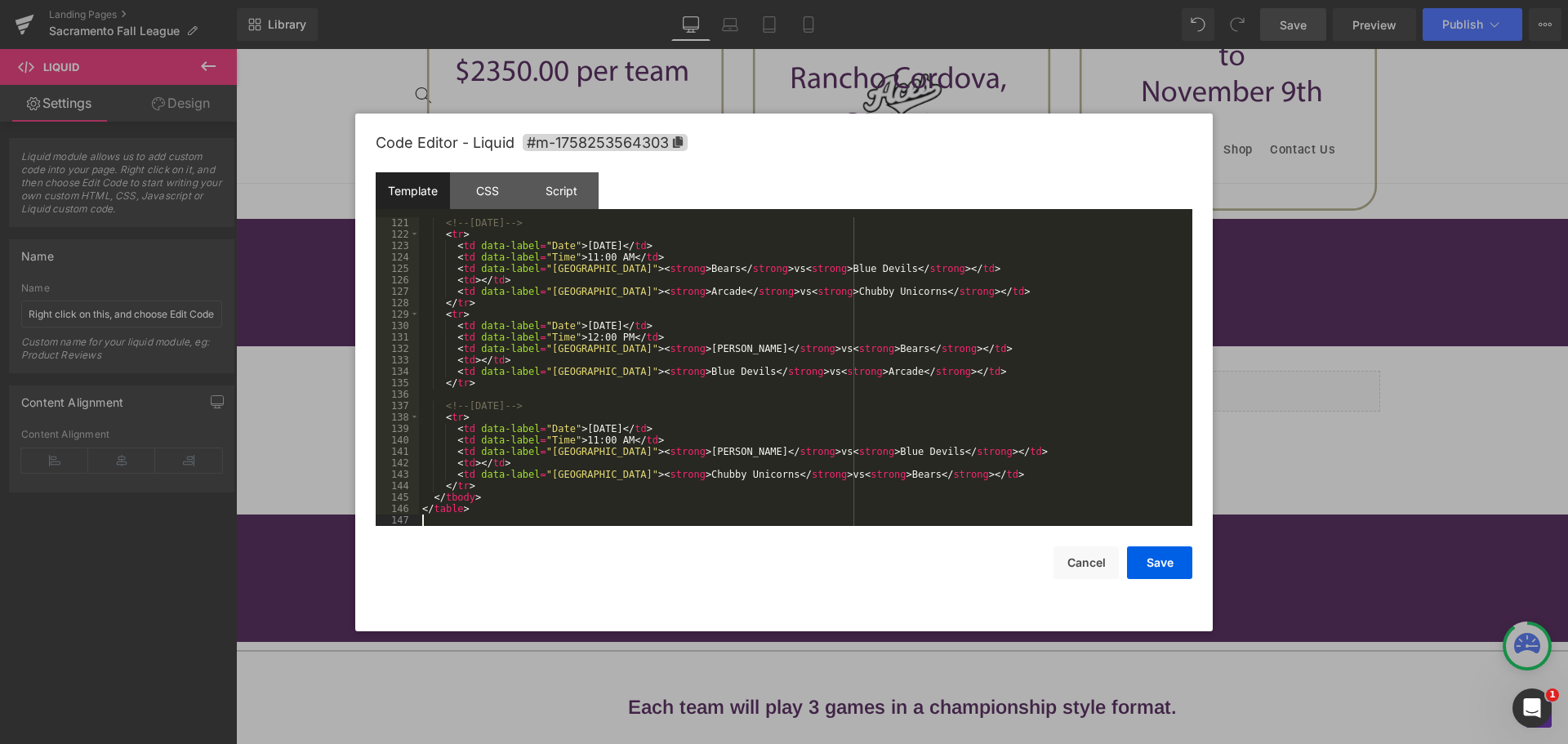
scroll to position [1372, 0]
click at [1139, 562] on button "Save" at bounding box center [1160, 562] width 65 height 33
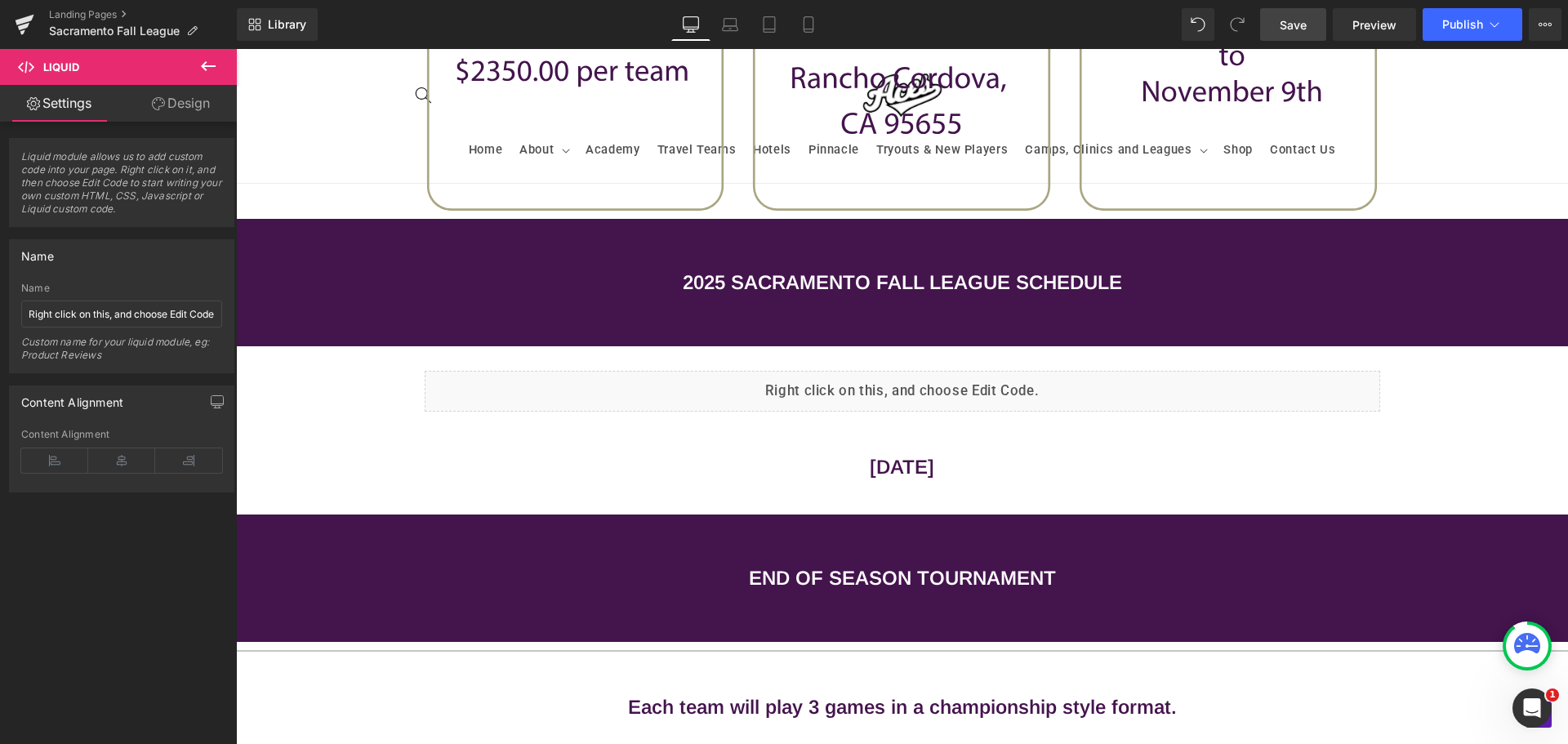
click at [1300, 29] on span "Save" at bounding box center [1292, 25] width 27 height 17
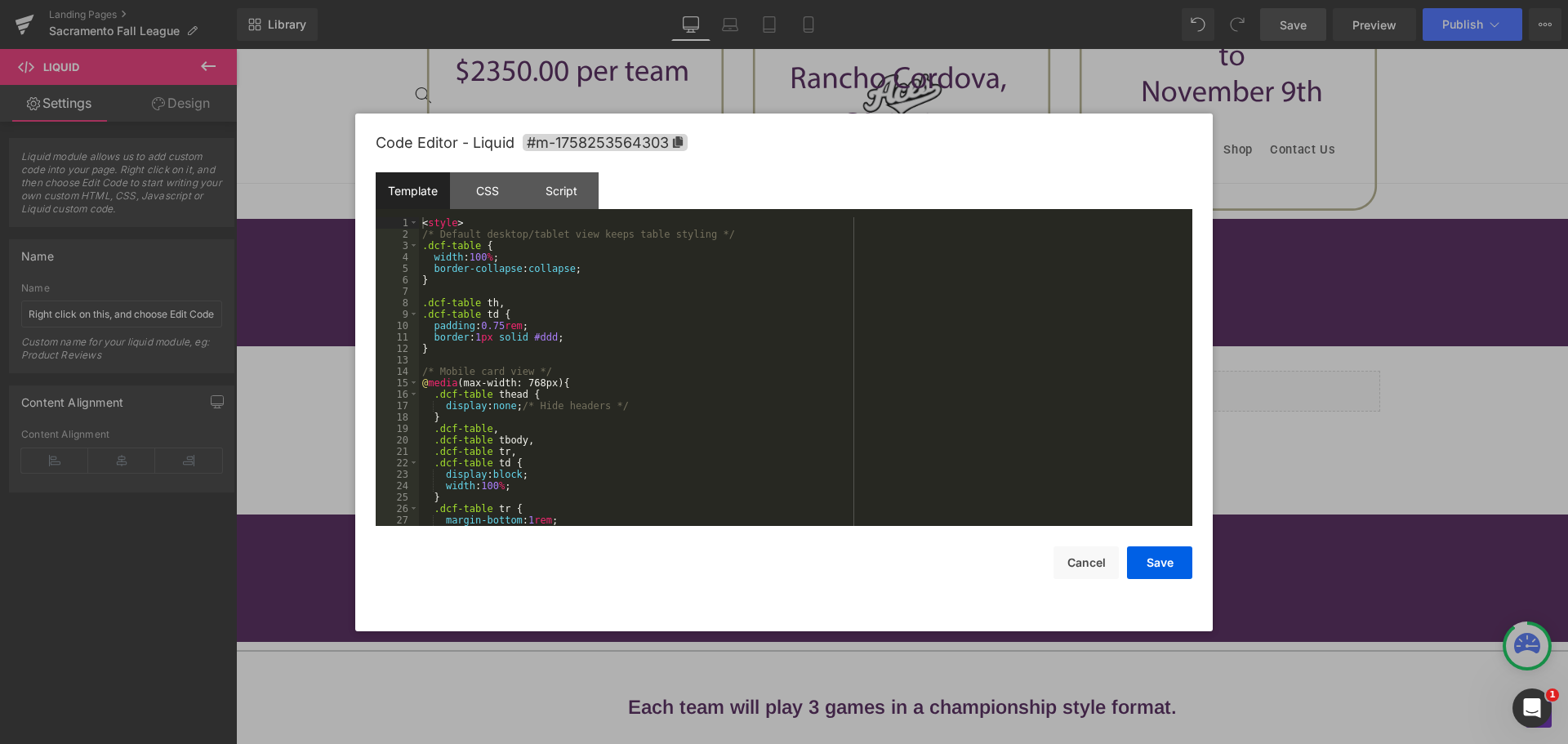
click at [768, 0] on div "Liquid You are previewing how the will restyle your page. You can not edit Elem…" at bounding box center [784, 0] width 1568 height 0
click at [599, 417] on div "< style > /* Default desktop/tablet view keeps table styling */ .dcf-table { wi…" at bounding box center [803, 383] width 767 height 331
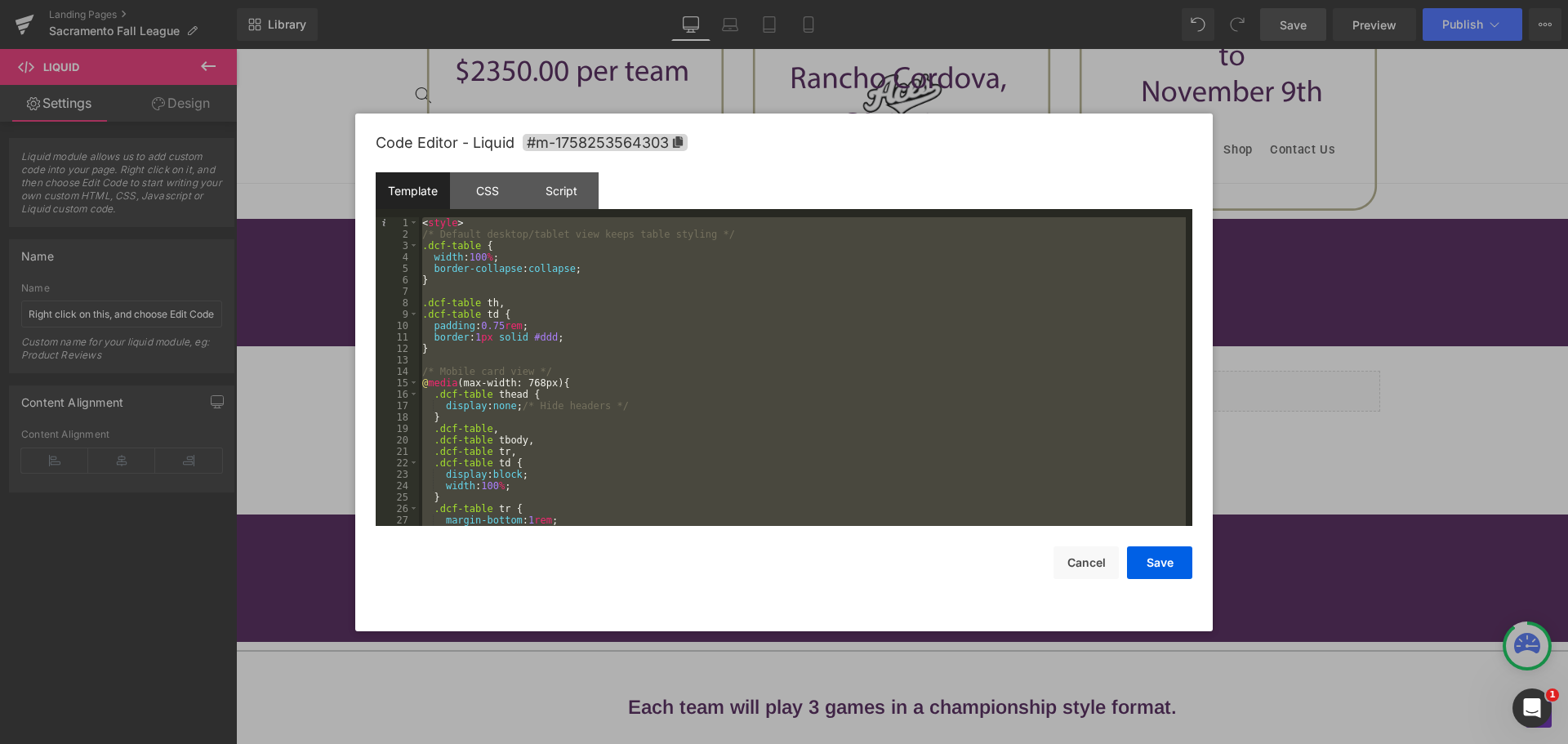
scroll to position [1658, 0]
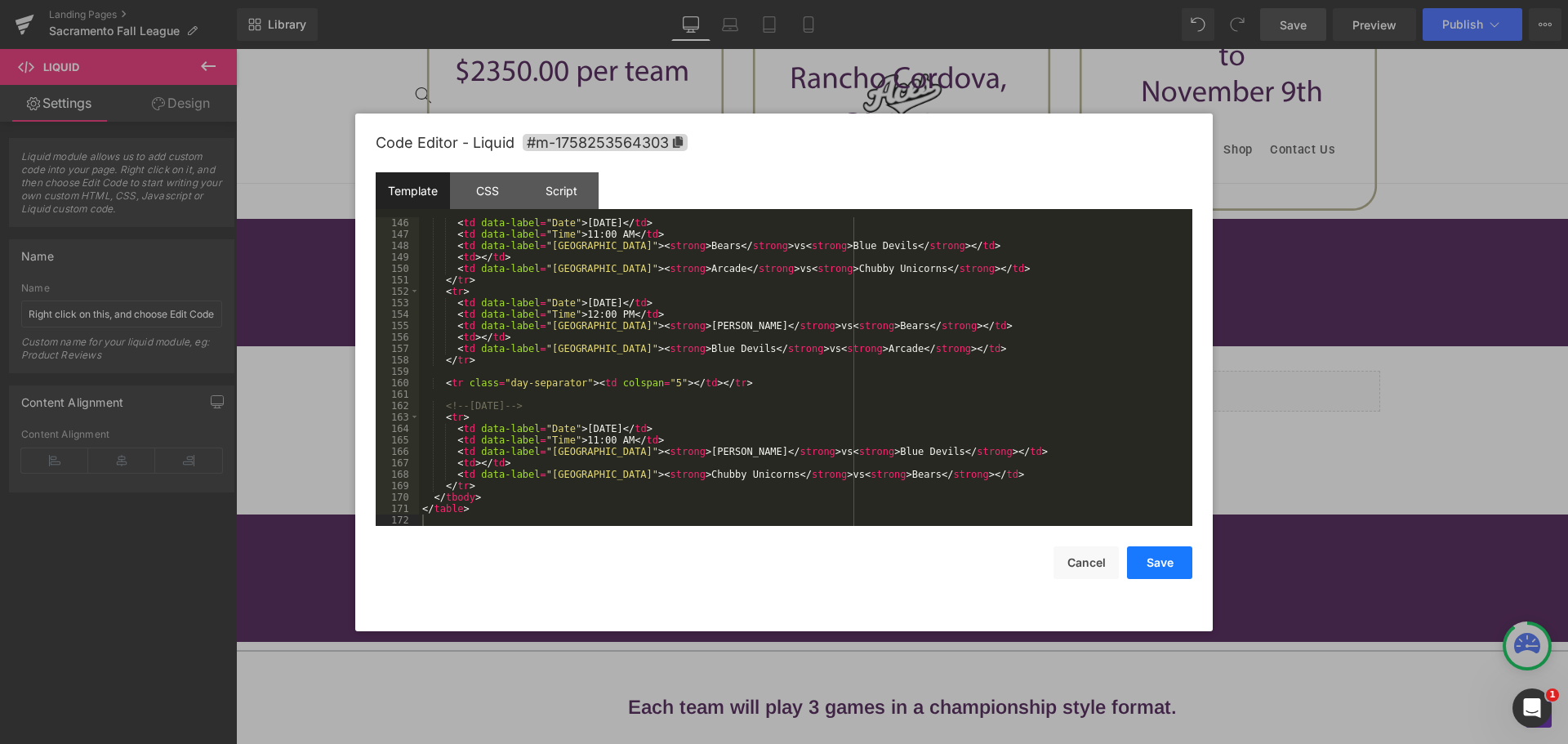
click at [1160, 551] on button "Save" at bounding box center [1160, 562] width 65 height 33
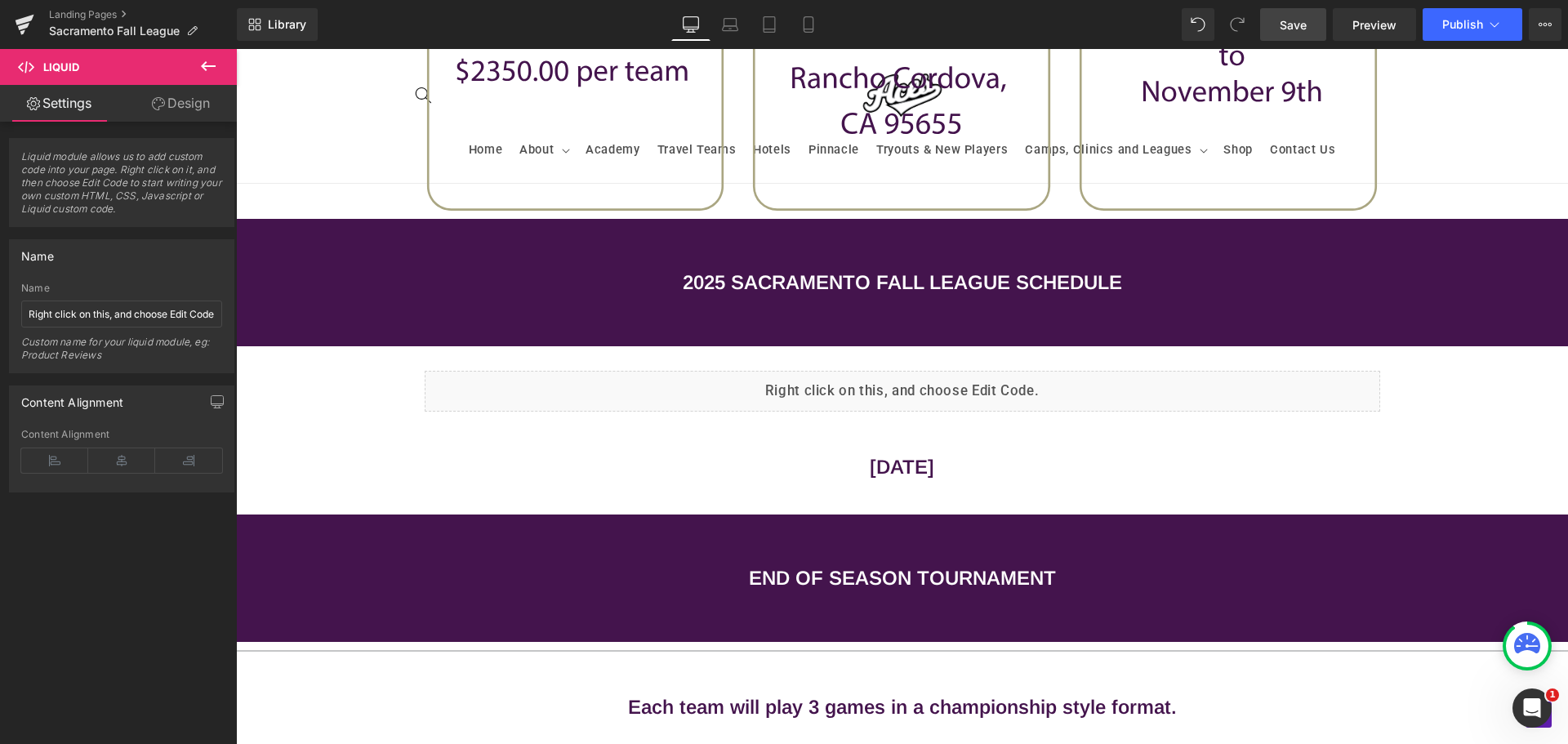
click at [1309, 17] on link "Save" at bounding box center [1293, 25] width 66 height 33
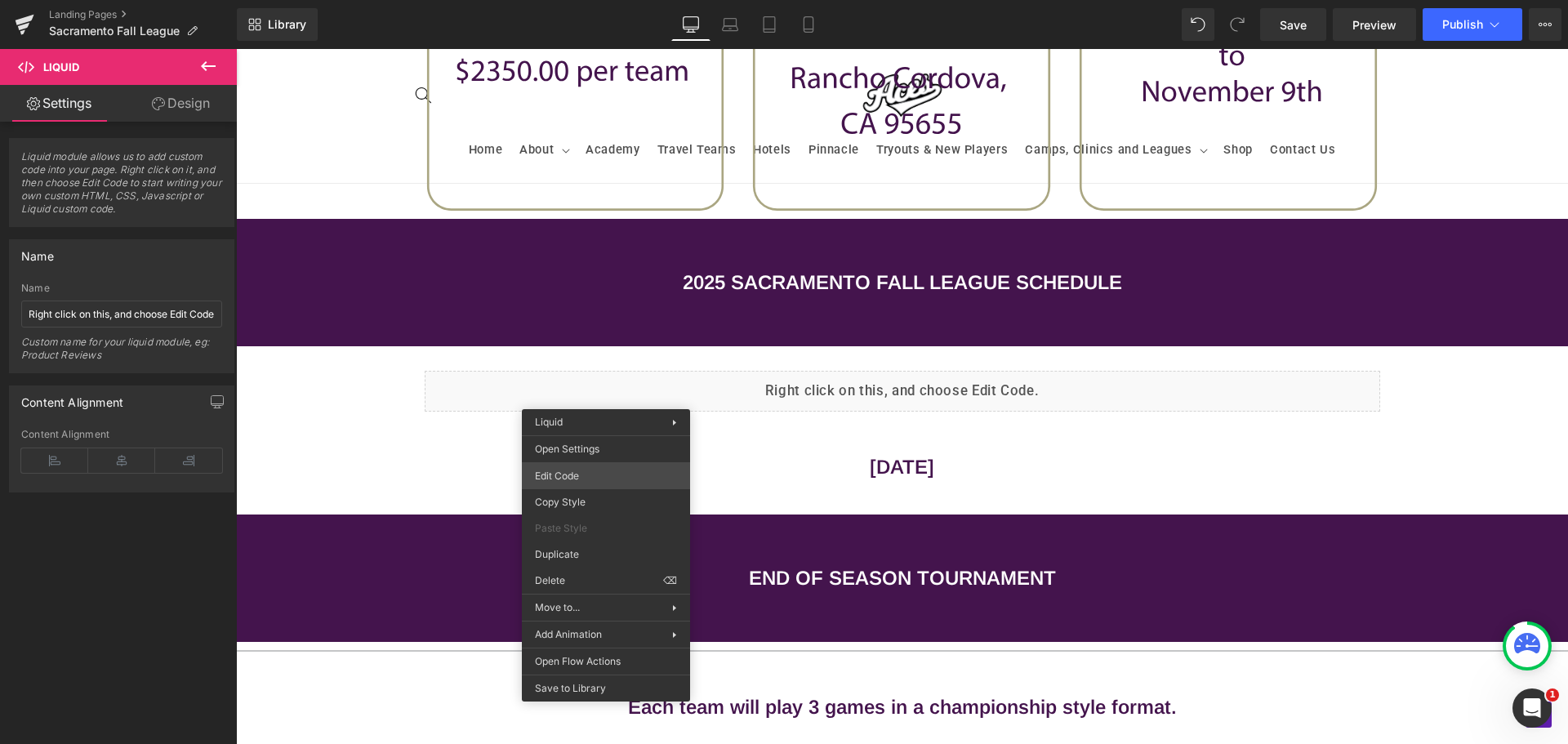
click at [607, 0] on div "Liquid You are previewing how the will restyle your page. You can not edit Elem…" at bounding box center [784, 0] width 1568 height 0
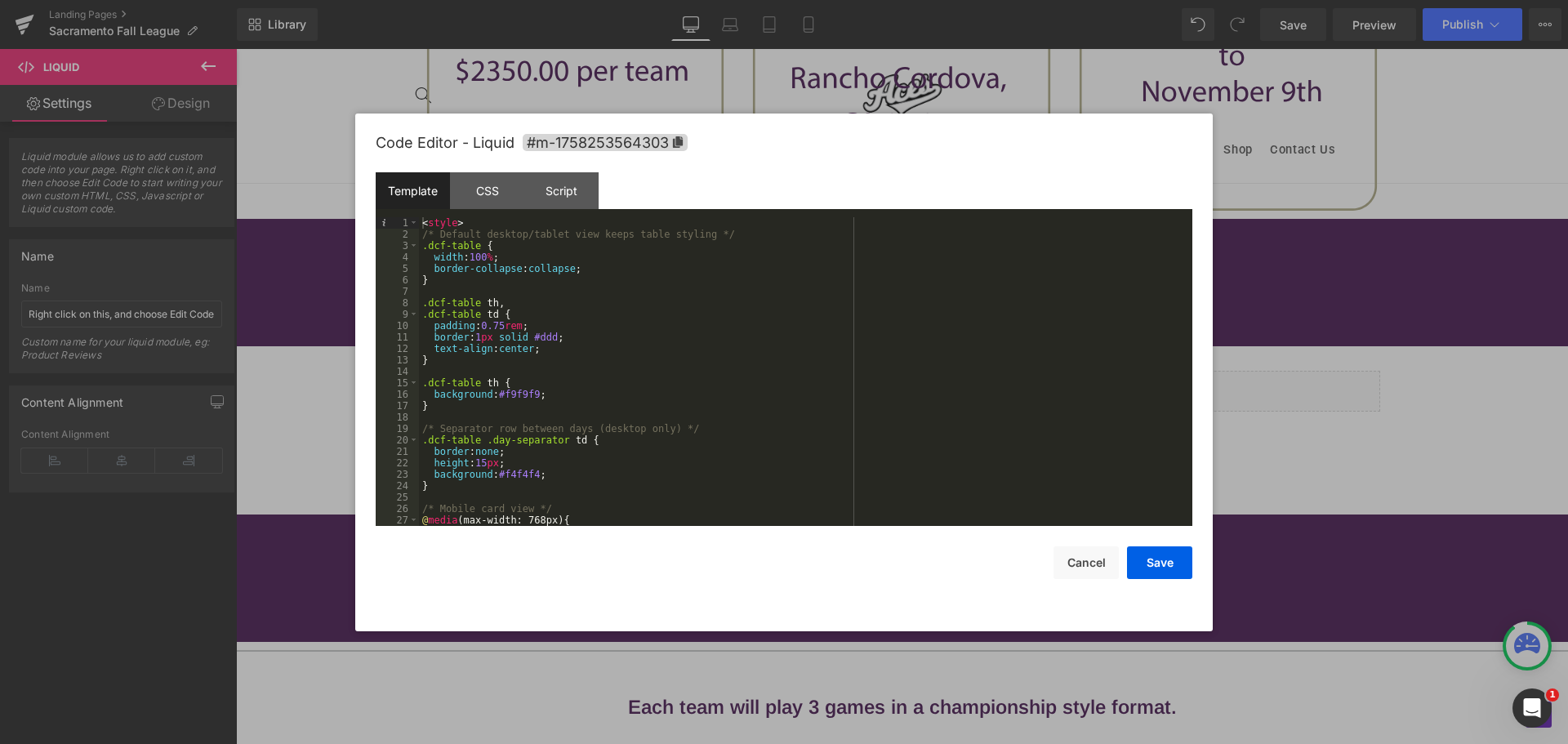
scroll to position [0, 0]
drag, startPoint x: 546, startPoint y: 473, endPoint x: 541, endPoint y: 462, distance: 12.1
click at [541, 462] on div "< style > /* Default desktop/tablet view keeps table styling */ .dcf-table { wi…" at bounding box center [803, 383] width 767 height 331
click at [1171, 571] on button "Save" at bounding box center [1160, 562] width 65 height 33
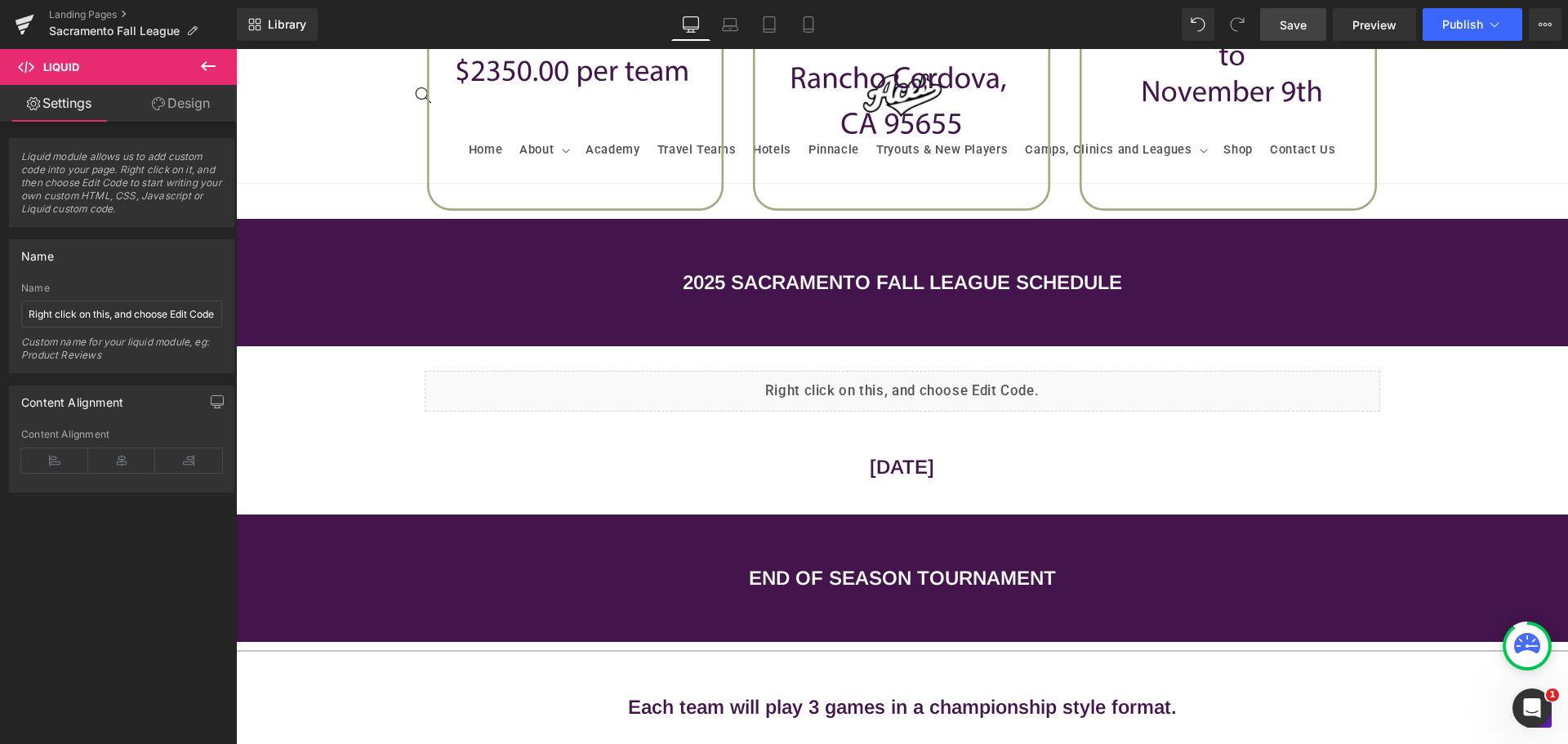
click at [1294, 27] on span "Save" at bounding box center [1292, 25] width 27 height 17
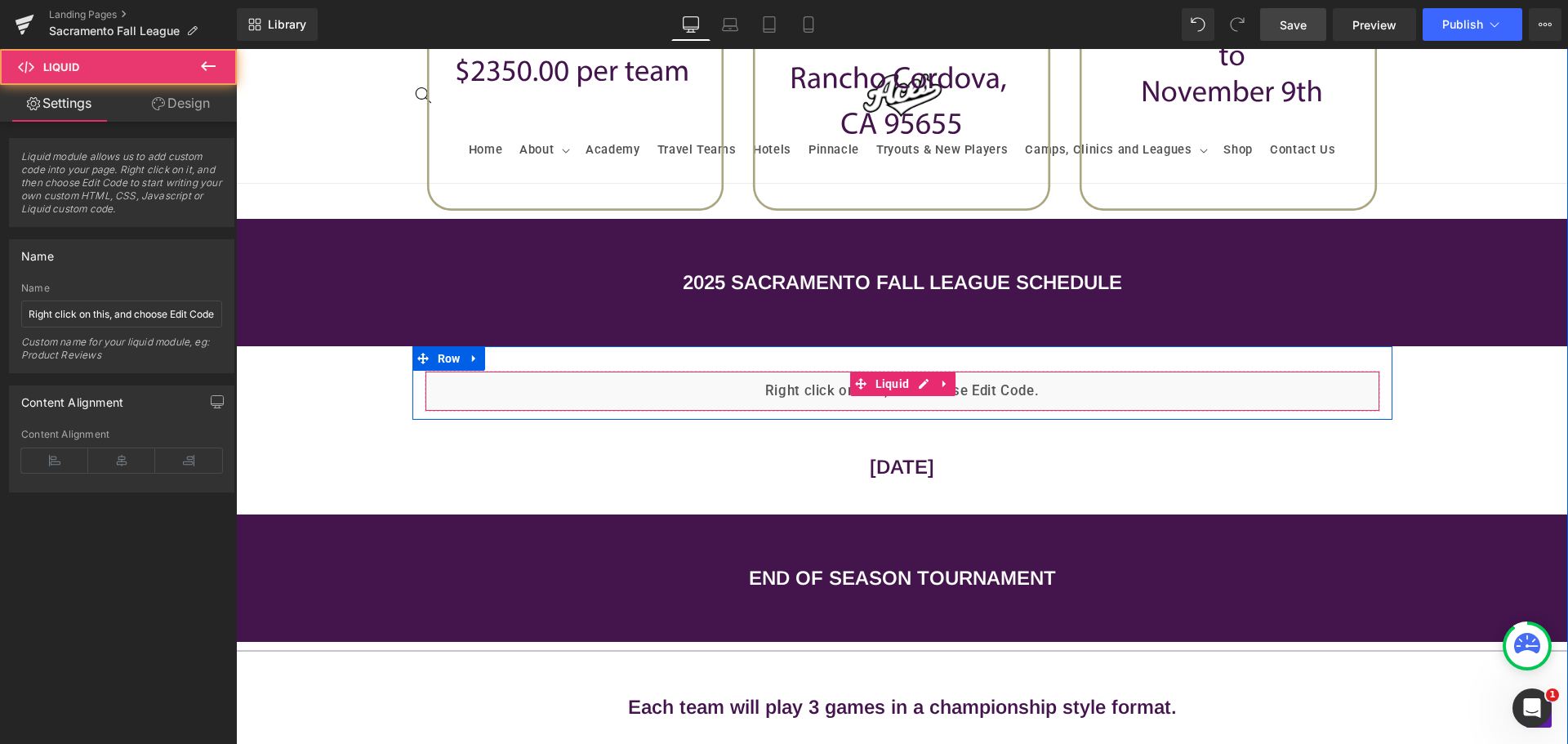
click at [710, 398] on div "Liquid" at bounding box center [902, 391] width 956 height 41
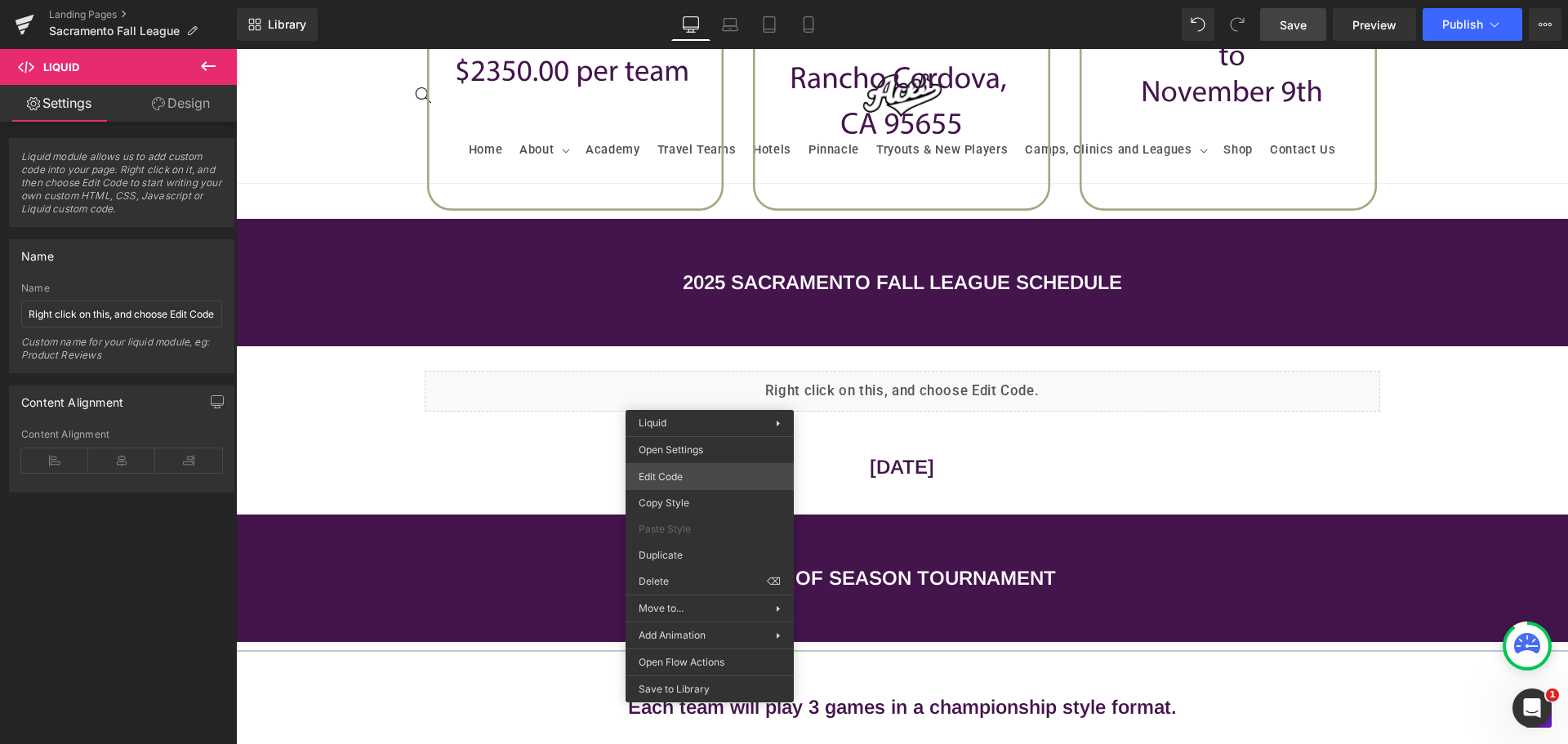
click at [699, 0] on div "Liquid You are previewing how the will restyle your page. You can not edit Elem…" at bounding box center [784, 0] width 1568 height 0
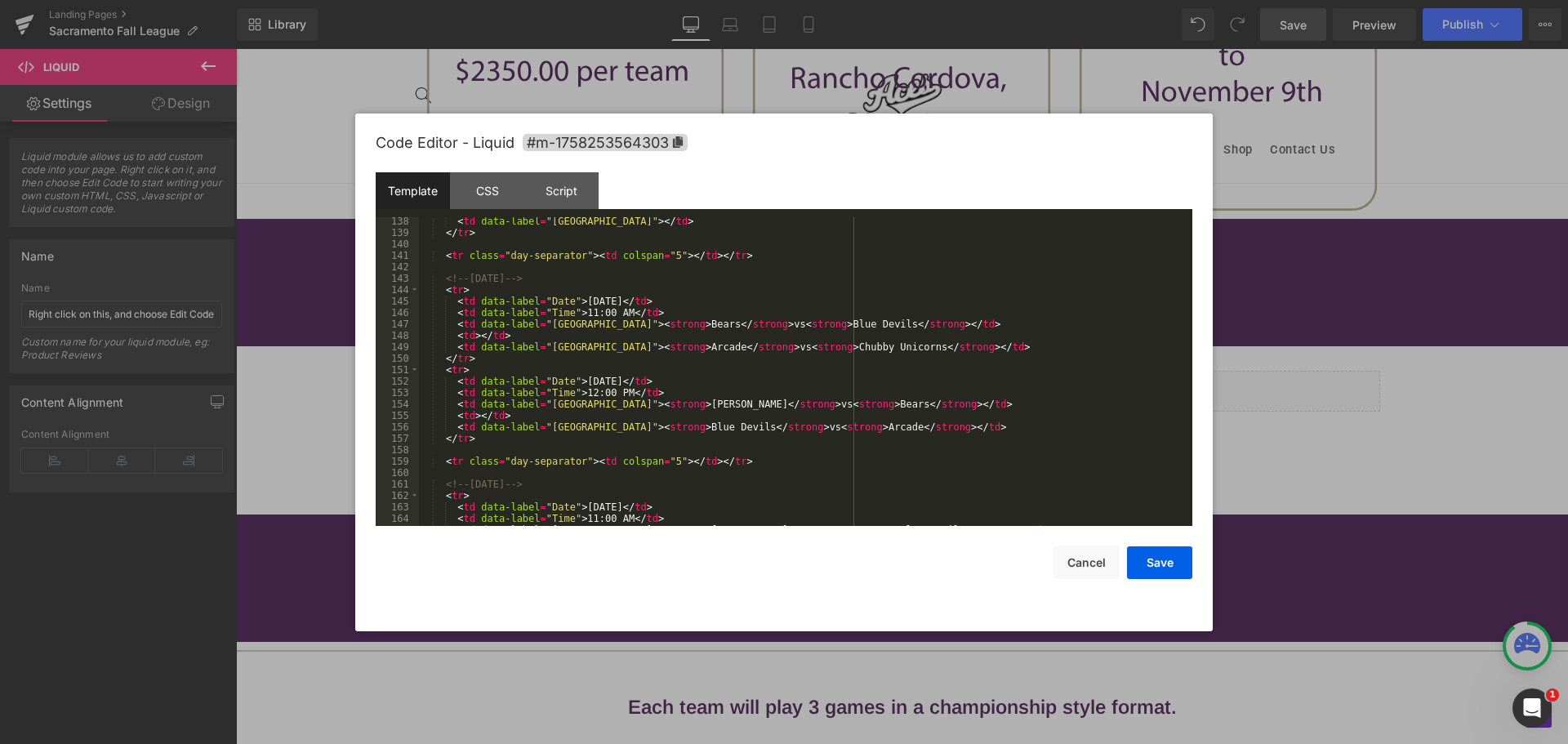
scroll to position [1647, 0]
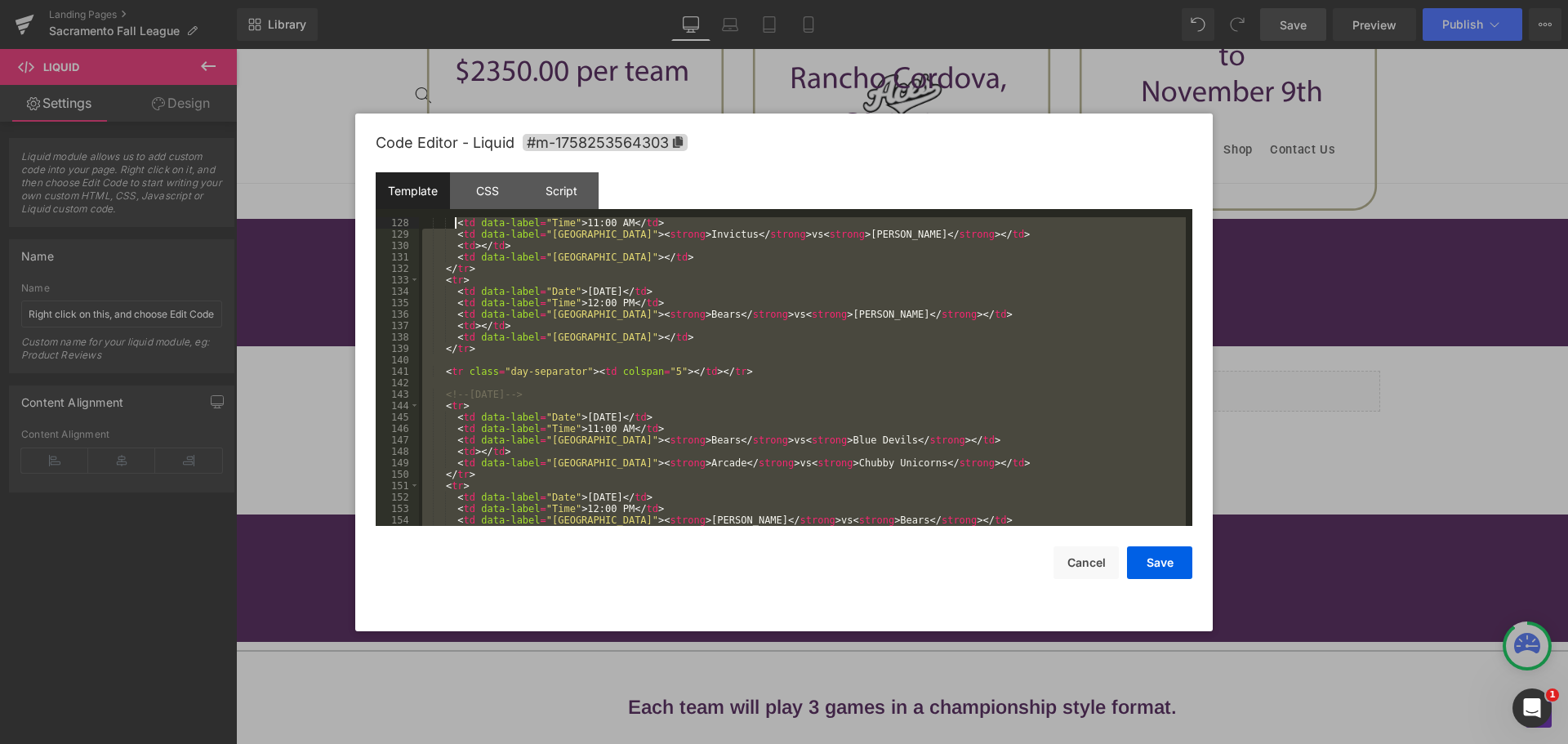
drag, startPoint x: 474, startPoint y: 485, endPoint x: 456, endPoint y: 210, distance: 275.6
click at [456, 210] on div "Template CSS Script Data 128 129 130 131 132 133 134 135 136 137 138 139 140 14…" at bounding box center [784, 348] width 817 height 354
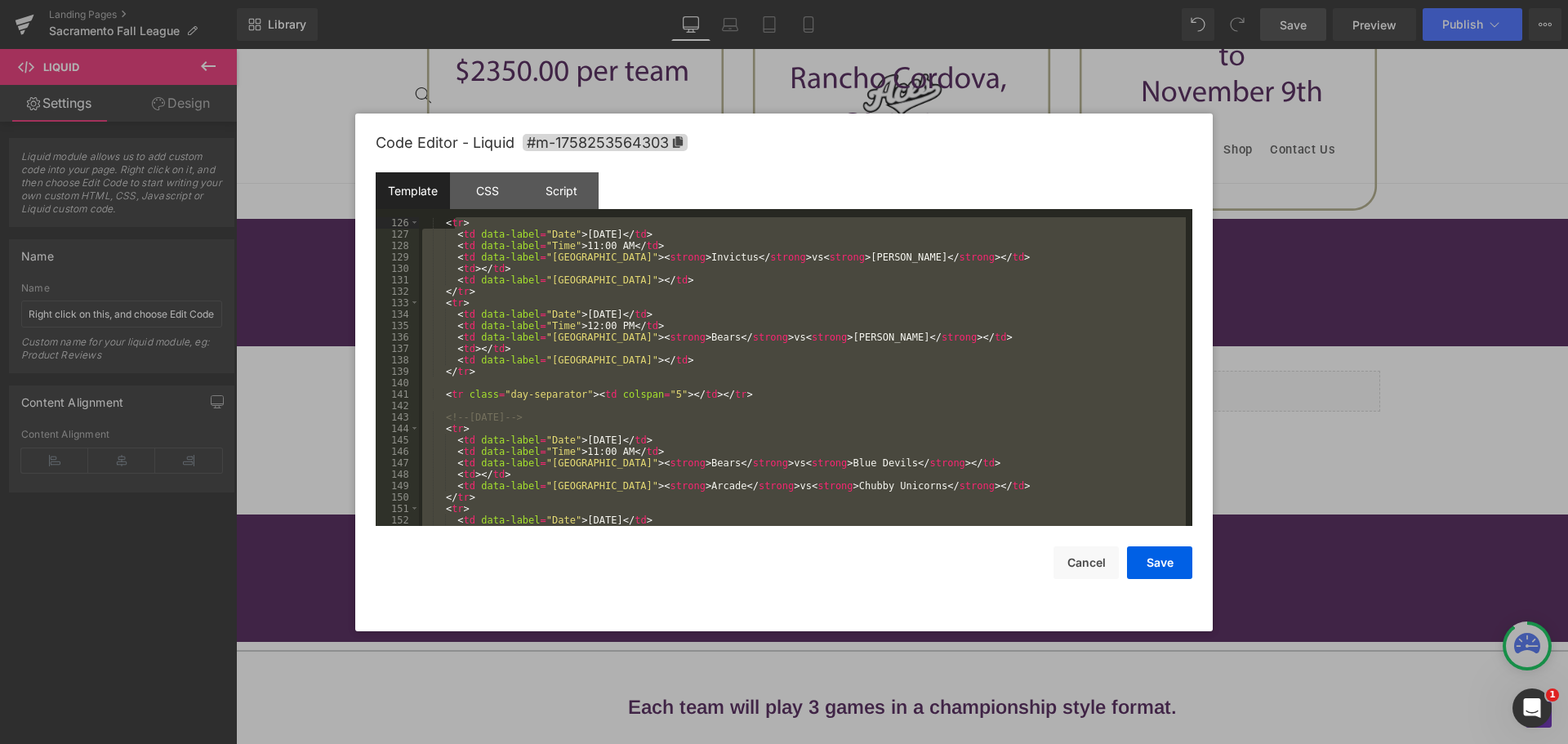
click at [590, 390] on div "< tr > < td data-label = "Date" > [DATE] </ td > < td data-label = "Time" > 11:…" at bounding box center [803, 372] width 767 height 309
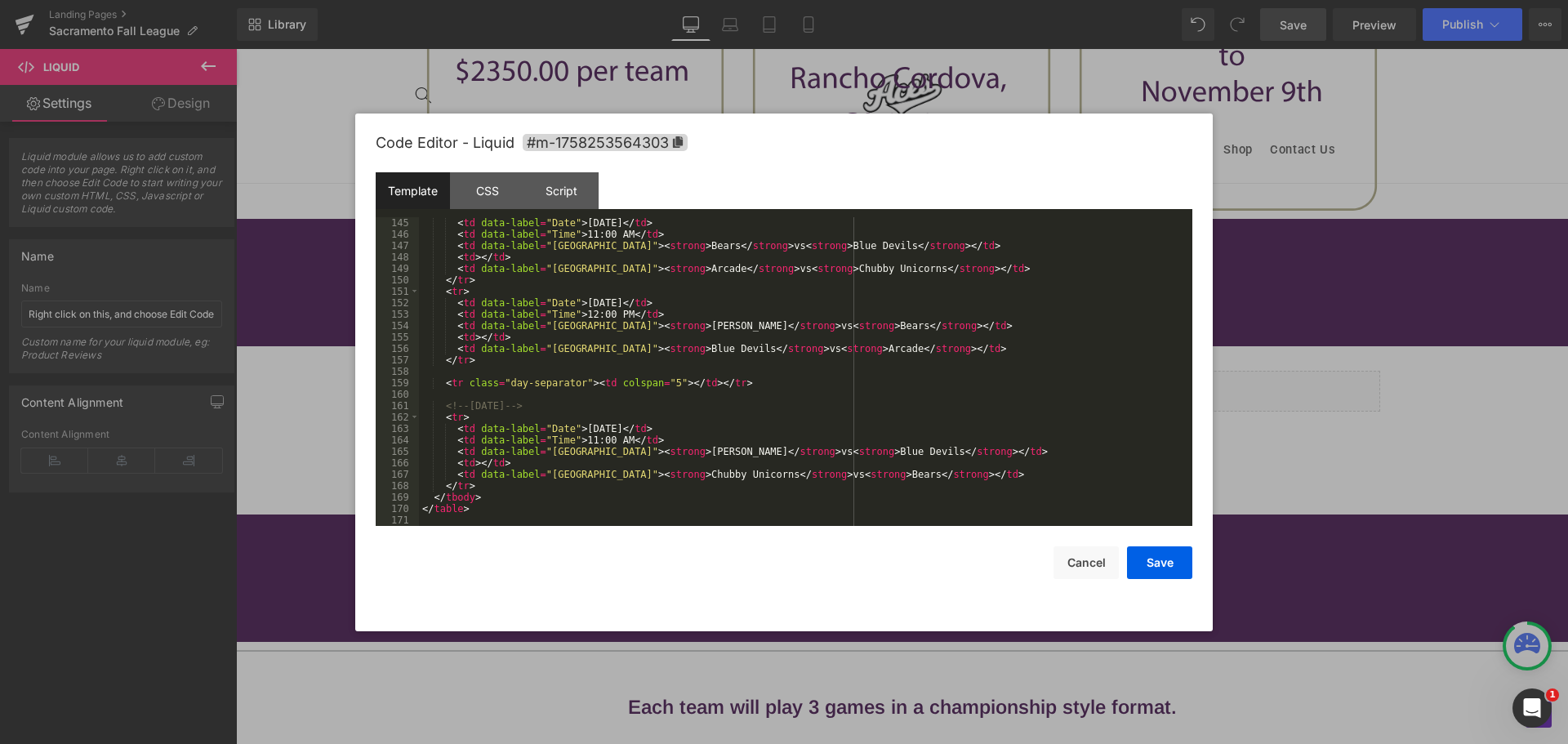
scroll to position [1647, 0]
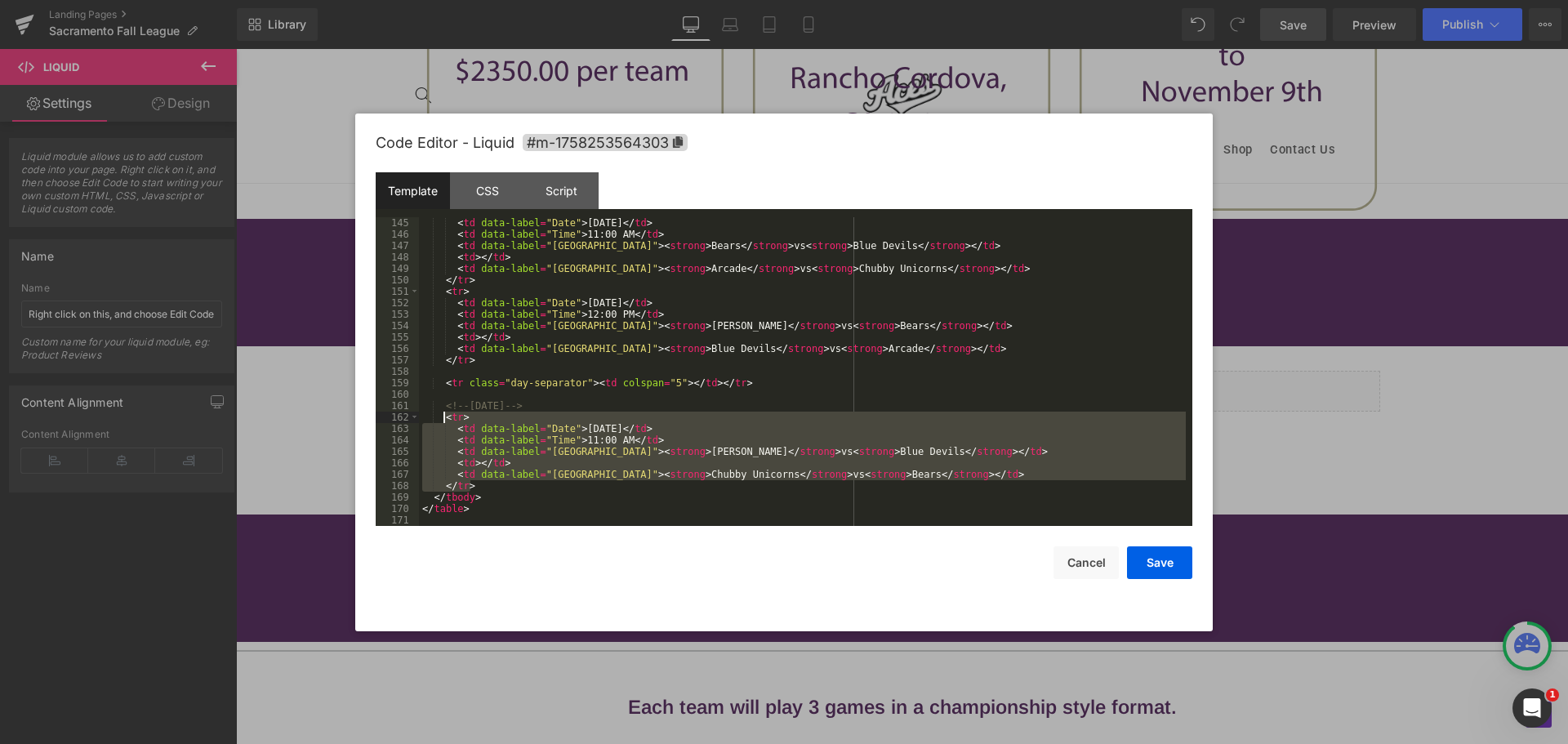
drag, startPoint x: 472, startPoint y: 482, endPoint x: 445, endPoint y: 419, distance: 68.5
click at [445, 419] on div "< td data-label = "Date" > [DATE] </ td > < td data-label = "Time" > 11:00 AM <…" at bounding box center [803, 383] width 767 height 331
click at [475, 487] on div "< td data-label = "Date" > [DATE] </ td > < td data-label = "Time" > 11:00 AM <…" at bounding box center [803, 372] width 767 height 309
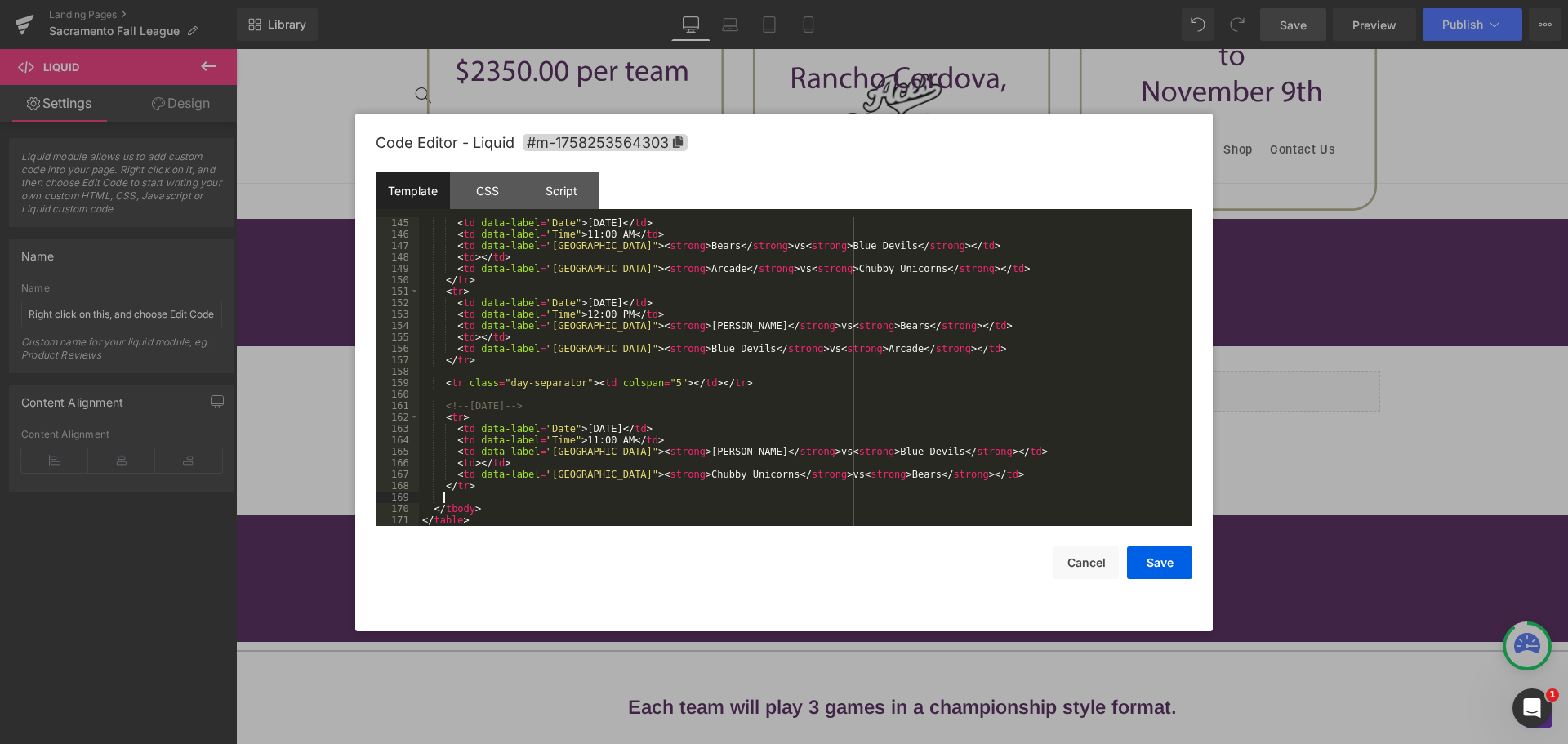
scroll to position [1693, 0]
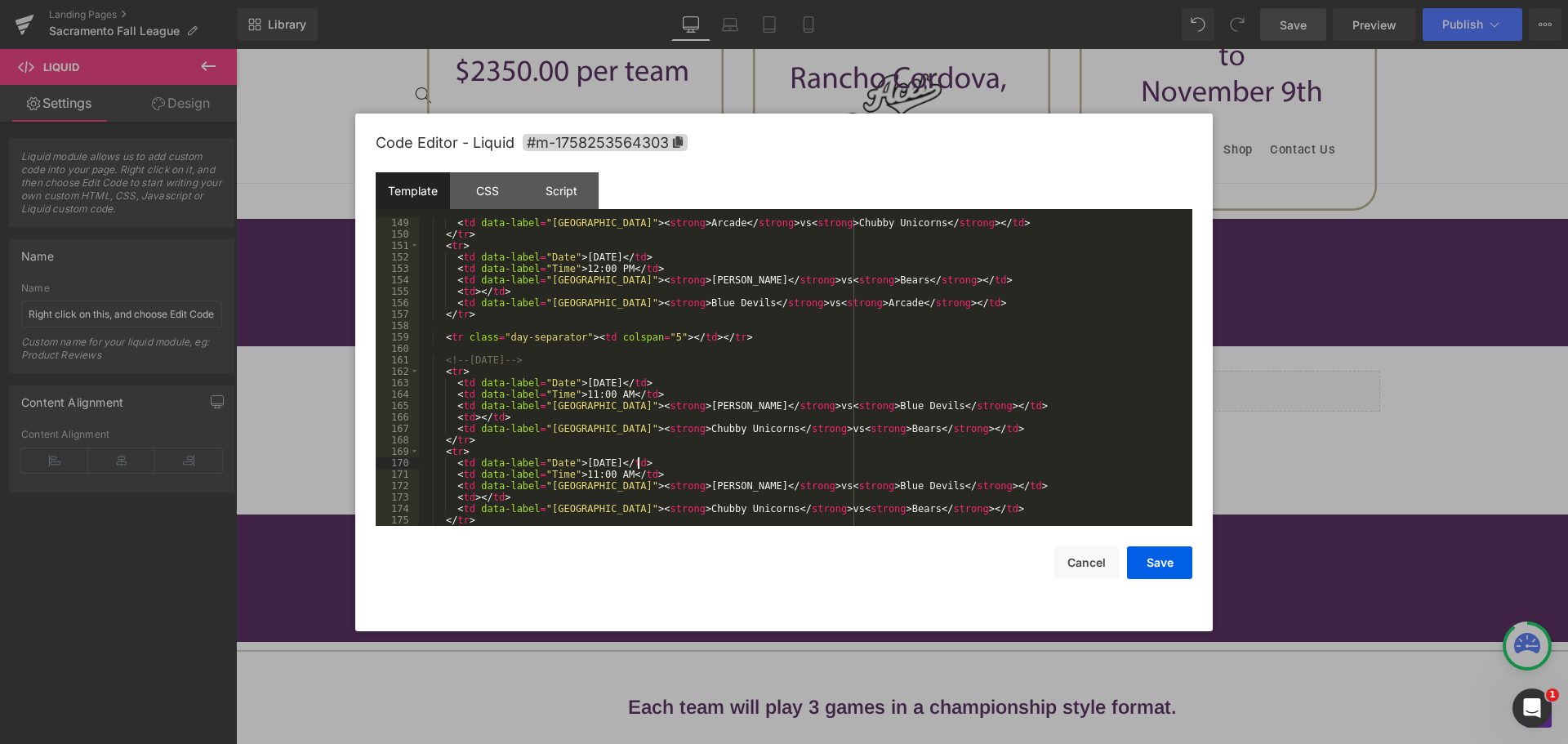
click at [635, 459] on div "< td data-label = "South Field" > < strong > Arcade </ strong > vs < strong > C…" at bounding box center [803, 383] width 767 height 331
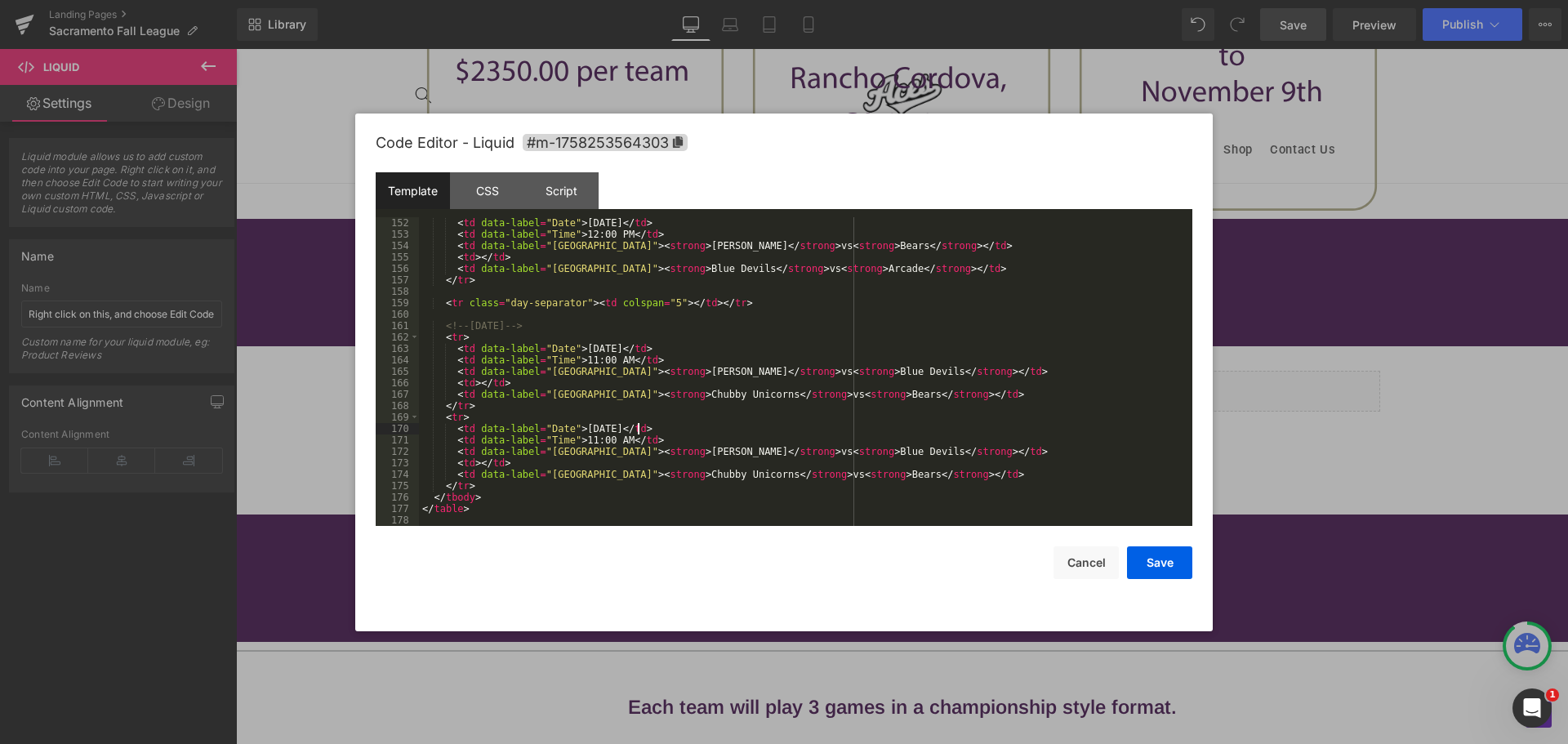
scroll to position [1727, 0]
drag, startPoint x: 611, startPoint y: 477, endPoint x: 903, endPoint y: 474, distance: 292.0
click at [924, 473] on div "< td data-label = "Date" > [DATE] </ td > < td data-label = "Time" > 12:00 PM <…" at bounding box center [803, 383] width 767 height 331
drag, startPoint x: 573, startPoint y: 440, endPoint x: 617, endPoint y: 439, distance: 44.0
click at [617, 439] on div "< td data-label = "Date" > [DATE] </ td > < td data-label = "Time" > 12:00 PM <…" at bounding box center [803, 383] width 767 height 331
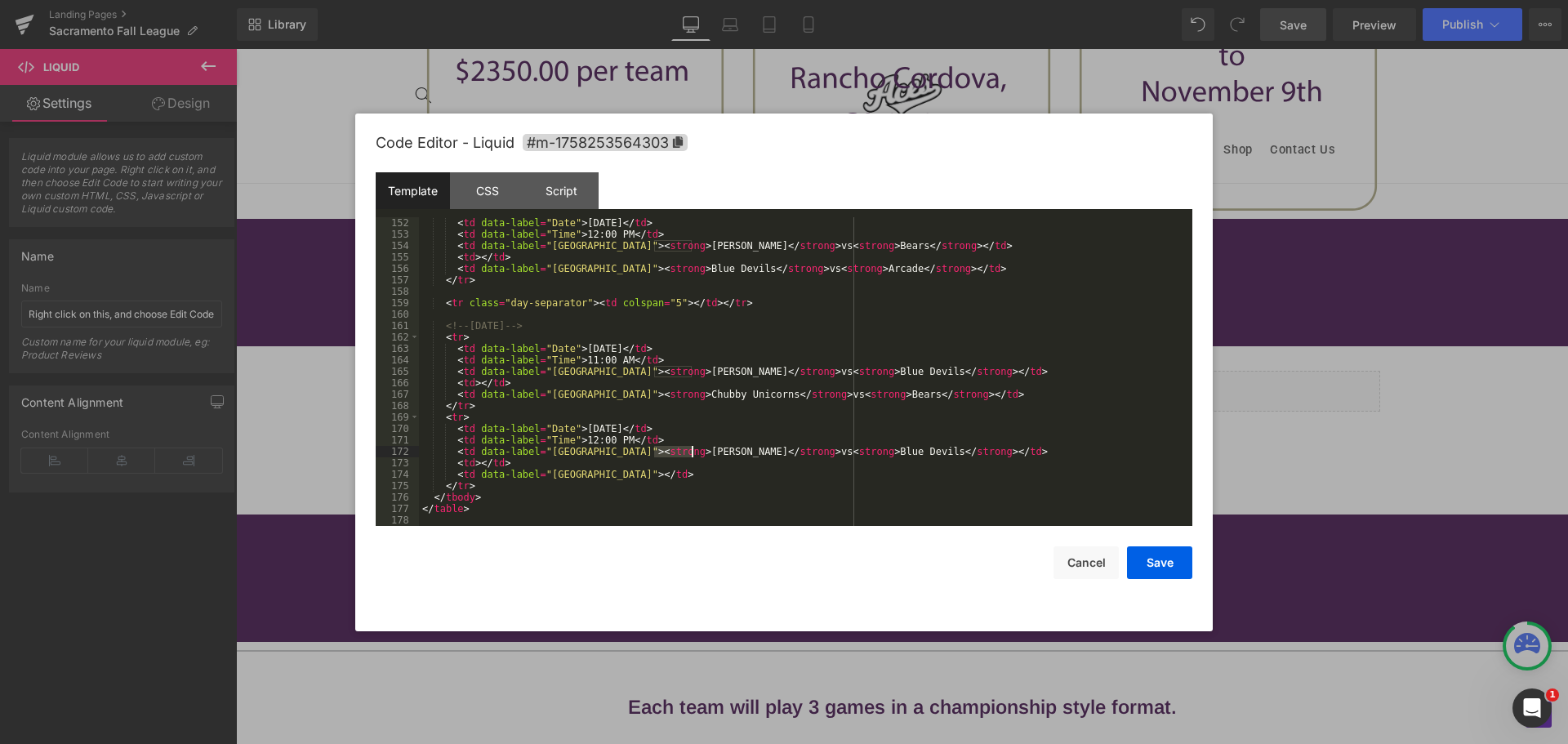
drag, startPoint x: 653, startPoint y: 452, endPoint x: 689, endPoint y: 451, distance: 36.0
click at [689, 451] on div "< td data-label = "Date" > [DATE] </ td > < td data-label = "Time" > 12:00 PM <…" at bounding box center [803, 383] width 767 height 331
drag, startPoint x: 855, startPoint y: 450, endPoint x: 912, endPoint y: 451, distance: 57.0
click at [912, 451] on div "< td data-label = "Date" > [DATE] </ td > < td data-label = "Time" > 12:00 PM <…" at bounding box center [803, 383] width 767 height 331
click at [1156, 563] on button "Save" at bounding box center [1160, 562] width 65 height 33
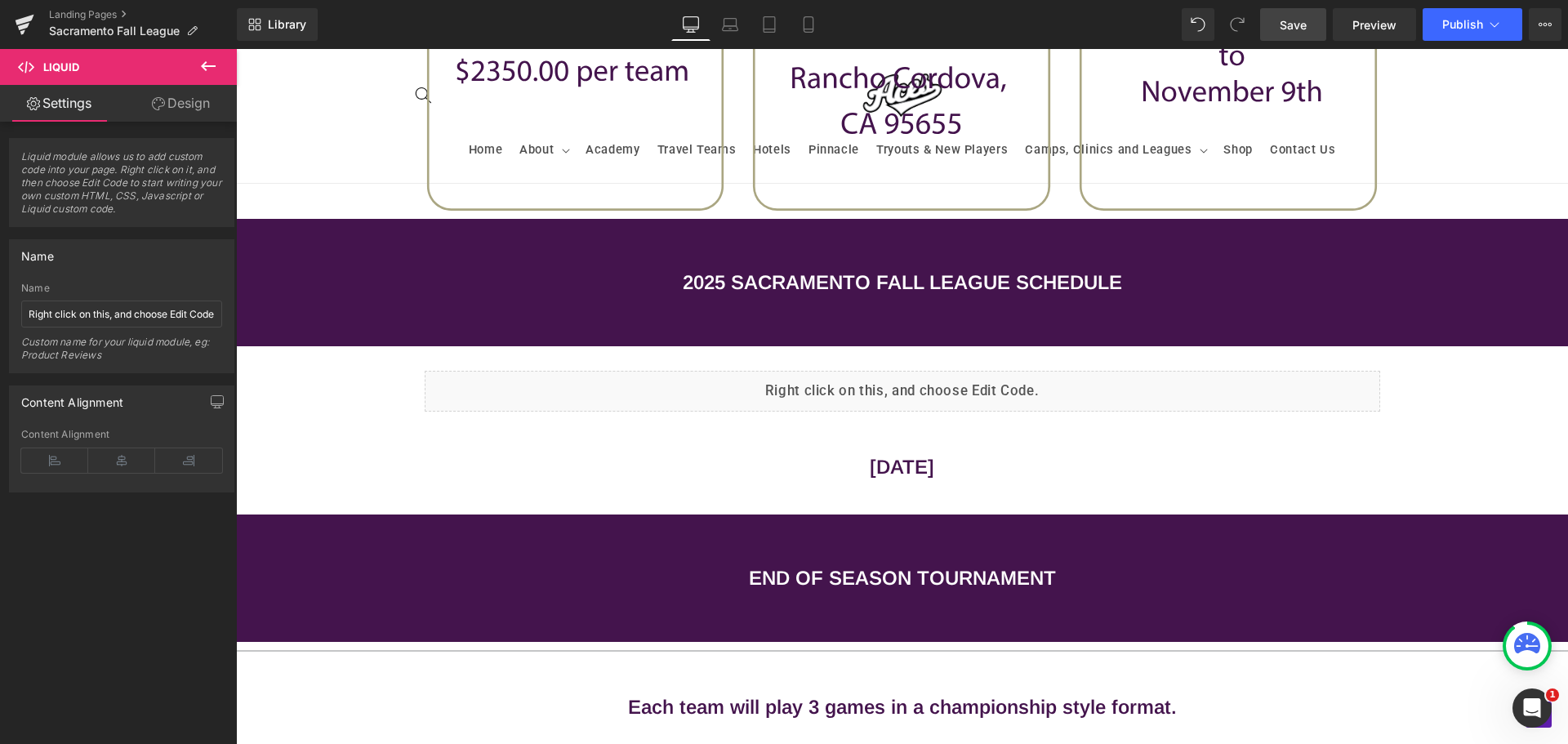
click at [1302, 35] on link "Save" at bounding box center [1293, 25] width 66 height 33
click at [1453, 18] on span "Publish" at bounding box center [1463, 24] width 41 height 13
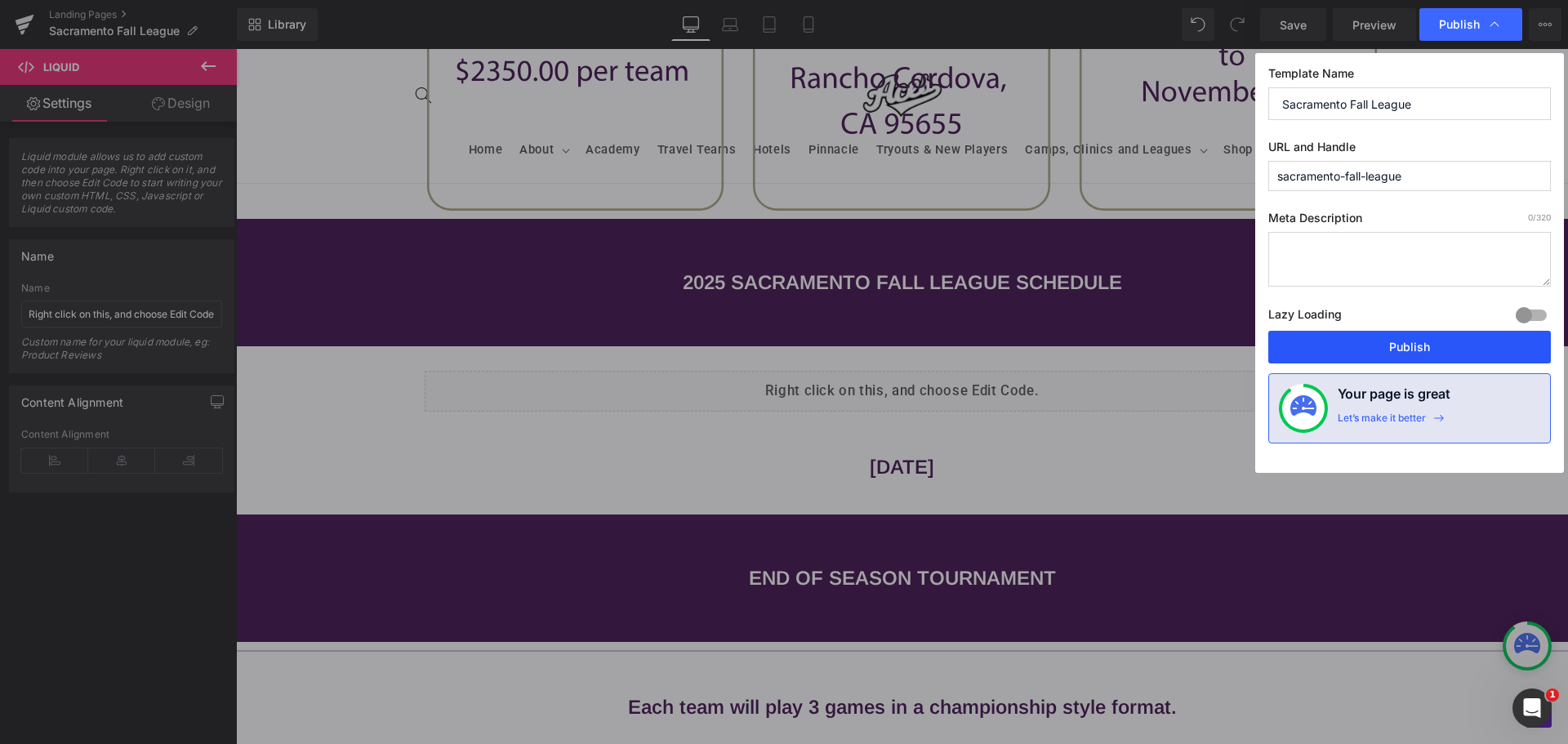
click at [1393, 352] on button "Publish" at bounding box center [1410, 348] width 282 height 33
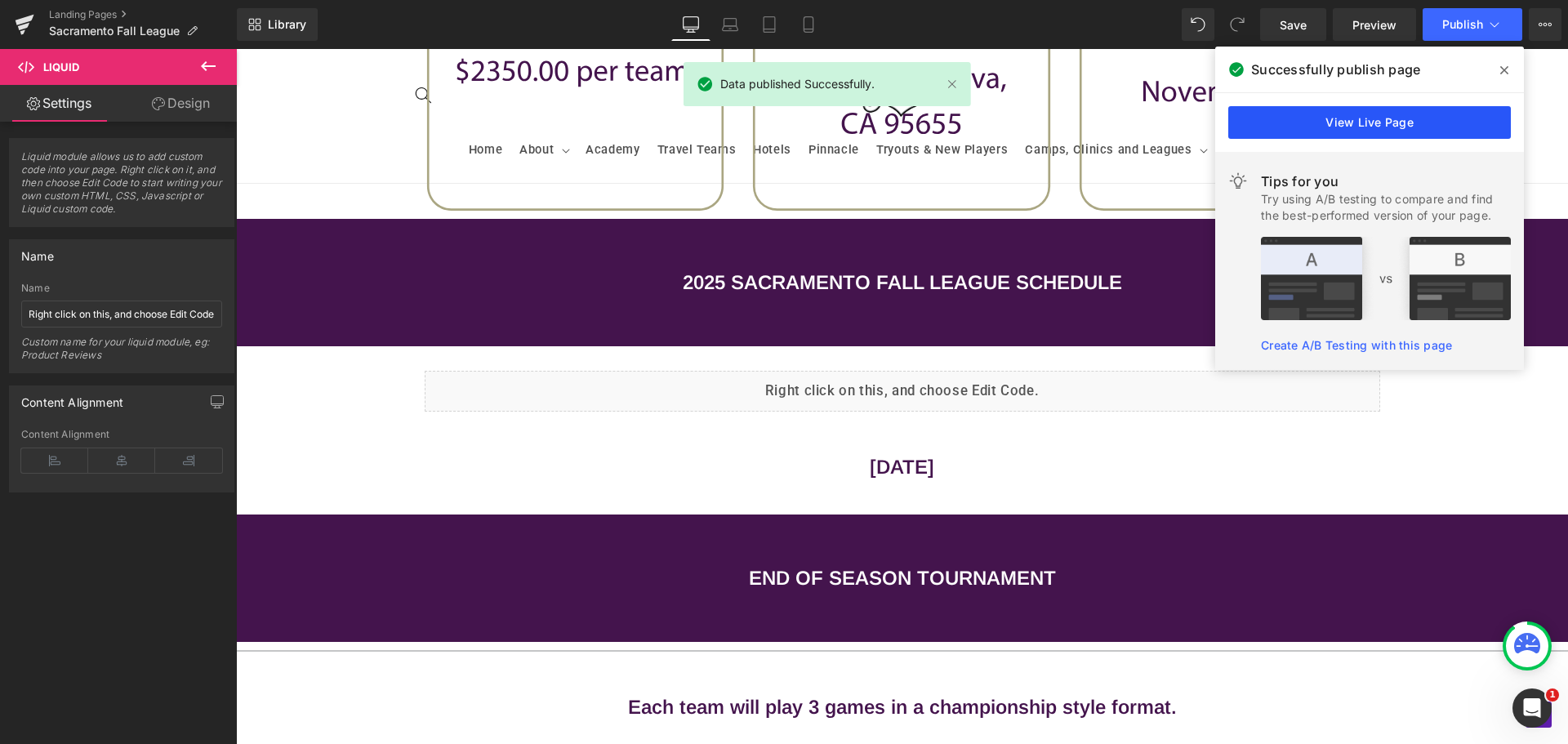
click at [1356, 113] on link "View Live Page" at bounding box center [1369, 122] width 282 height 33
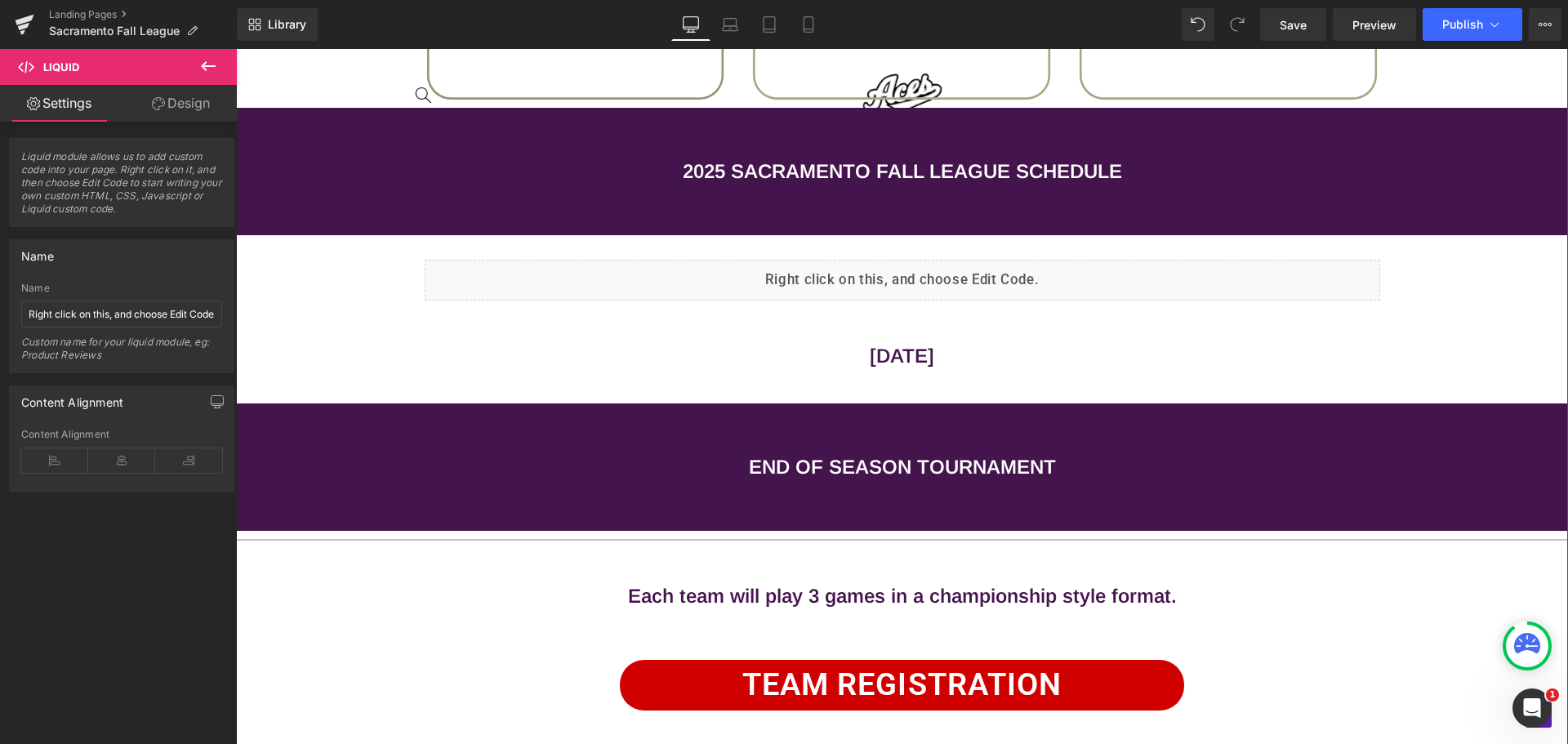
scroll to position [1552, 0]
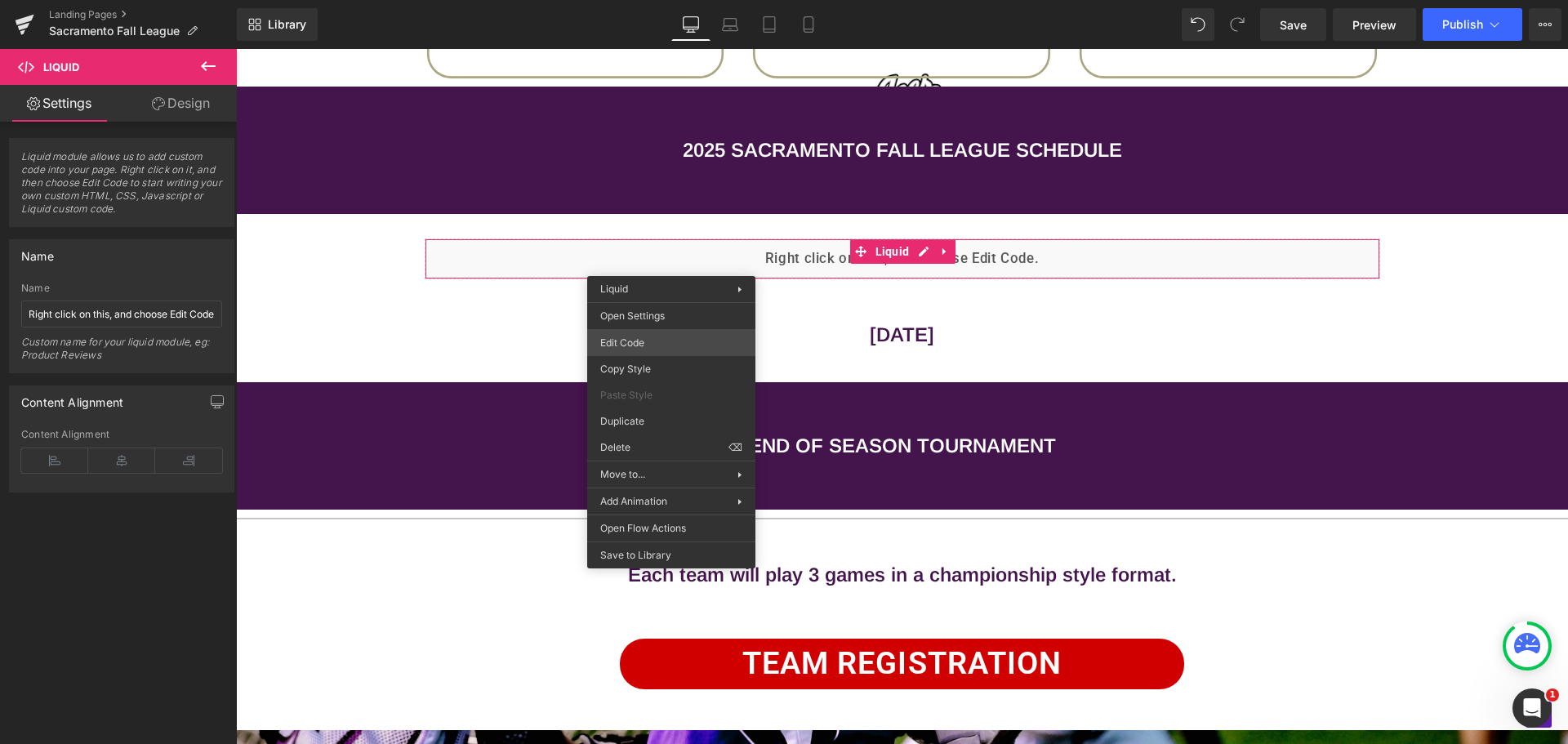
click at [664, 0] on div "Liquid You are previewing how the will restyle your page. You can not edit Elem…" at bounding box center [784, 0] width 1568 height 0
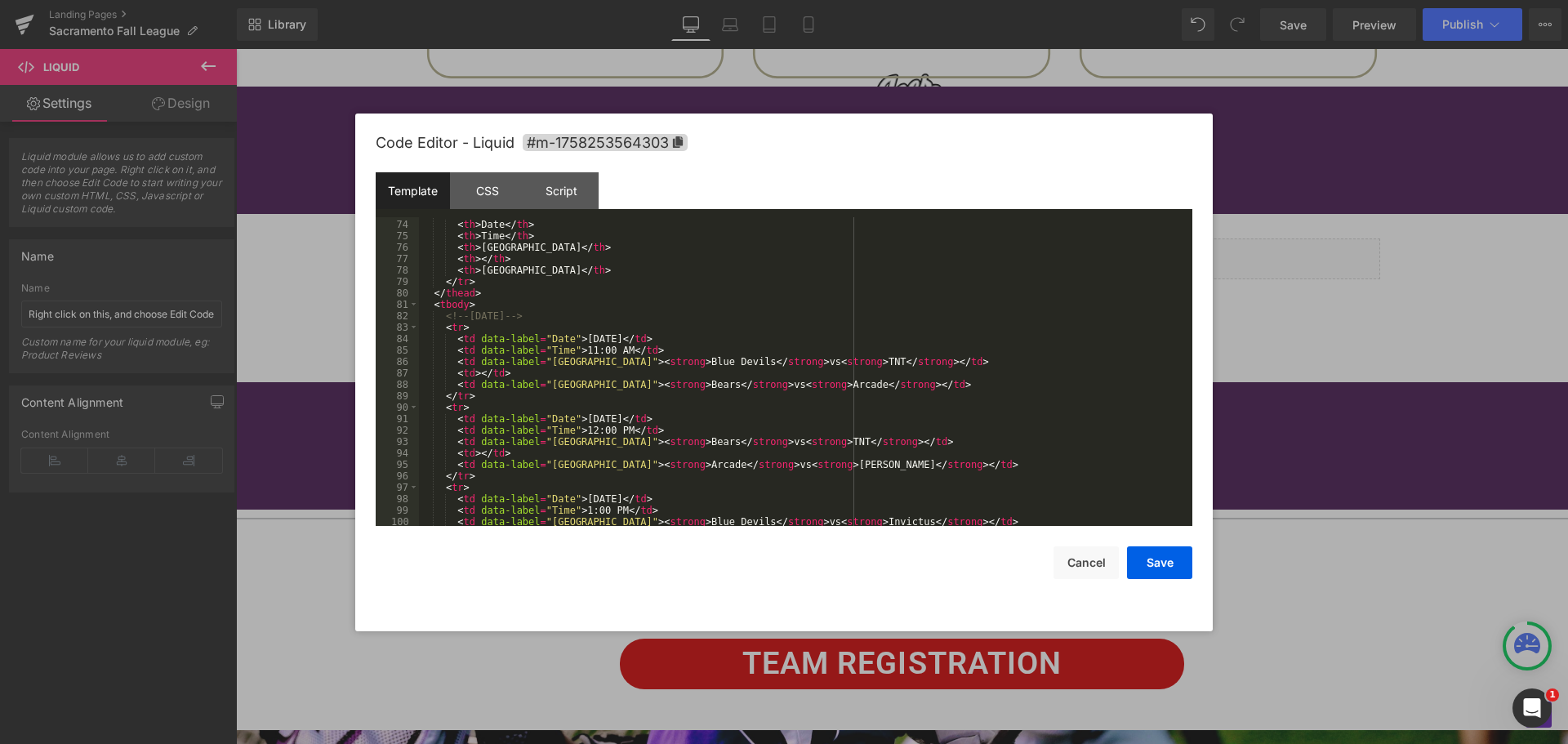
scroll to position [833, 0]
drag, startPoint x: 653, startPoint y: 383, endPoint x: 682, endPoint y: 383, distance: 29.0
click at [682, 383] on div "< tr > < th > Date </ th > < th > Time </ th > < th > North Field </ th > < th …" at bounding box center [803, 372] width 767 height 331
click at [690, 384] on div "< tr > < th > Date </ th > < th > Time </ th > < th > North Field </ th > < th …" at bounding box center [803, 372] width 767 height 331
drag, startPoint x: 652, startPoint y: 384, endPoint x: 735, endPoint y: 390, distance: 83.2
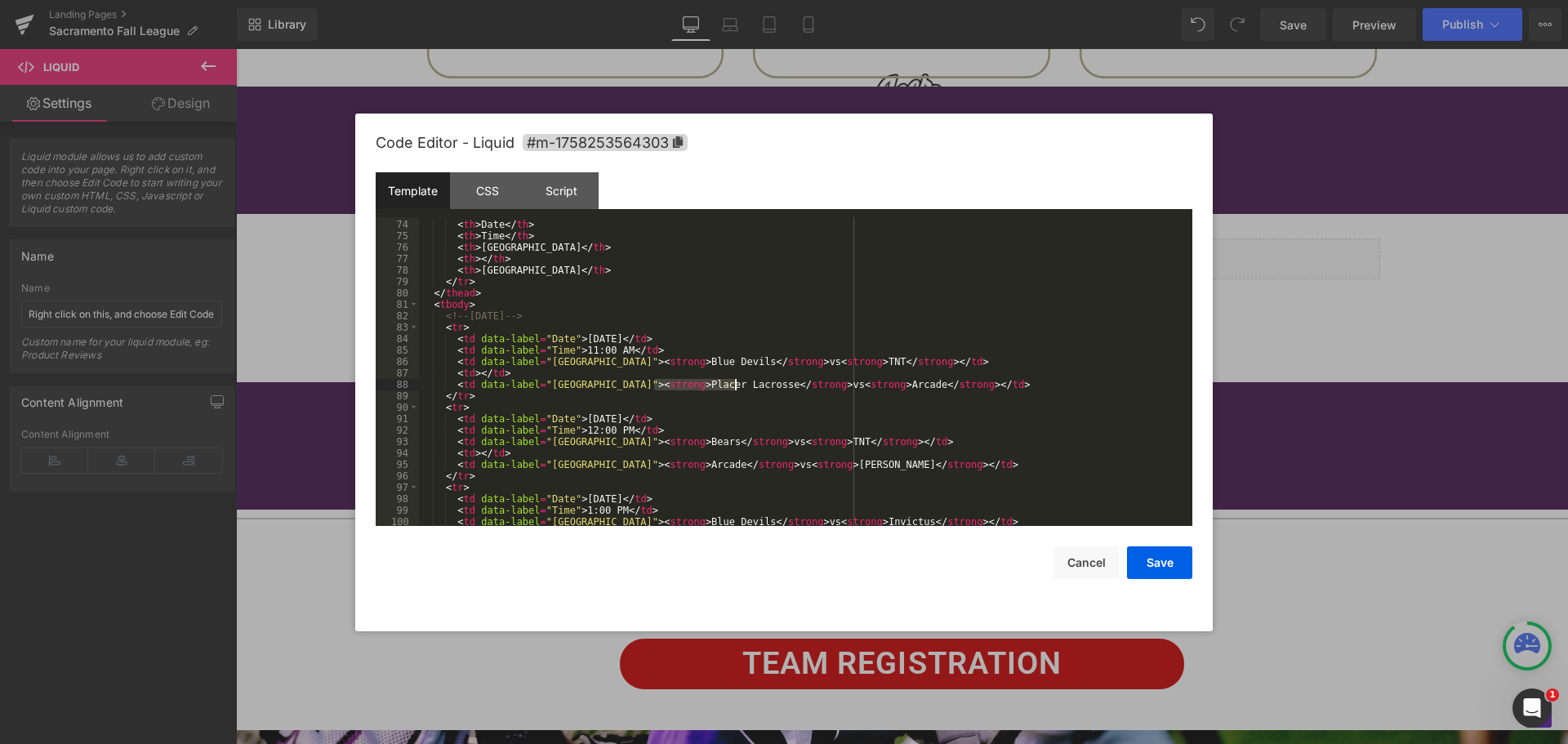
click at [735, 390] on div "< tr > < th > Date </ th > < th > Time </ th > < th > North Field </ th > < th …" at bounding box center [803, 372] width 767 height 331
click at [668, 443] on div "< tr > < th > Date </ th > < th > Time </ th > < th > North Field </ th > < th …" at bounding box center [803, 372] width 767 height 331
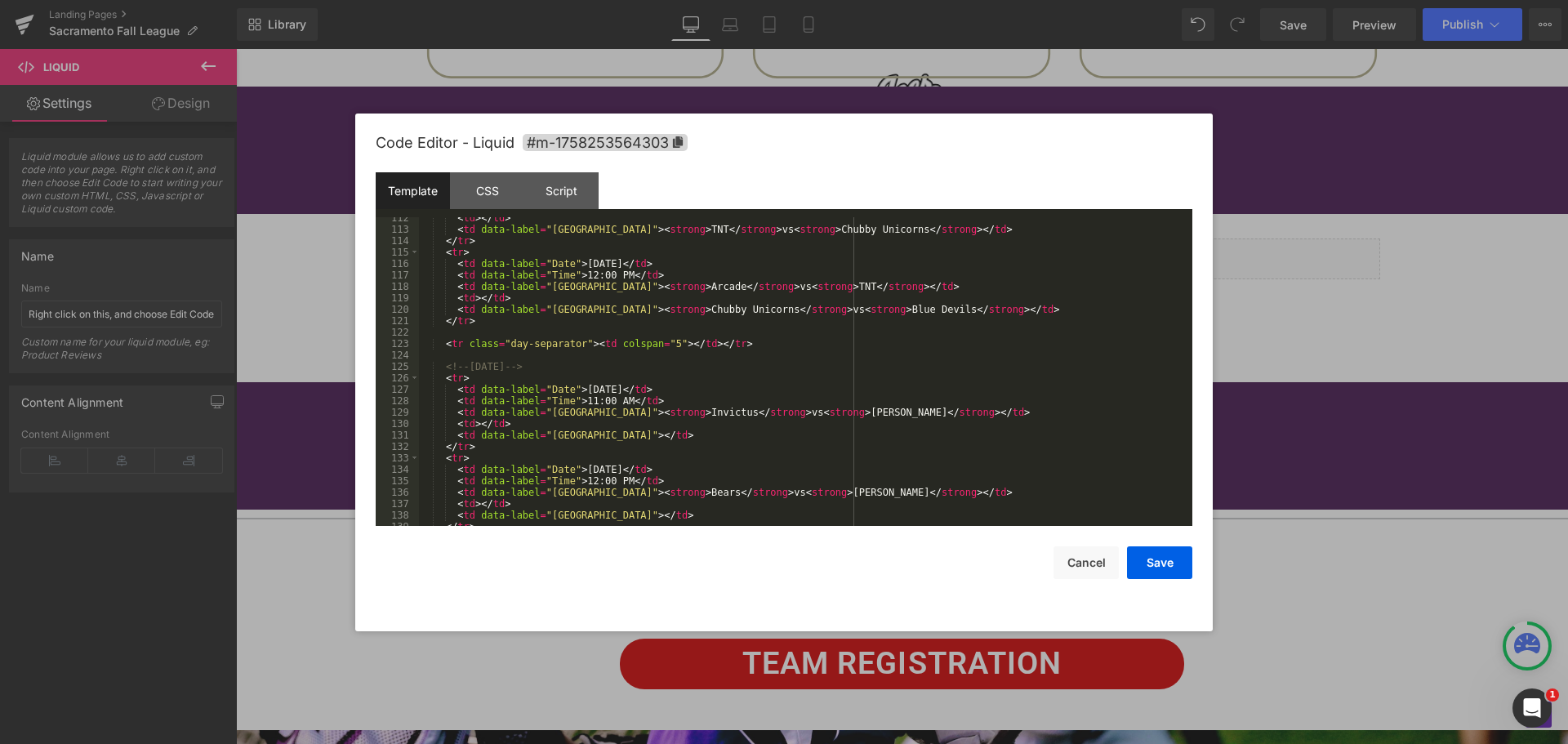
scroll to position [1324, 0]
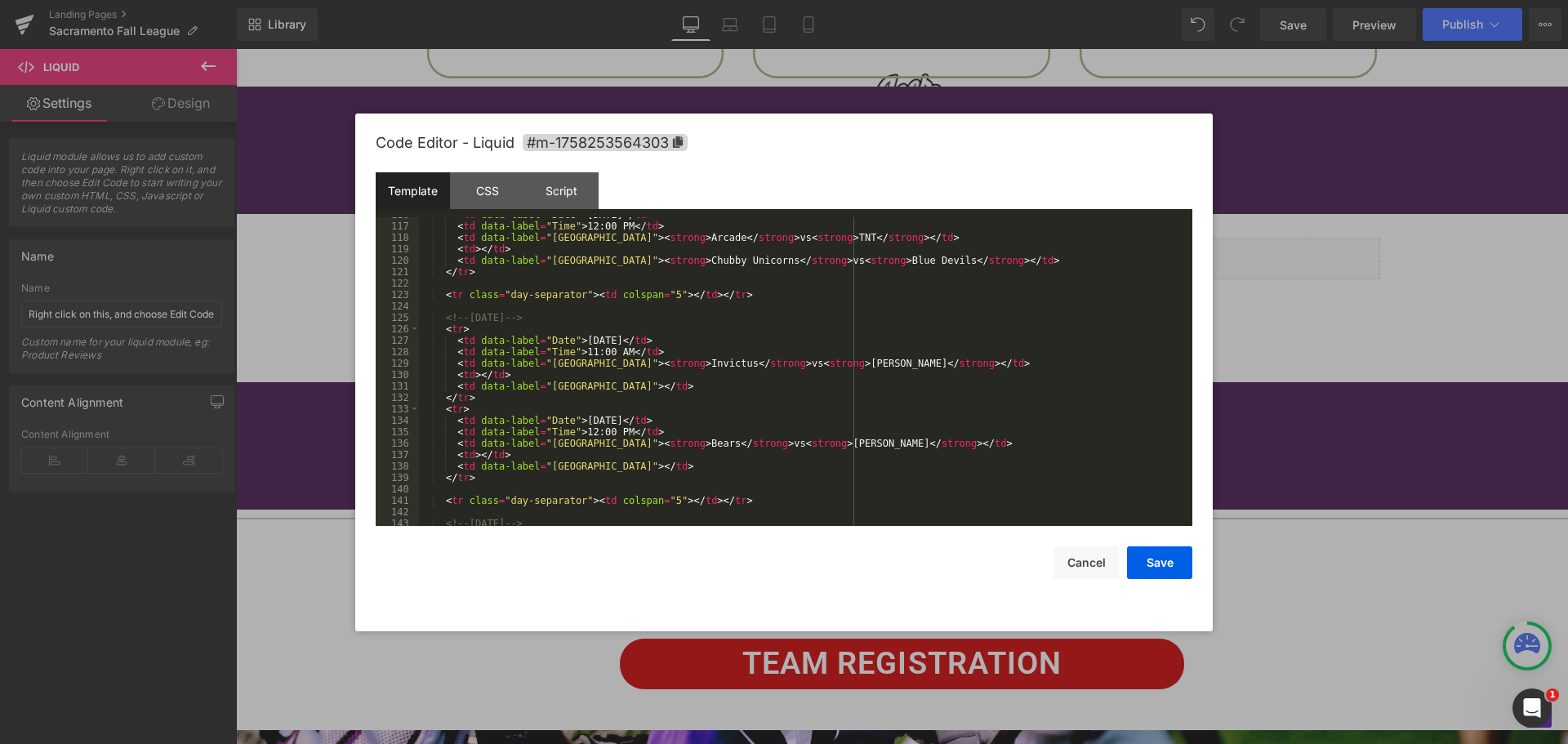
click at [669, 446] on div "< td data-label = "Date" > [DATE] </ td > < td data-label = "Time" > 12:00 PM <…" at bounding box center [803, 374] width 767 height 331
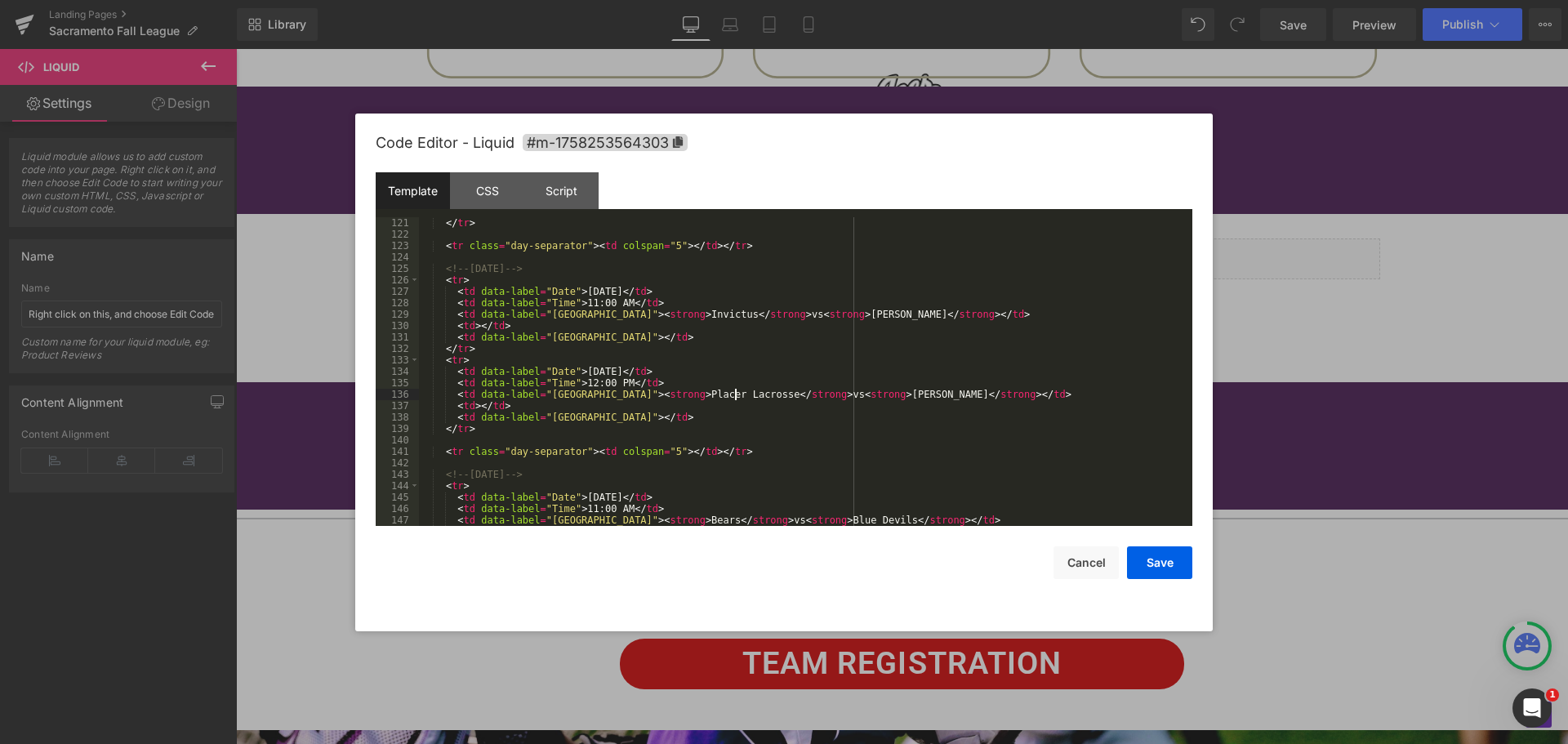
scroll to position [1422, 0]
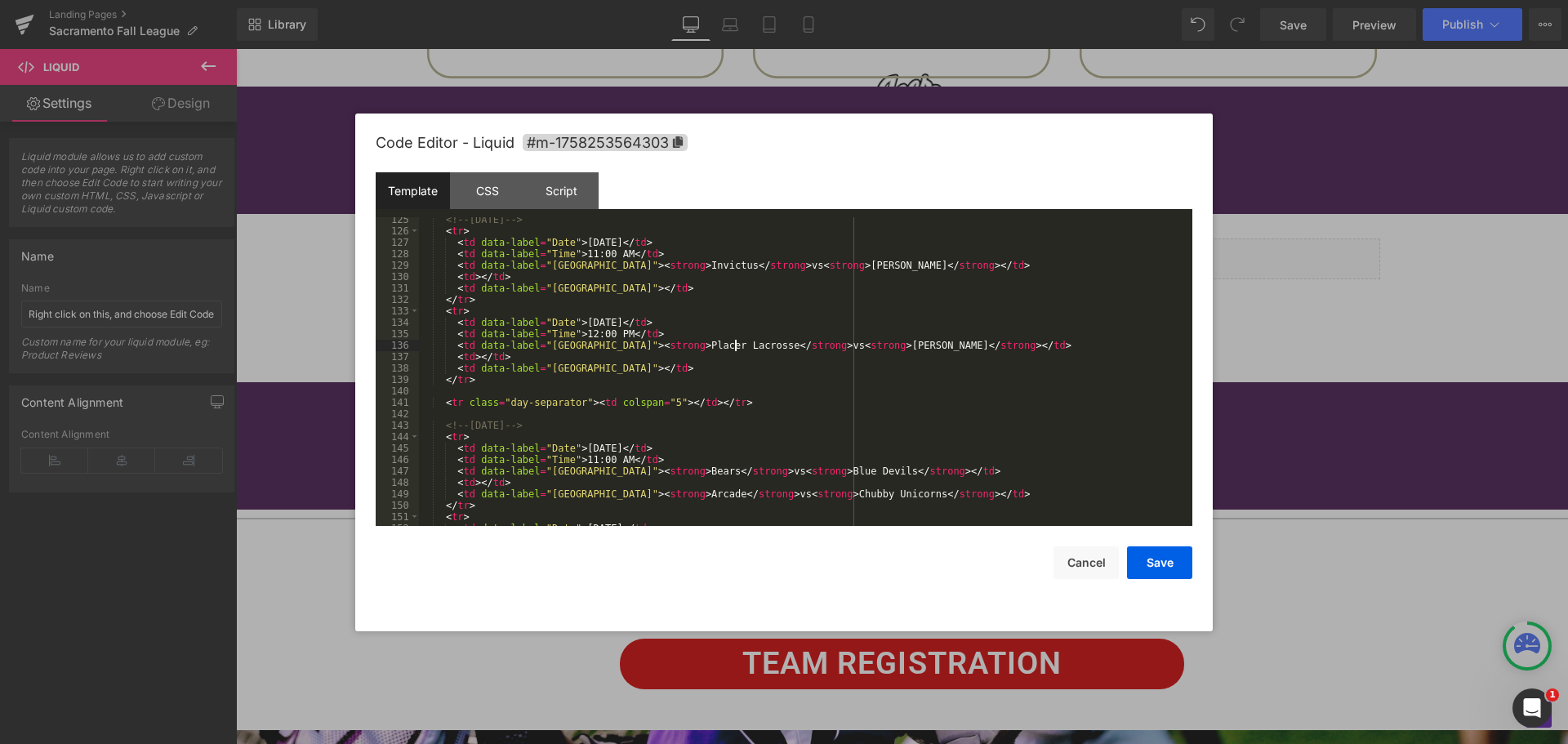
click at [671, 467] on div "<!-- [DATE] --> < tr > < td data-label = "Date" > [DATE] </ td > < td data-labe…" at bounding box center [803, 379] width 767 height 331
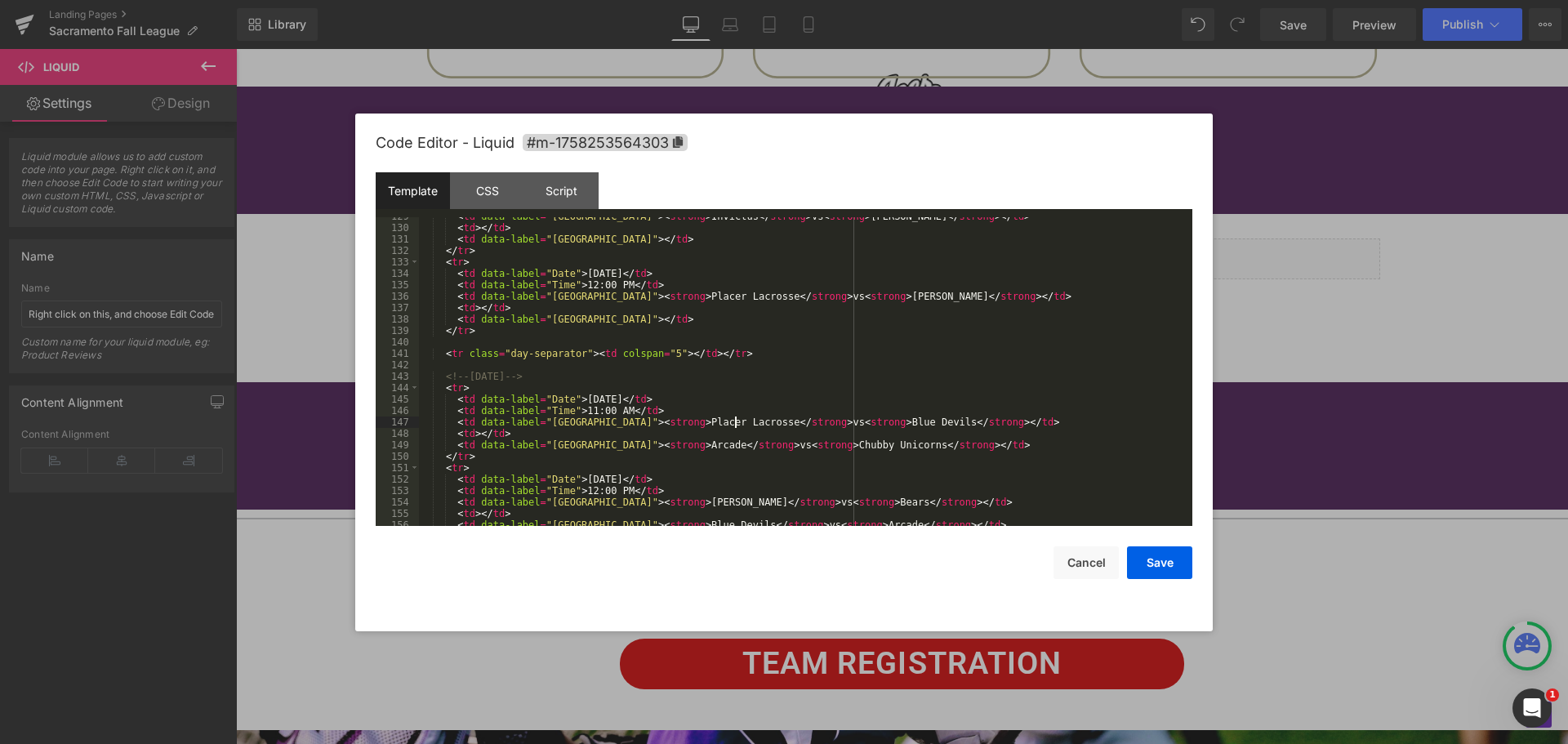
scroll to position [1520, 0]
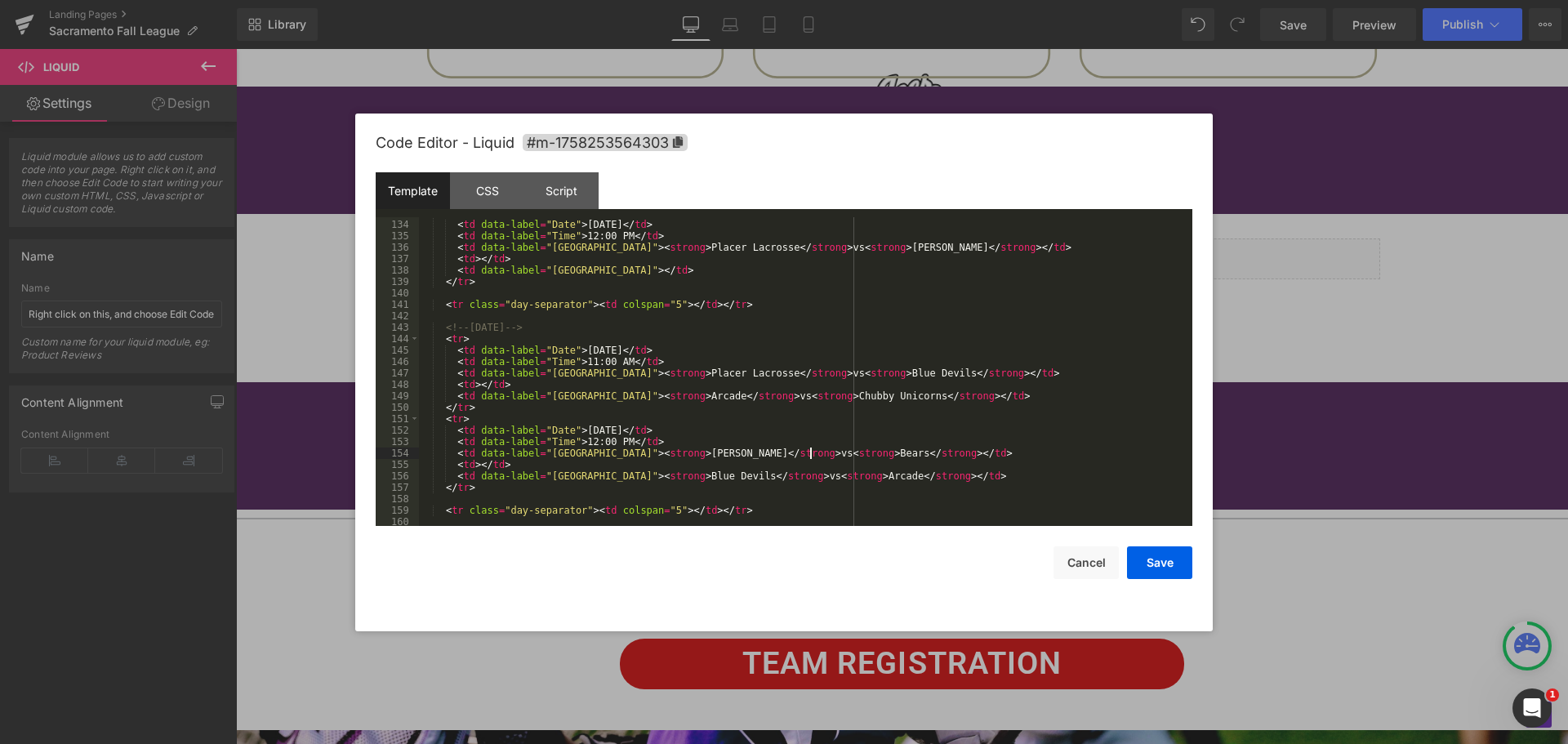
click at [811, 455] on div "< tr > < td data-label = "Date" > [DATE] </ td > < td data-label = "Time" > 12:…" at bounding box center [803, 372] width 767 height 331
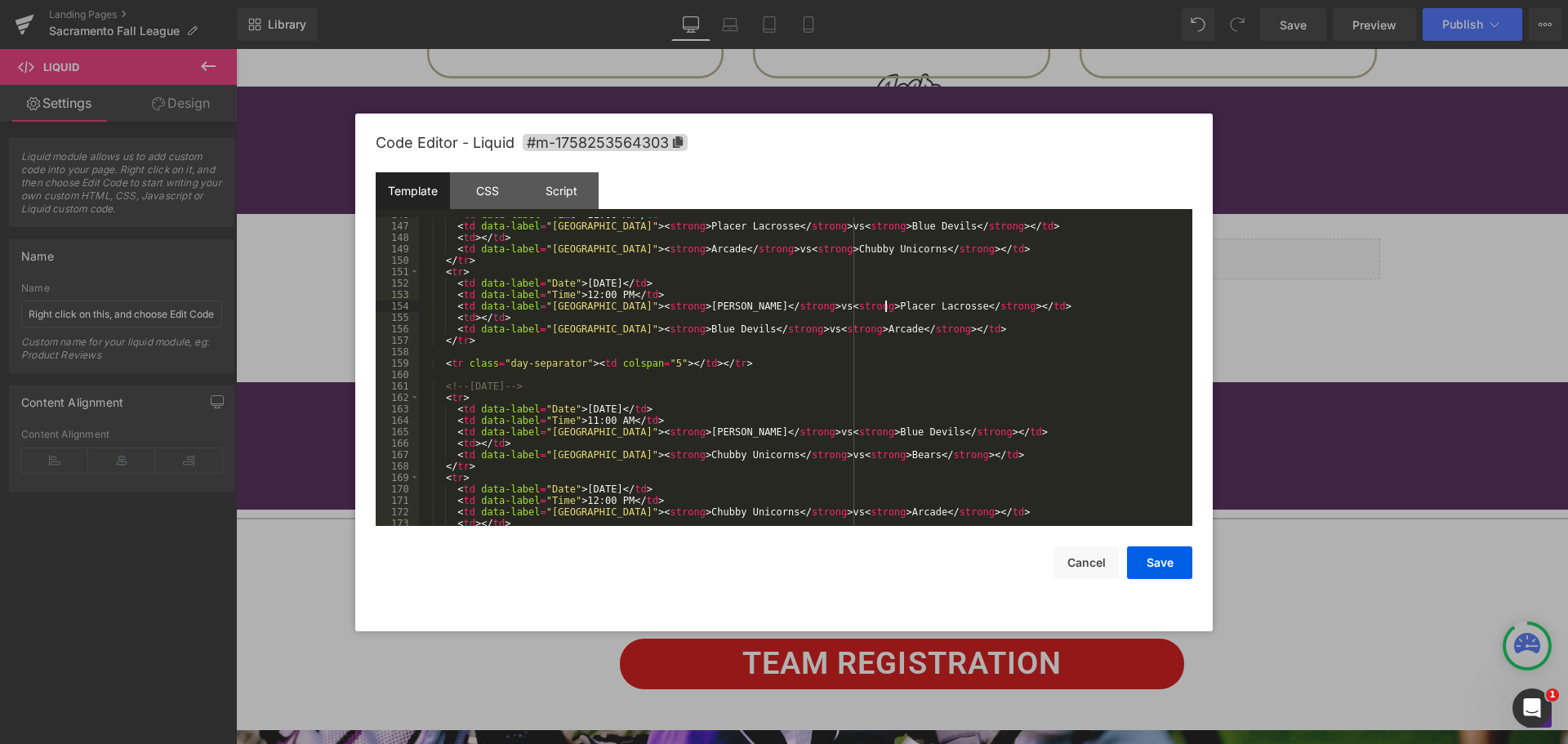
scroll to position [1667, 0]
click at [857, 454] on div "< td data-label = "Time" > 11:00 AM </ td > < td data-label = "[GEOGRAPHIC_DATA…" at bounding box center [803, 374] width 767 height 331
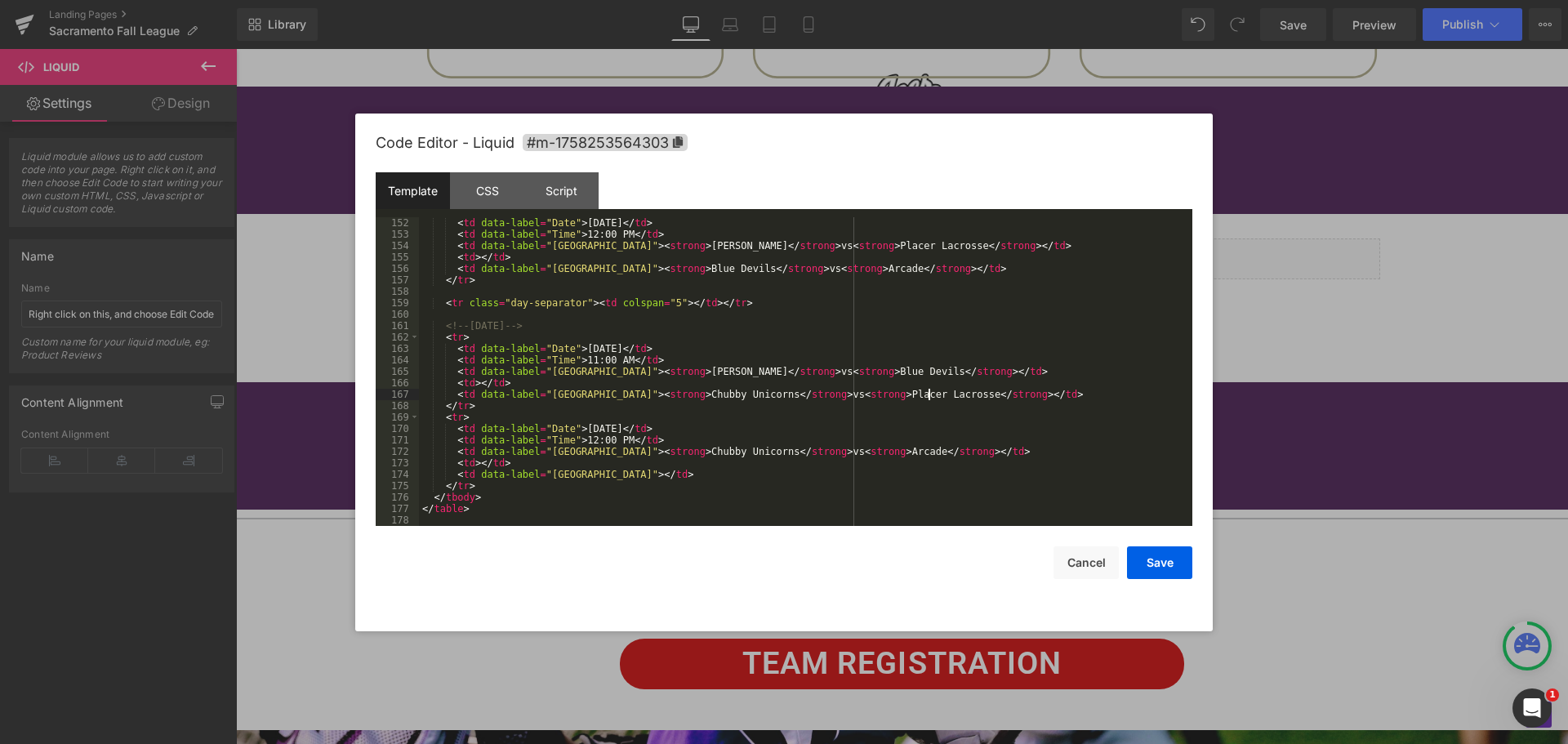
scroll to position [1727, 0]
click at [1156, 562] on button "Save" at bounding box center [1160, 562] width 65 height 33
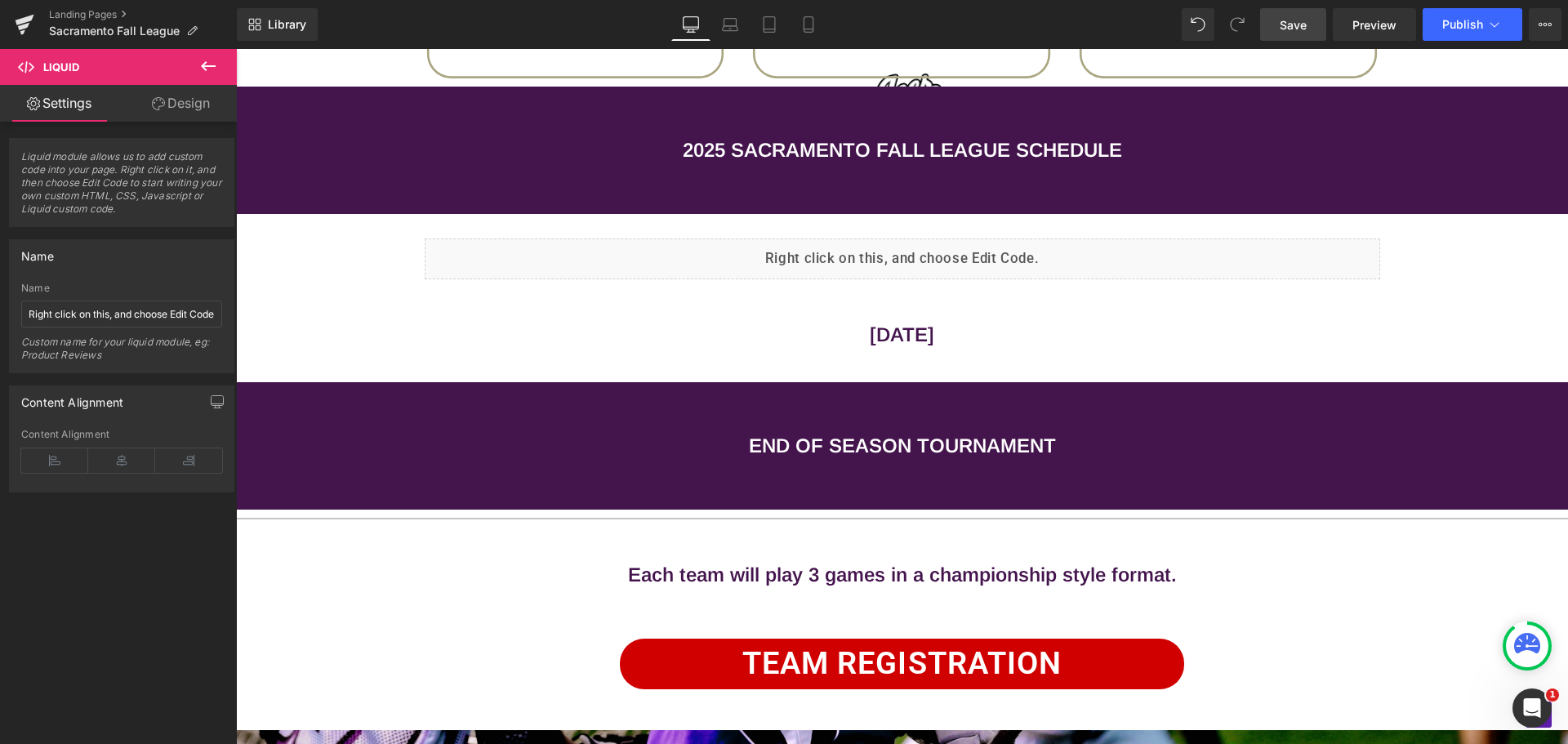
click at [1280, 18] on link "Save" at bounding box center [1293, 25] width 66 height 33
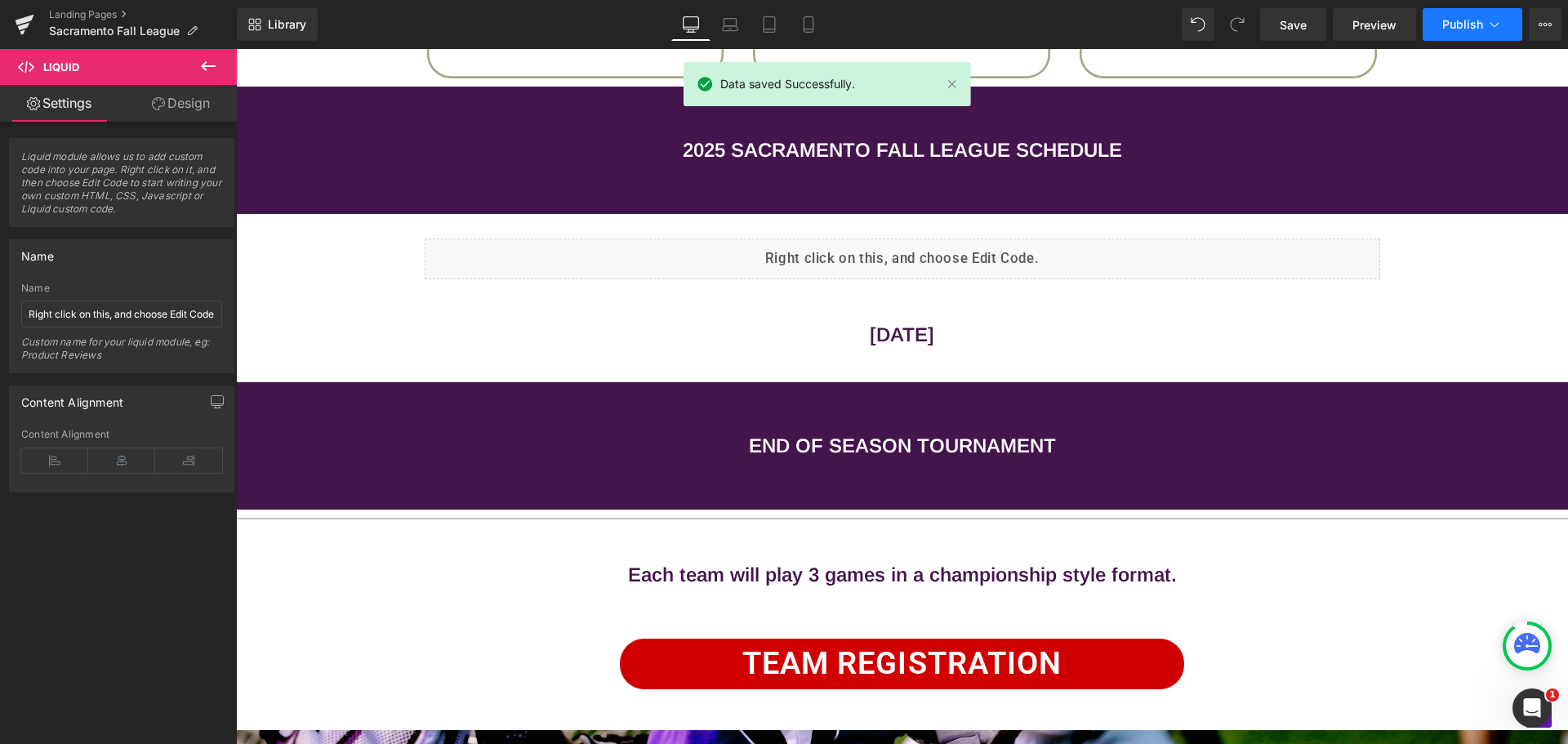
click at [1460, 27] on span "Publish" at bounding box center [1463, 24] width 41 height 13
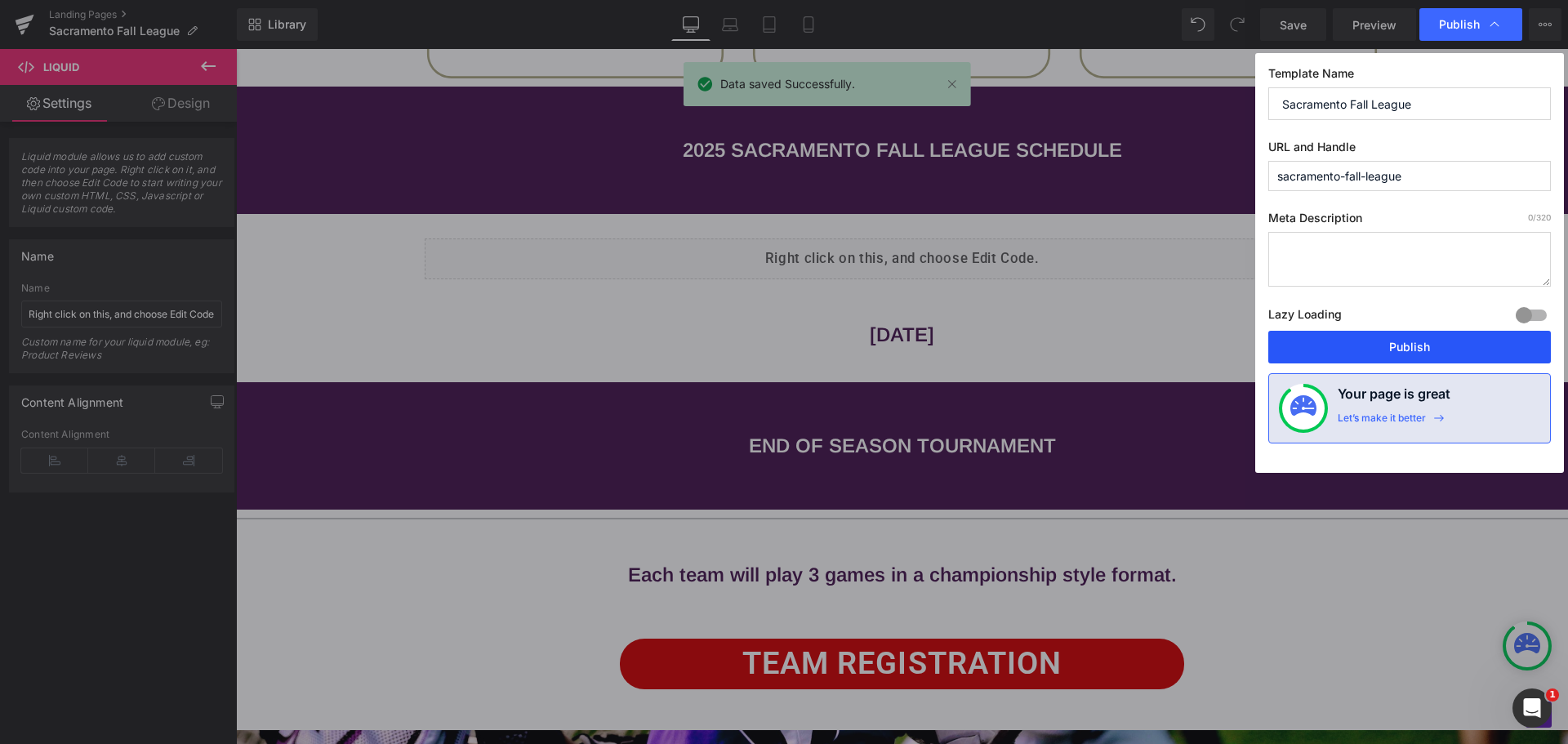
click at [1409, 353] on button "Publish" at bounding box center [1410, 348] width 282 height 33
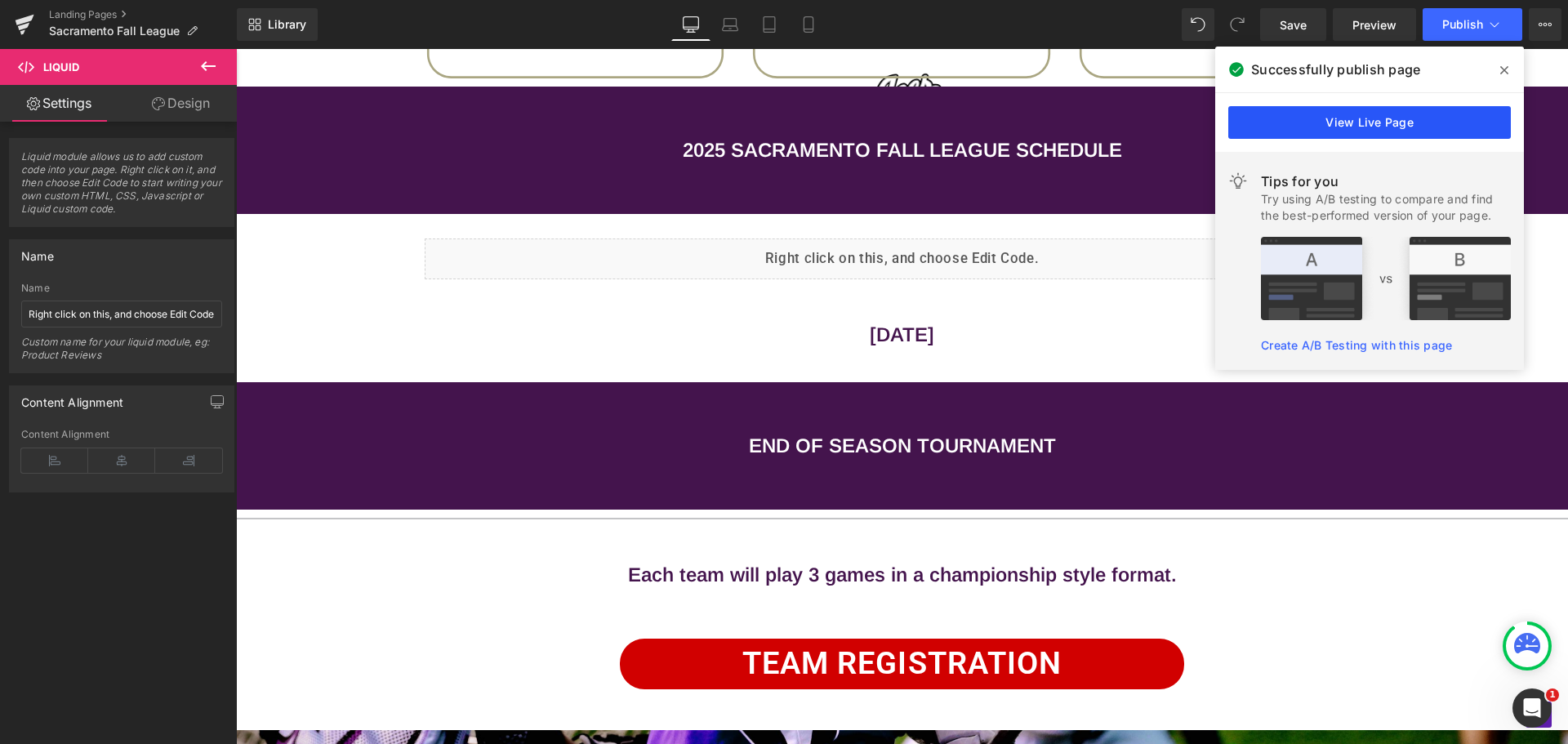
click at [1336, 126] on link "View Live Page" at bounding box center [1369, 122] width 282 height 33
